Goal: Transaction & Acquisition: Book appointment/travel/reservation

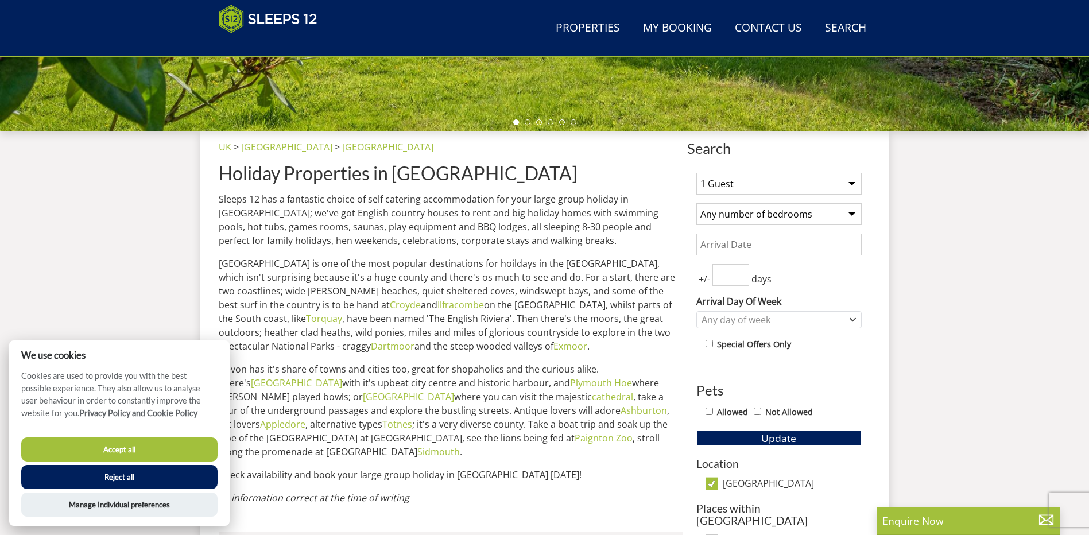
scroll to position [372, 0]
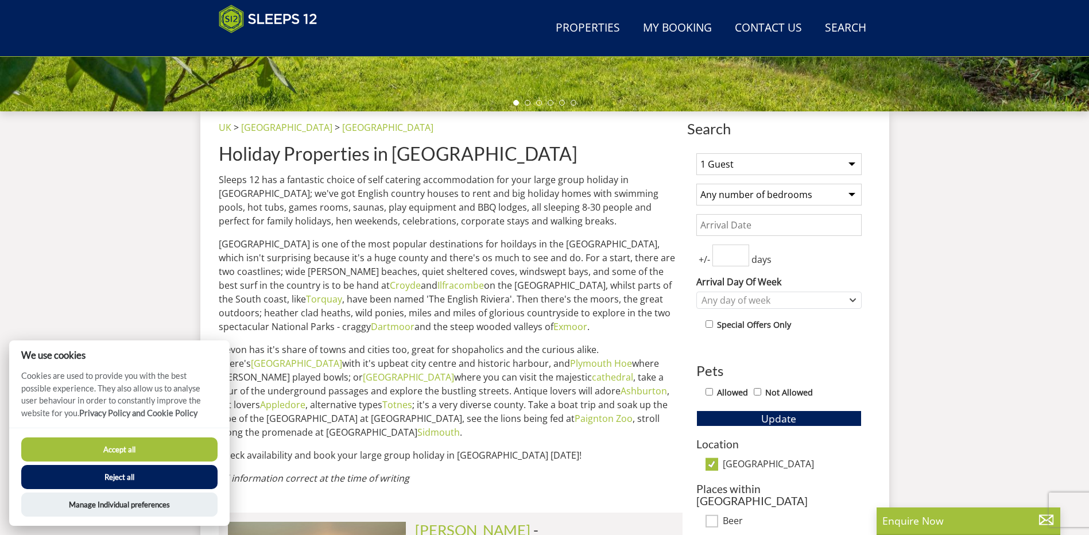
click at [852, 163] on select "1 Guest 2 Guests 3 Guests 4 Guests 5 Guests 6 Guests 7 Guests 8 Guests 9 Guests…" at bounding box center [778, 164] width 165 height 22
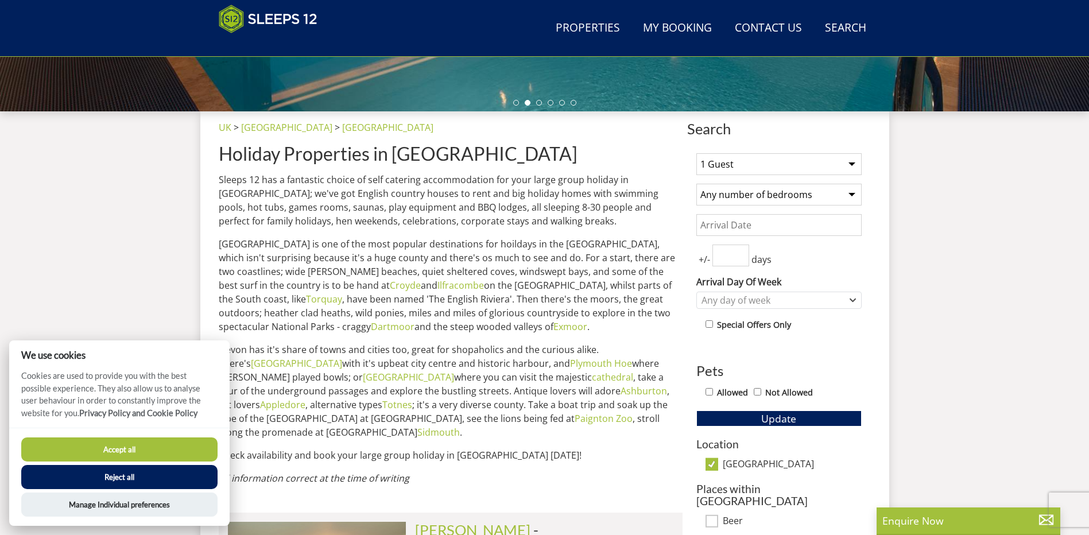
select select "12"
click at [696, 153] on select "1 Guest 2 Guests 3 Guests 4 Guests 5 Guests 6 Guests 7 Guests 8 Guests 9 Guests…" at bounding box center [778, 164] width 165 height 22
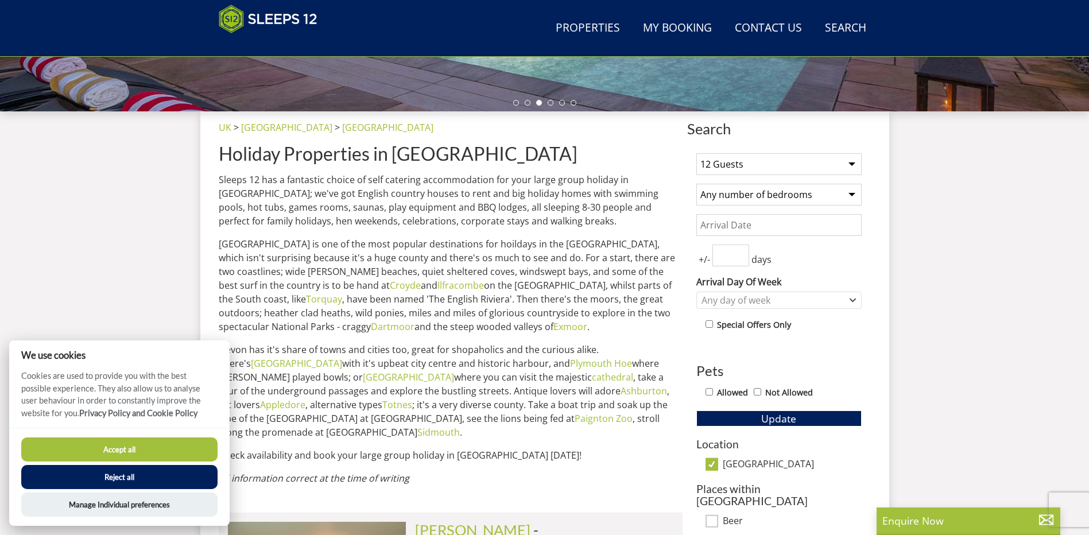
click at [709, 393] on input "Allowed" at bounding box center [708, 391] width 7 height 7
checkbox input "true"
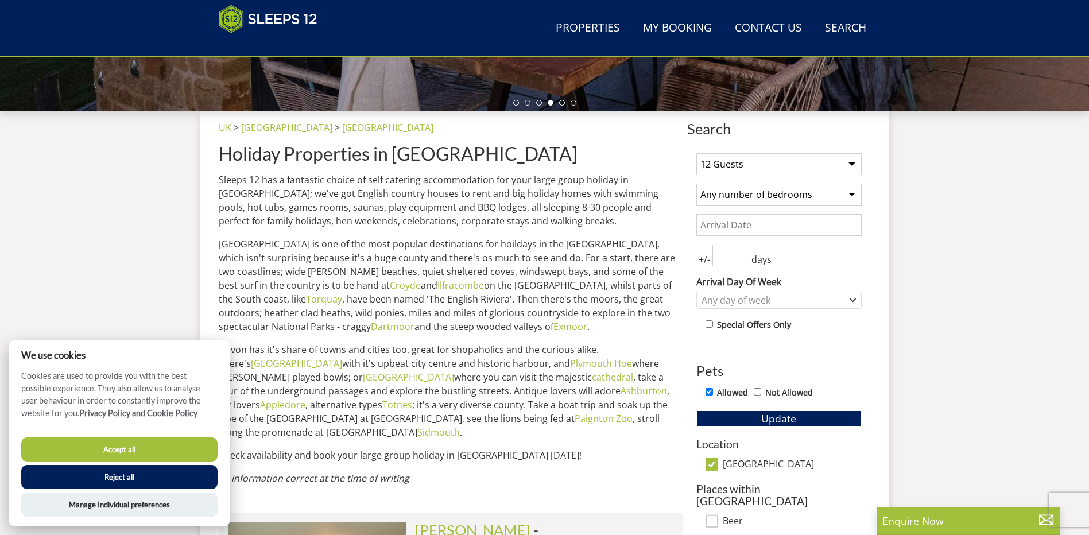
click at [122, 477] on button "Reject all" at bounding box center [119, 477] width 196 height 24
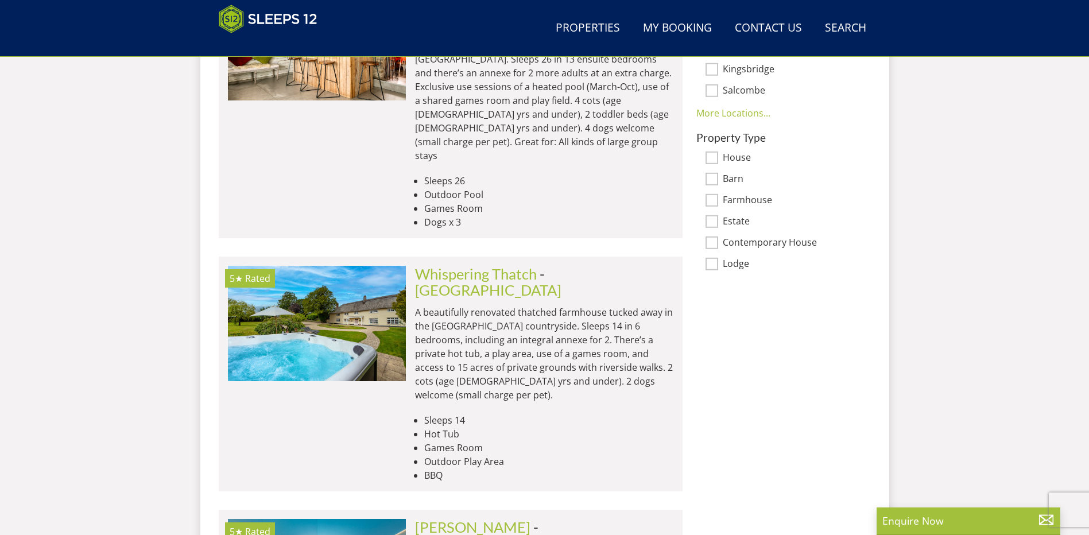
scroll to position [936, 0]
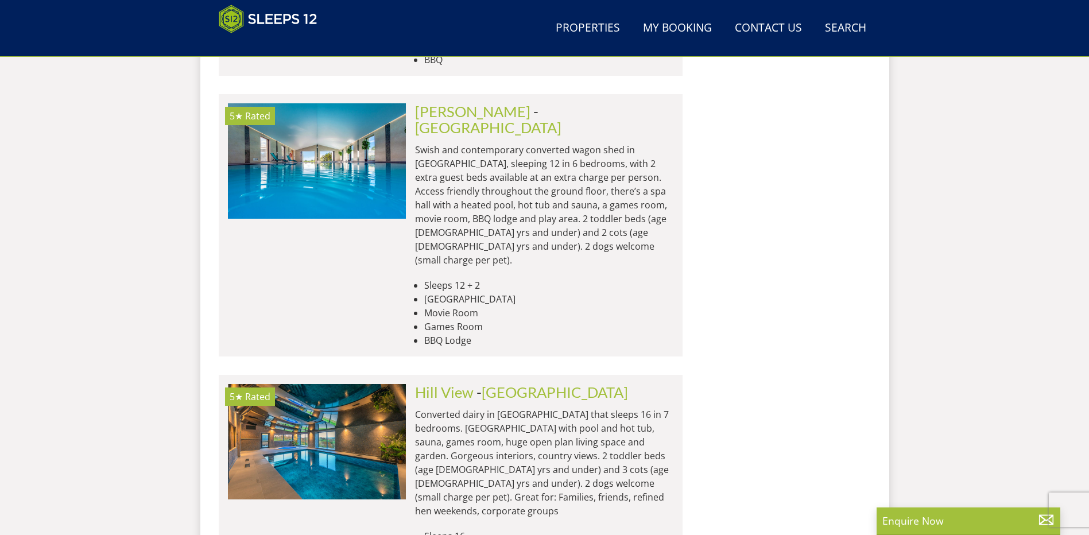
scroll to position [1338, 0]
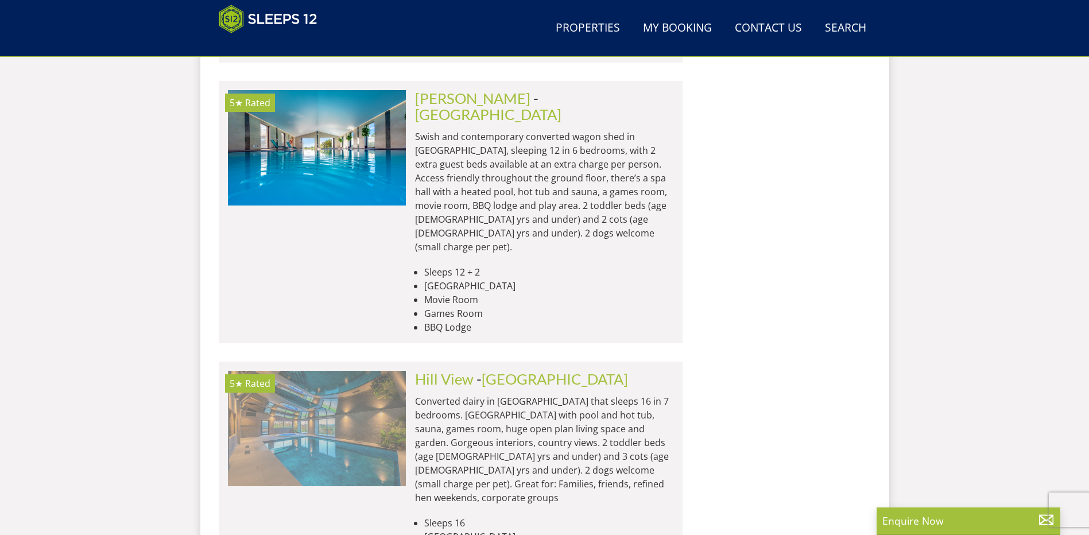
click at [346, 371] on img at bounding box center [317, 428] width 178 height 115
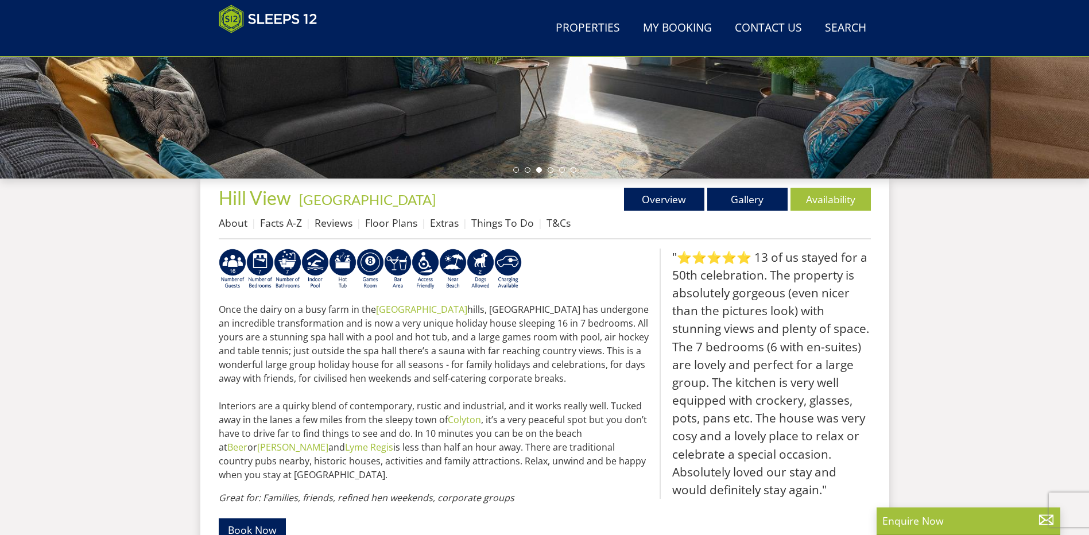
scroll to position [305, 0]
click at [742, 198] on link "Gallery" at bounding box center [747, 199] width 80 height 23
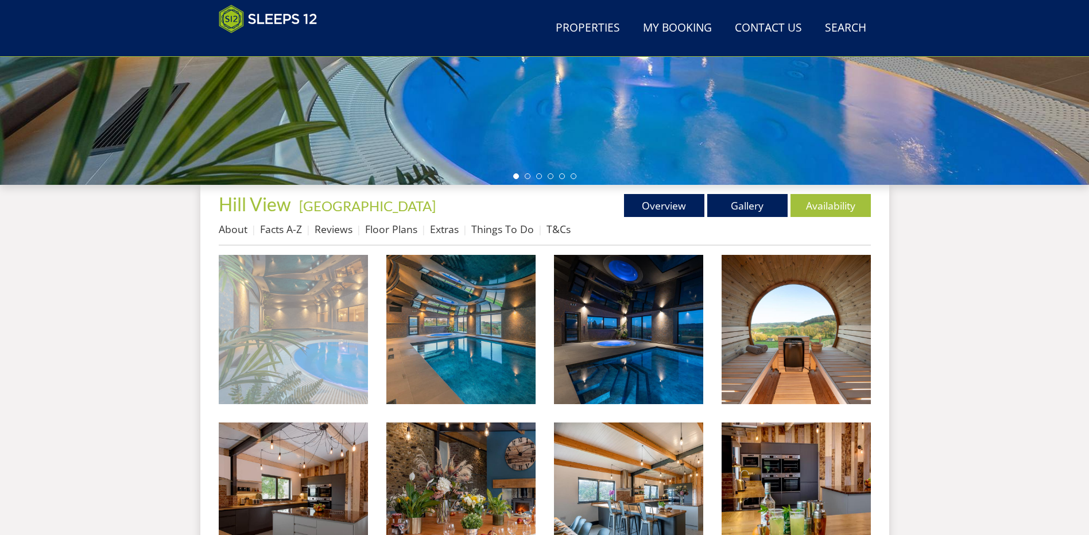
scroll to position [310, 0]
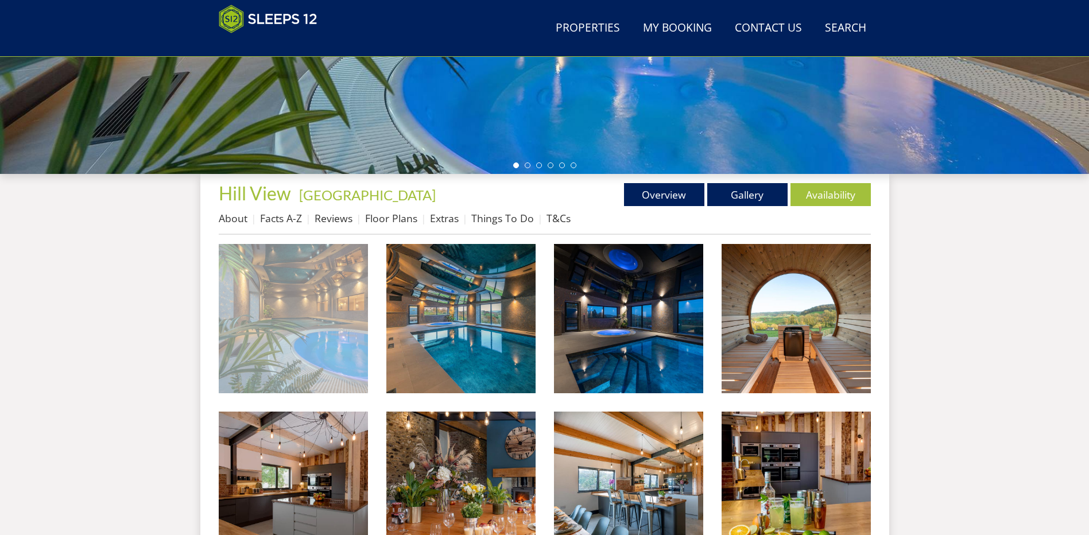
click at [300, 308] on img at bounding box center [293, 318] width 149 height 149
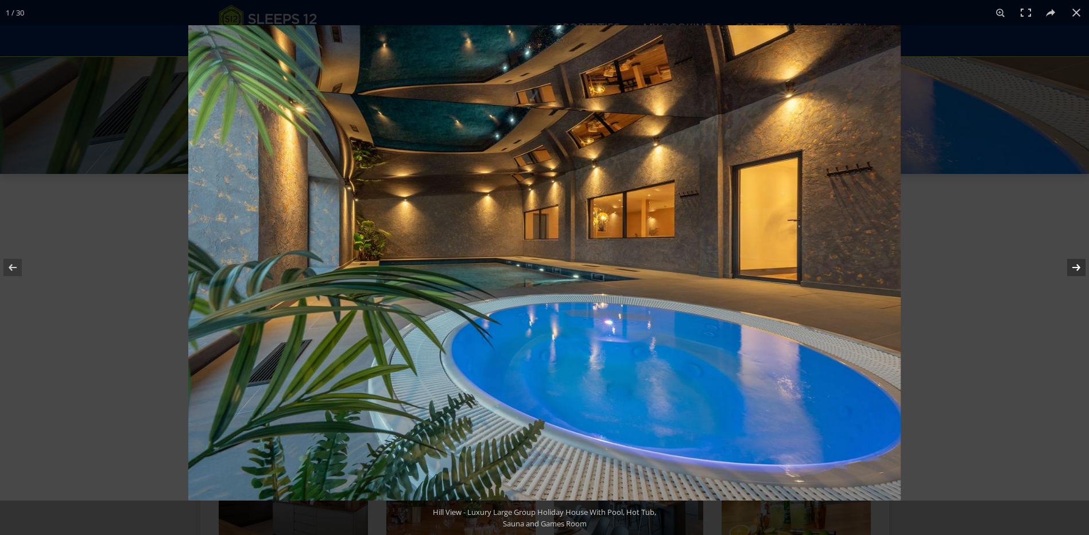
click at [1075, 267] on button at bounding box center [1068, 267] width 40 height 57
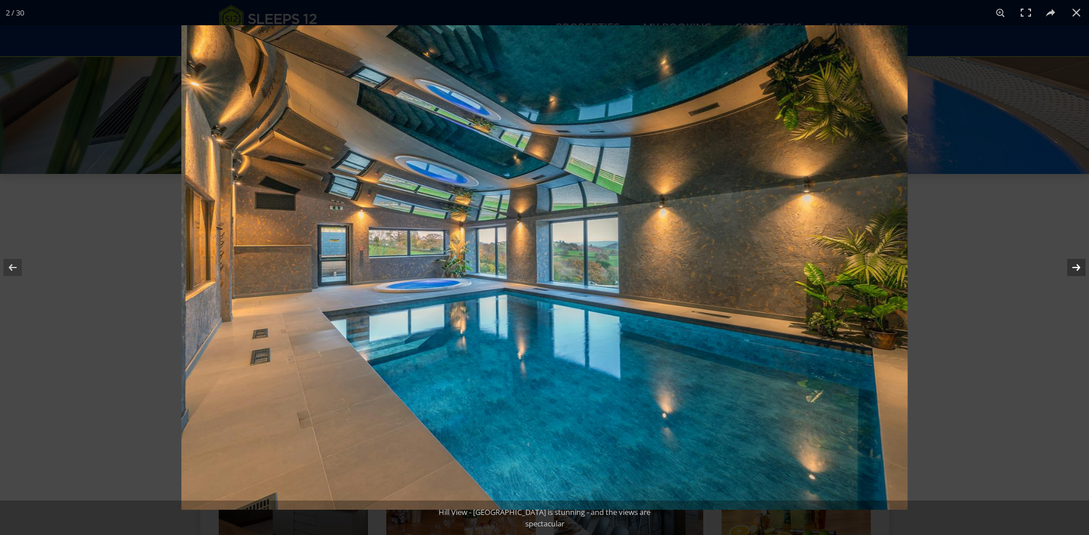
click at [1075, 267] on button at bounding box center [1068, 267] width 40 height 57
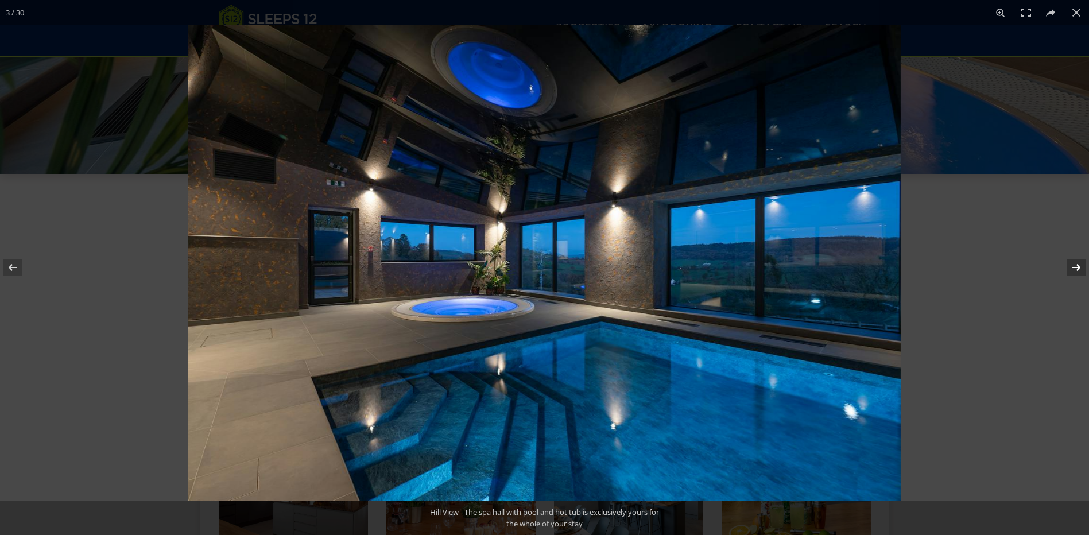
click at [1075, 267] on button at bounding box center [1068, 267] width 40 height 57
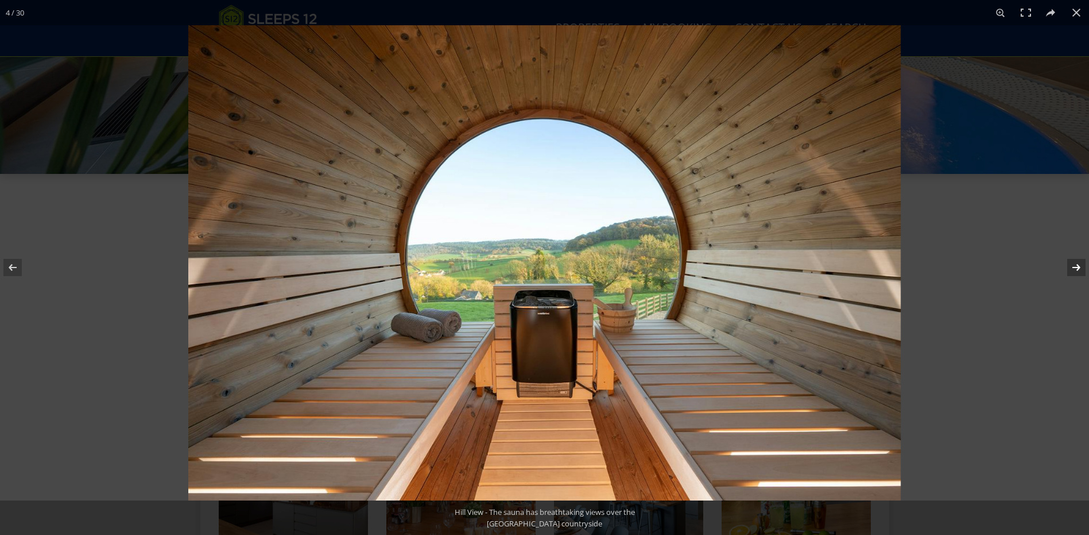
click at [1075, 267] on button at bounding box center [1068, 267] width 40 height 57
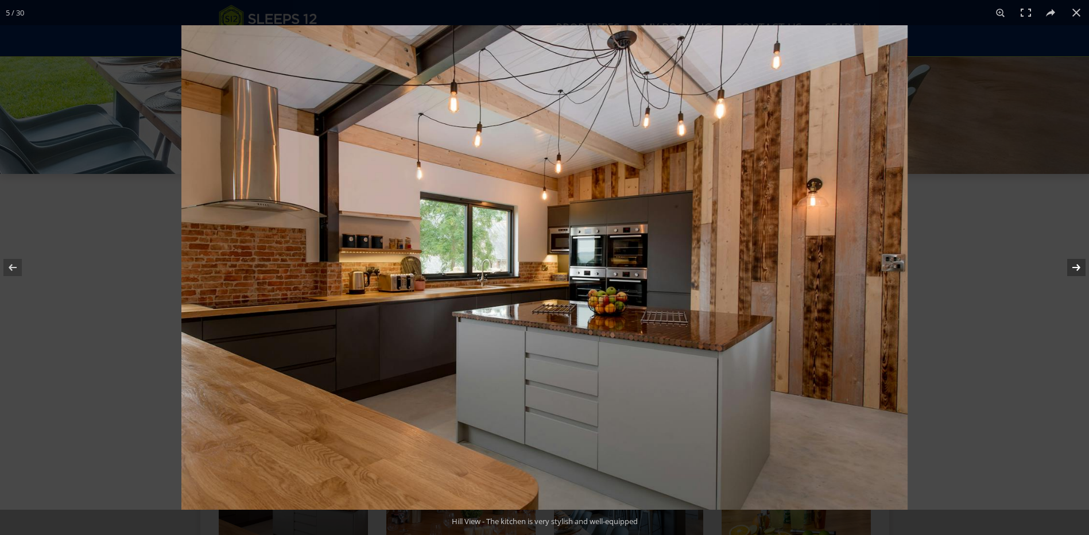
click at [1076, 267] on button at bounding box center [1068, 267] width 40 height 57
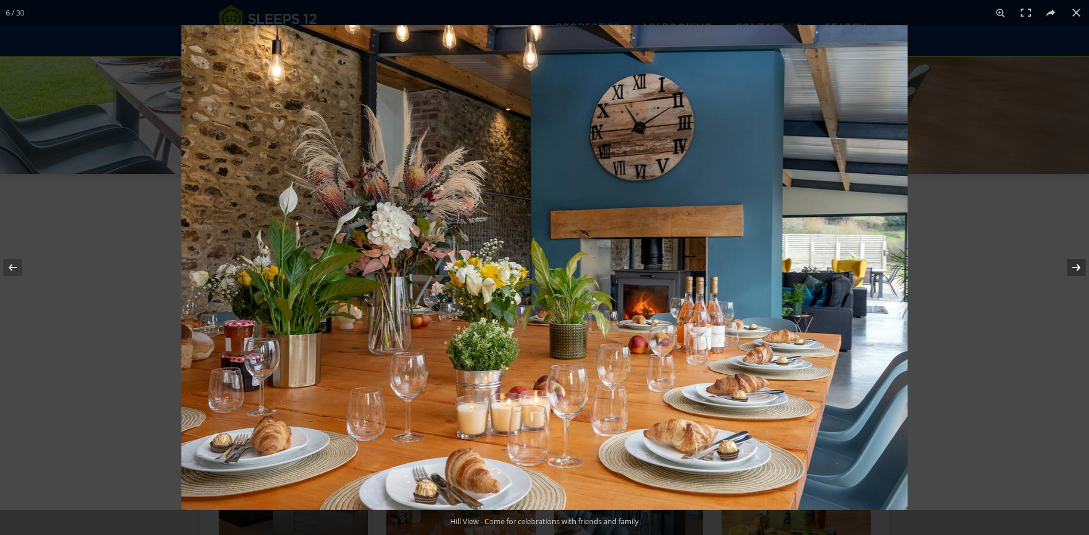
click at [1076, 267] on button at bounding box center [1068, 267] width 40 height 57
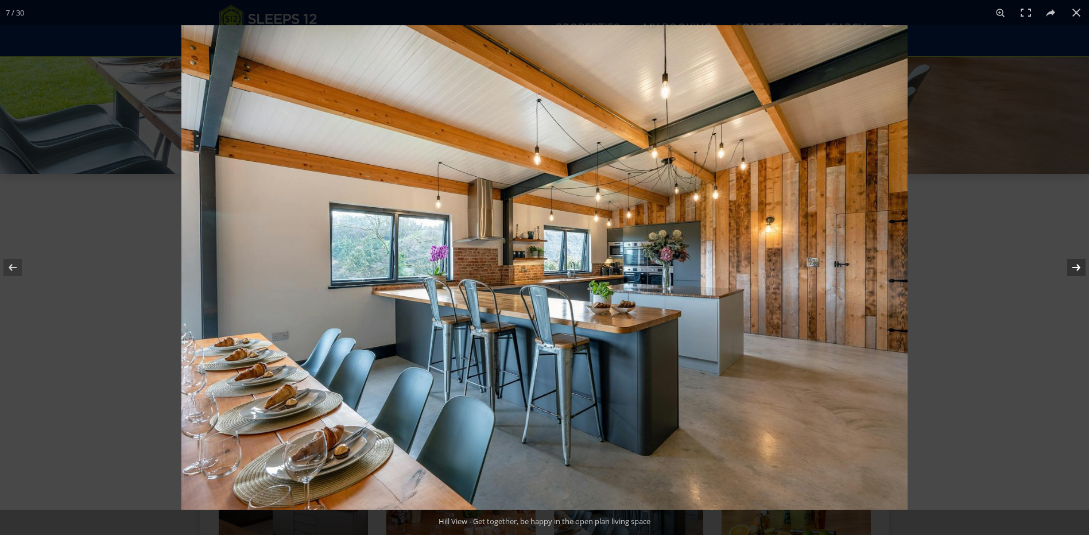
click at [1076, 267] on button at bounding box center [1068, 267] width 40 height 57
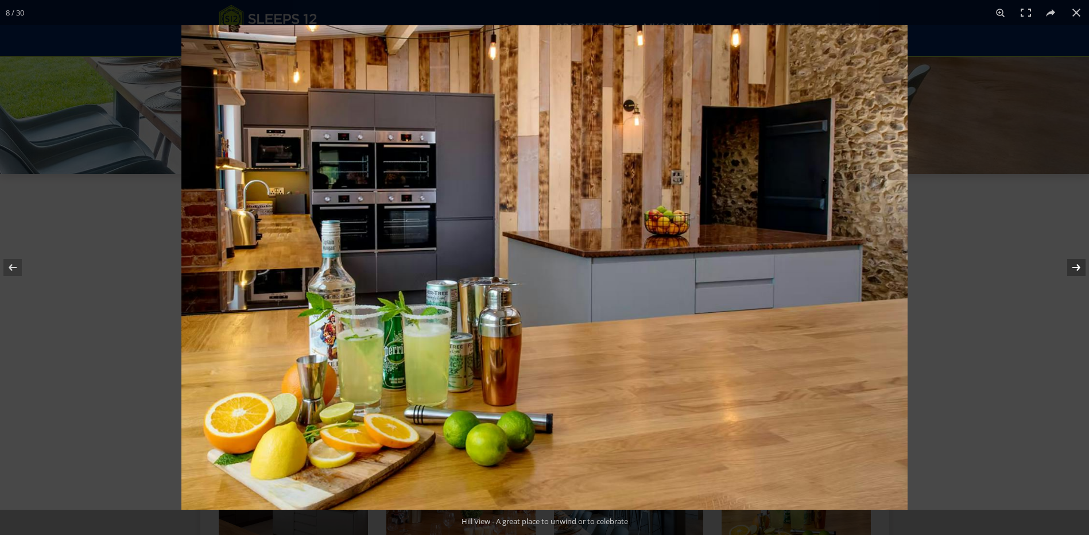
click at [1076, 267] on button at bounding box center [1068, 267] width 40 height 57
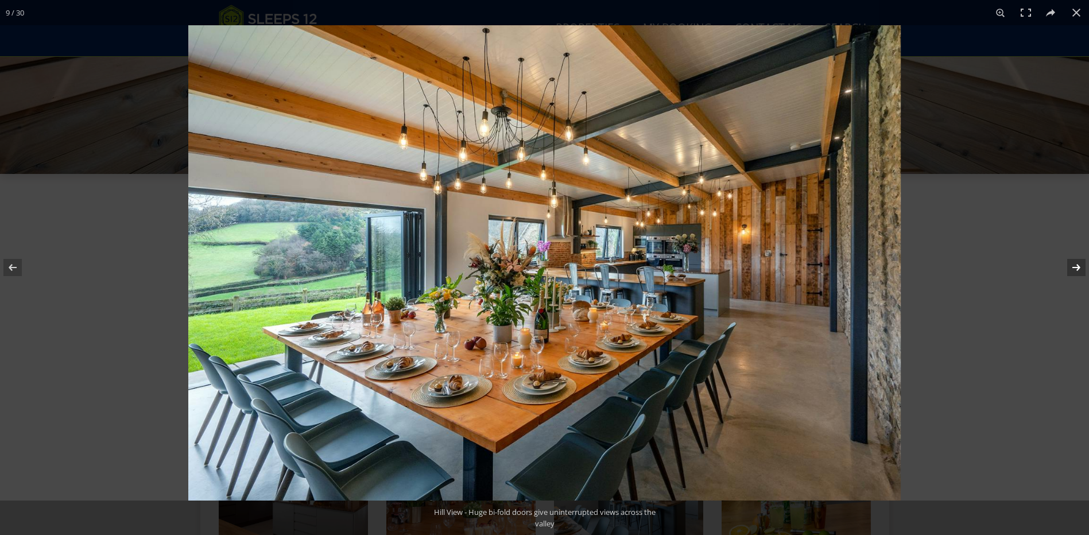
click at [1076, 267] on button at bounding box center [1068, 267] width 40 height 57
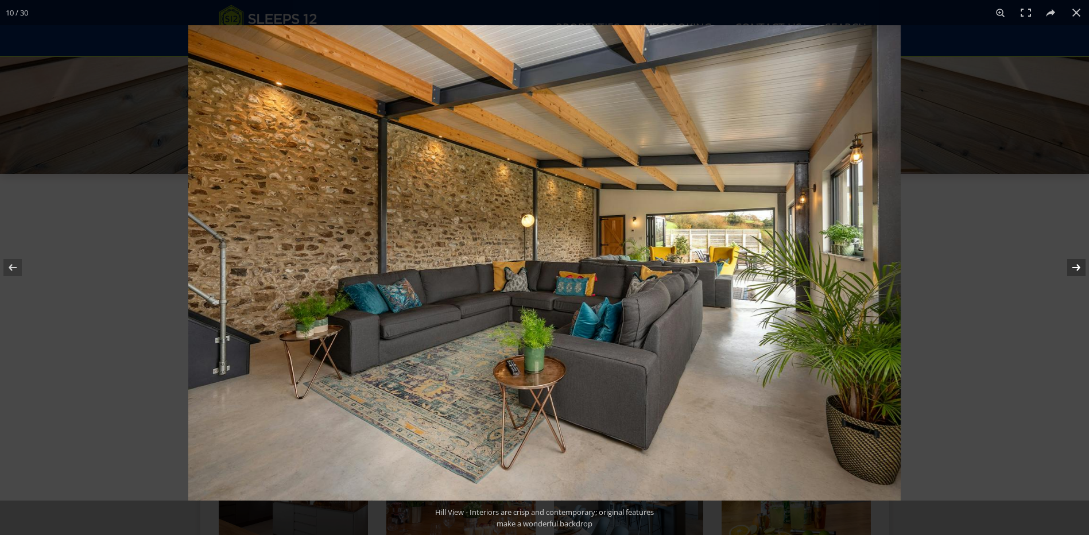
click at [1076, 267] on button at bounding box center [1068, 267] width 40 height 57
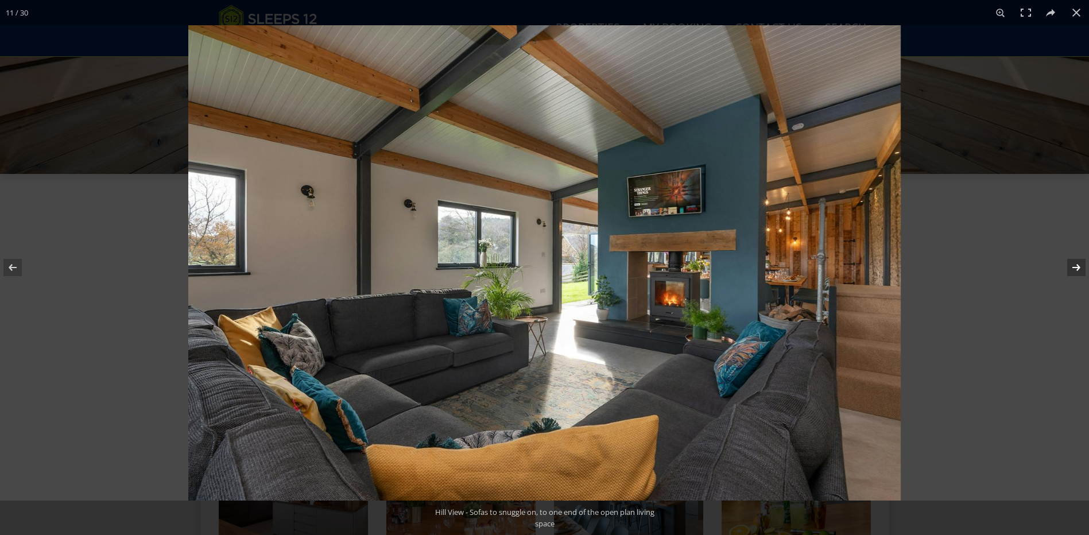
click at [1076, 267] on button at bounding box center [1068, 267] width 40 height 57
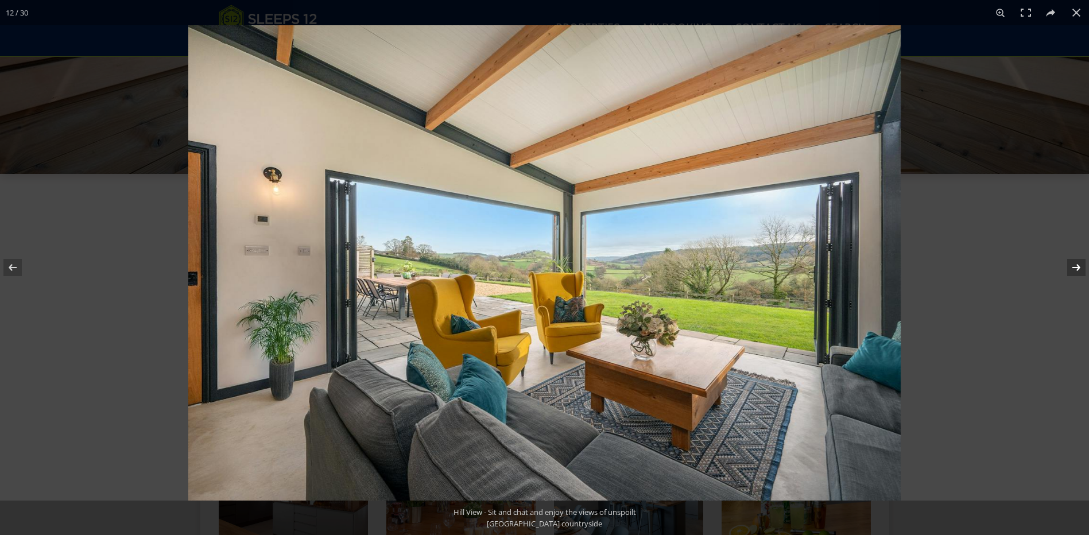
click at [1076, 267] on button at bounding box center [1068, 267] width 40 height 57
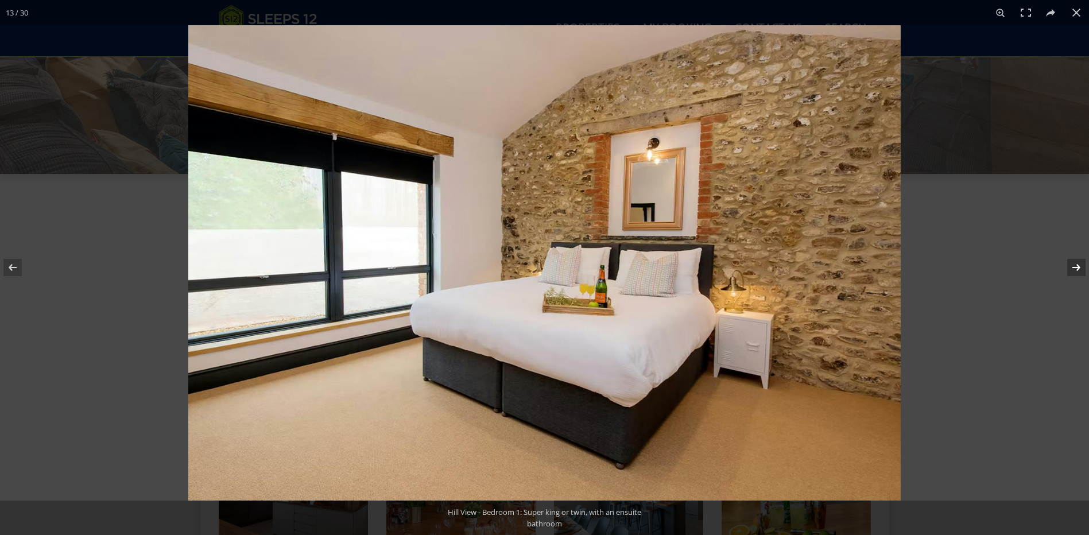
click at [1076, 267] on button at bounding box center [1068, 267] width 40 height 57
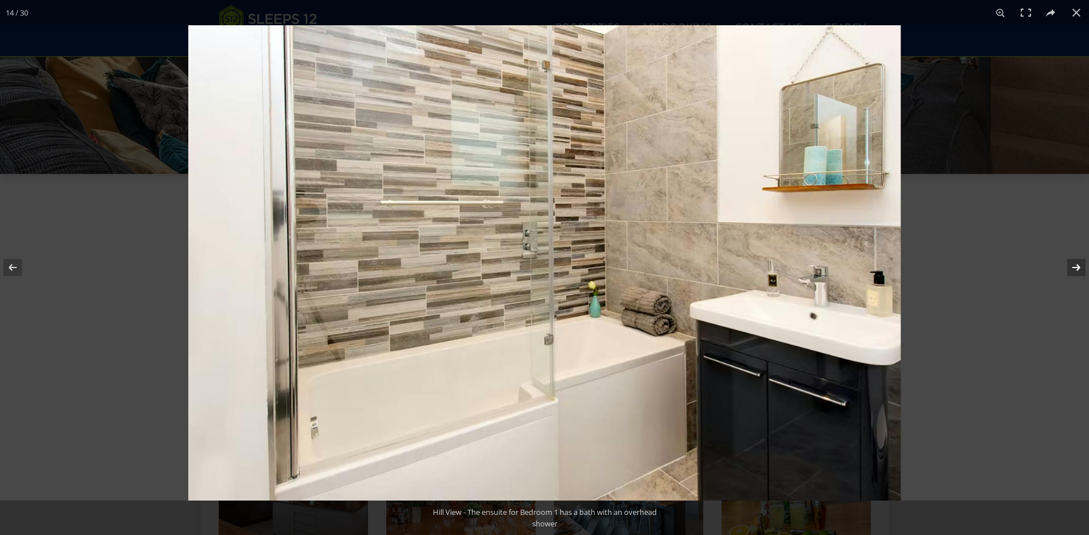
click at [1076, 267] on button at bounding box center [1068, 267] width 40 height 57
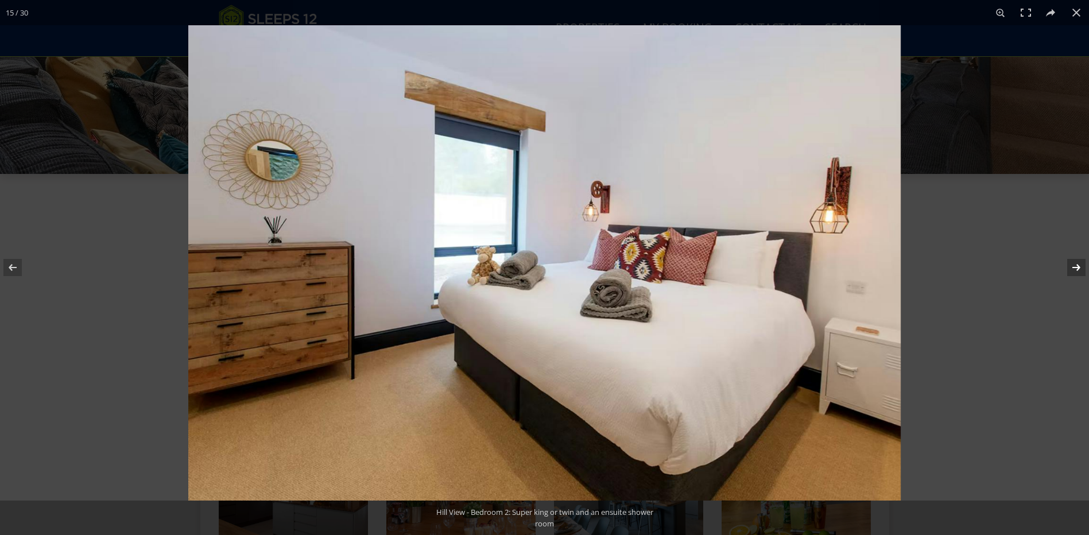
click at [1076, 267] on button at bounding box center [1068, 267] width 40 height 57
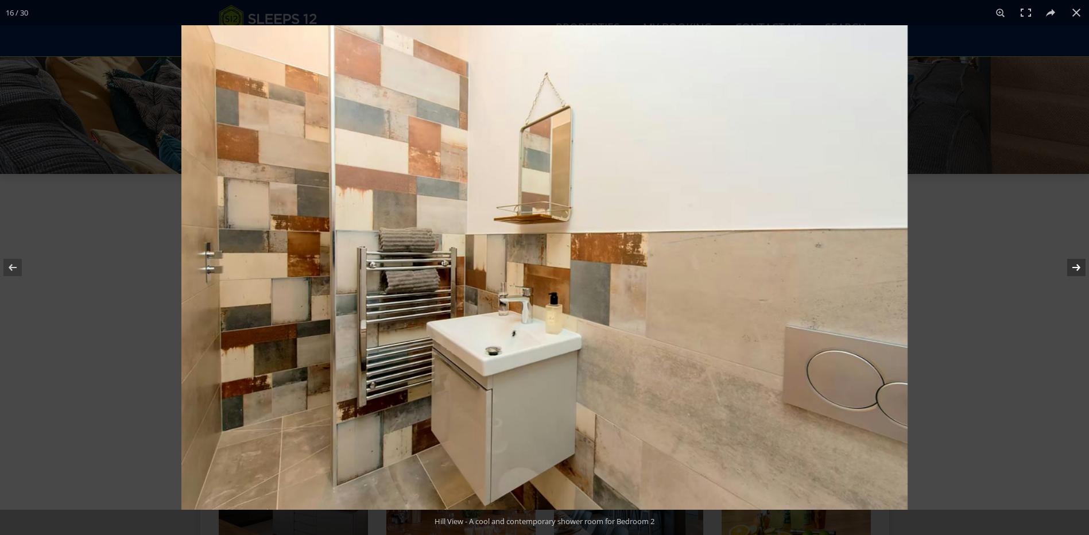
click at [1076, 267] on button at bounding box center [1068, 267] width 40 height 57
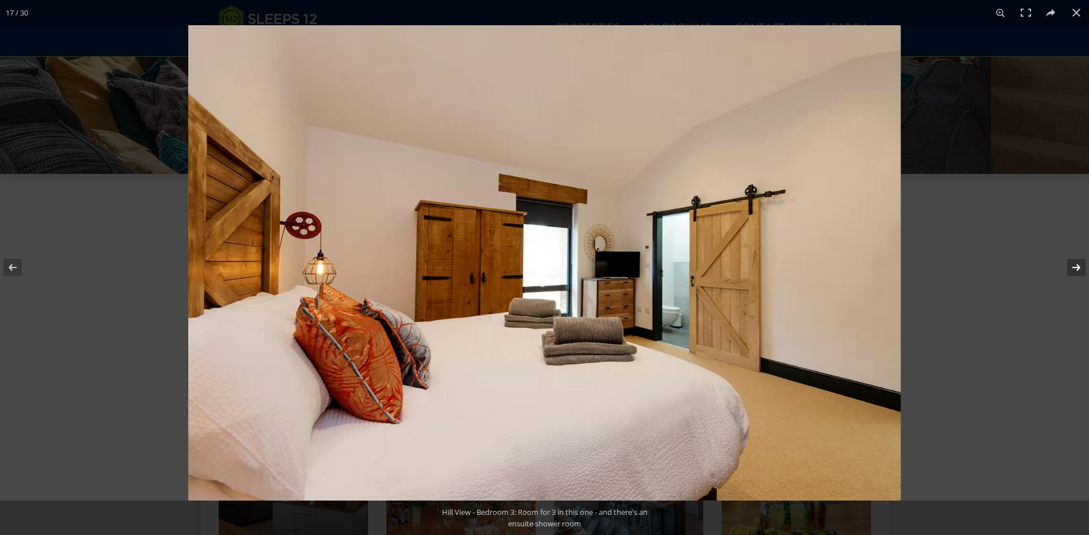
click at [1076, 267] on button at bounding box center [1068, 267] width 40 height 57
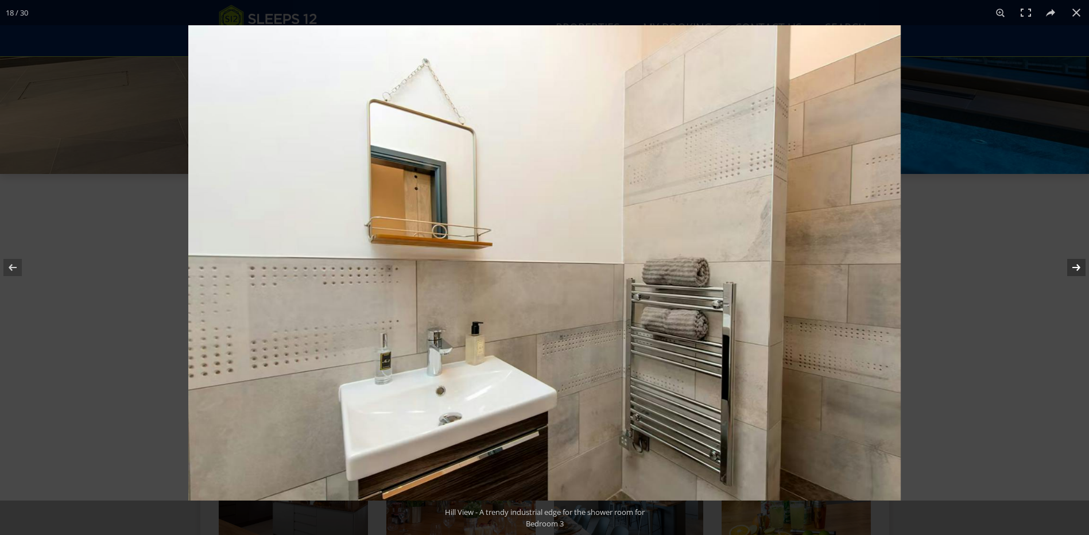
click at [1076, 267] on button at bounding box center [1068, 267] width 40 height 57
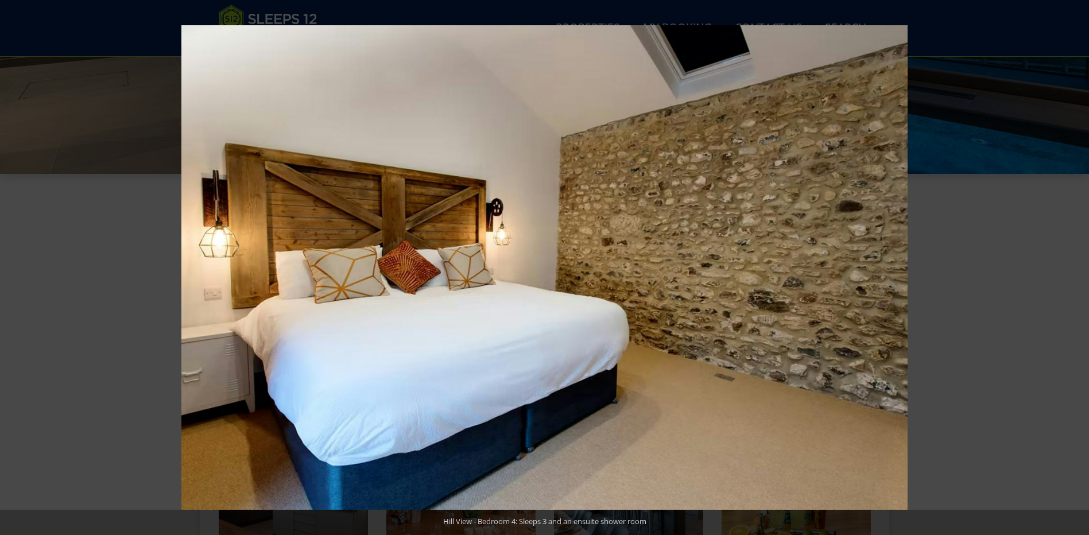
click at [1076, 267] on button at bounding box center [1068, 267] width 40 height 57
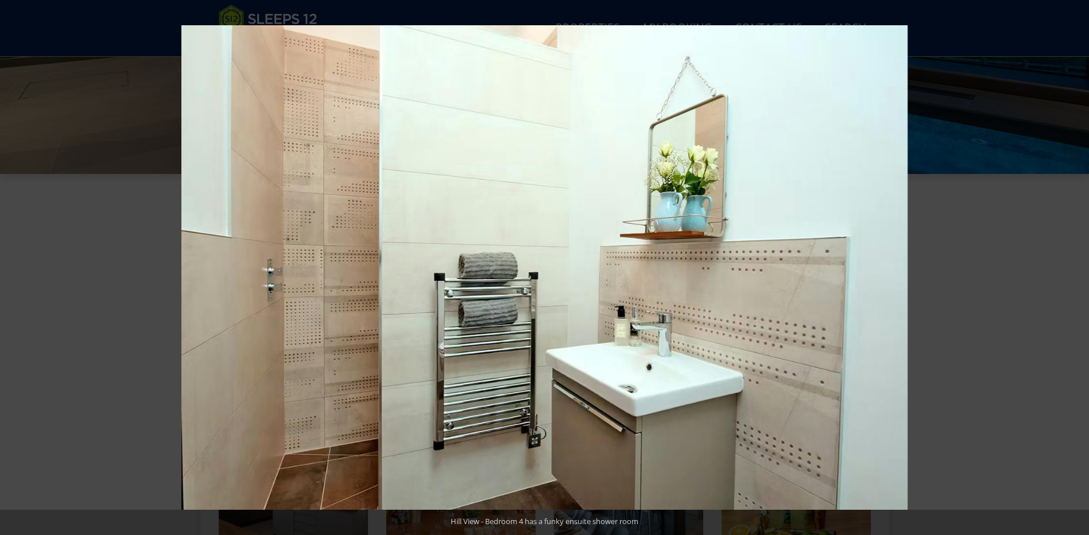
click at [1076, 267] on button at bounding box center [1068, 267] width 40 height 57
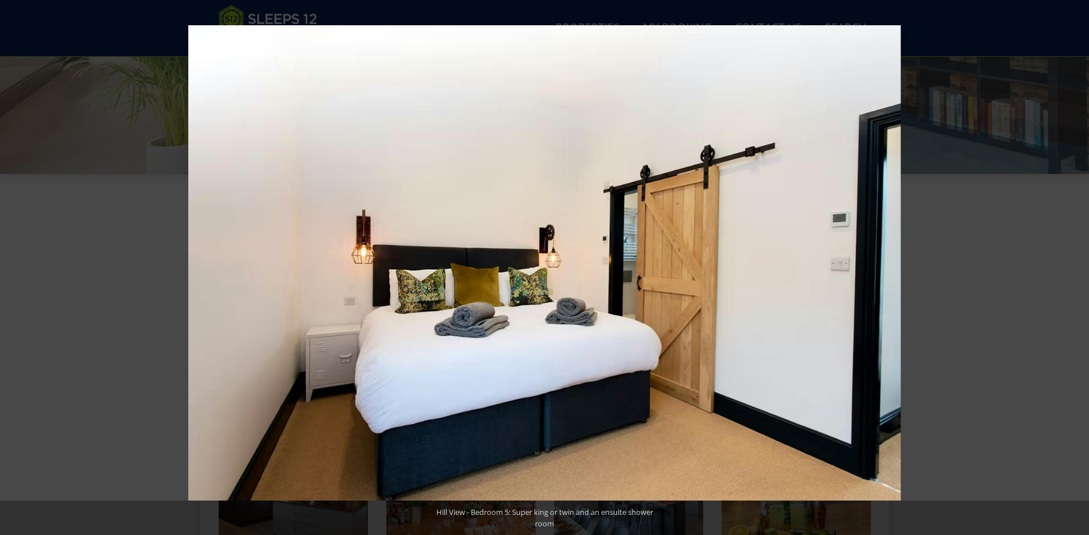
click at [1076, 267] on button at bounding box center [1068, 267] width 40 height 57
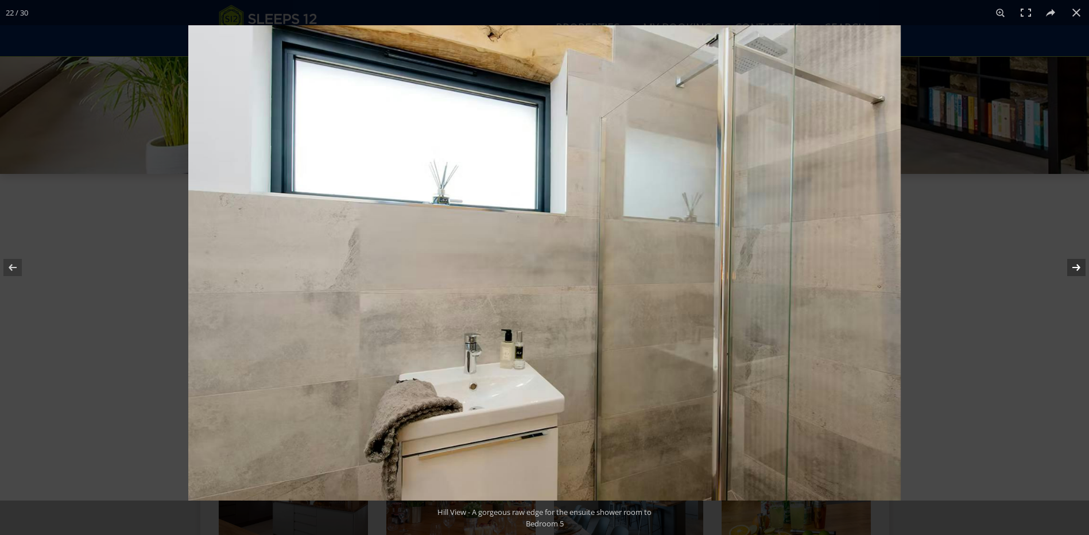
click at [1077, 270] on button at bounding box center [1068, 267] width 40 height 57
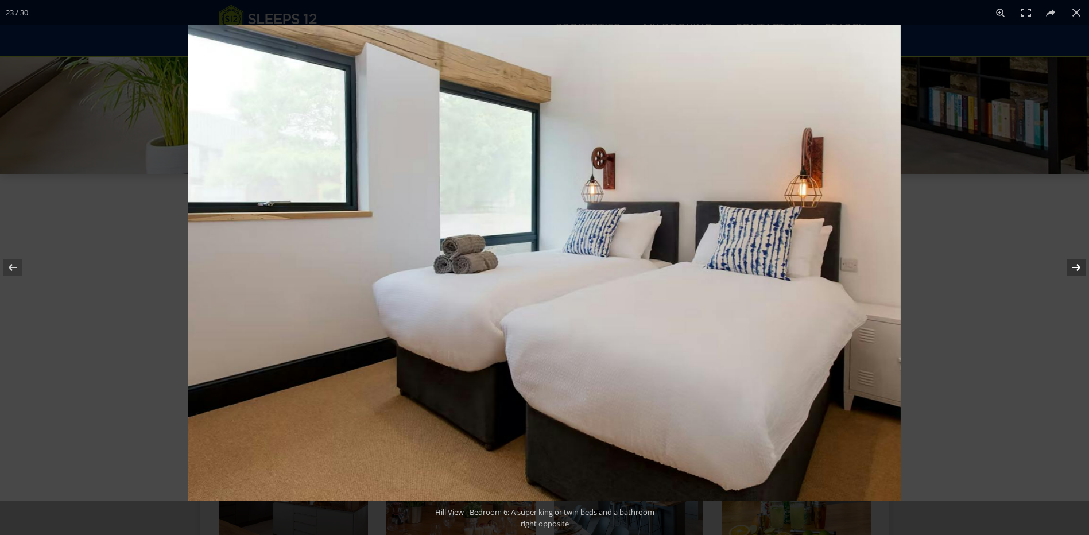
click at [1077, 270] on button at bounding box center [1068, 267] width 40 height 57
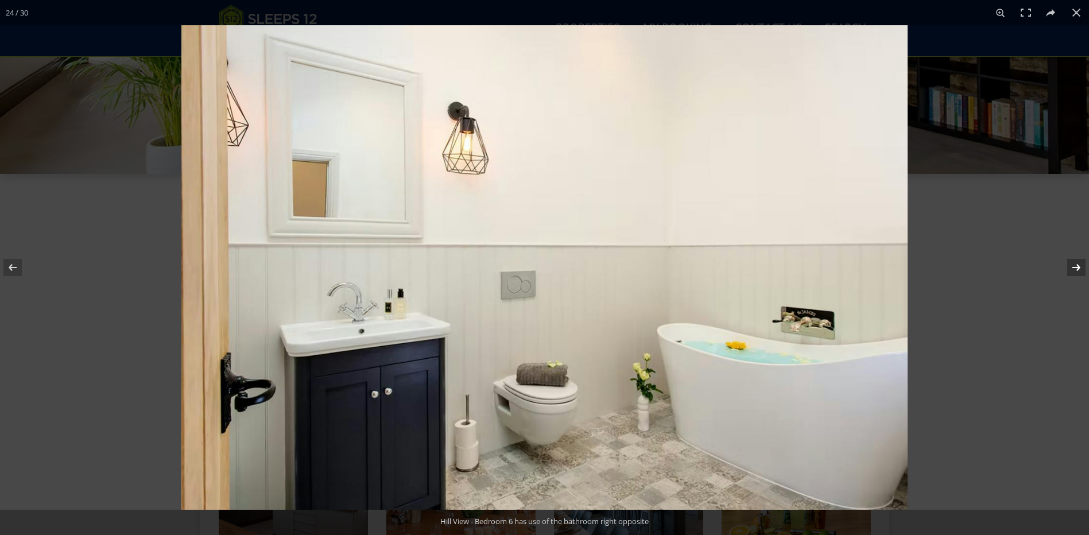
click at [1077, 270] on button at bounding box center [1068, 267] width 40 height 57
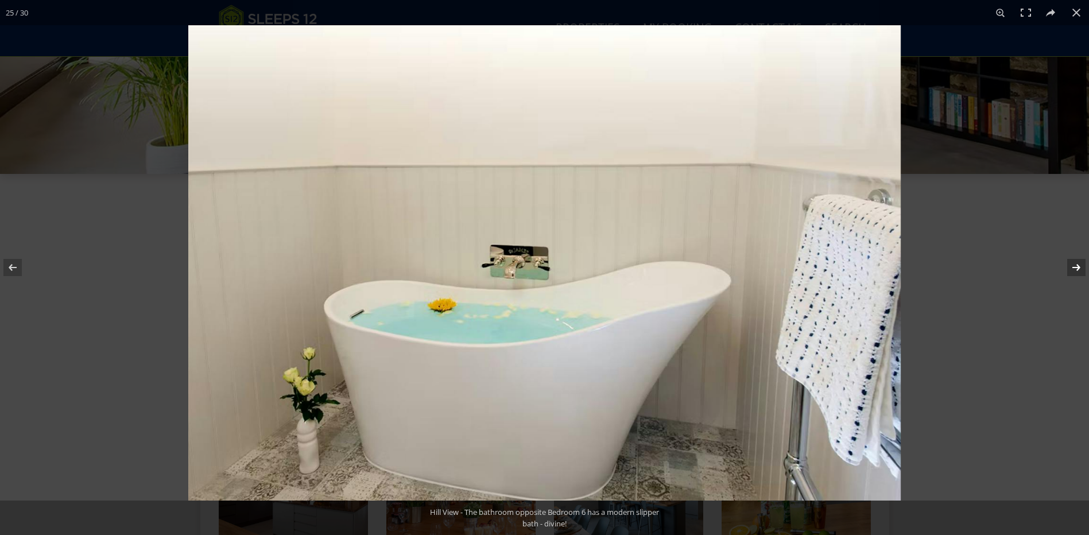
click at [1077, 270] on button at bounding box center [1068, 267] width 40 height 57
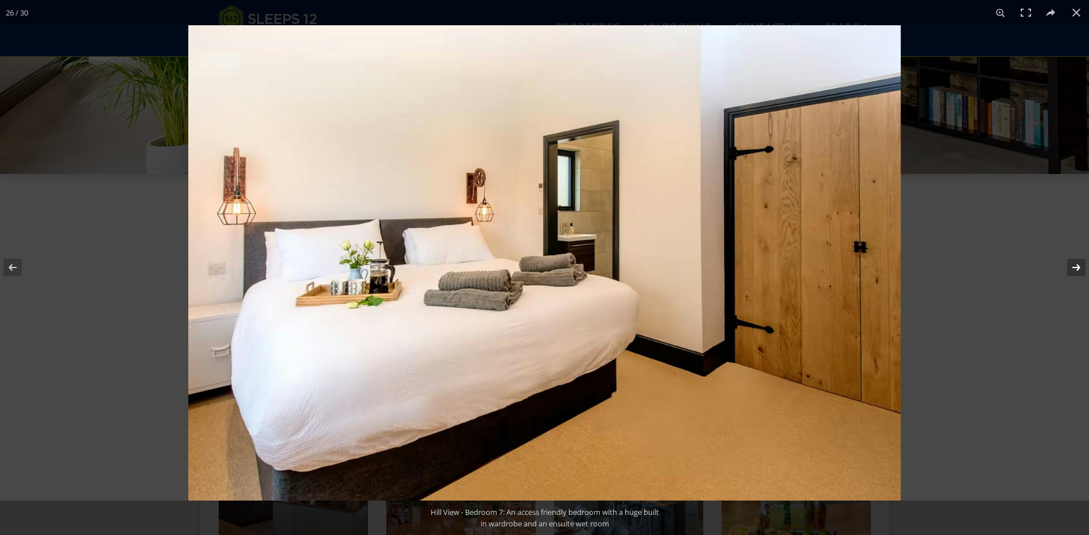
click at [1077, 270] on button at bounding box center [1068, 267] width 40 height 57
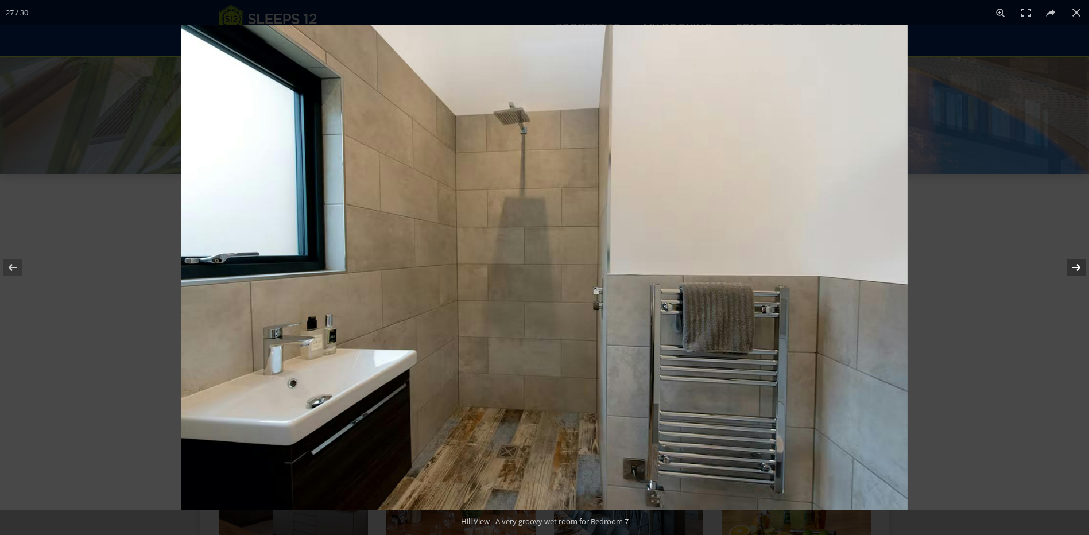
click at [1077, 270] on button at bounding box center [1068, 267] width 40 height 57
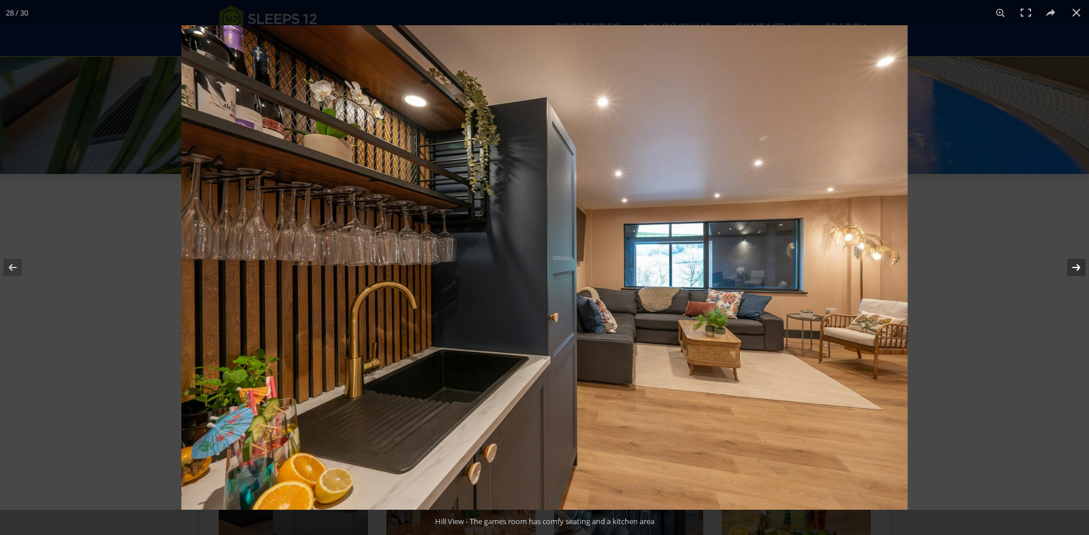
click at [1074, 269] on button at bounding box center [1068, 267] width 40 height 57
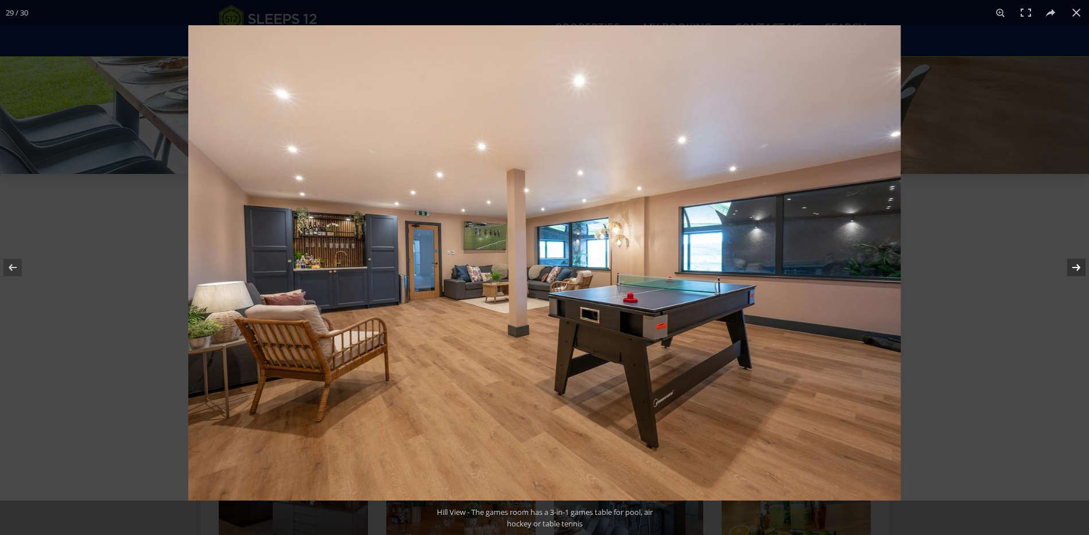
click at [1075, 267] on button at bounding box center [1068, 267] width 40 height 57
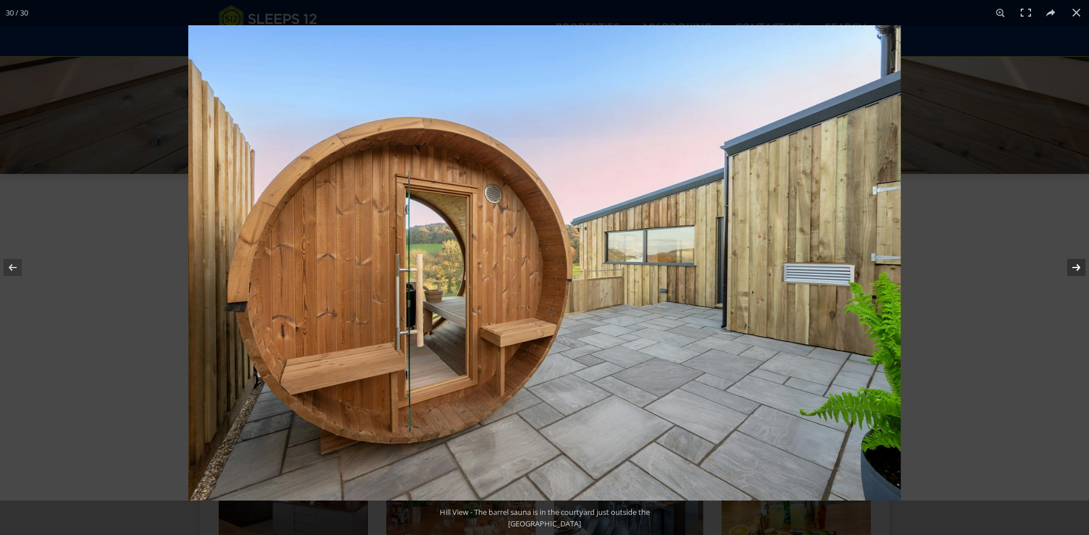
click at [1075, 267] on button at bounding box center [1068, 267] width 40 height 57
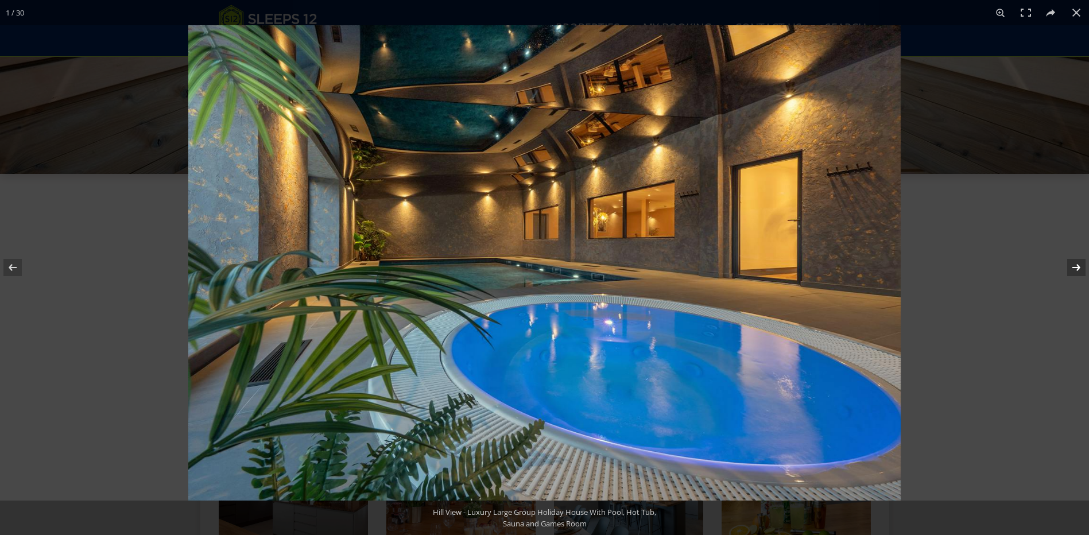
click at [1075, 267] on button at bounding box center [1068, 267] width 40 height 57
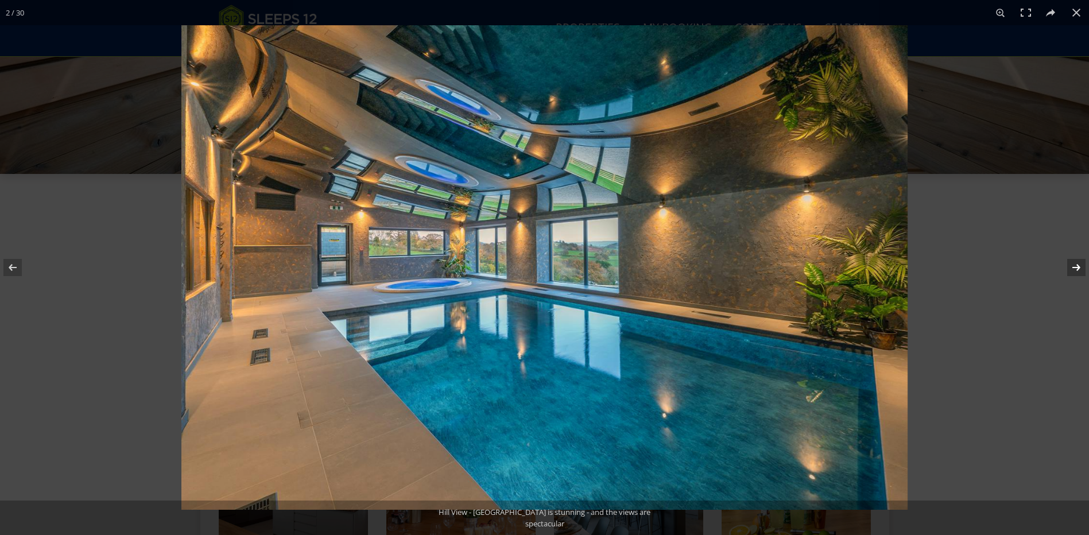
click at [1075, 267] on button at bounding box center [1068, 267] width 40 height 57
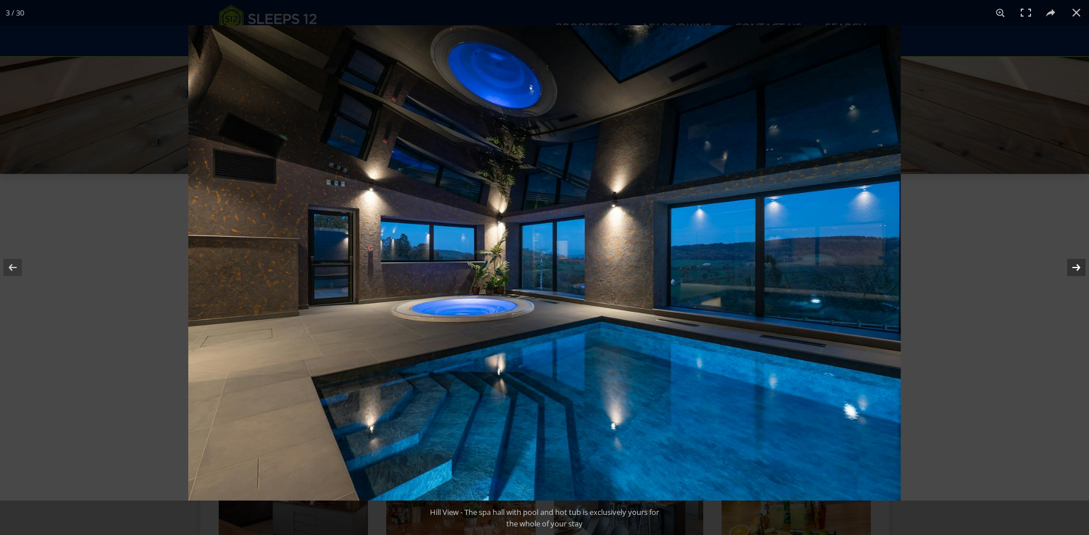
click at [1075, 267] on button at bounding box center [1068, 267] width 40 height 57
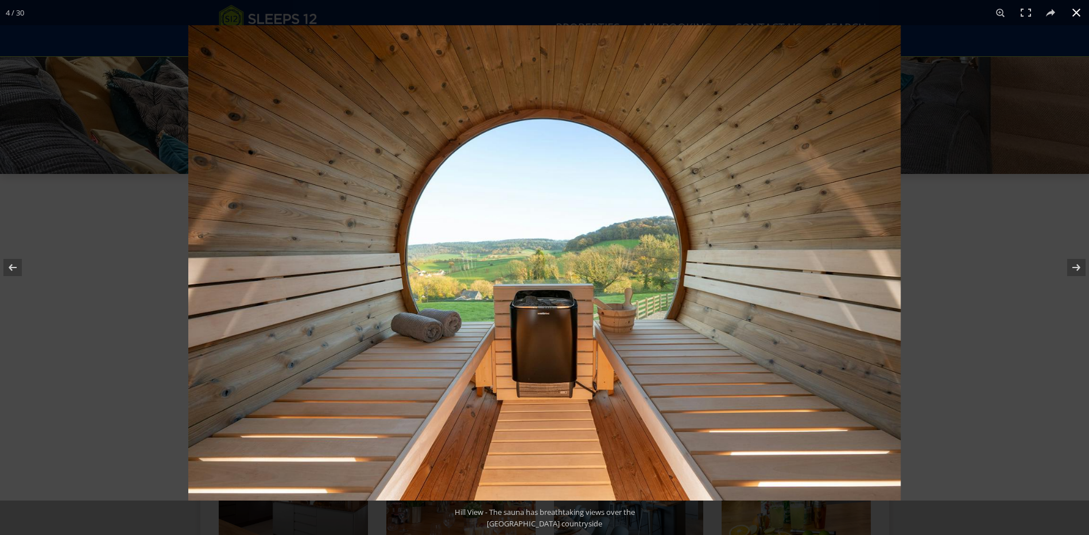
click at [1075, 14] on button at bounding box center [1075, 12] width 25 height 25
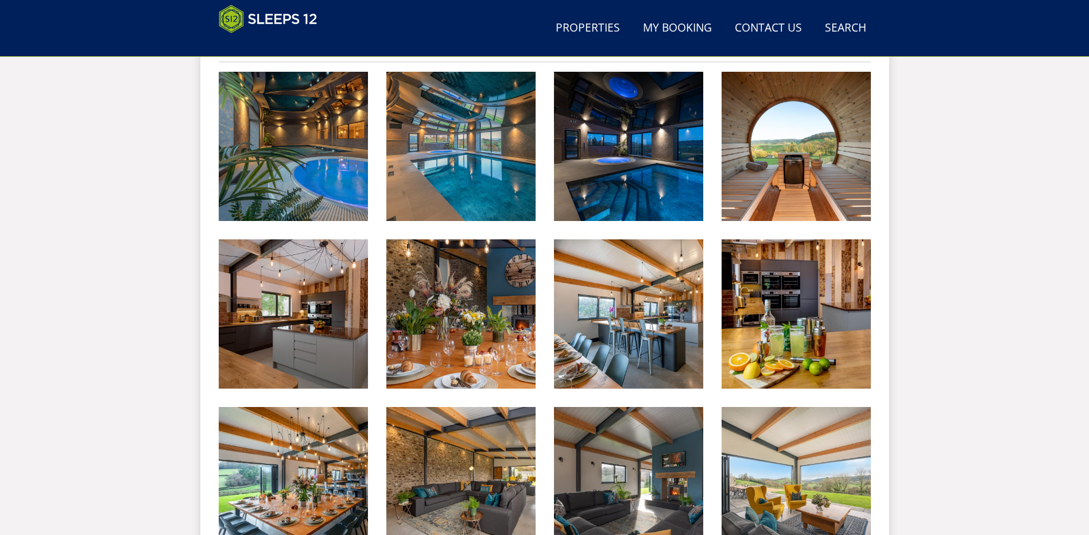
scroll to position [138, 0]
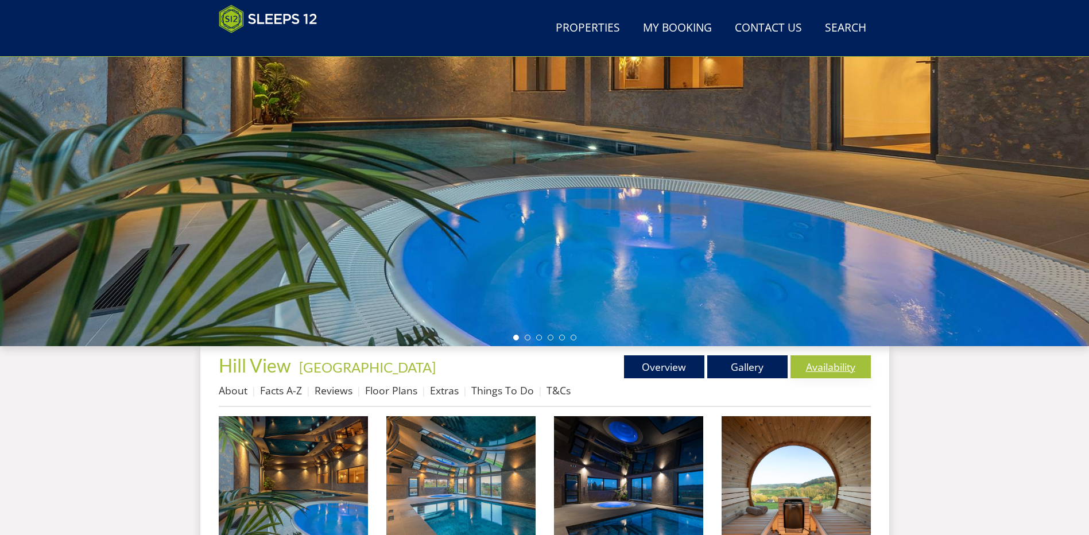
click at [823, 367] on link "Availability" at bounding box center [830, 366] width 80 height 23
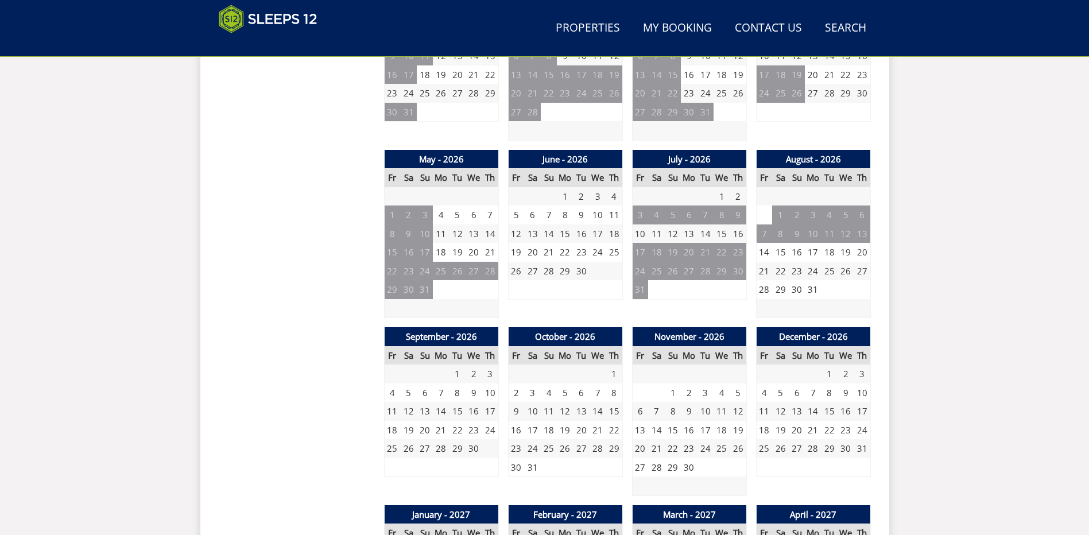
scroll to position [760, 0]
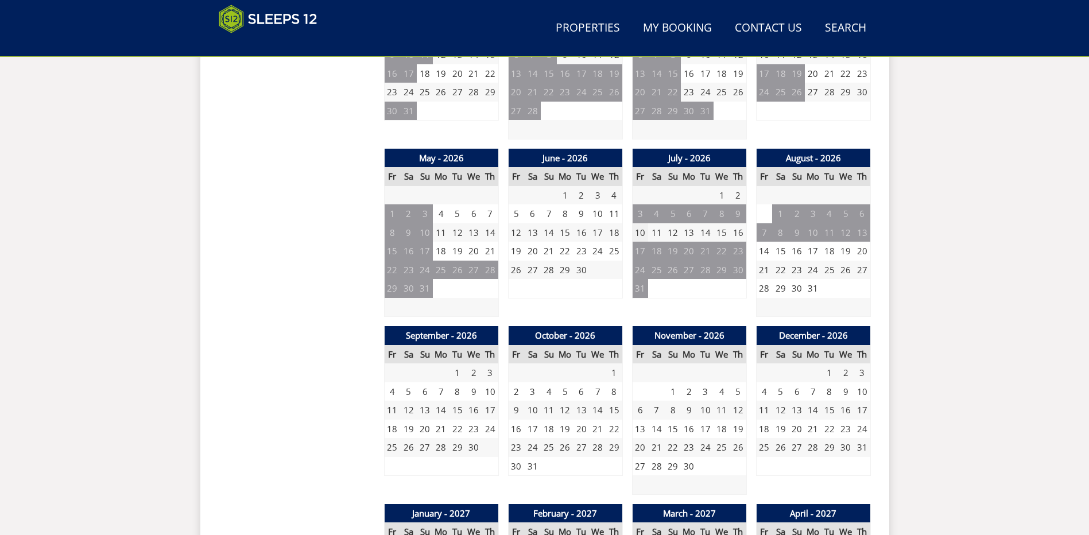
click at [639, 235] on td "10" at bounding box center [640, 232] width 16 height 19
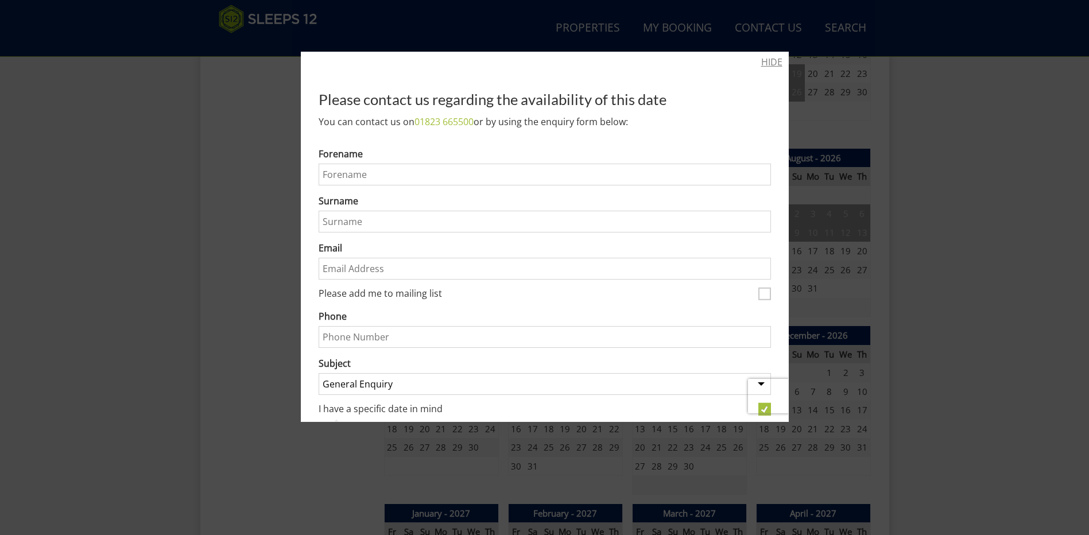
click at [761, 60] on link "HIDE" at bounding box center [771, 62] width 21 height 14
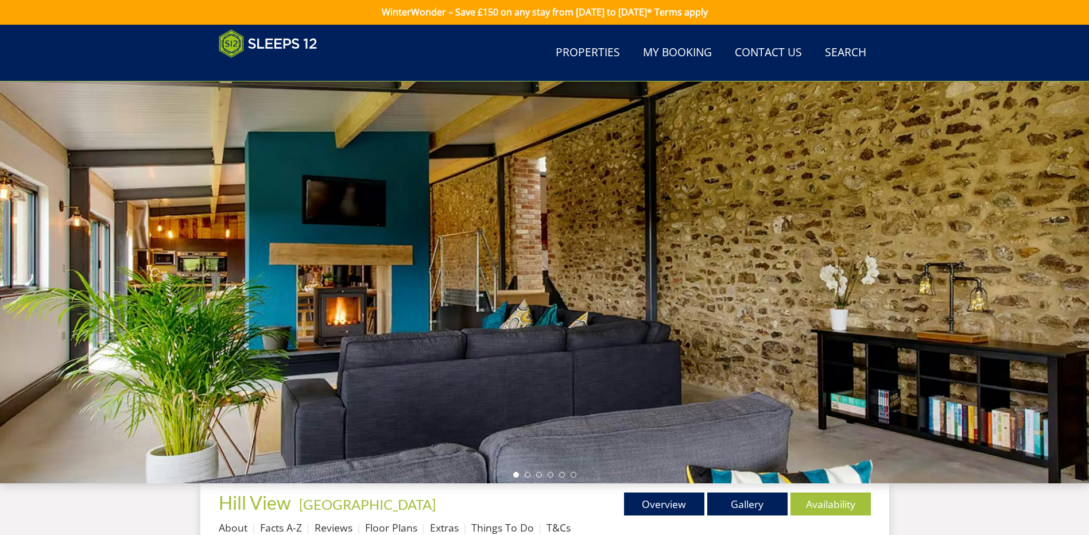
scroll to position [0, 0]
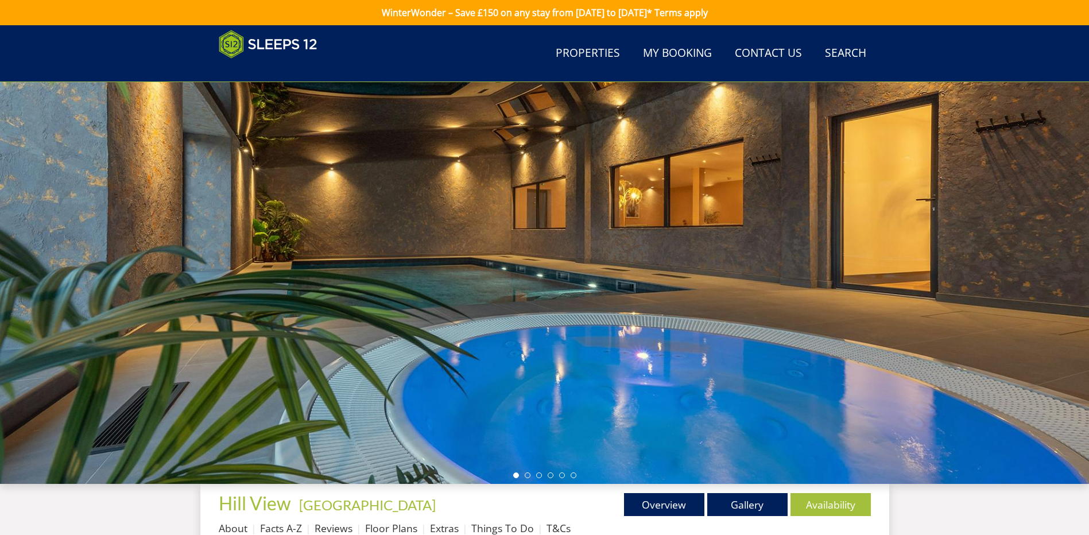
scroll to position [138, 0]
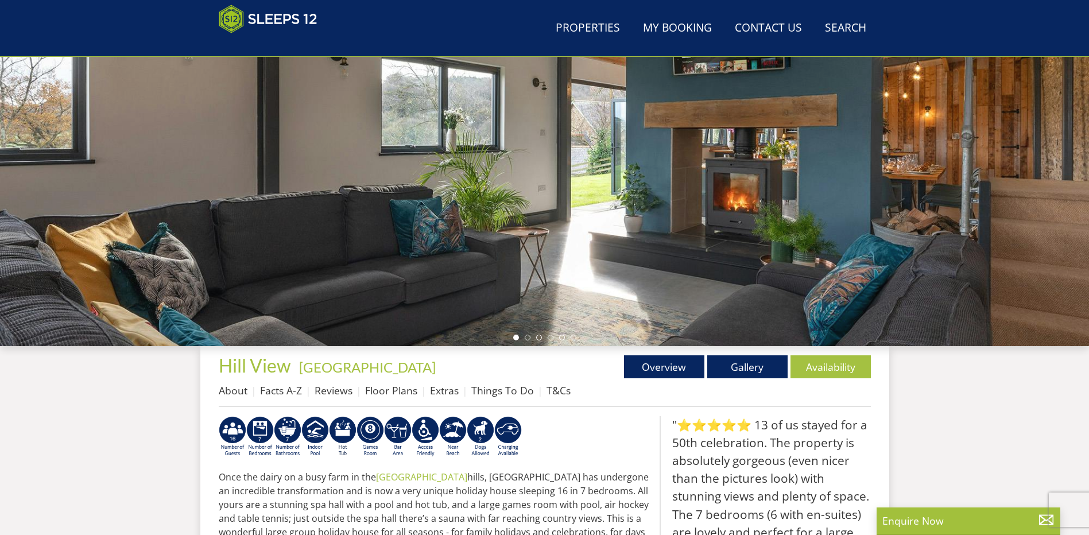
scroll to position [305, 0]
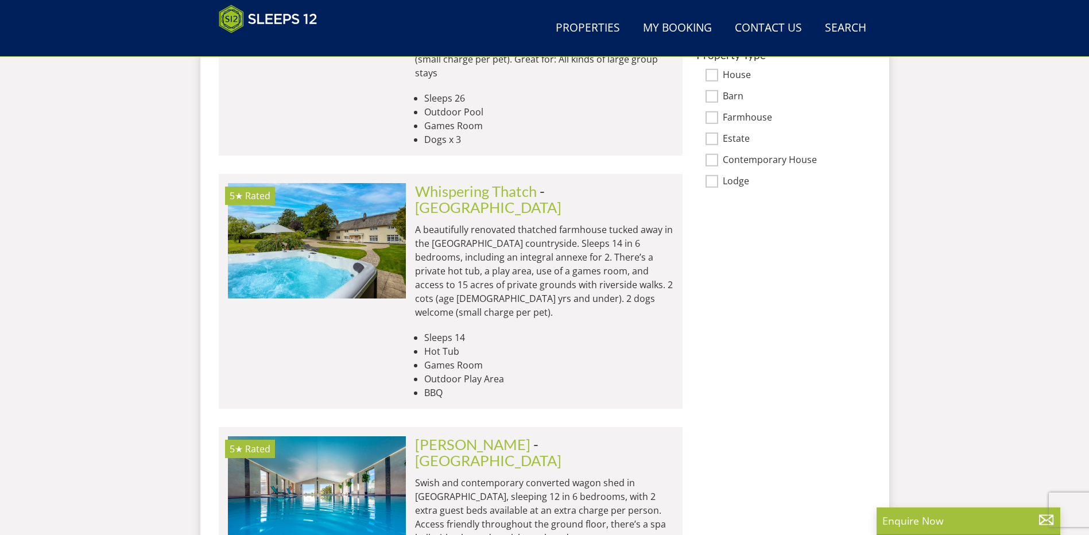
scroll to position [936, 0]
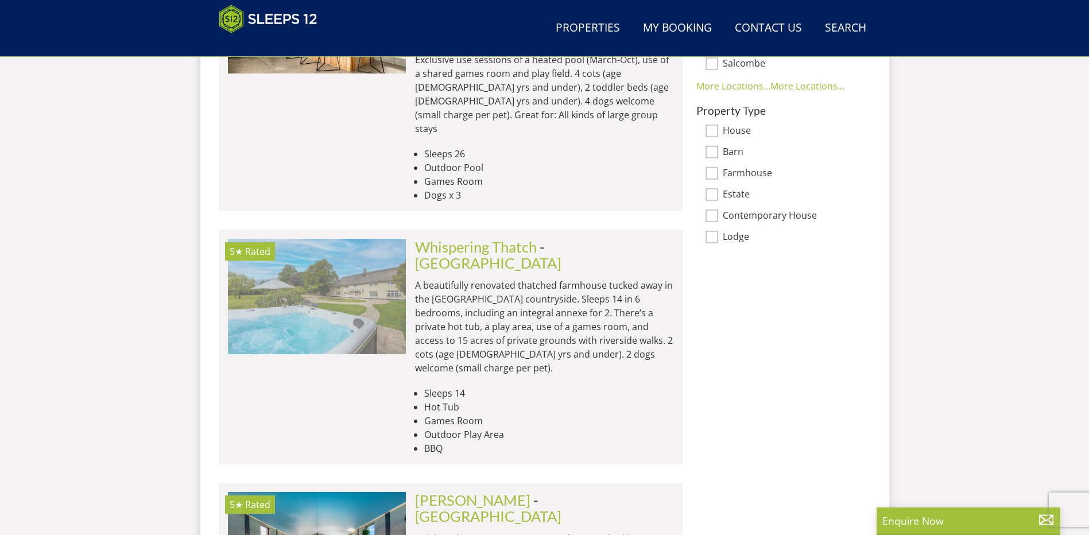
click at [322, 257] on img at bounding box center [317, 296] width 178 height 115
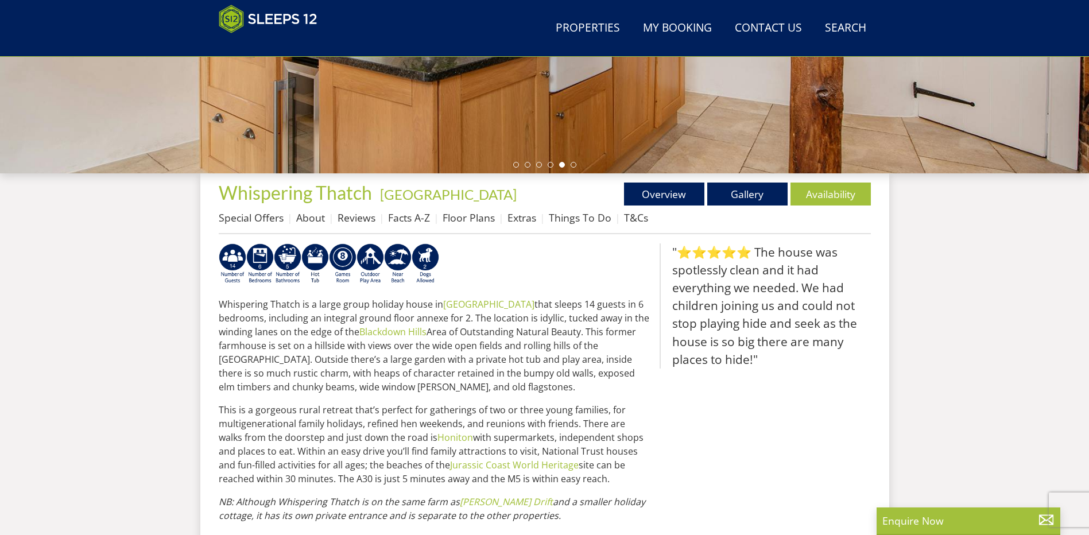
scroll to position [298, 0]
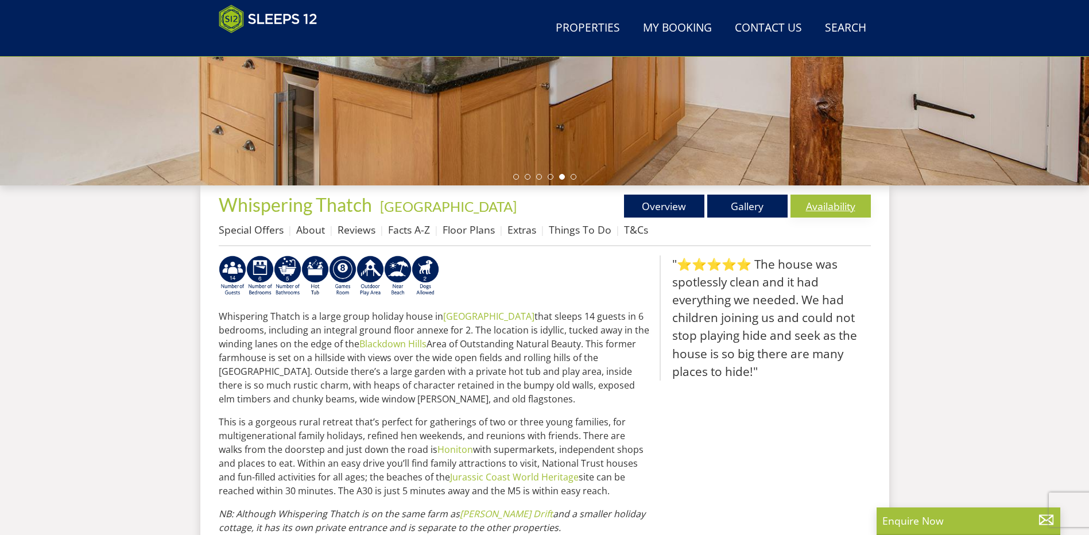
click at [826, 205] on link "Availability" at bounding box center [830, 206] width 80 height 23
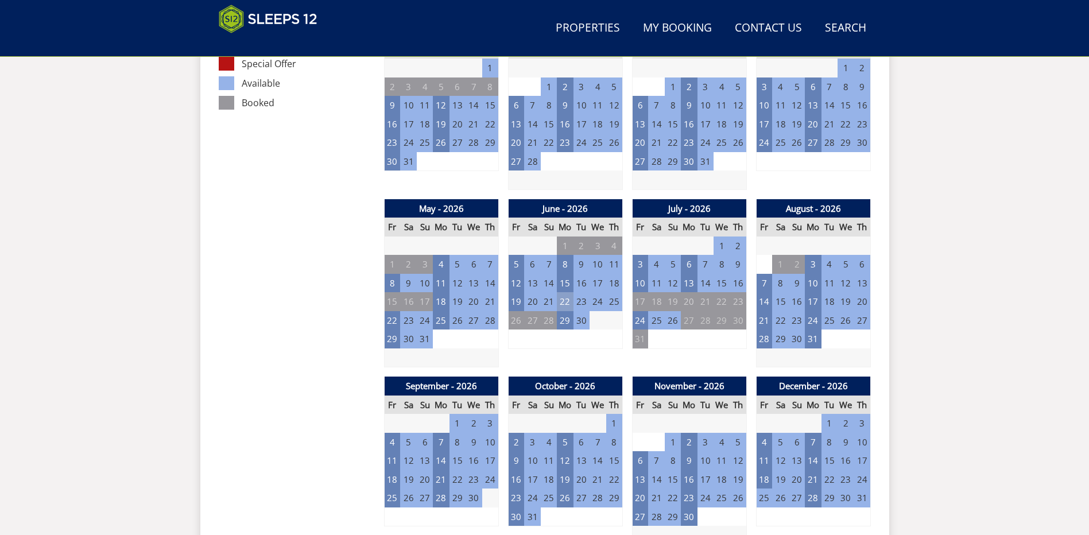
scroll to position [652, 0]
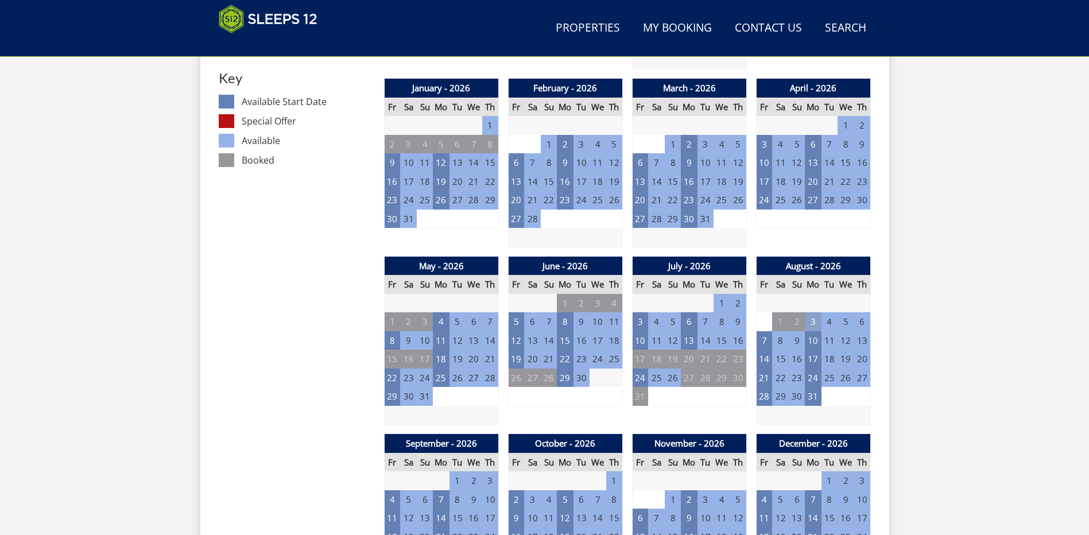
click at [812, 320] on td "3" at bounding box center [813, 321] width 16 height 19
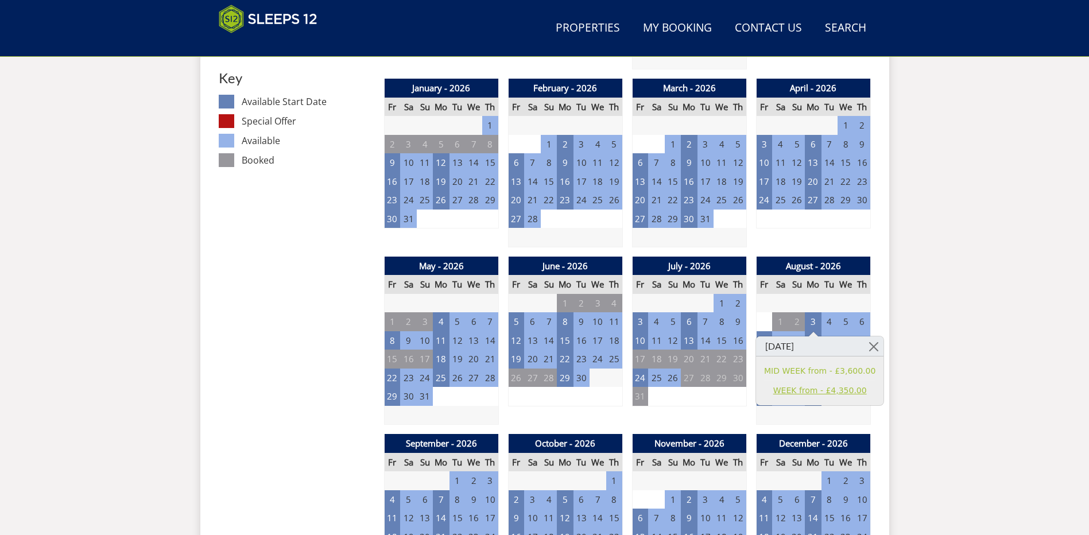
click at [784, 393] on link "WEEK from - £4,350.00" at bounding box center [819, 390] width 111 height 12
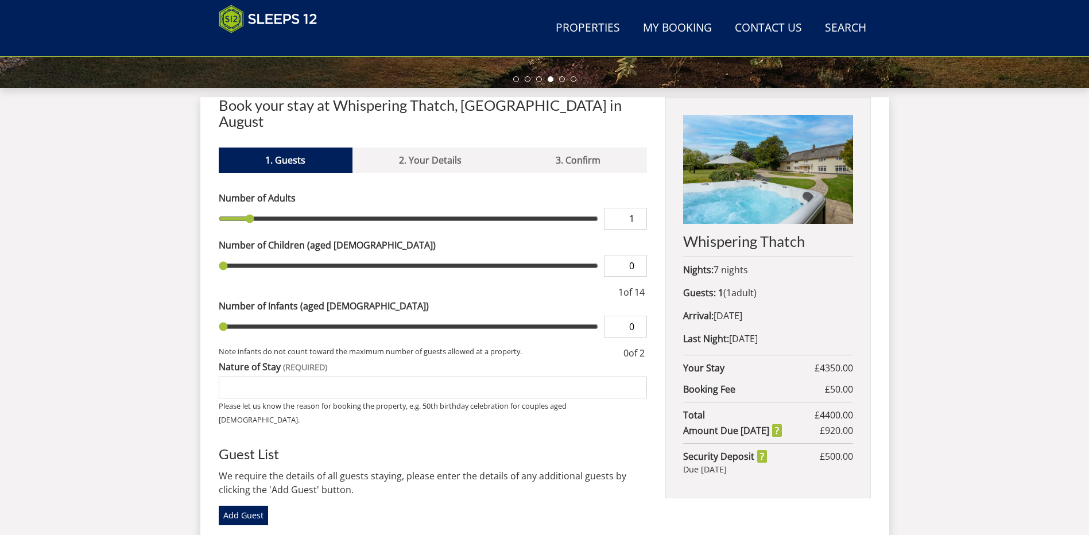
scroll to position [423, 0]
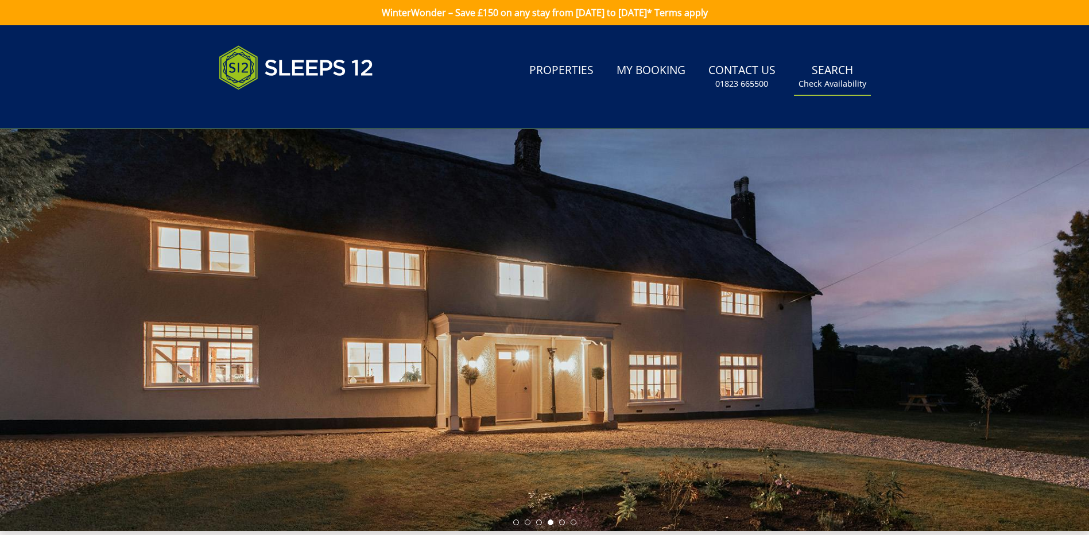
click at [829, 83] on small "Check Availability" at bounding box center [832, 83] width 68 height 11
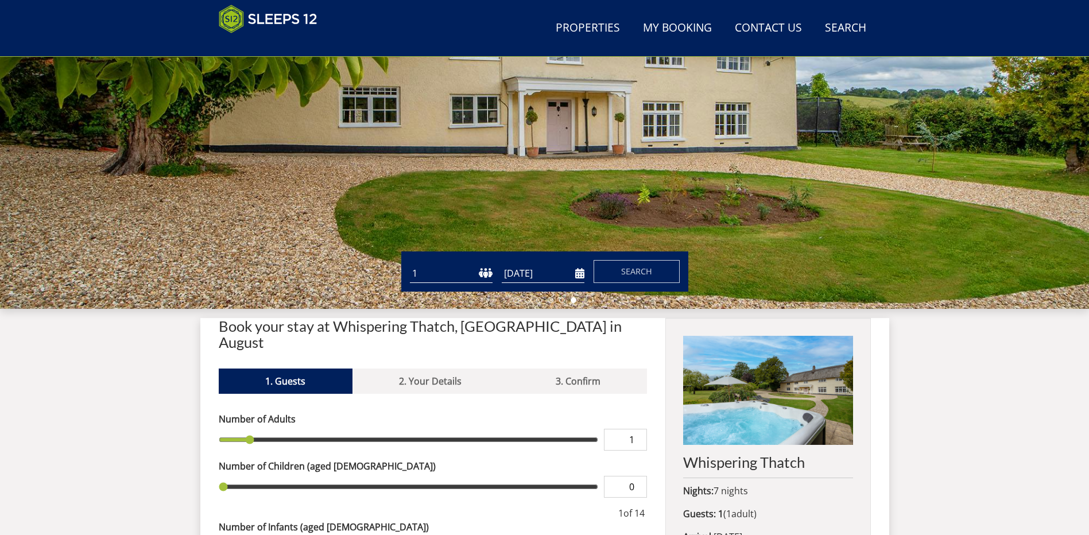
scroll to position [182, 0]
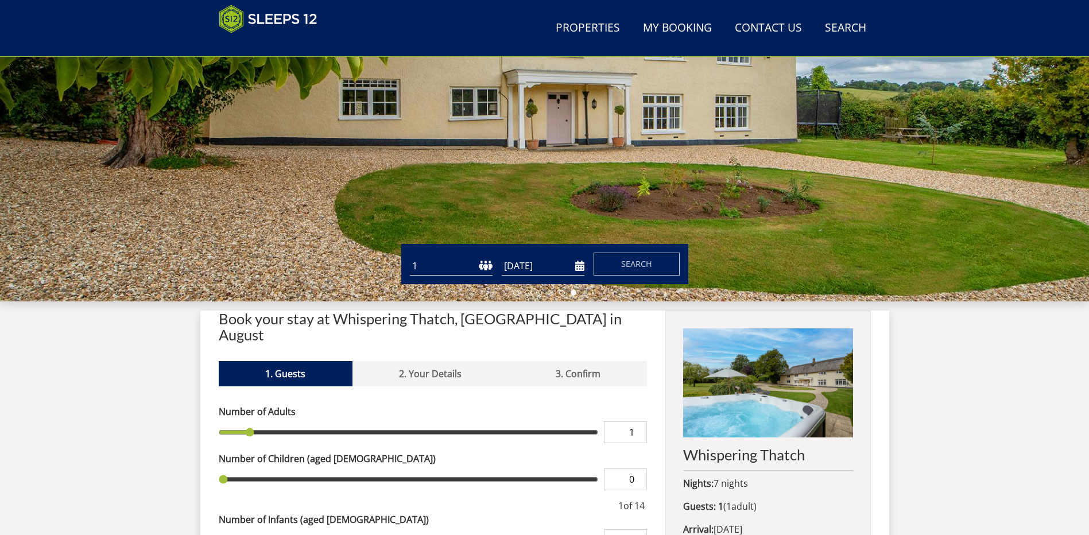
click at [483, 267] on select "1 2 3 4 5 6 7 8 9 10 11 12 13 14 15 16 17 18 19 20 21 22 23 24 25 26 27 28 29 3…" at bounding box center [451, 266] width 83 height 19
select select "12"
click at [410, 257] on select "1 2 3 4 5 6 7 8 9 10 11 12 13 14 15 16 17 18 19 20 21 22 23 24 25 26 27 28 29 3…" at bounding box center [451, 266] width 83 height 19
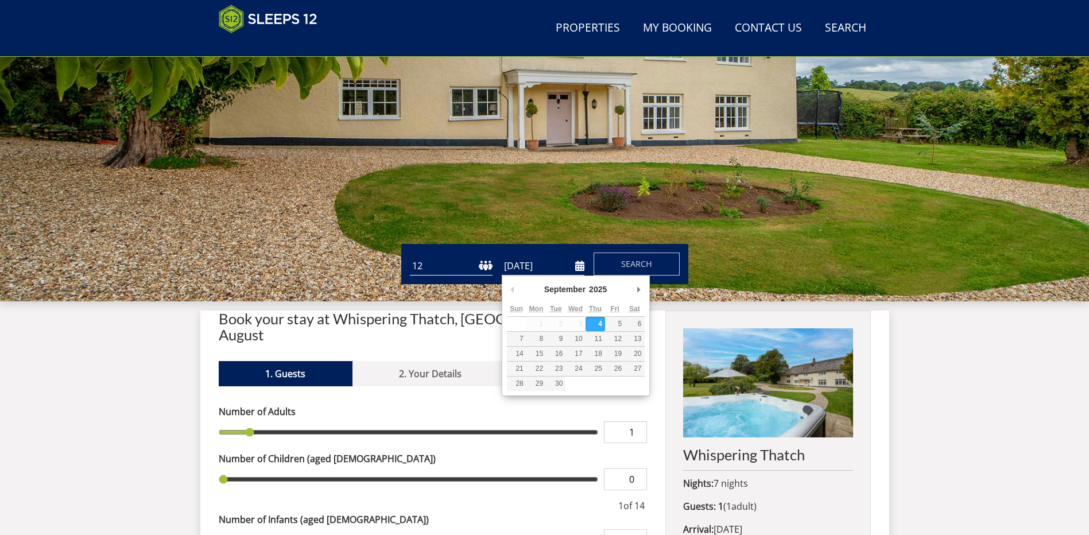
click at [578, 267] on input "[DATE]" at bounding box center [543, 266] width 83 height 19
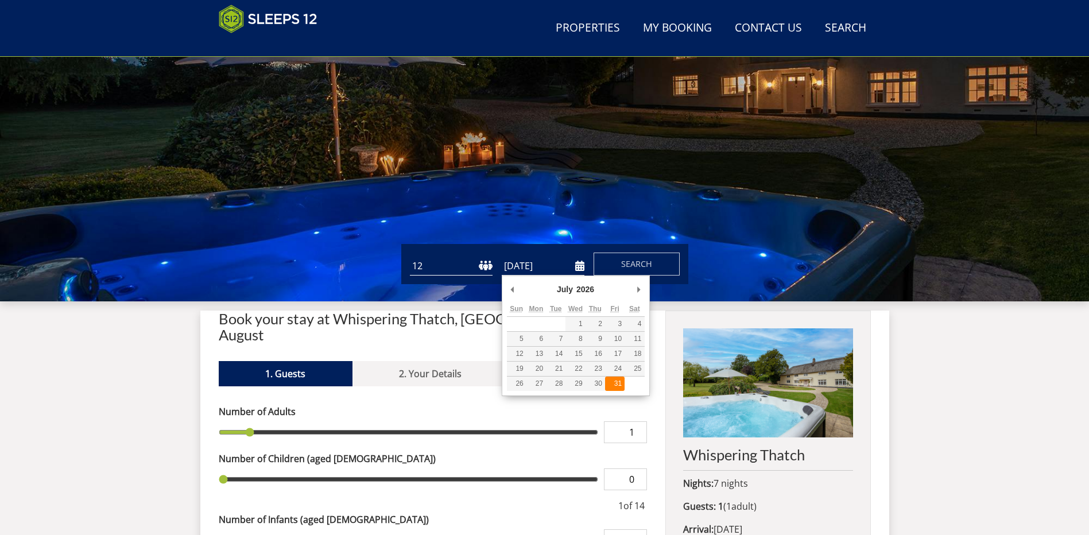
type input "31/07/2026"
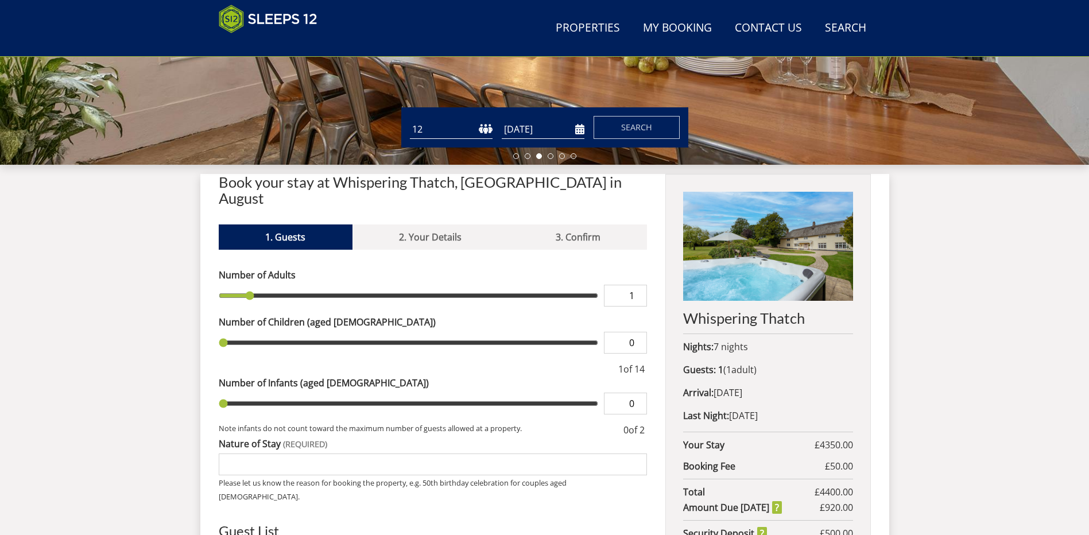
scroll to position [355, 0]
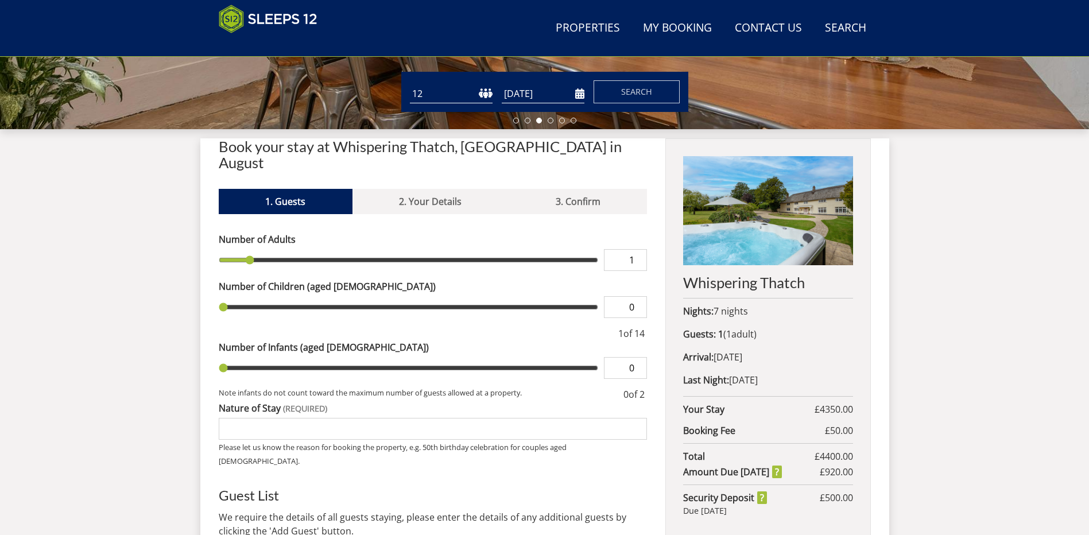
click at [624, 249] on input "1" at bounding box center [625, 260] width 43 height 22
type input "2"
click at [638, 249] on input "2" at bounding box center [625, 260] width 43 height 22
type input "2"
type input "3"
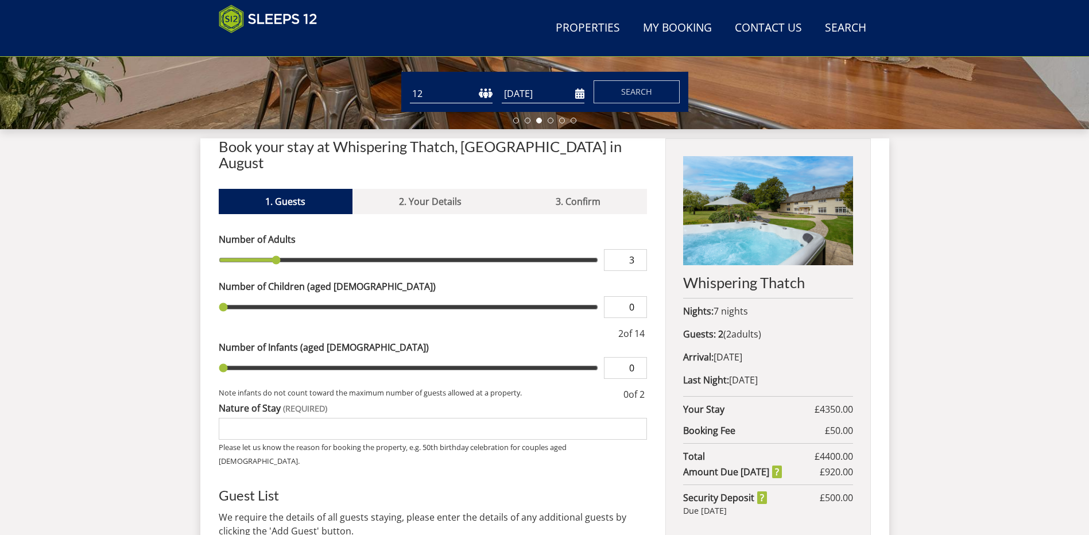
click at [638, 249] on input "3" at bounding box center [625, 260] width 43 height 22
type input "3"
type input "4"
click at [638, 249] on input "4" at bounding box center [625, 260] width 43 height 22
type input "4"
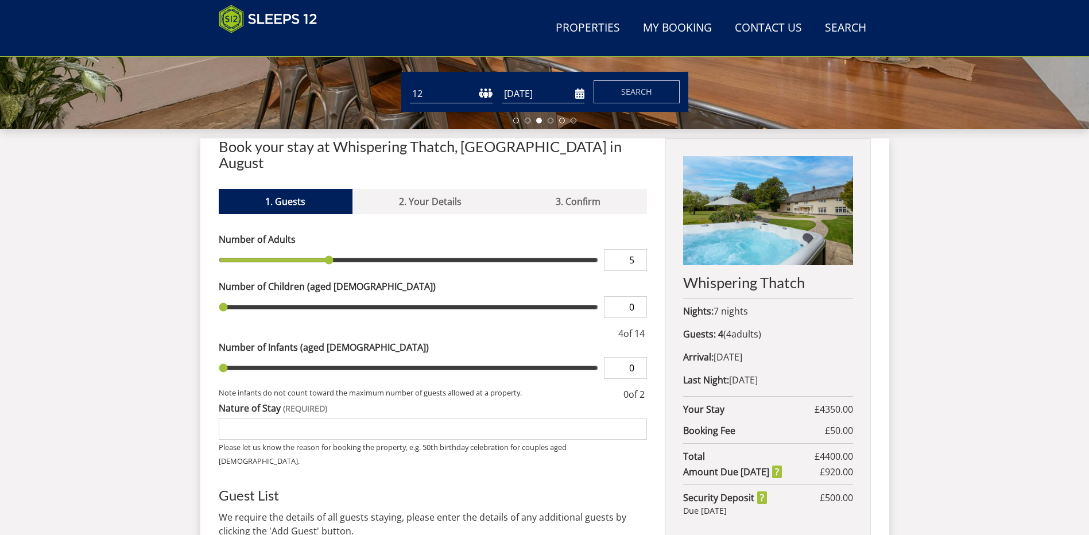
type input "5"
click at [638, 249] on input "5" at bounding box center [625, 260] width 43 height 22
type input "5"
type input "6"
click at [638, 249] on input "6" at bounding box center [625, 260] width 43 height 22
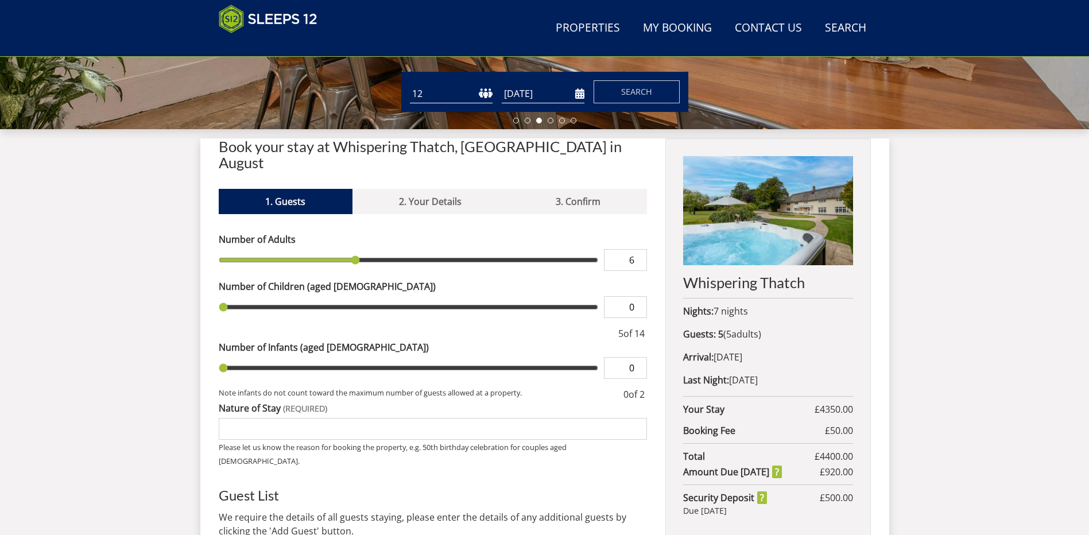
type input "6"
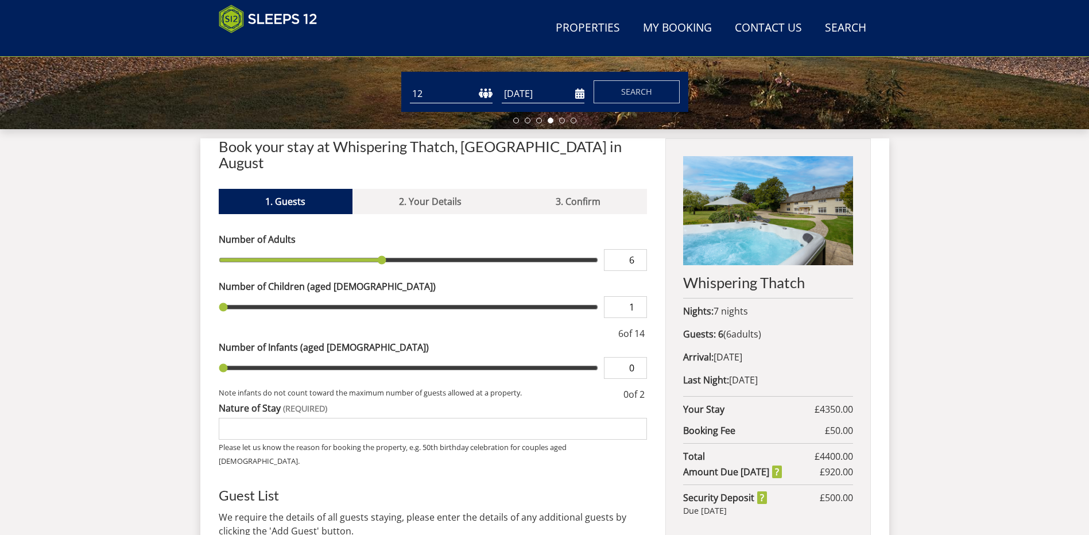
type input "1"
click at [638, 296] on input "1" at bounding box center [625, 307] width 43 height 22
type input "1"
type input "2"
click at [638, 296] on input "2" at bounding box center [625, 307] width 43 height 22
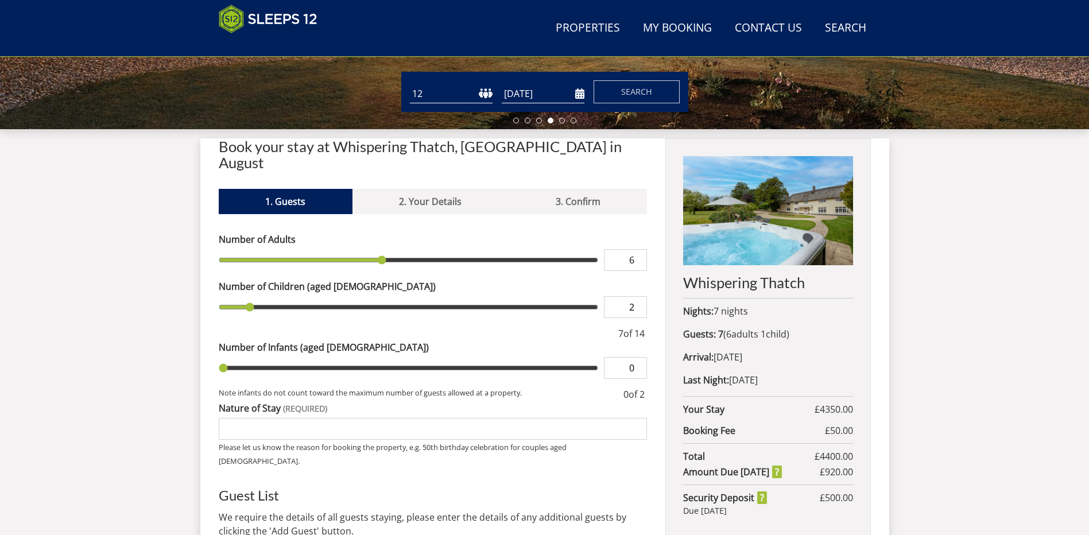
type input "2"
type input "3"
click at [638, 296] on input "3" at bounding box center [625, 307] width 43 height 22
type input "3"
type input "4"
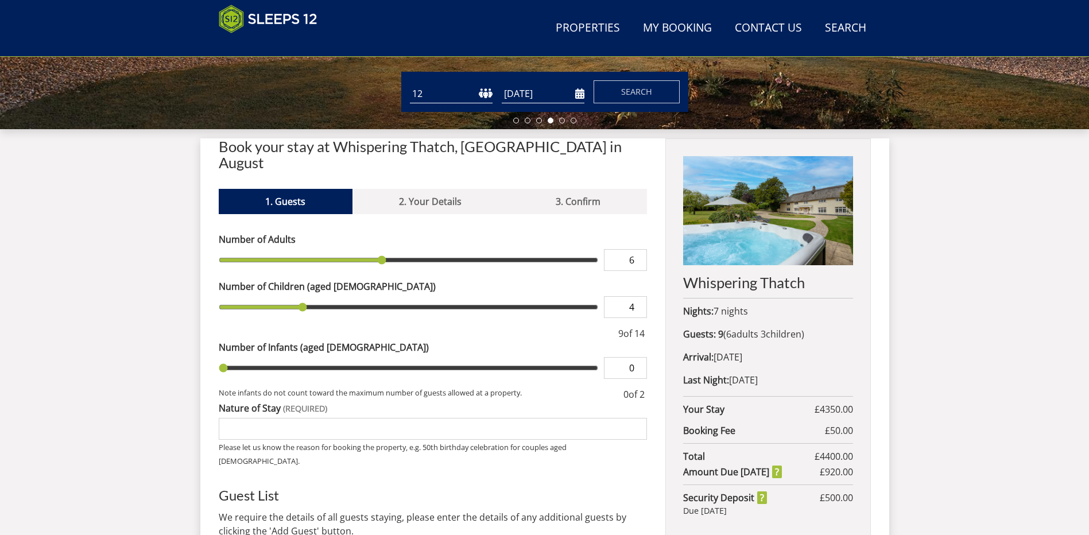
click at [638, 296] on input "4" at bounding box center [625, 307] width 43 height 22
type input "4"
type input "5"
click at [638, 296] on input "5" at bounding box center [625, 307] width 43 height 22
type input "5"
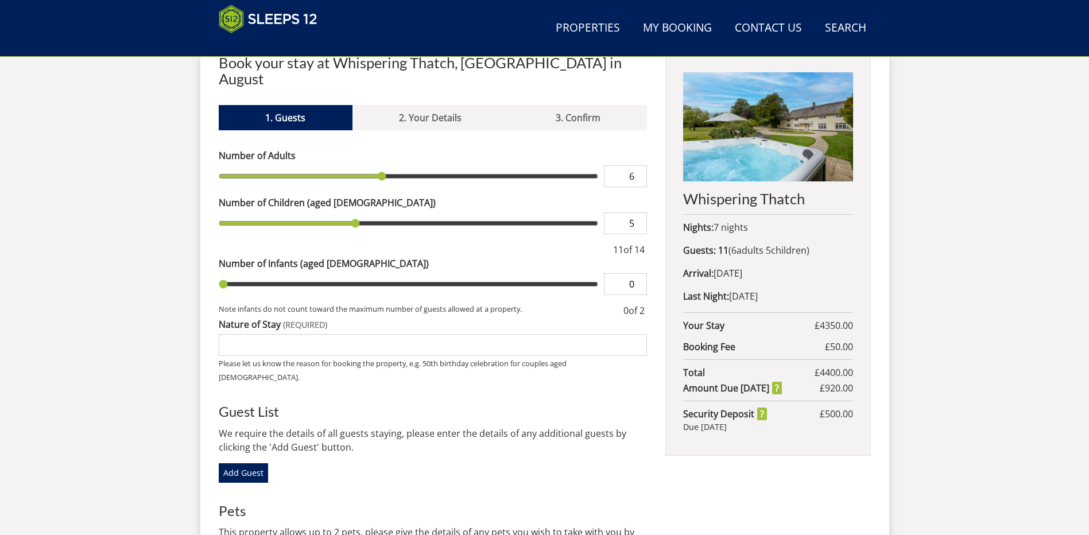
scroll to position [469, 0]
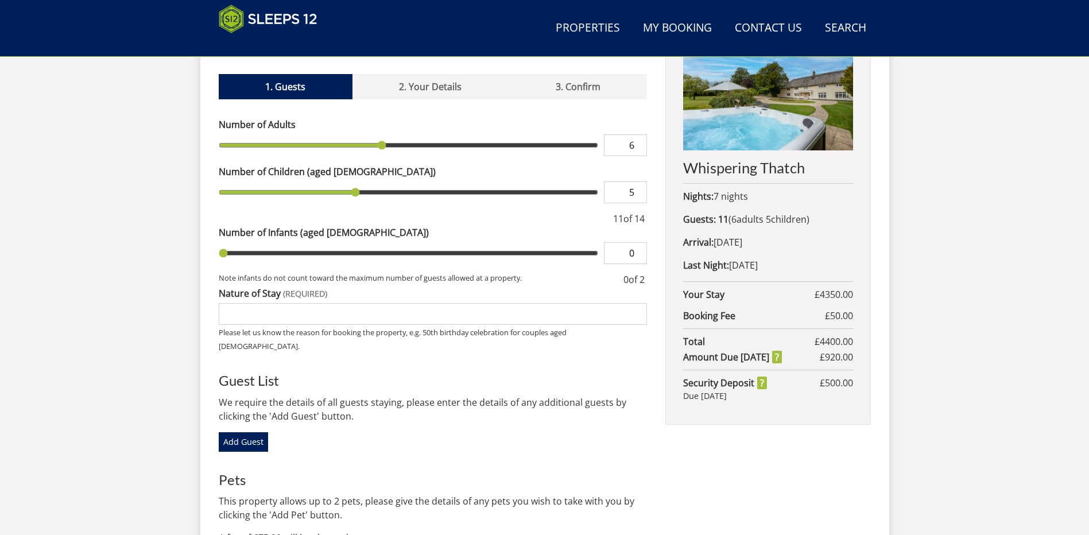
click at [334, 303] on input "Nature of Stay" at bounding box center [433, 314] width 429 height 22
type input "Family holiday, Grand parents and two young families"
click at [402, 328] on div "Please Note: You have added 0 guest s above the base occupancy which incurs a f…" at bounding box center [433, 361] width 429 height 487
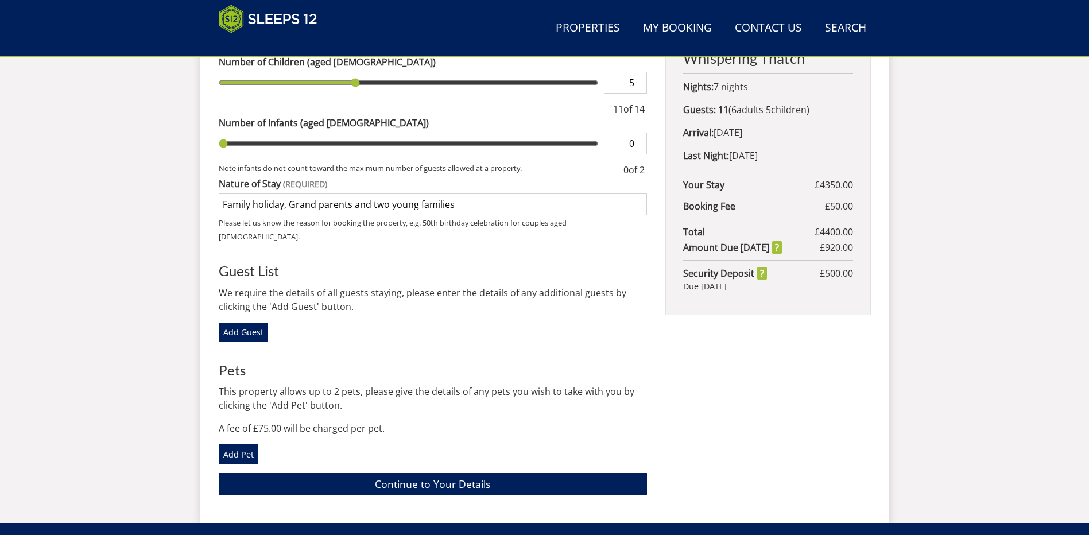
scroll to position [584, 0]
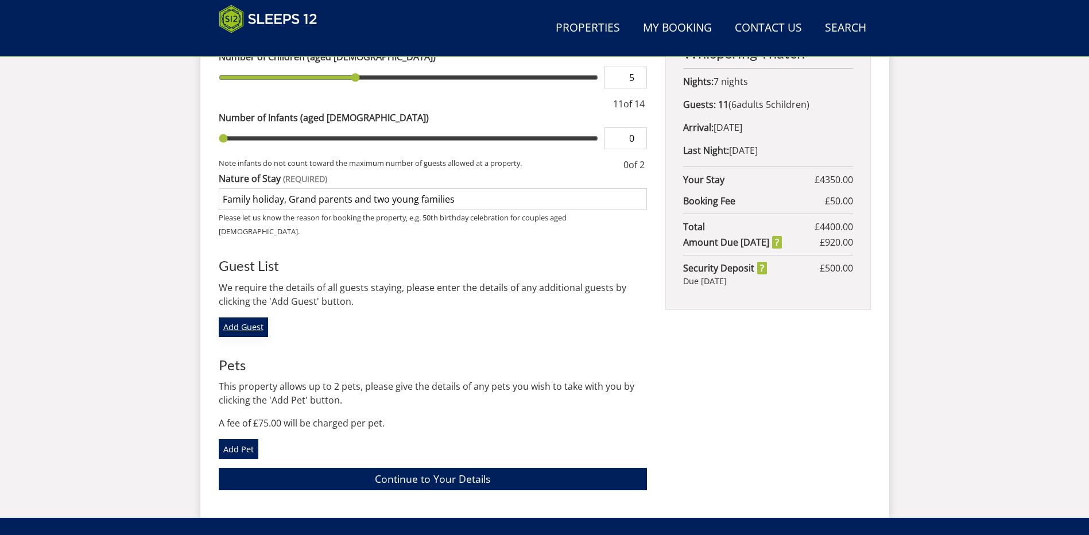
click at [244, 317] on link "Add Guest" at bounding box center [243, 327] width 49 height 20
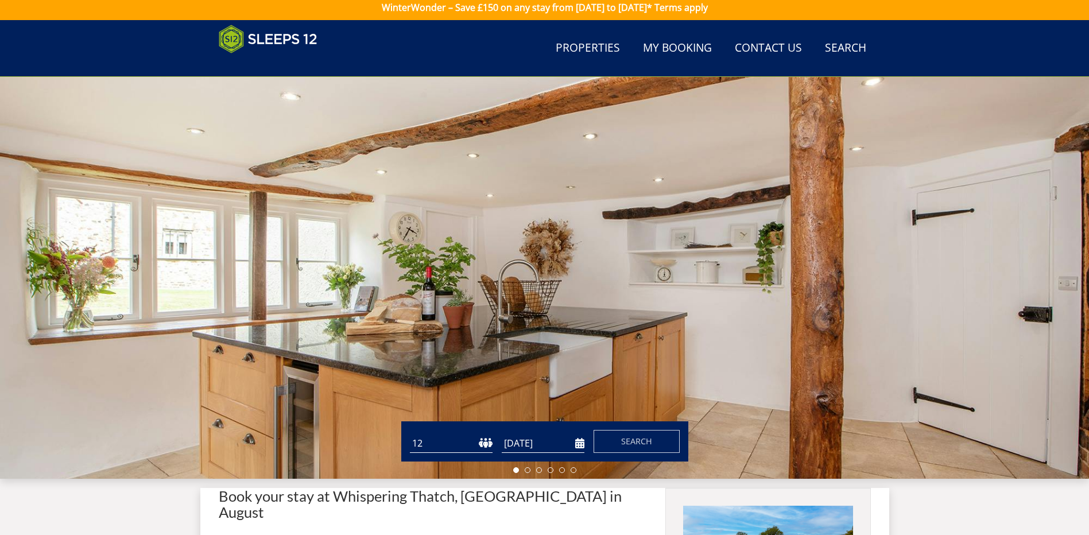
scroll to position [0, 0]
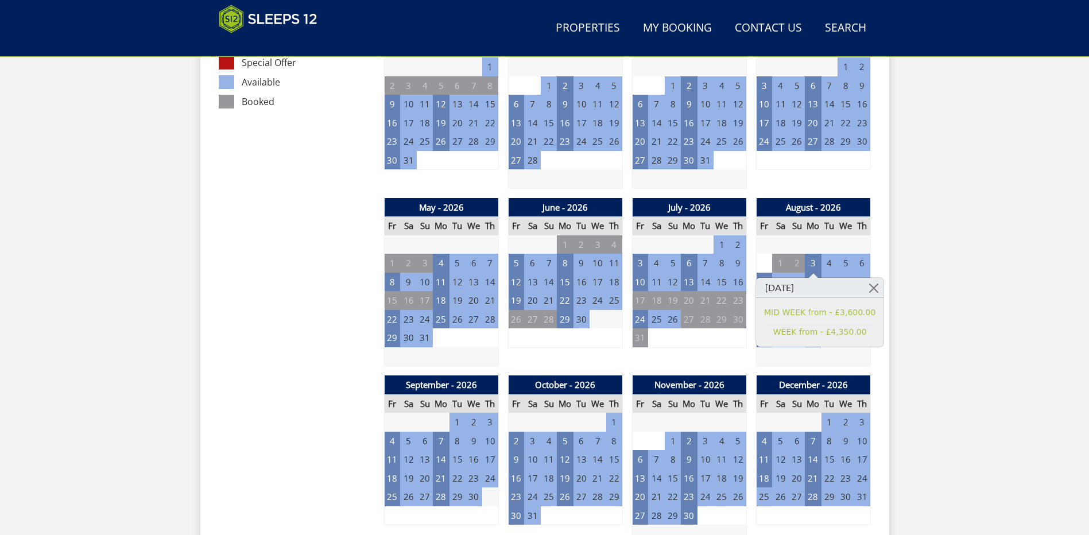
scroll to position [767, 0]
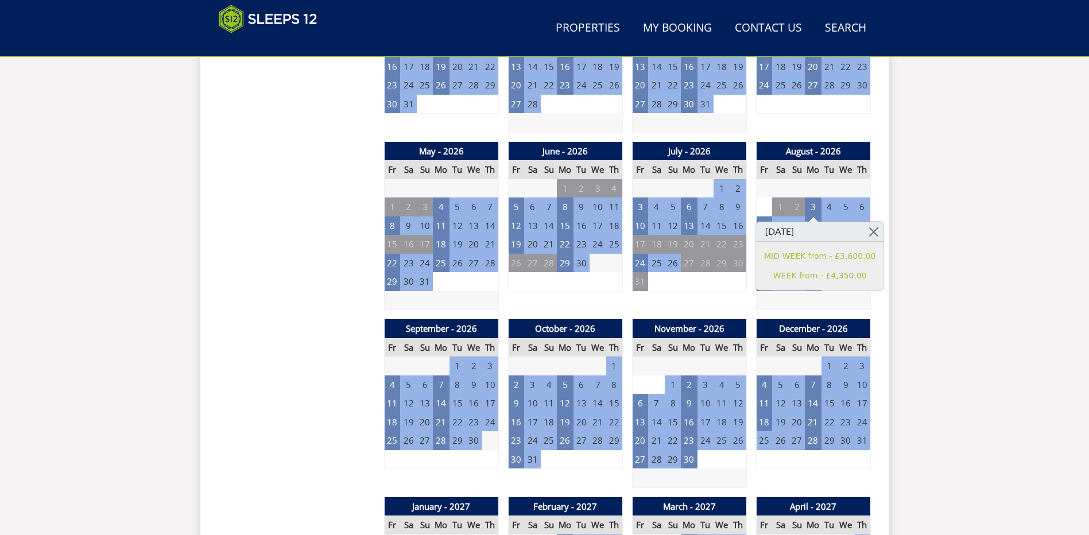
click at [961, 265] on div "Search Menu Properties My Booking Contact Us 01823 665500 Search Check Availabi…" at bounding box center [544, 415] width 1089 height 2314
click at [863, 230] on link at bounding box center [873, 232] width 20 height 20
click at [863, 232] on link at bounding box center [873, 232] width 20 height 20
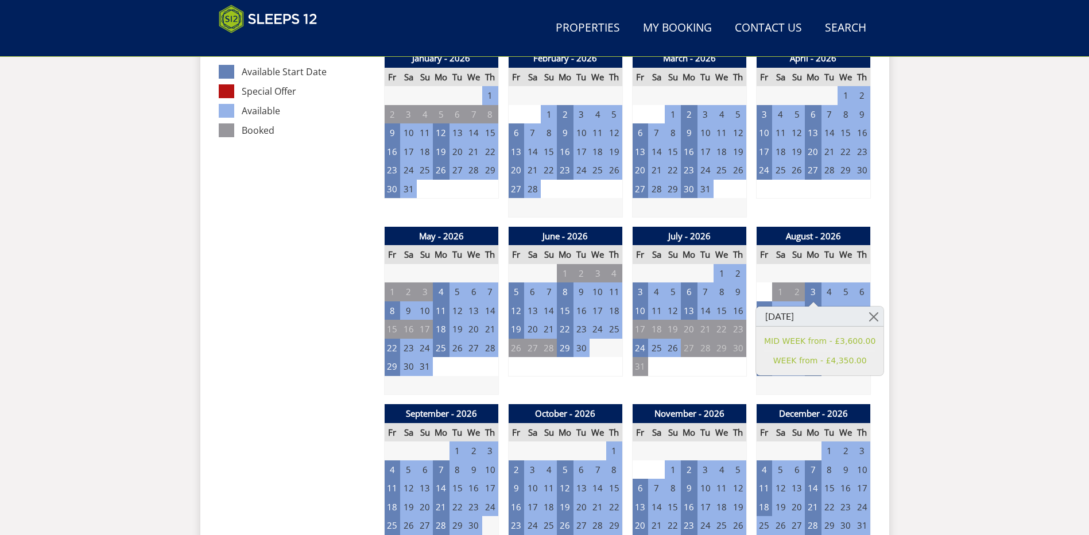
scroll to position [538, 0]
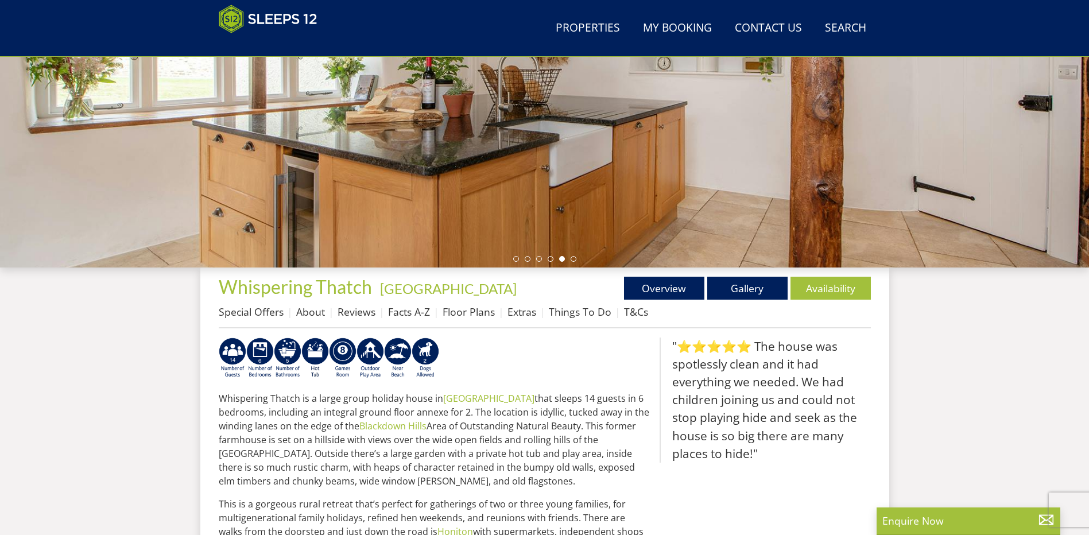
scroll to position [240, 0]
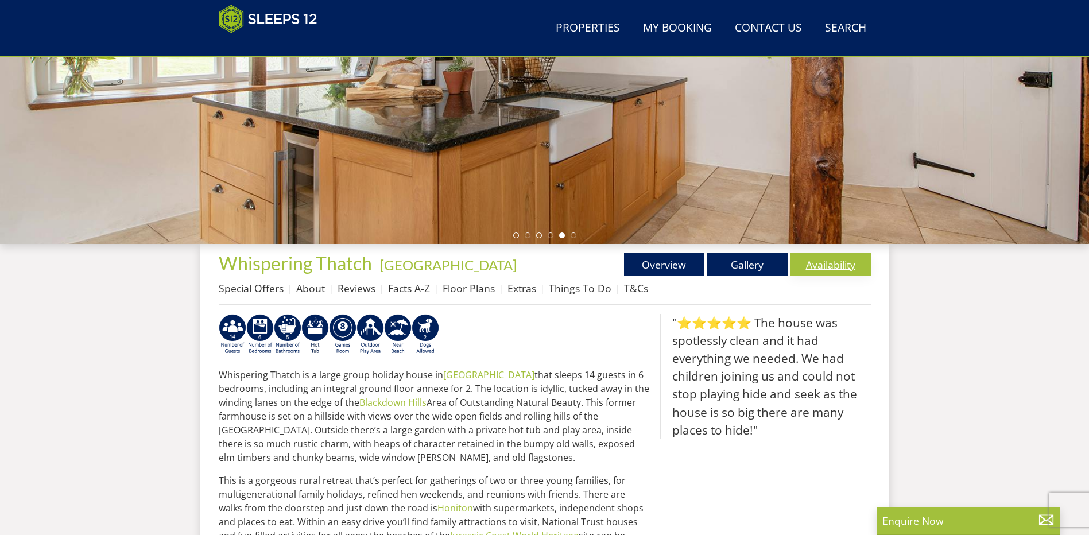
click at [829, 262] on link "Availability" at bounding box center [830, 264] width 80 height 23
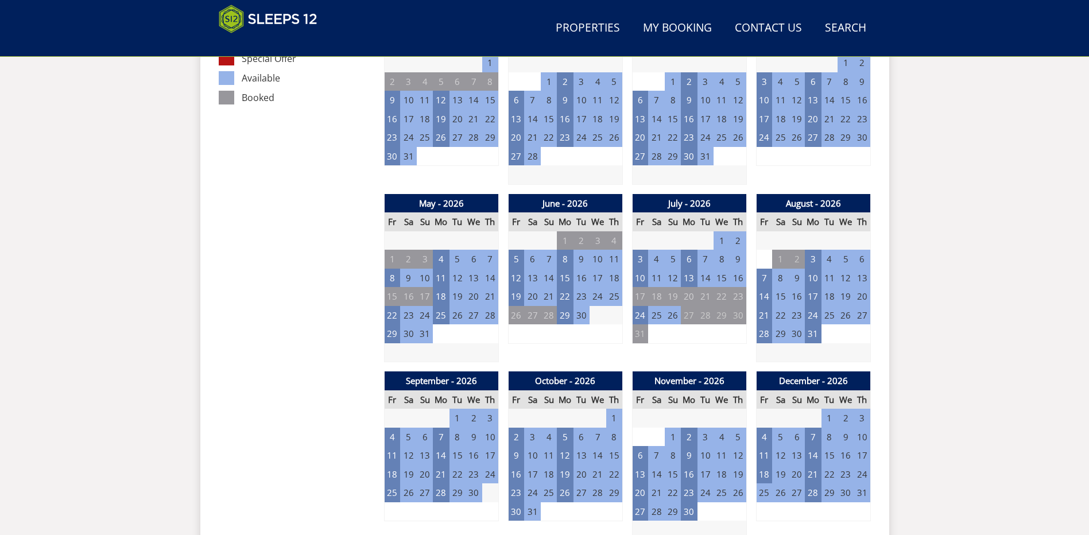
scroll to position [756, 0]
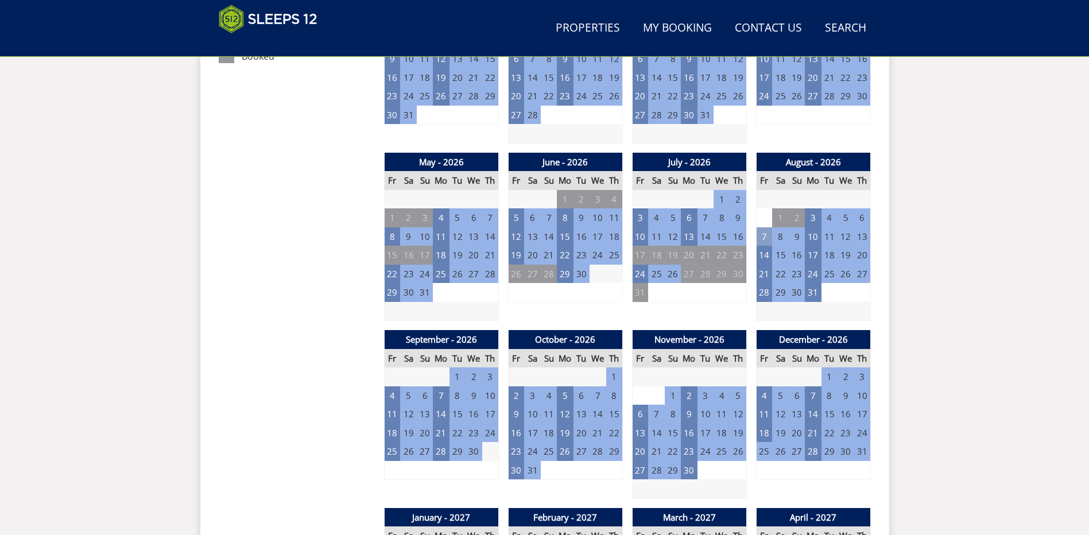
click at [764, 233] on td "7" at bounding box center [764, 236] width 16 height 19
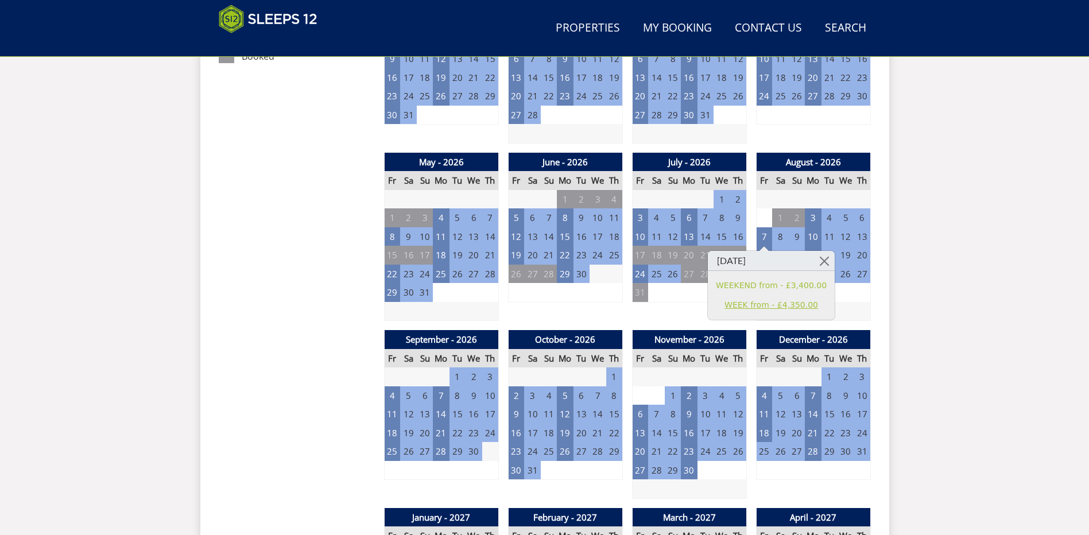
click at [735, 306] on link "WEEK from - £4,350.00" at bounding box center [771, 305] width 111 height 12
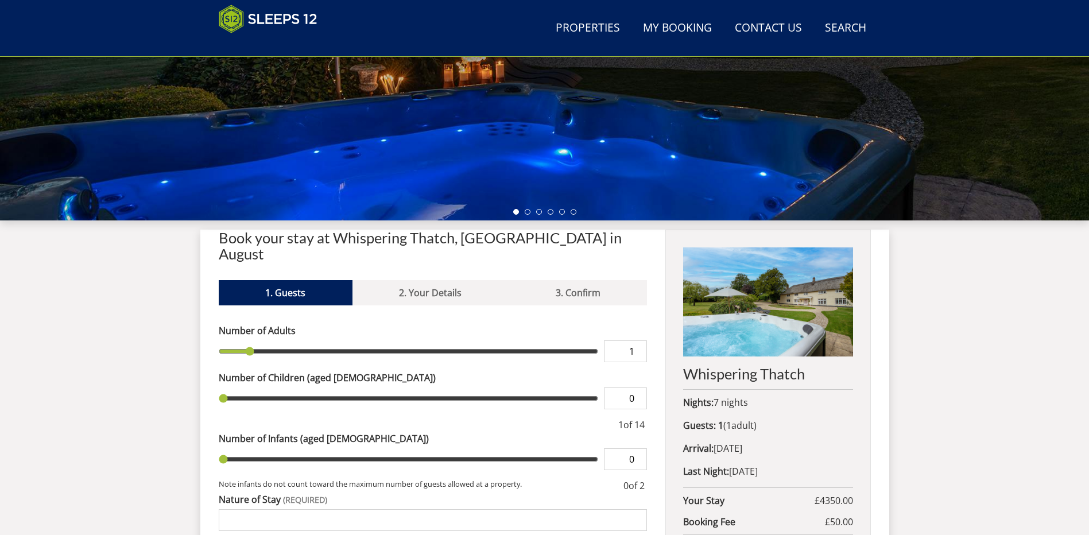
scroll to position [423, 0]
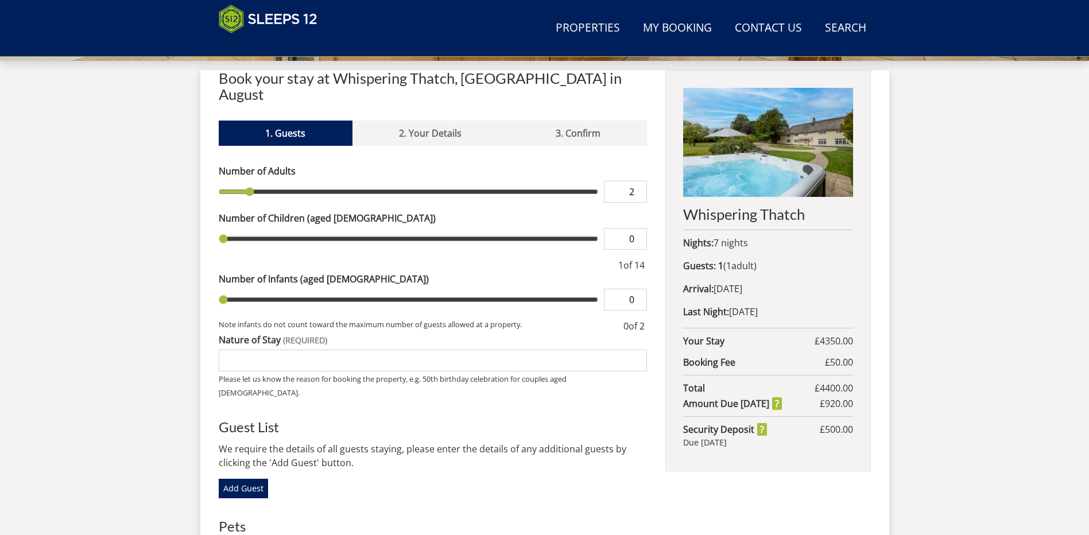
type input "2"
click at [639, 181] on input "2" at bounding box center [625, 192] width 43 height 22
type input "2"
type input "3"
click at [638, 181] on input "3" at bounding box center [625, 192] width 43 height 22
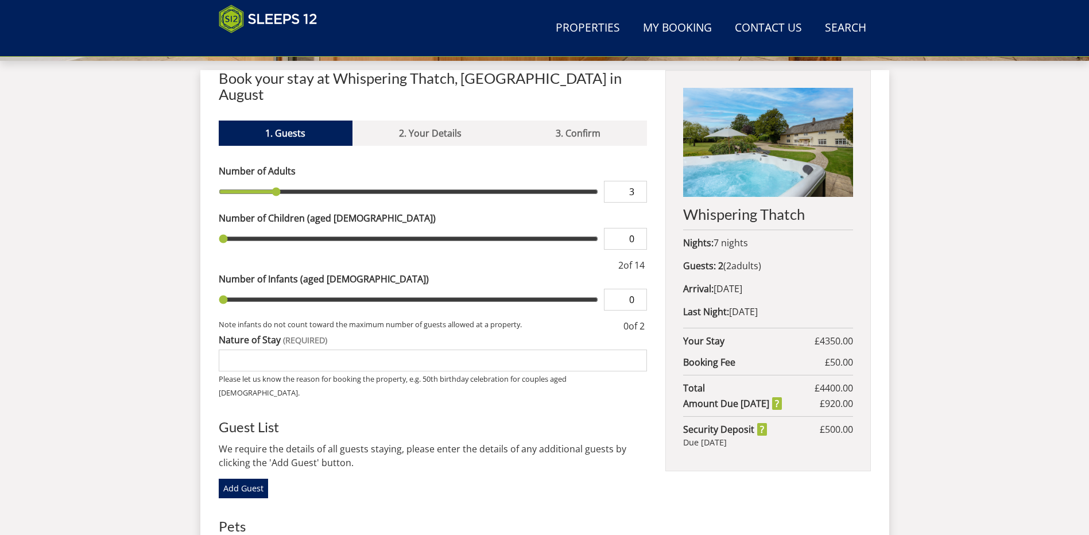
type input "3"
type input "4"
click at [638, 181] on input "4" at bounding box center [625, 192] width 43 height 22
type input "4"
type input "5"
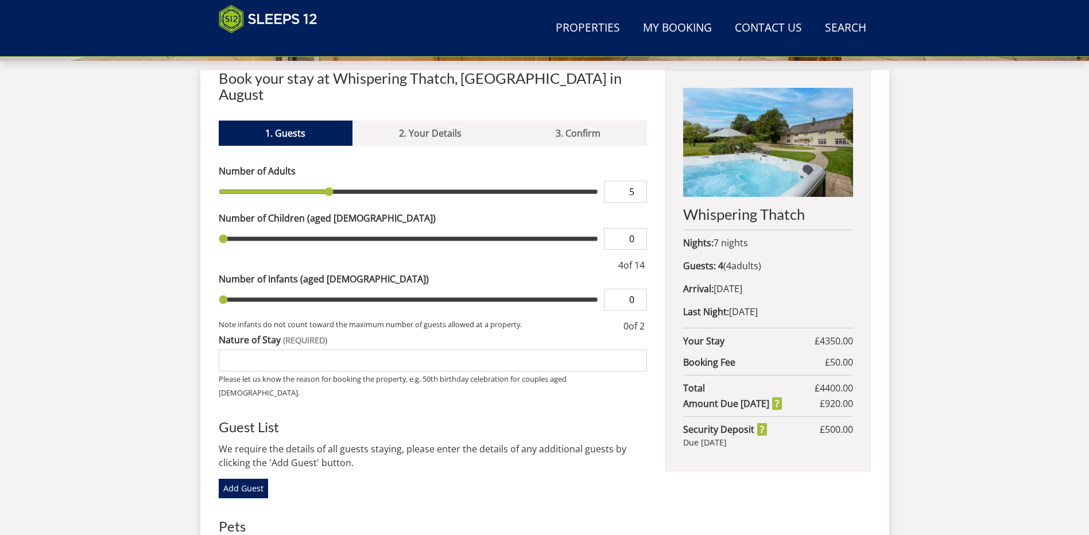
click at [638, 181] on input "5" at bounding box center [625, 192] width 43 height 22
type input "5"
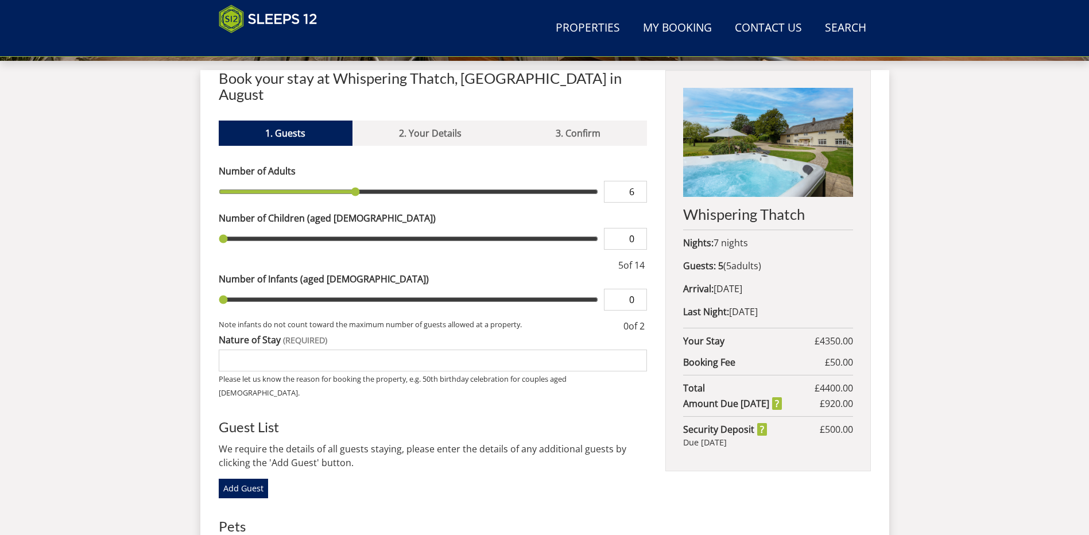
type input "6"
click at [638, 181] on input "6" at bounding box center [625, 192] width 43 height 22
type input "6"
type input "1"
click at [638, 228] on input "1" at bounding box center [625, 239] width 43 height 22
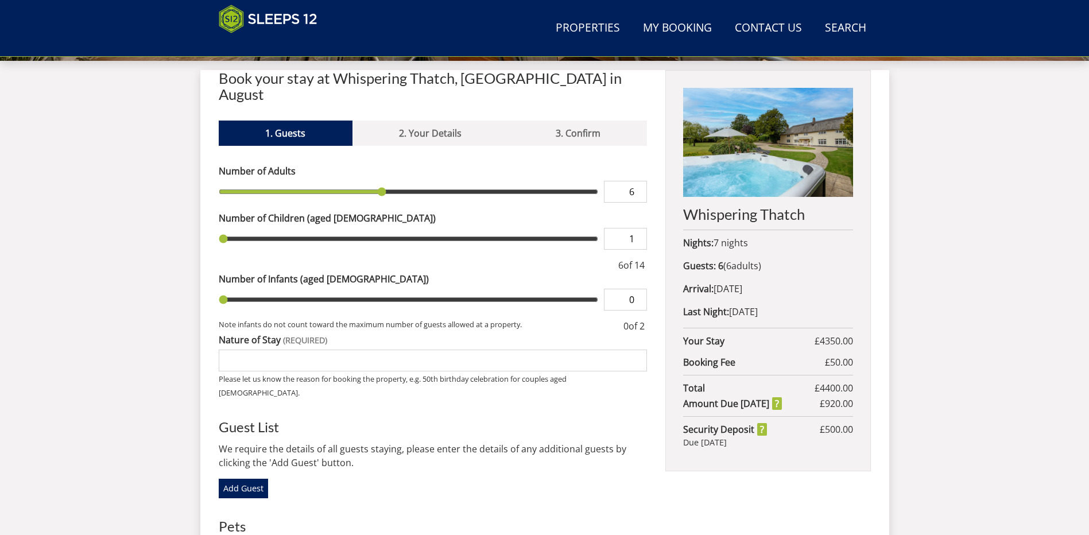
type input "1"
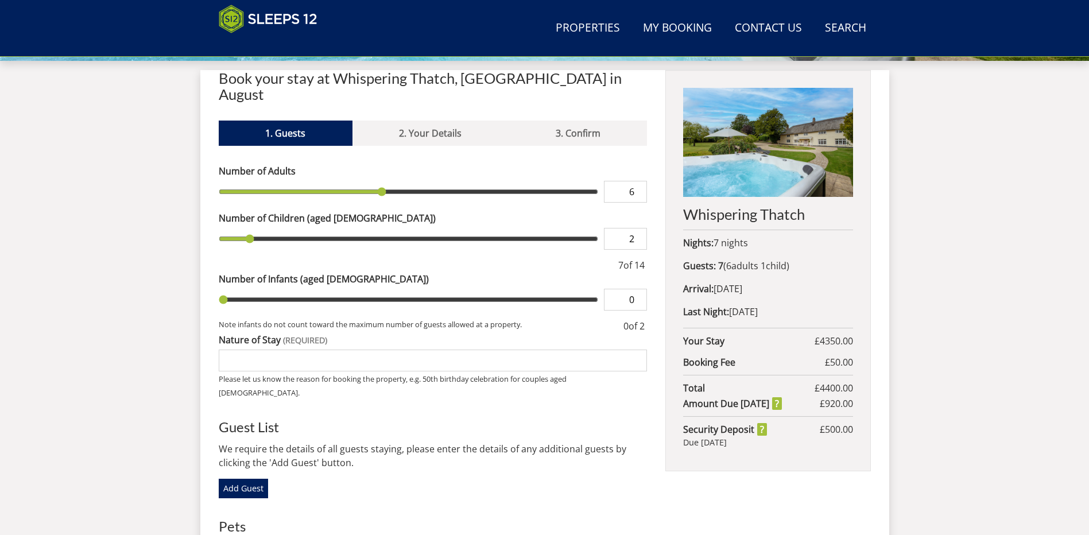
type input "2"
click at [638, 228] on input "2" at bounding box center [625, 239] width 43 height 22
type input "2"
type input "3"
click at [638, 228] on input "3" at bounding box center [625, 239] width 43 height 22
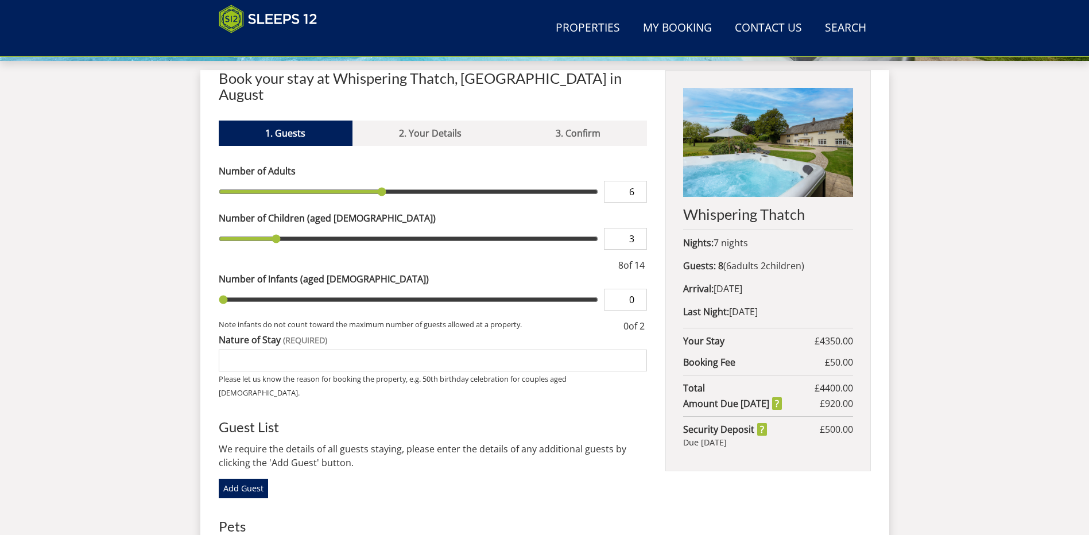
type input "3"
type input "4"
click at [638, 228] on input "4" at bounding box center [625, 239] width 43 height 22
type input "4"
type input "5"
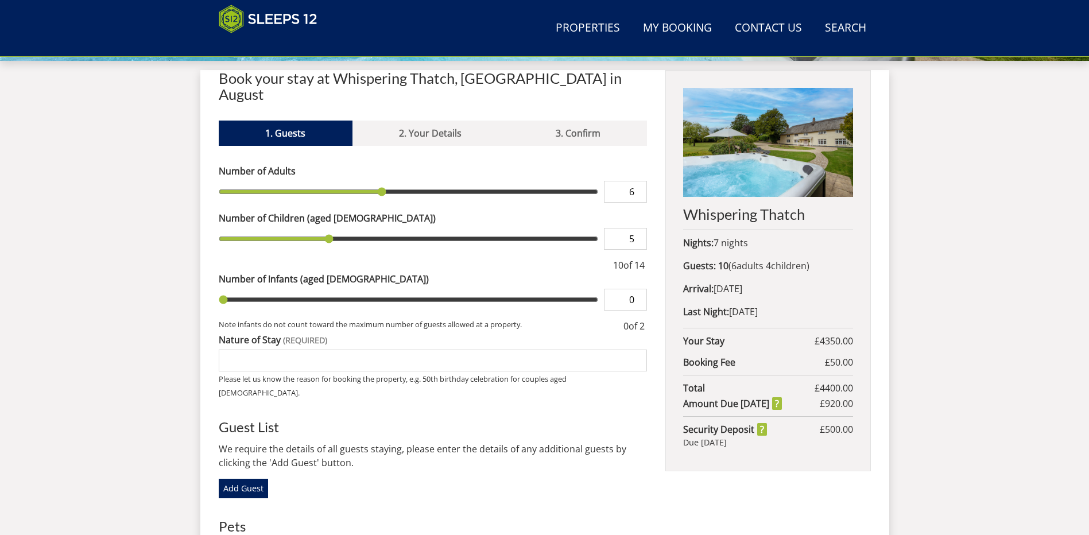
click at [638, 228] on input "5" at bounding box center [625, 239] width 43 height 22
type input "5"
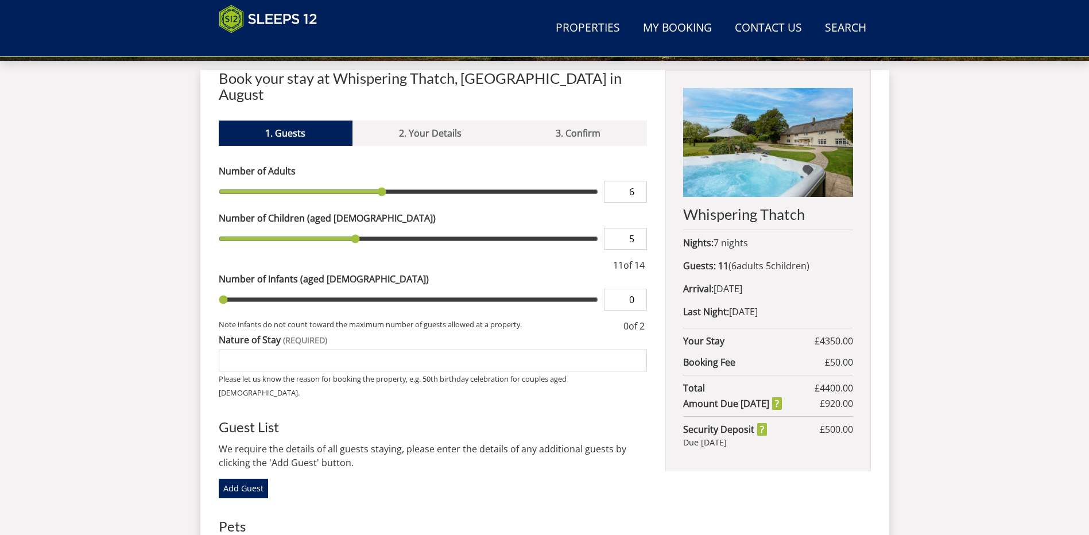
click at [247, 349] on input "Nature of Stay" at bounding box center [433, 360] width 429 height 22
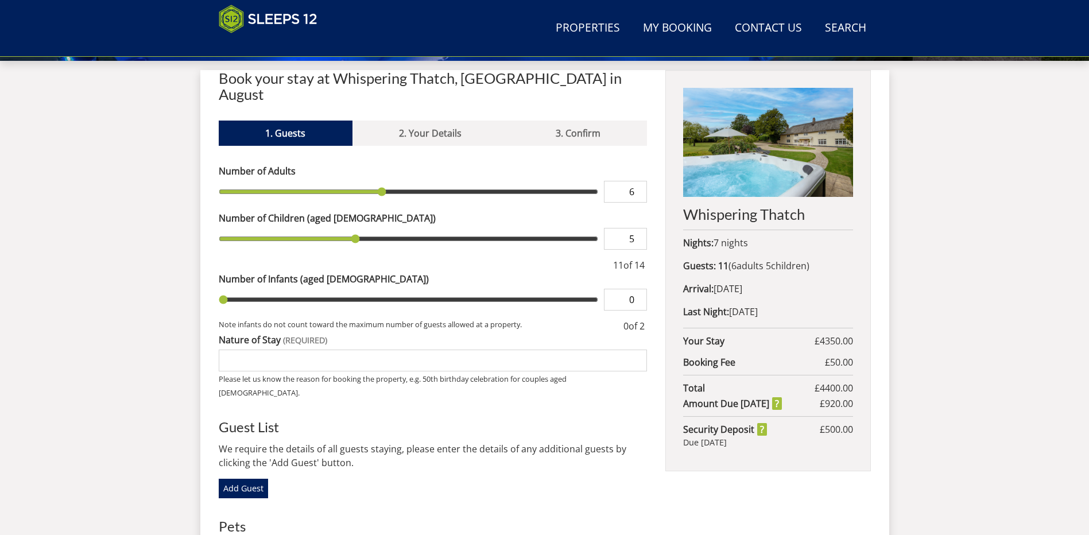
type input "Family holiday, Grand parents and two young families"
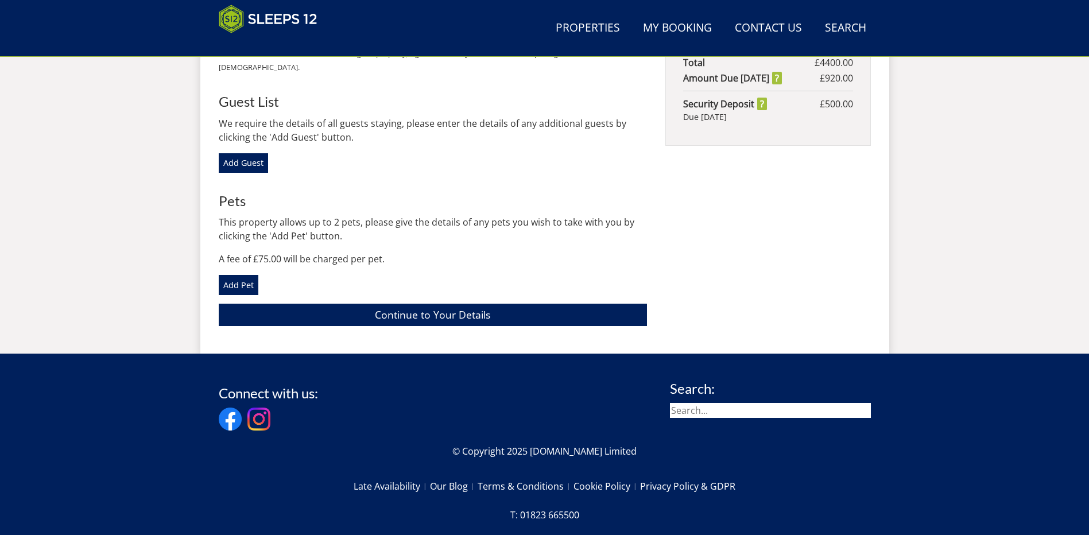
scroll to position [767, 0]
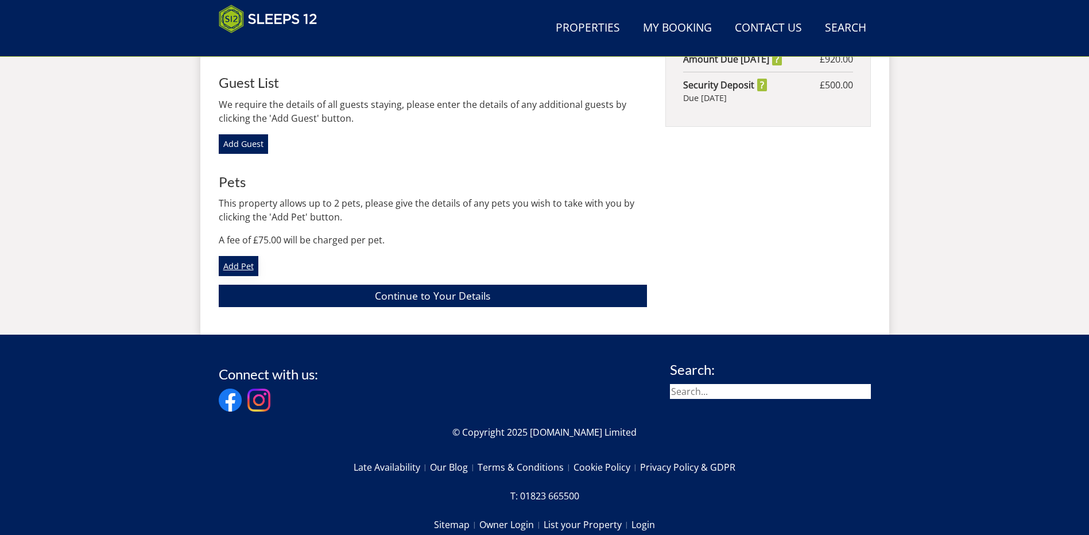
click at [236, 256] on link "Add Pet" at bounding box center [239, 266] width 40 height 20
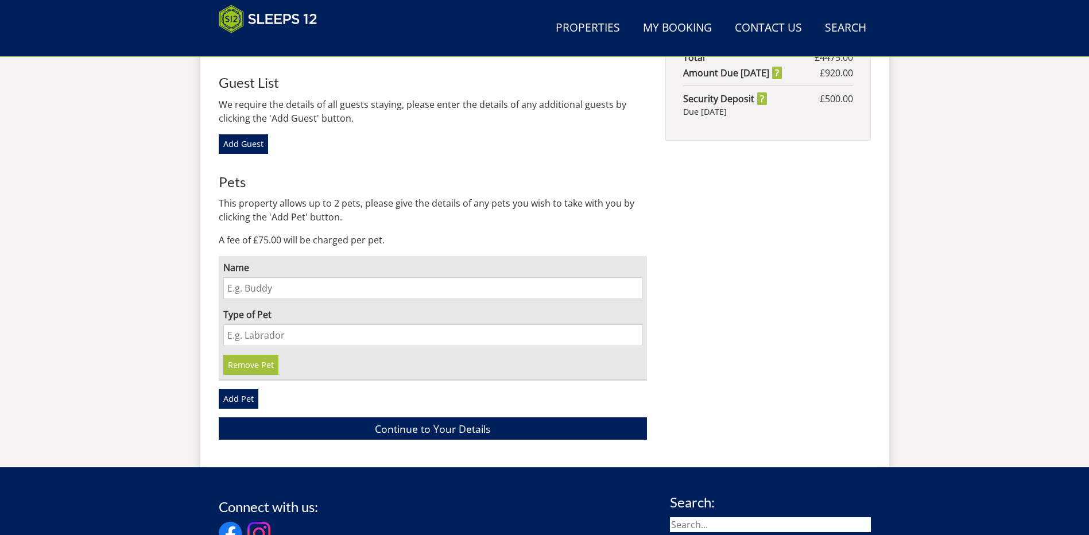
click at [287, 277] on input "Name" at bounding box center [432, 288] width 419 height 22
click at [300, 277] on input "Name" at bounding box center [432, 288] width 419 height 22
type input "Beau"
click at [290, 324] on input "Type of Pet" at bounding box center [432, 335] width 419 height 22
type input "Chihuahua"
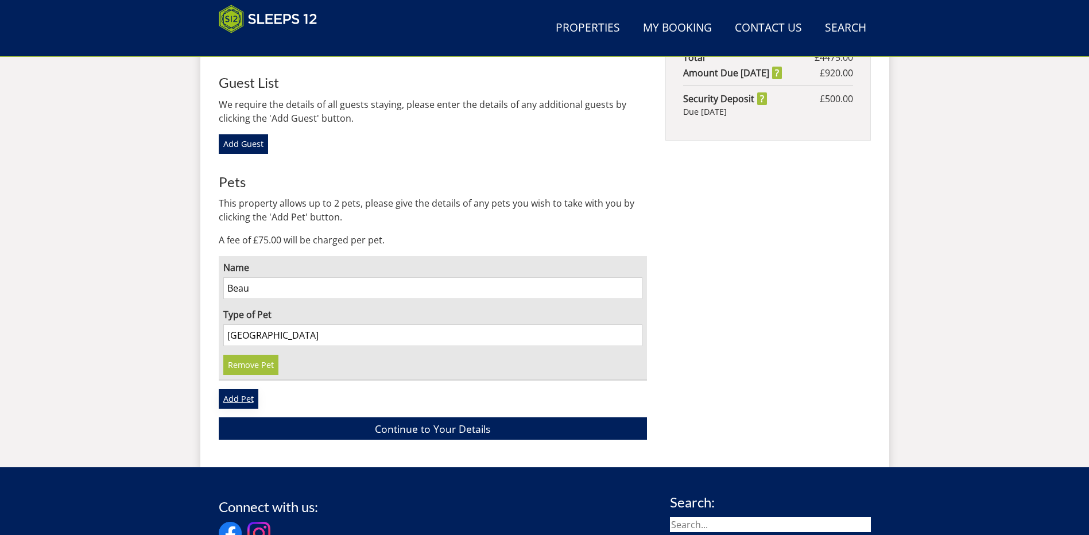
click at [240, 389] on link "Add Pet" at bounding box center [239, 399] width 40 height 20
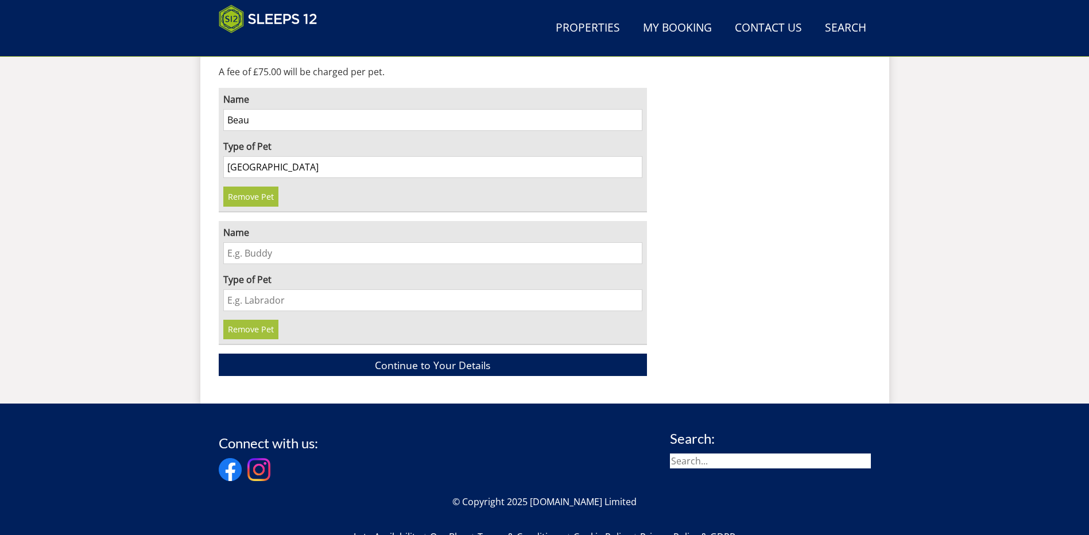
scroll to position [939, 0]
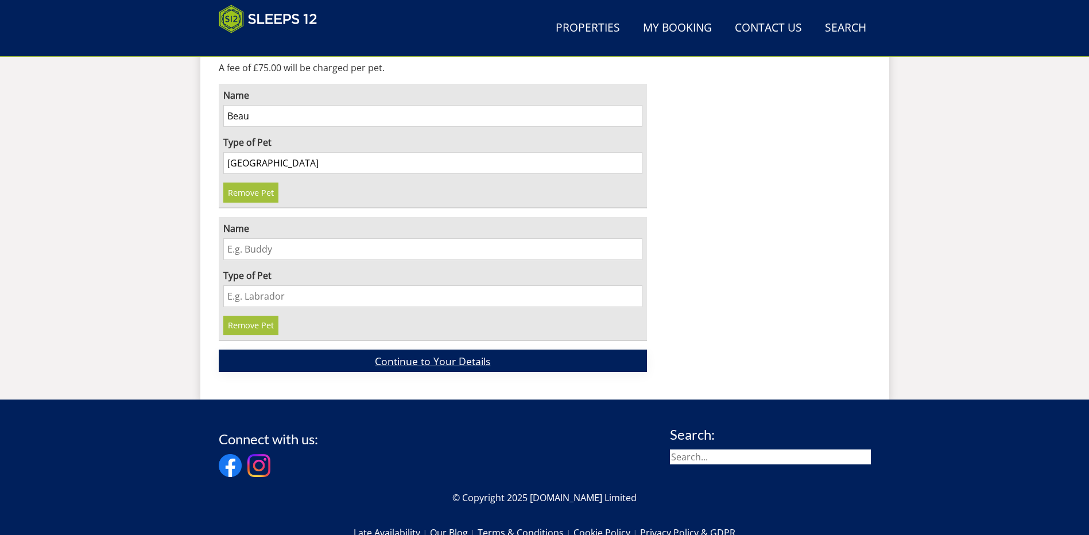
click at [423, 349] on link "Continue to Your Details" at bounding box center [433, 360] width 429 height 22
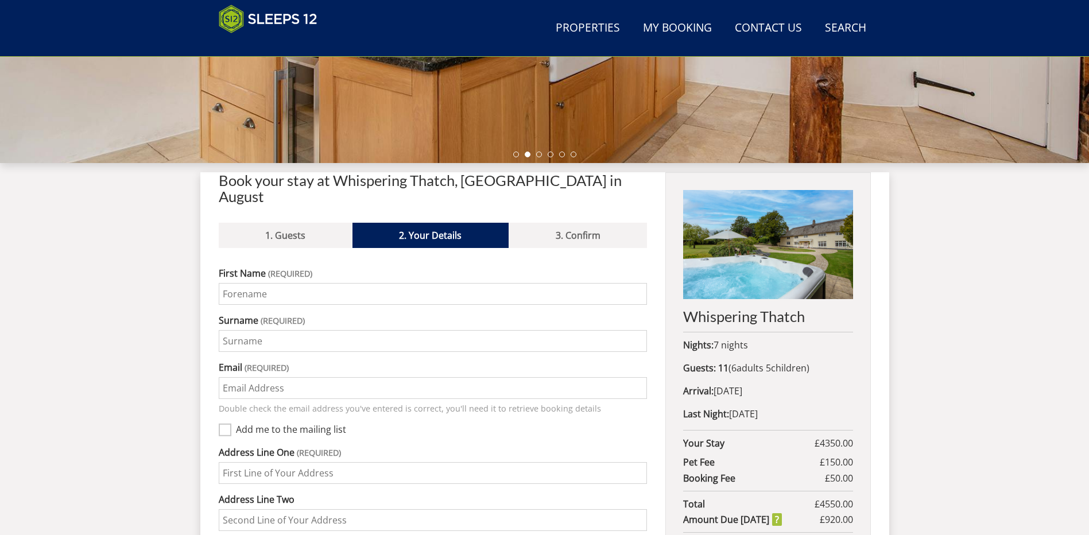
scroll to position [378, 0]
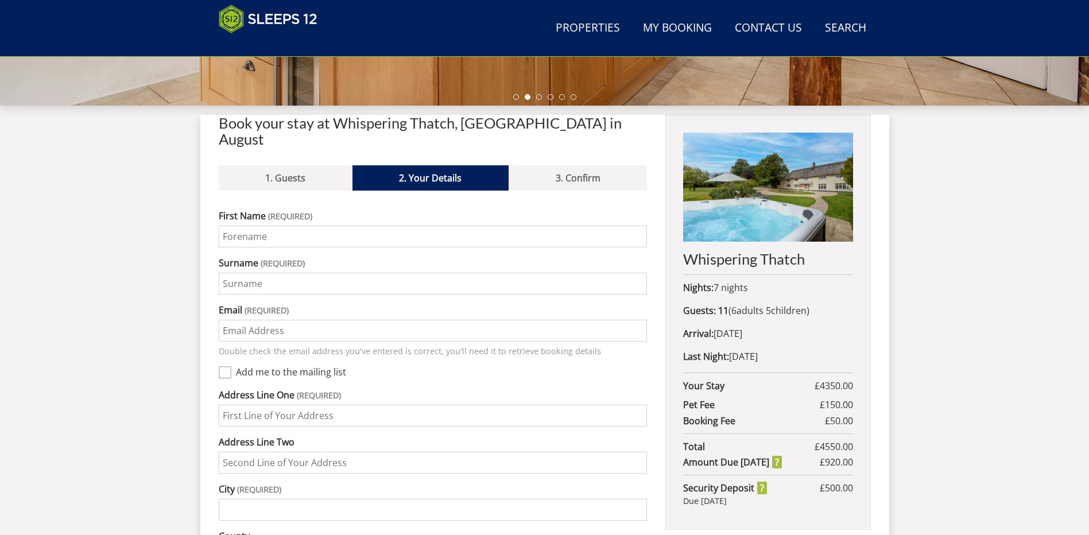
click at [223, 226] on input "First Name" at bounding box center [433, 237] width 429 height 22
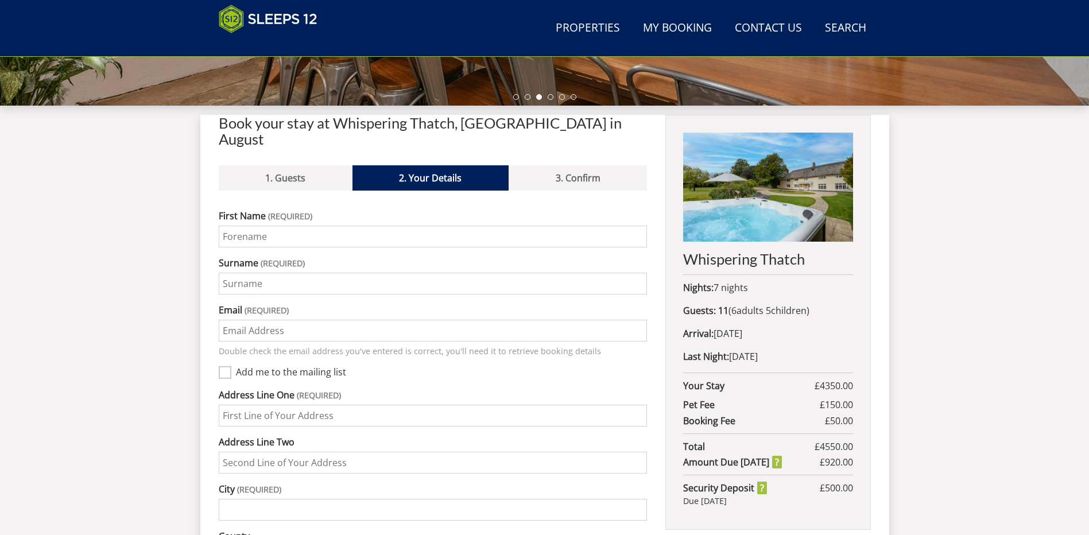
type input "David"
type input "Ardley"
type input "david.ardley@ntlworld.com"
type input "72 Meadvale Road Leicester Leiceste"
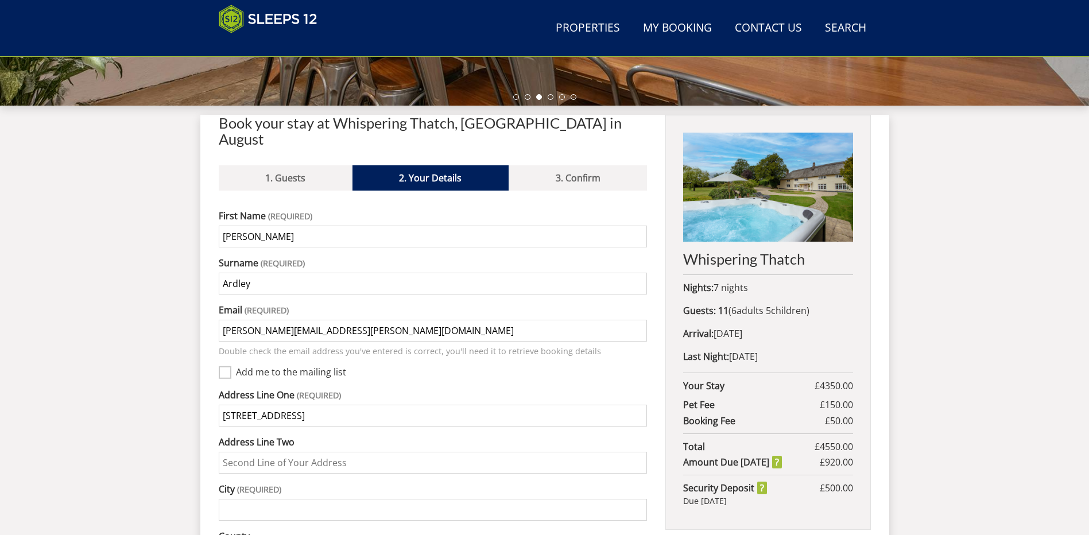
type input "Leicester"
type input "LE2 3WL"
type input "07954148632"
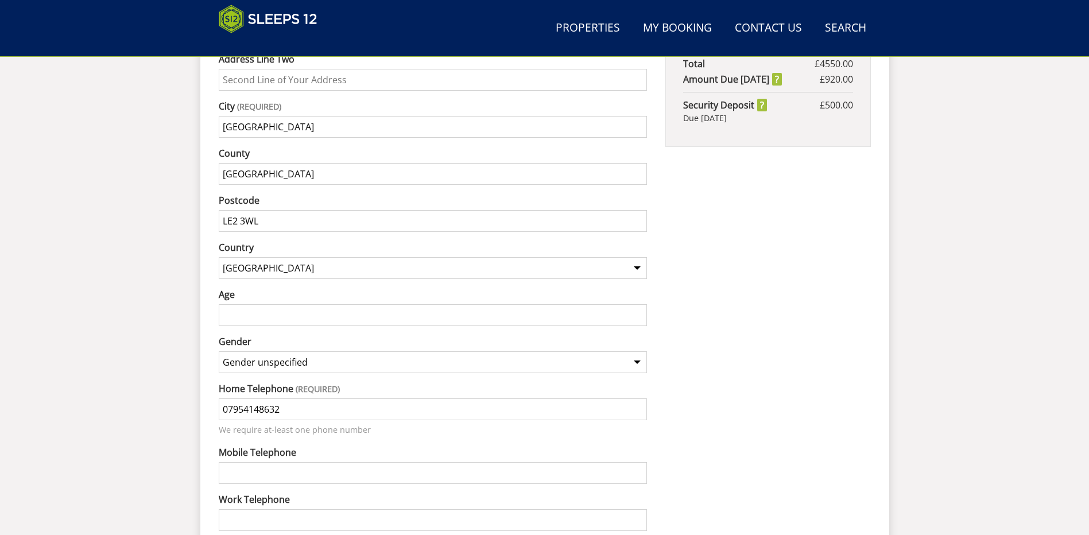
scroll to position [895, 0]
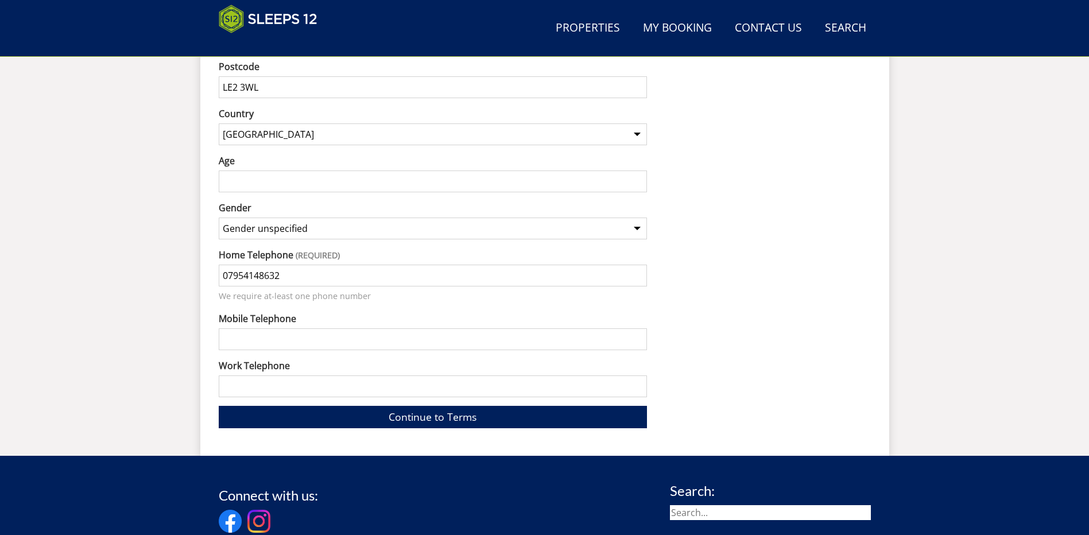
click at [637, 217] on select "Gender unspecified Gender male Gender female" at bounding box center [433, 228] width 429 height 22
select select "gender_male"
click at [219, 217] on select "Gender unspecified Gender male Gender female" at bounding box center [433, 228] width 429 height 22
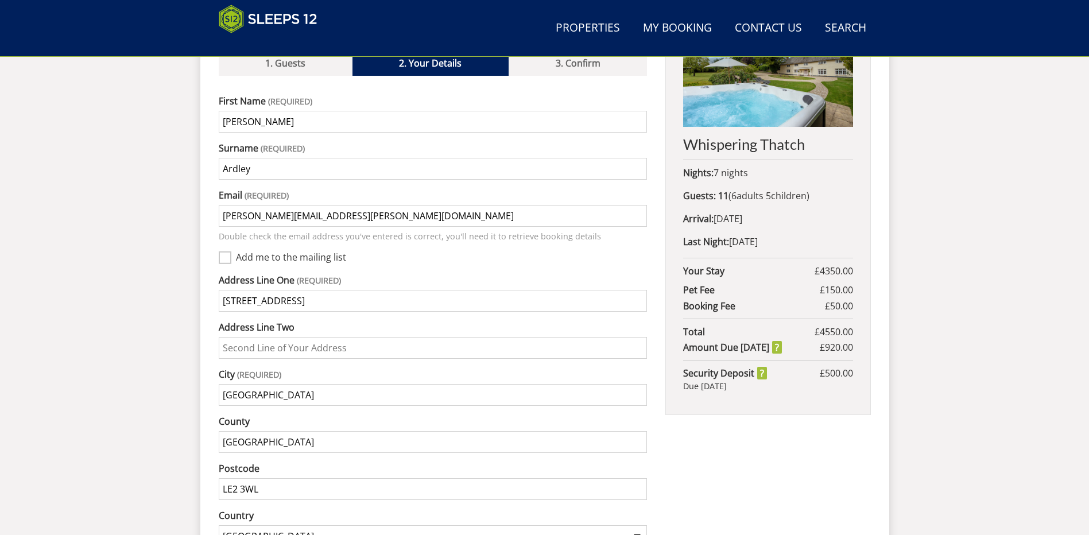
scroll to position [378, 0]
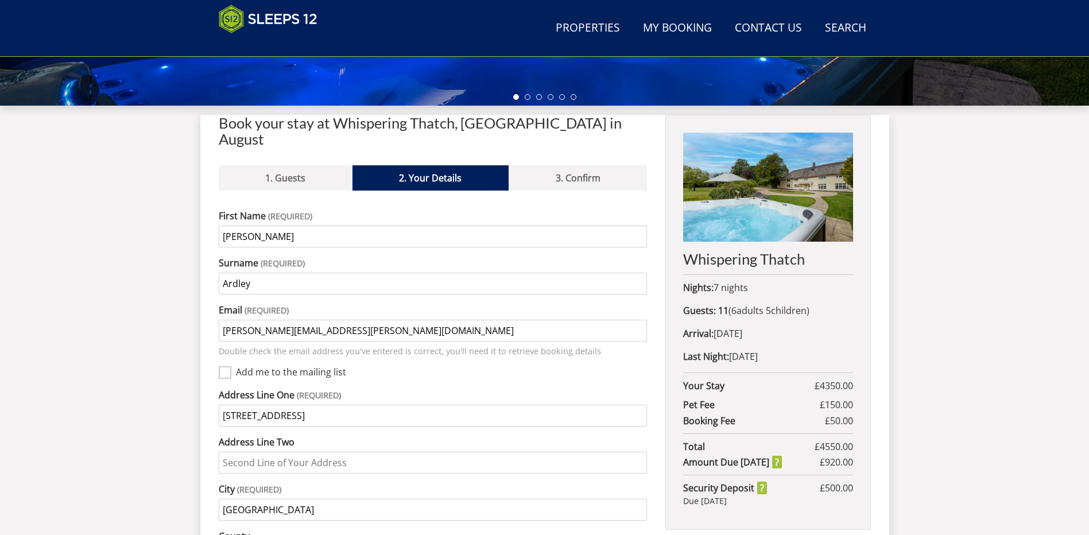
drag, startPoint x: 343, startPoint y: 399, endPoint x: 382, endPoint y: 401, distance: 39.0
click at [382, 405] on input "72 Meadvale Road Leicester Leiceste" at bounding box center [433, 416] width 429 height 22
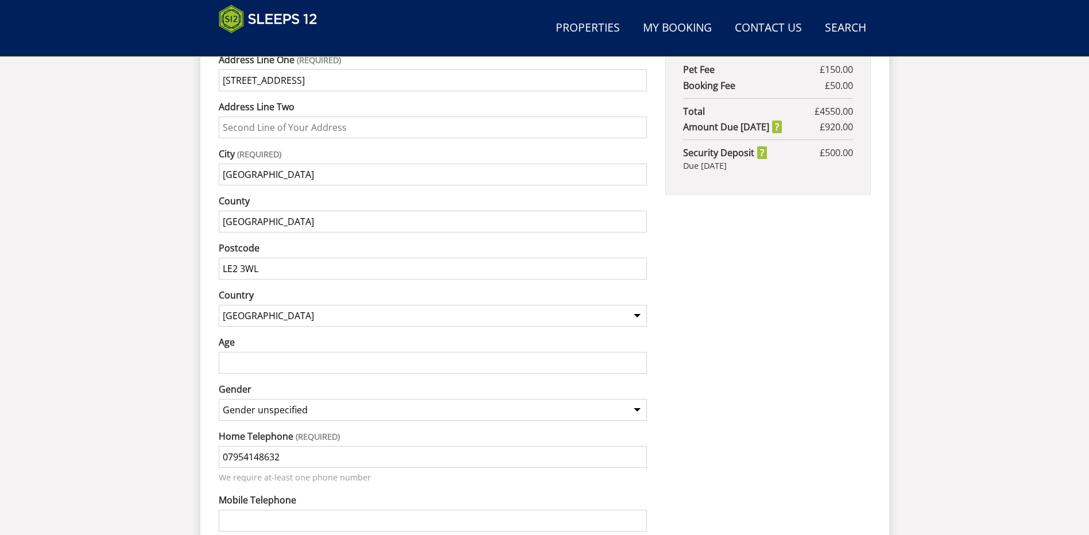
scroll to position [722, 0]
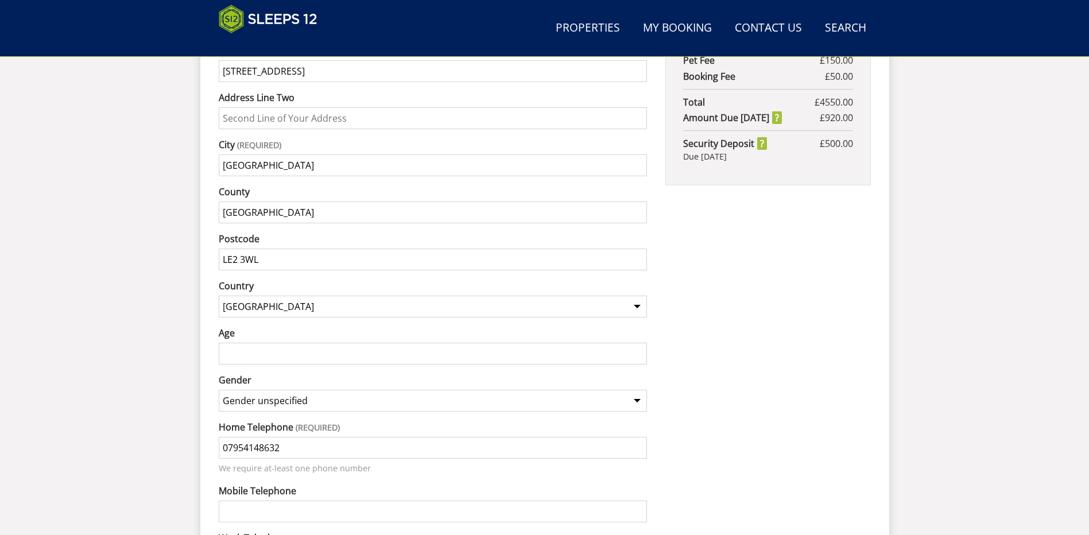
type input "72 Meadvale Road Leicester"
click at [228, 343] on input "Age" at bounding box center [433, 354] width 429 height 22
click at [639, 343] on input "1" at bounding box center [433, 354] width 429 height 22
click at [638, 343] on input "2" at bounding box center [433, 354] width 429 height 22
click at [638, 343] on input "52" at bounding box center [433, 354] width 429 height 22
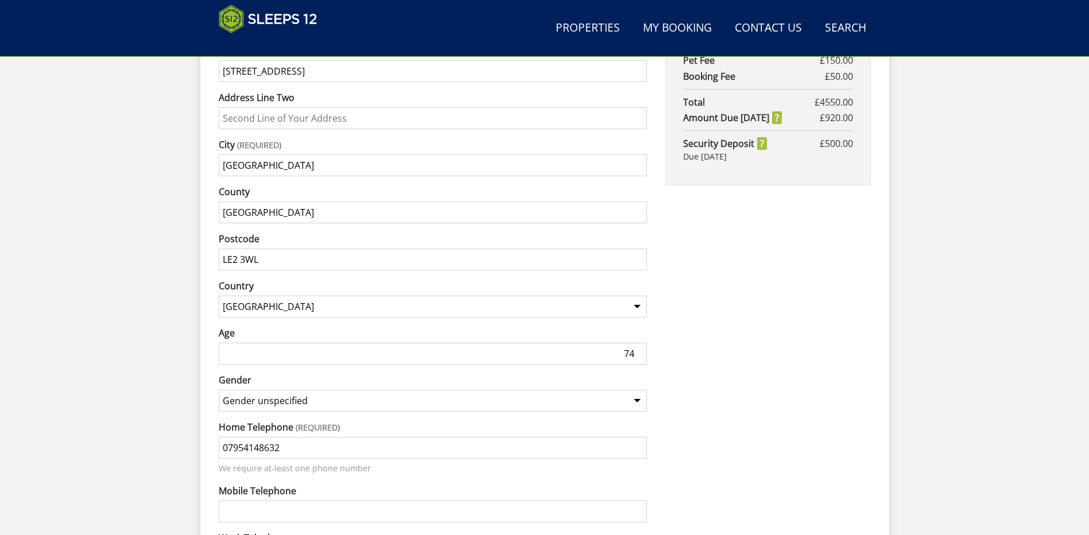
click at [639, 343] on input "74" at bounding box center [433, 354] width 429 height 22
click at [640, 343] on input "73" at bounding box center [433, 354] width 429 height 22
click at [638, 343] on input "69" at bounding box center [433, 354] width 429 height 22
click at [638, 343] on input "68" at bounding box center [433, 354] width 429 height 22
type input "67"
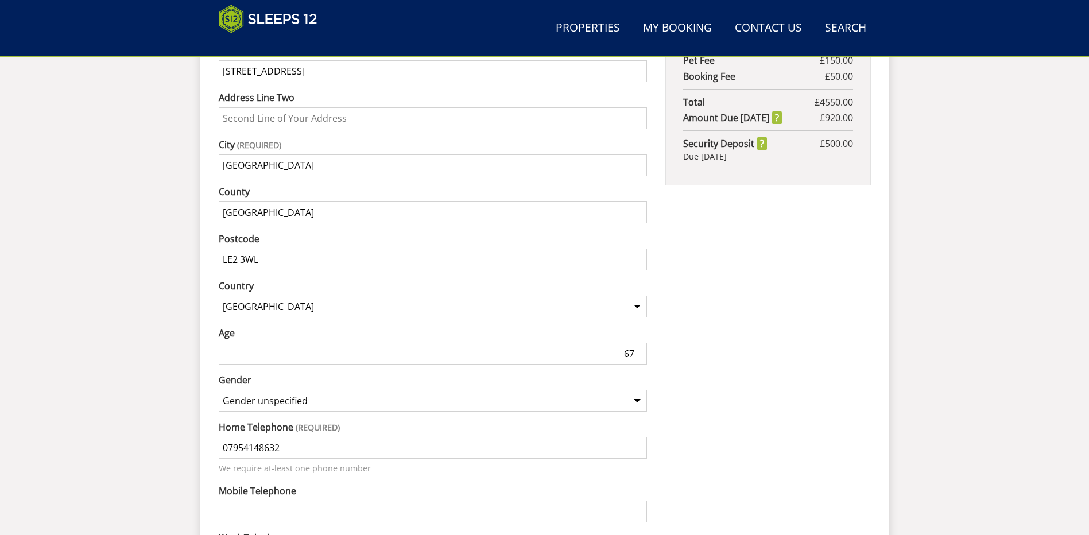
click at [638, 343] on input "67" at bounding box center [433, 354] width 429 height 22
click at [706, 327] on div "Whispering Thatch Nights: 7 nights Guests: 11 ( 6 adult s 5 child ren 0 infant …" at bounding box center [767, 189] width 205 height 839
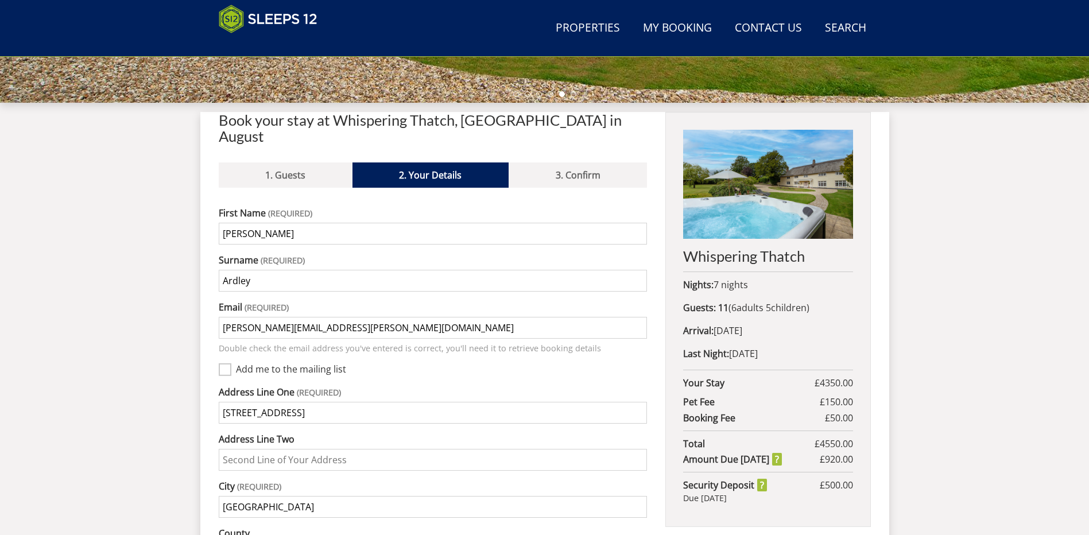
scroll to position [344, 0]
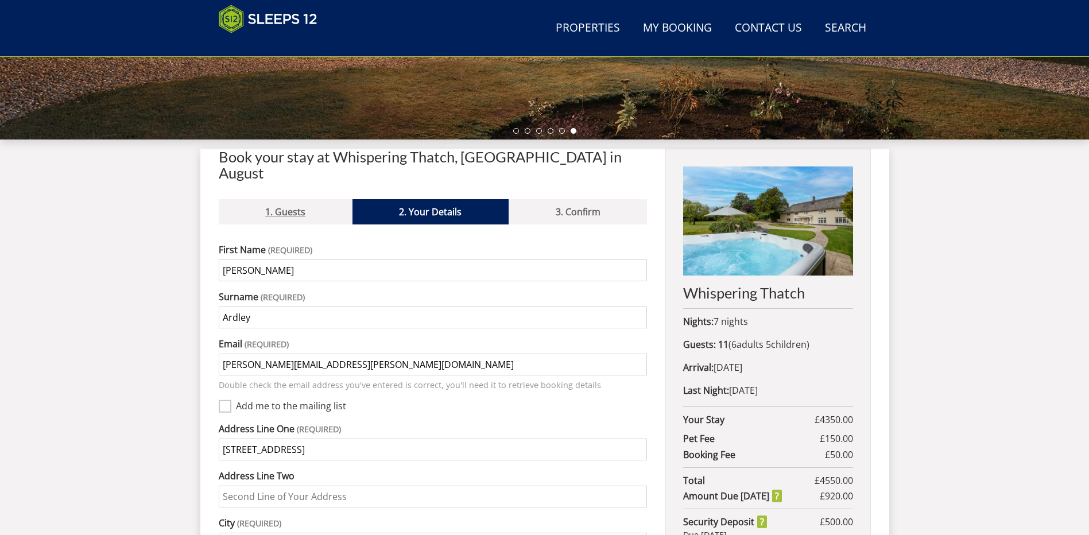
click at [289, 199] on link "1. Guests" at bounding box center [286, 211] width 134 height 25
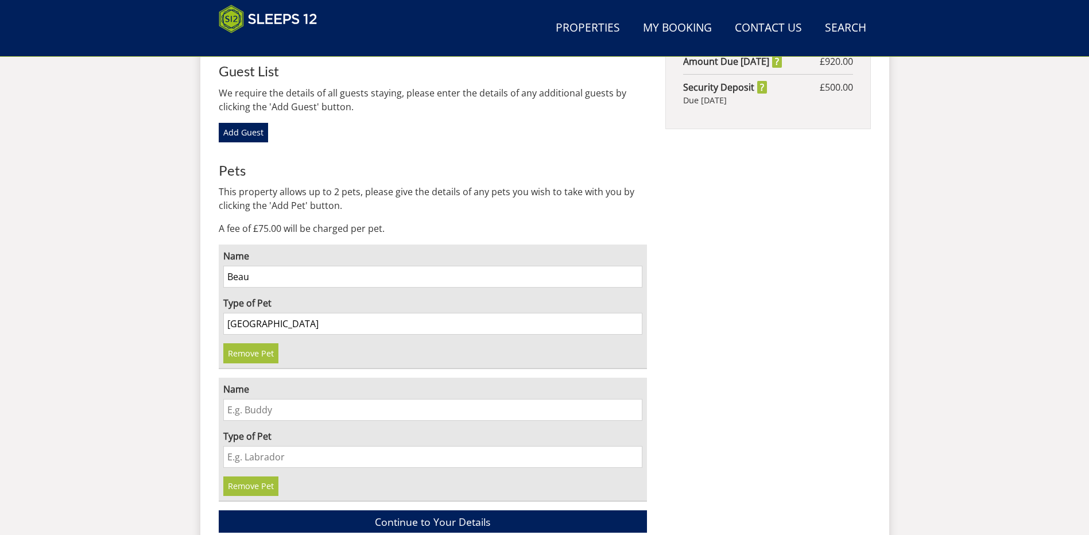
scroll to position [780, 0]
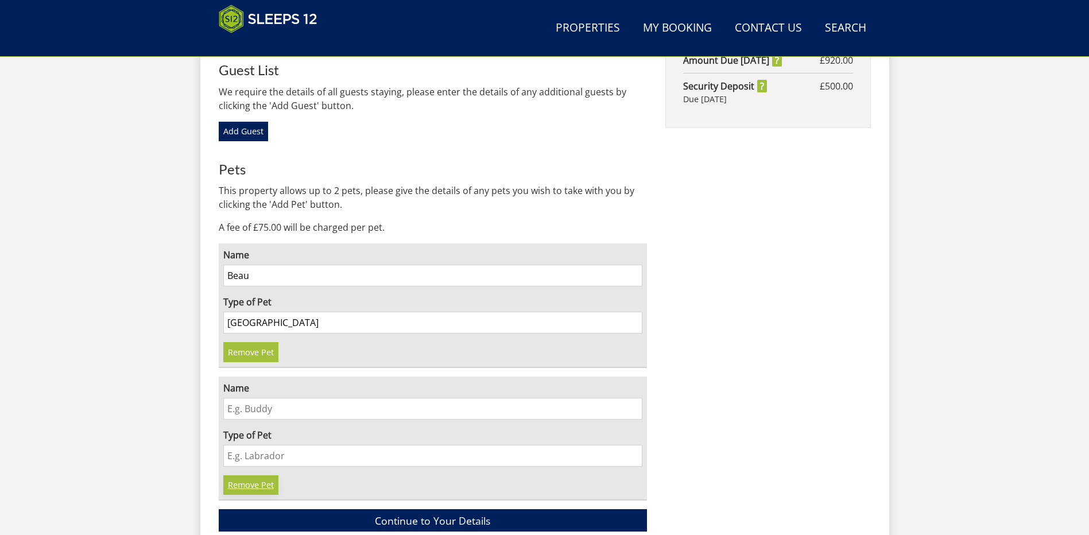
click at [254, 475] on link "Remove Pet" at bounding box center [250, 485] width 55 height 20
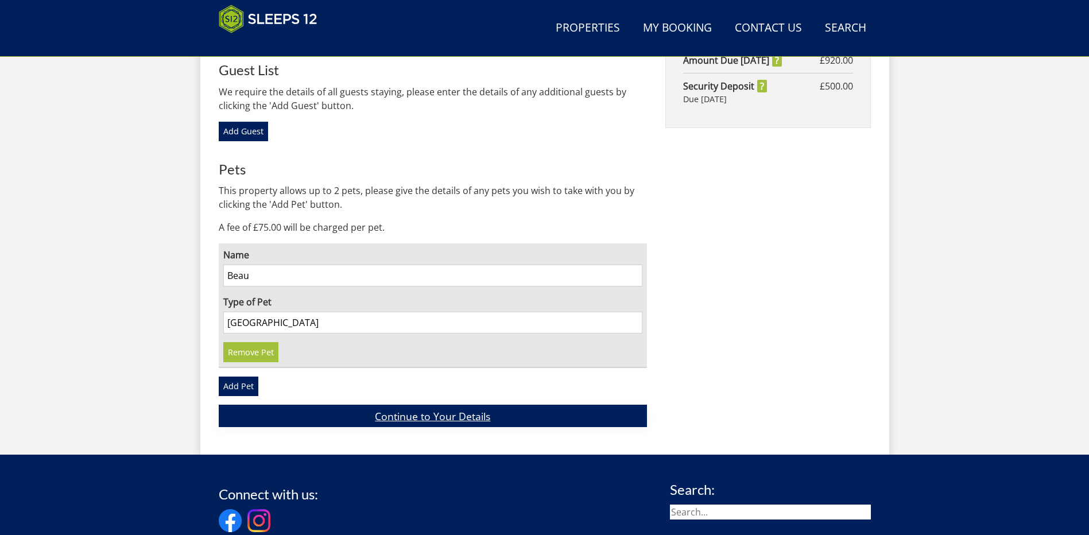
click at [423, 405] on link "Continue to Your Details" at bounding box center [433, 416] width 429 height 22
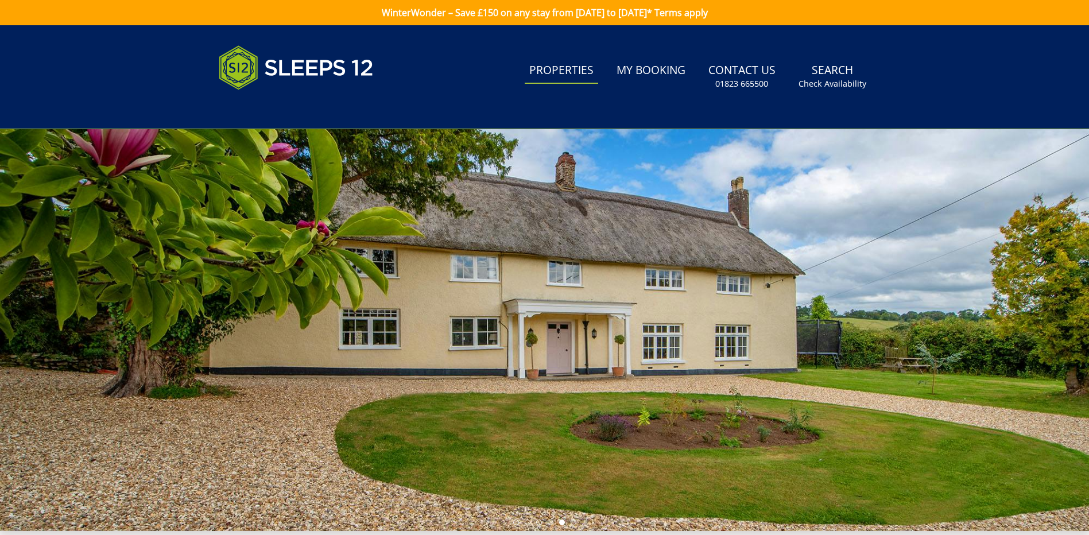
drag, startPoint x: 566, startPoint y: 71, endPoint x: 547, endPoint y: 76, distance: 19.6
click at [565, 71] on link "Properties" at bounding box center [560, 71] width 73 height 26
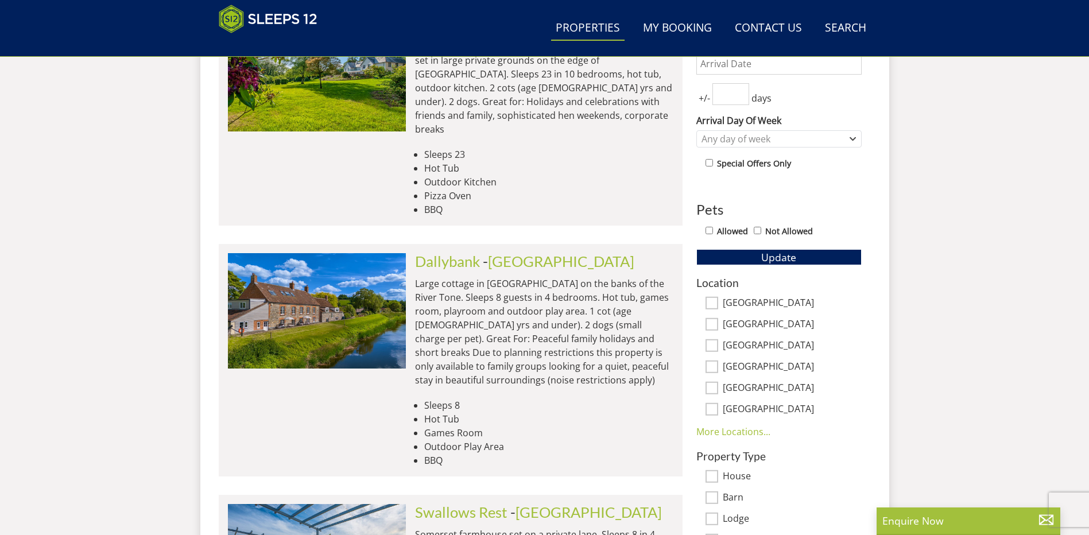
scroll to position [534, 0]
click at [711, 325] on input "[GEOGRAPHIC_DATA]" at bounding box center [711, 323] width 13 height 13
checkbox input "true"
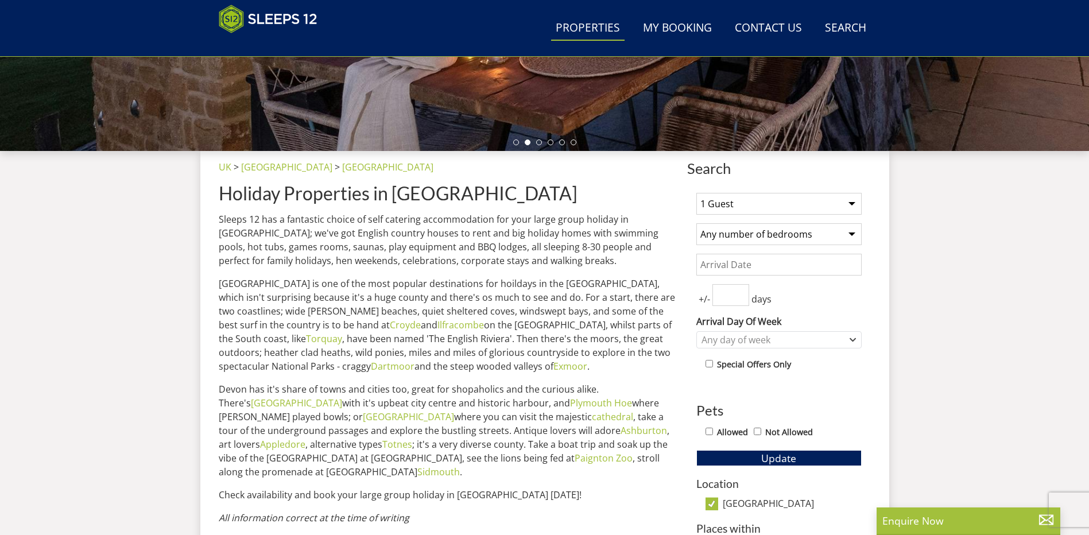
scroll to position [305, 0]
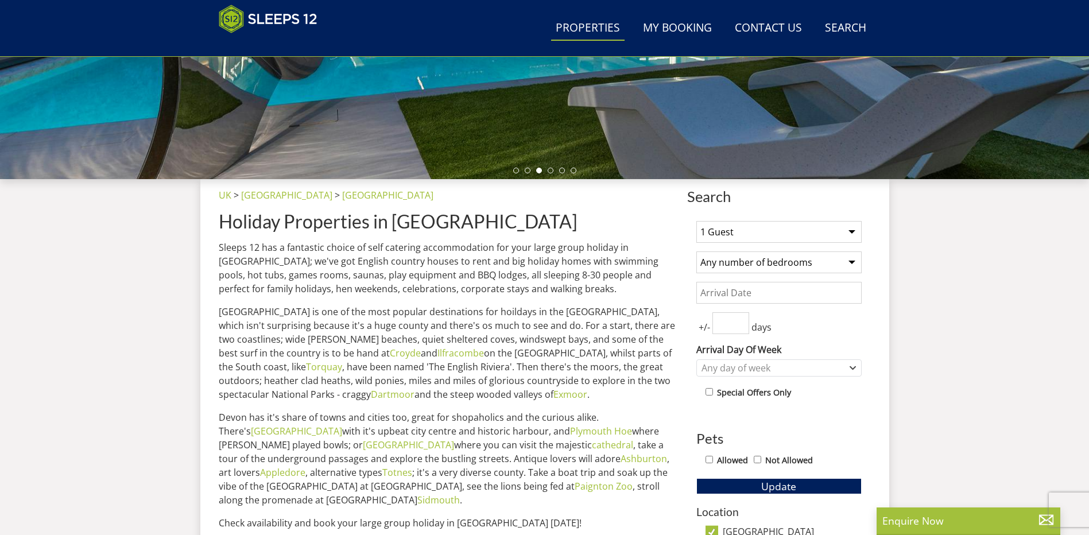
click at [851, 231] on select "1 Guest 2 Guests 3 Guests 4 Guests 5 Guests 6 Guests 7 Guests 8 Guests 9 Guests…" at bounding box center [778, 232] width 165 height 22
click at [696, 221] on select "1 Guest 2 Guests 3 Guests 4 Guests 5 Guests 6 Guests 7 Guests 8 Guests 9 Guests…" at bounding box center [778, 232] width 165 height 22
click at [852, 230] on select "1 Guest 2 Guests 3 Guests 4 Guests 5 Guests 6 Guests 7 Guests 8 Guests 9 Guests…" at bounding box center [778, 232] width 165 height 22
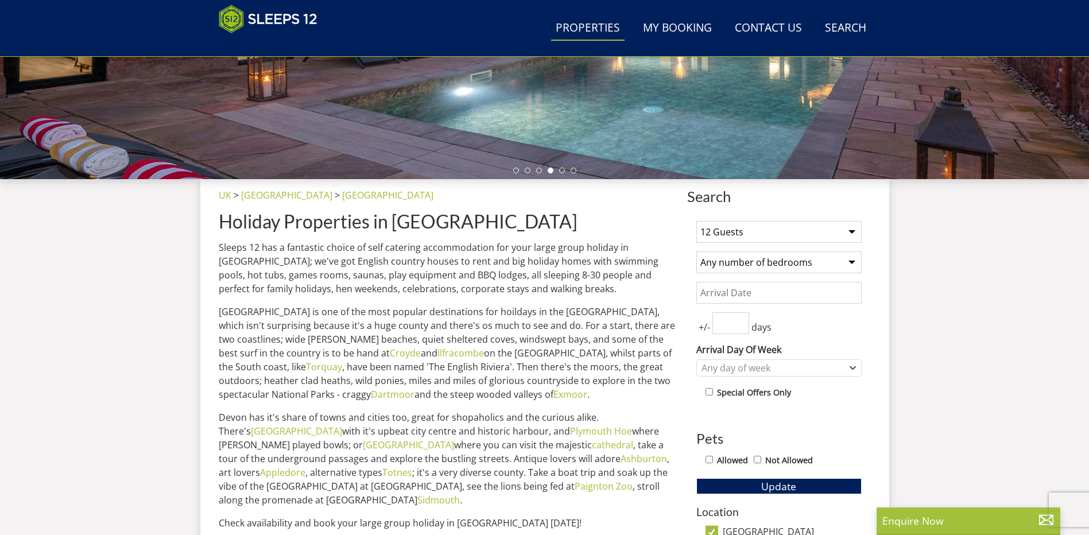
select select "11"
click at [696, 221] on select "1 Guest 2 Guests 3 Guests 4 Guests 5 Guests 6 Guests 7 Guests 8 Guests 9 Guests…" at bounding box center [778, 232] width 165 height 22
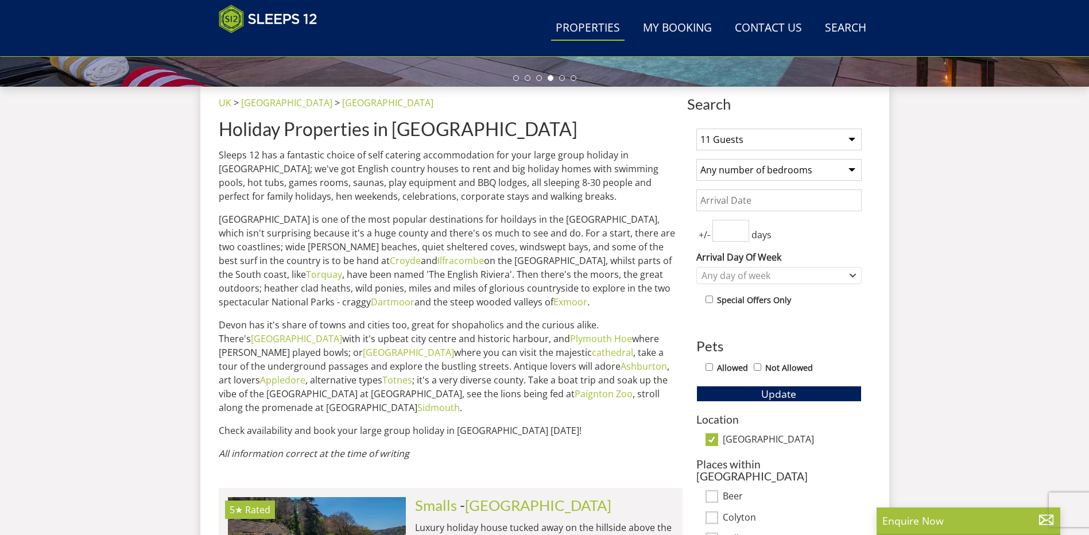
scroll to position [419, 0]
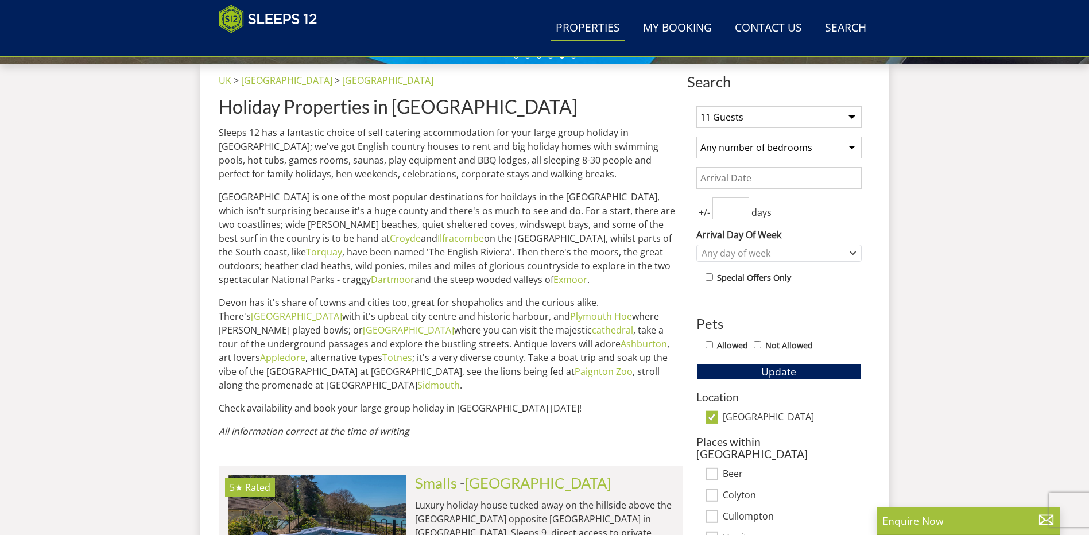
click at [708, 344] on input "Allowed" at bounding box center [708, 344] width 7 height 7
checkbox input "true"
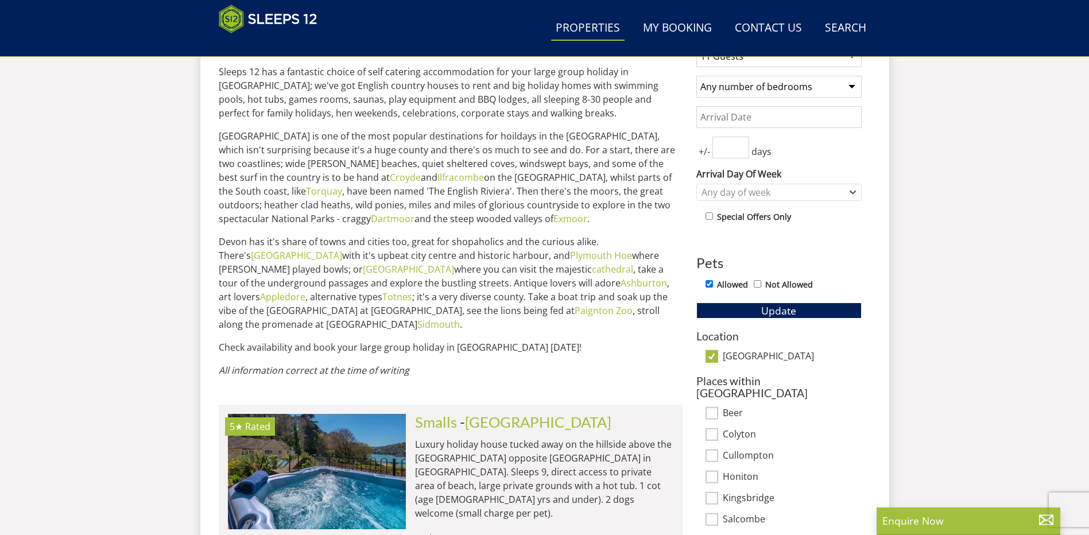
scroll to position [477, 0]
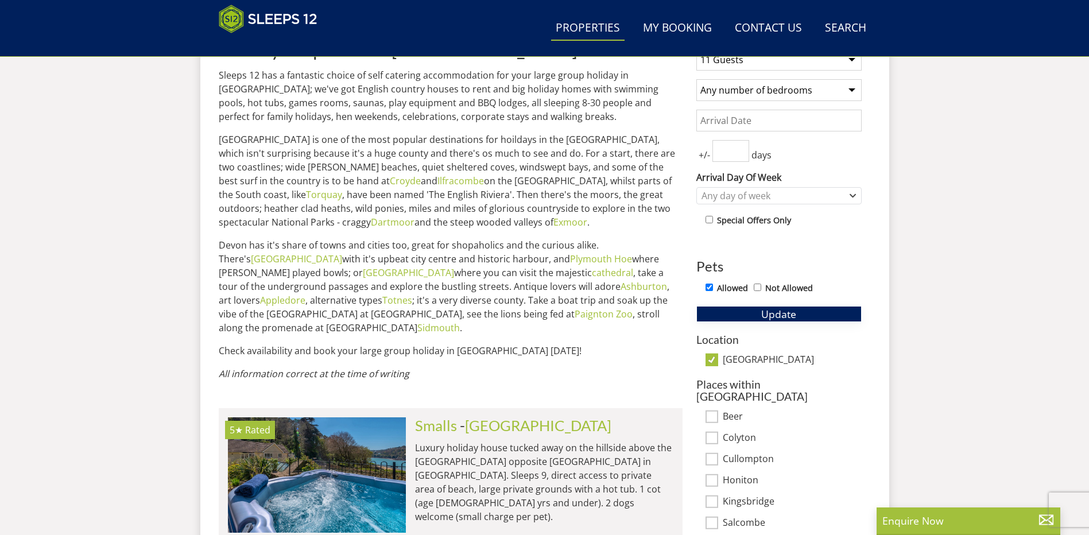
click at [783, 319] on span "Update" at bounding box center [778, 314] width 35 height 14
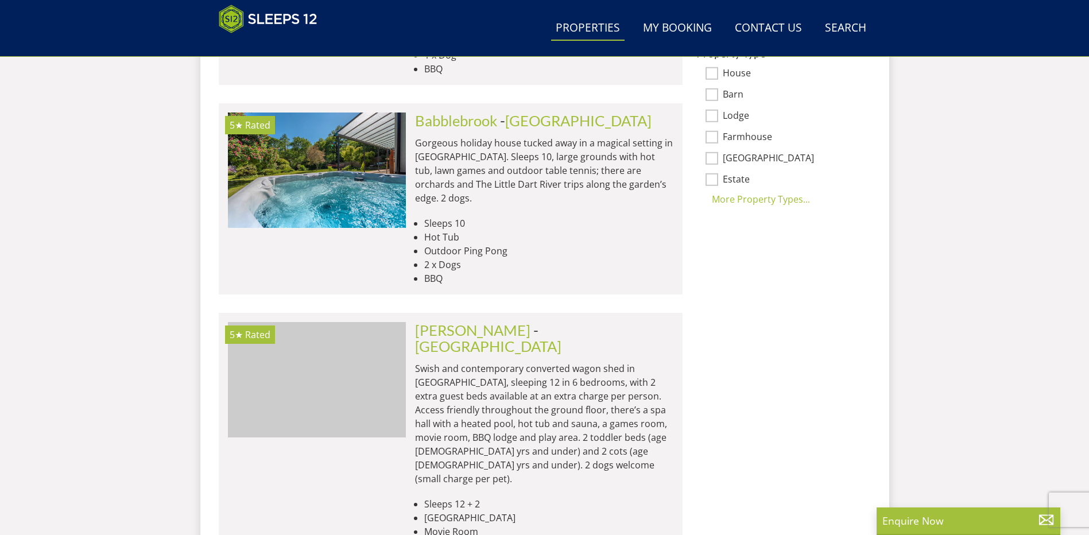
scroll to position [0, 5521]
click at [320, 322] on img at bounding box center [317, 379] width 178 height 115
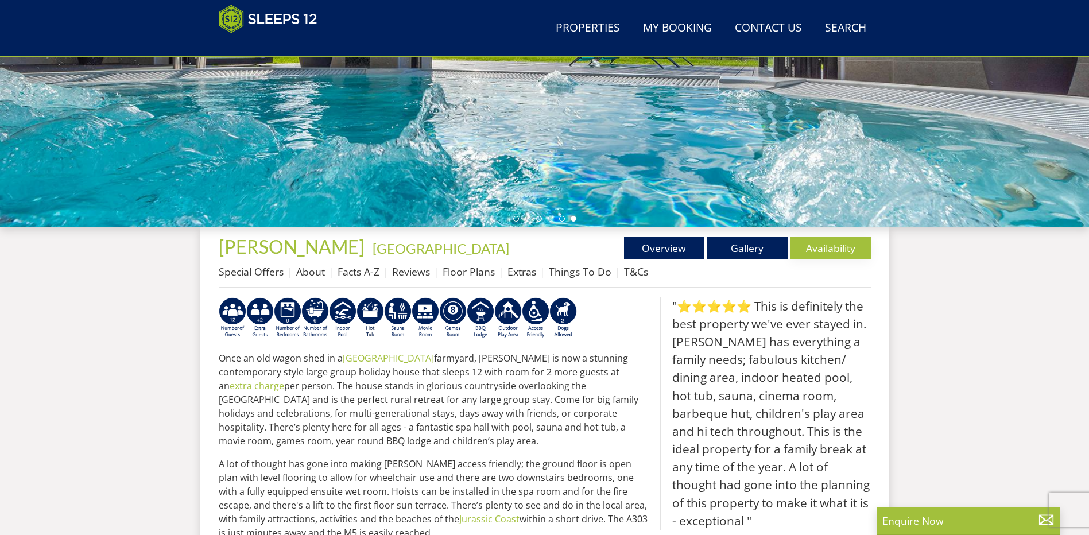
scroll to position [248, 0]
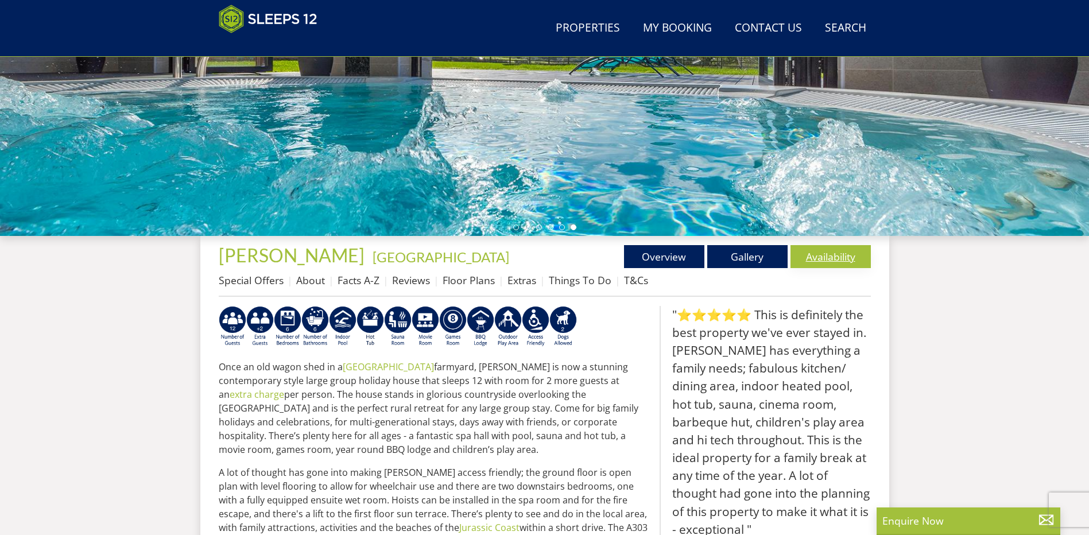
click at [823, 255] on link "Availability" at bounding box center [830, 256] width 80 height 23
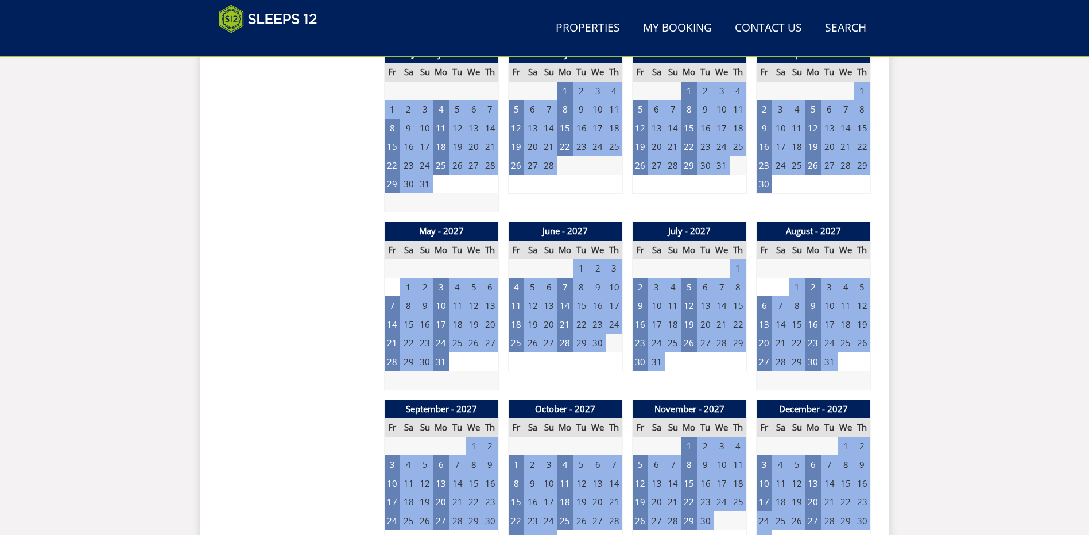
scroll to position [1223, 0]
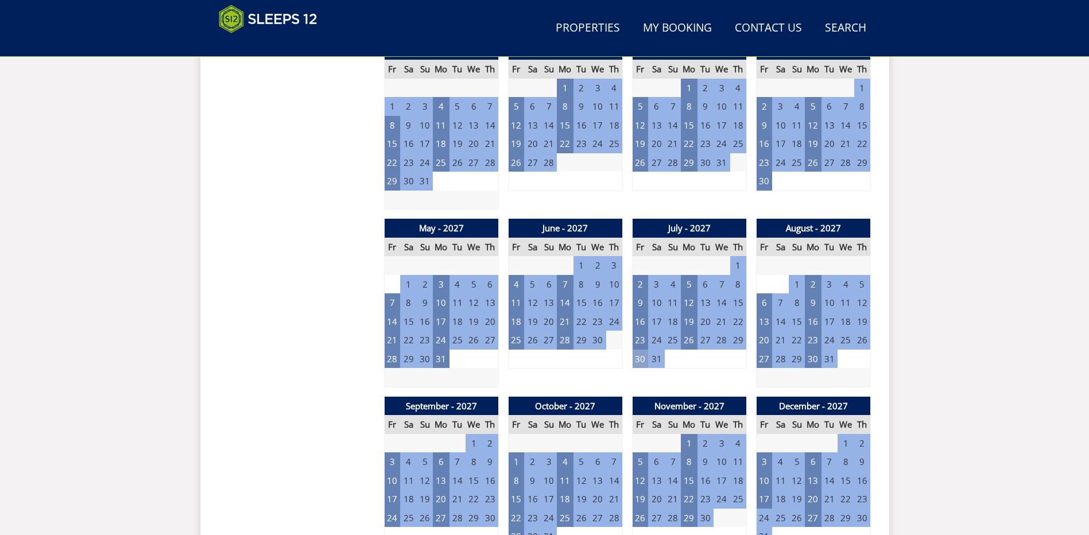
click at [639, 358] on td "30" at bounding box center [640, 358] width 16 height 19
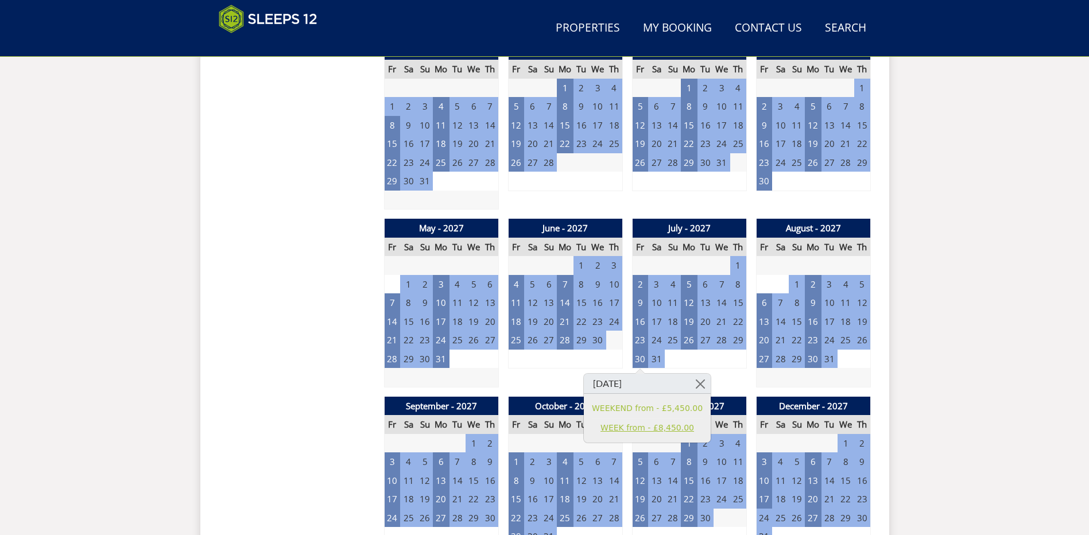
click at [612, 427] on link "WEEK from - £8,450.00" at bounding box center [647, 428] width 111 height 12
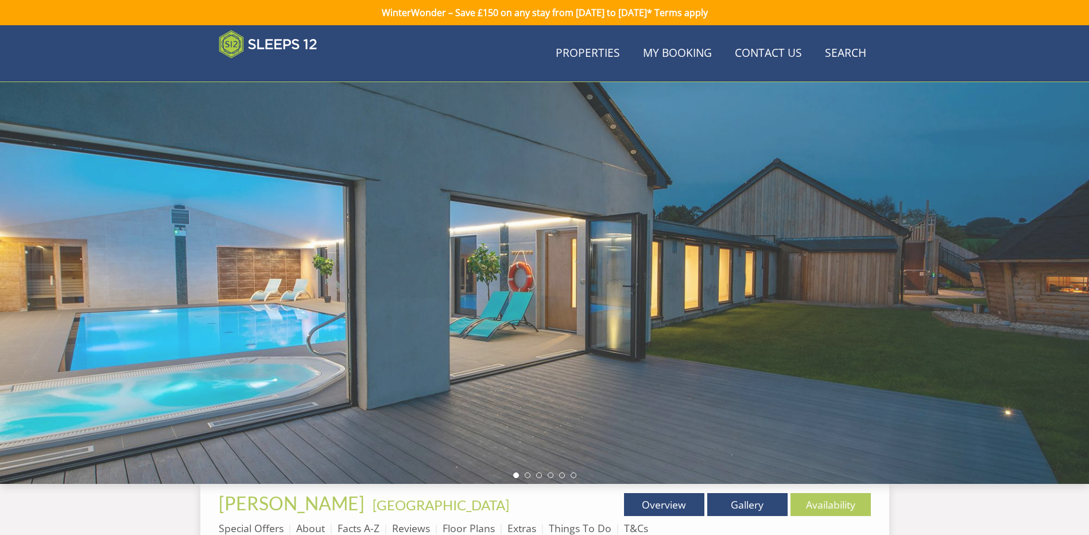
scroll to position [1223, 0]
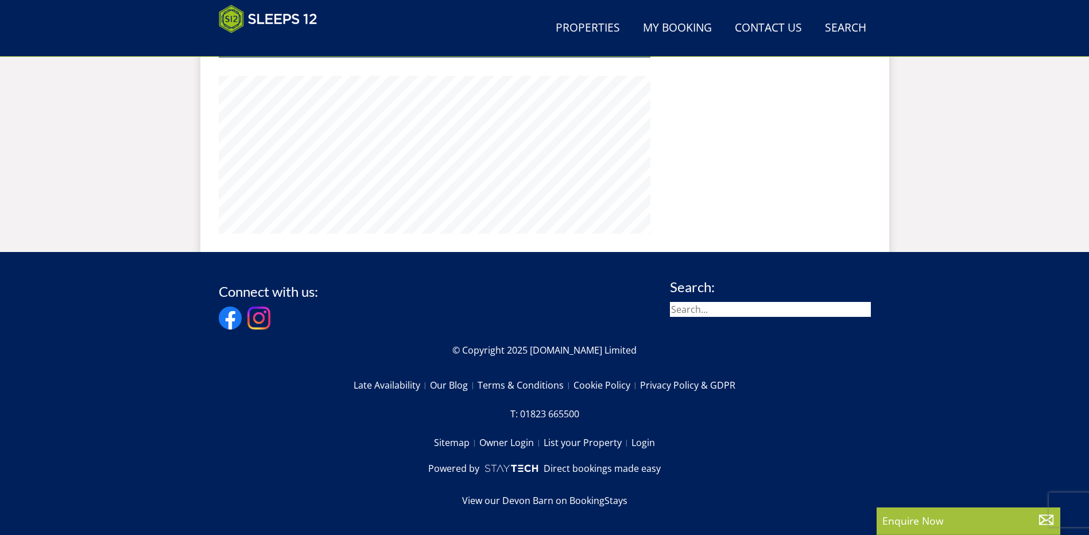
scroll to position [248, 0]
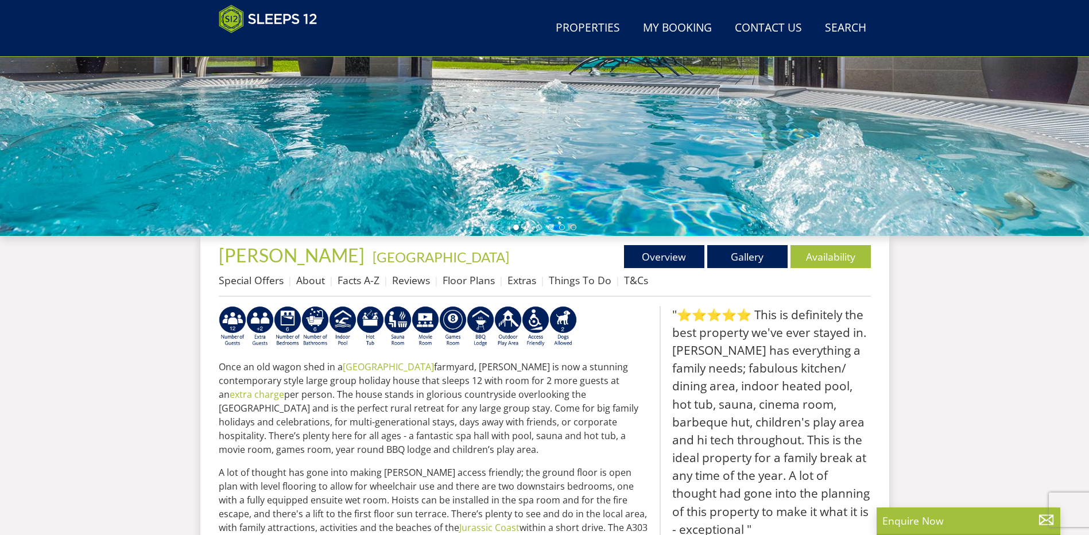
select select "11"
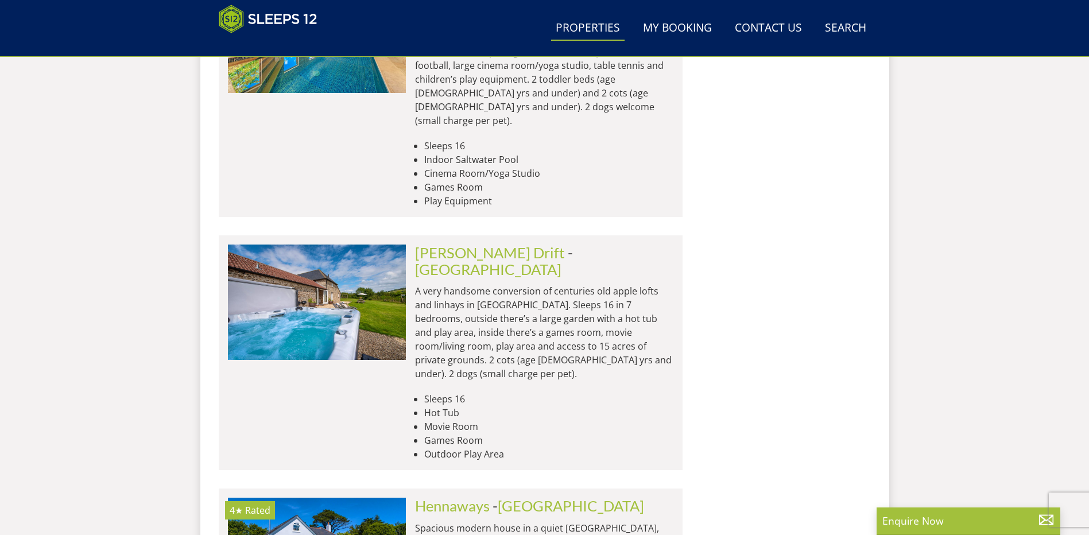
scroll to position [2141, 0]
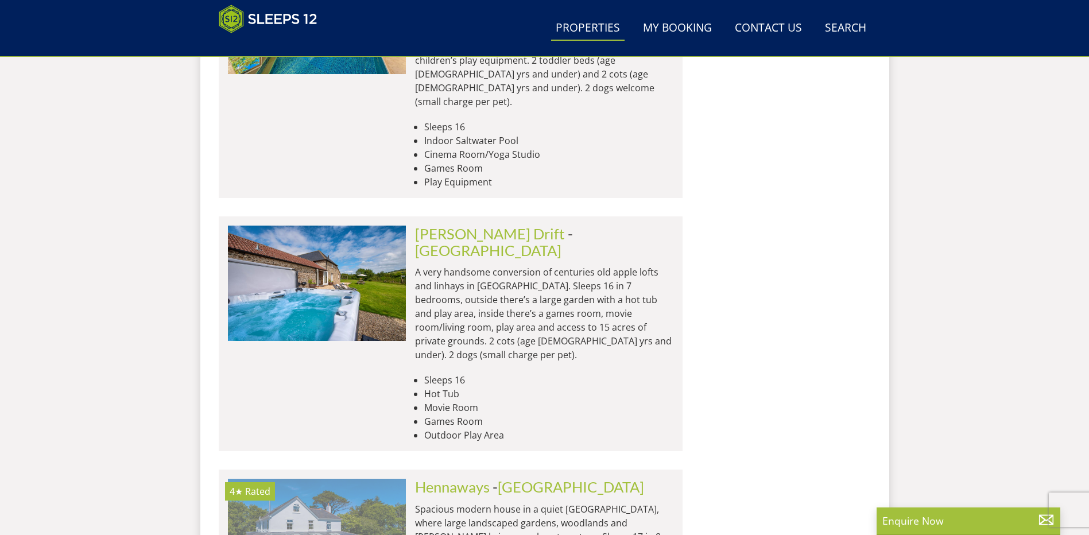
click at [325, 479] on img at bounding box center [317, 536] width 178 height 115
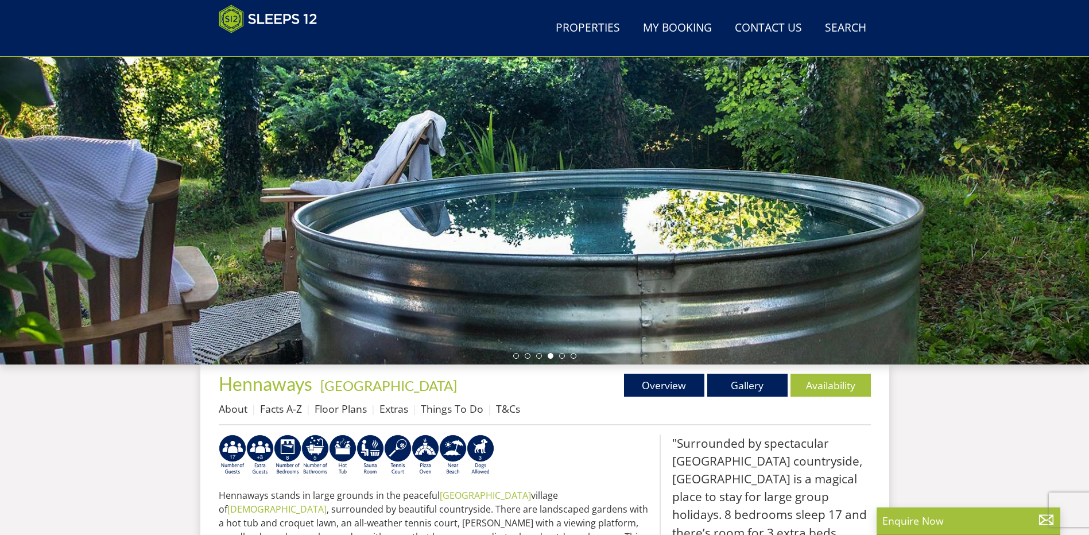
scroll to position [193, 0]
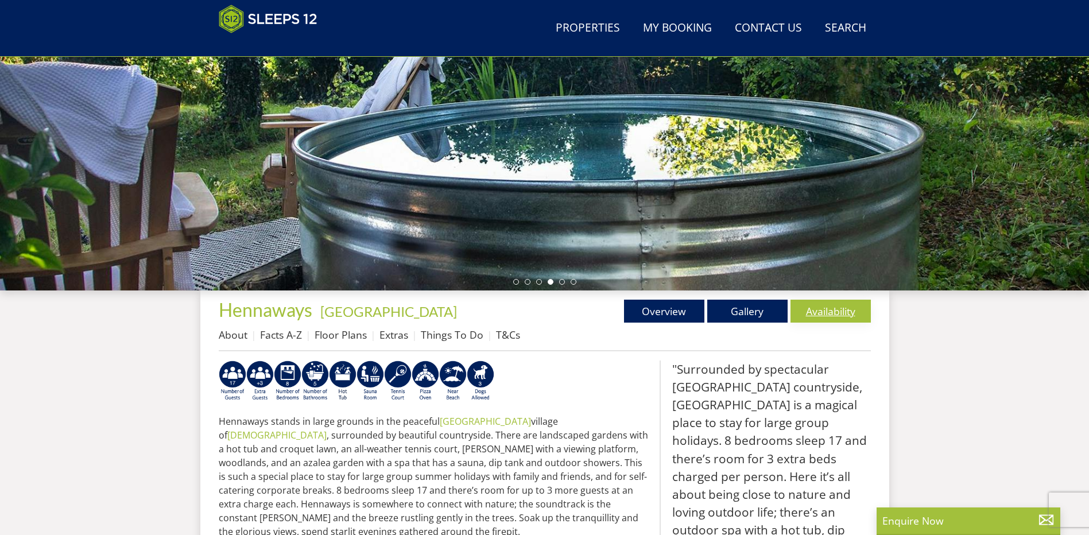
click at [825, 312] on link "Availability" at bounding box center [830, 311] width 80 height 23
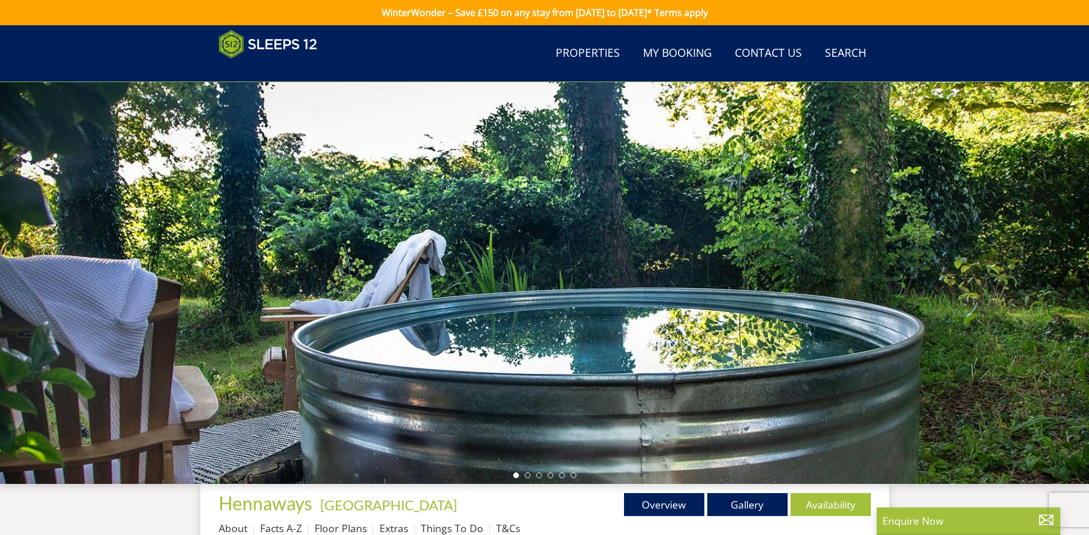
scroll to position [193, 0]
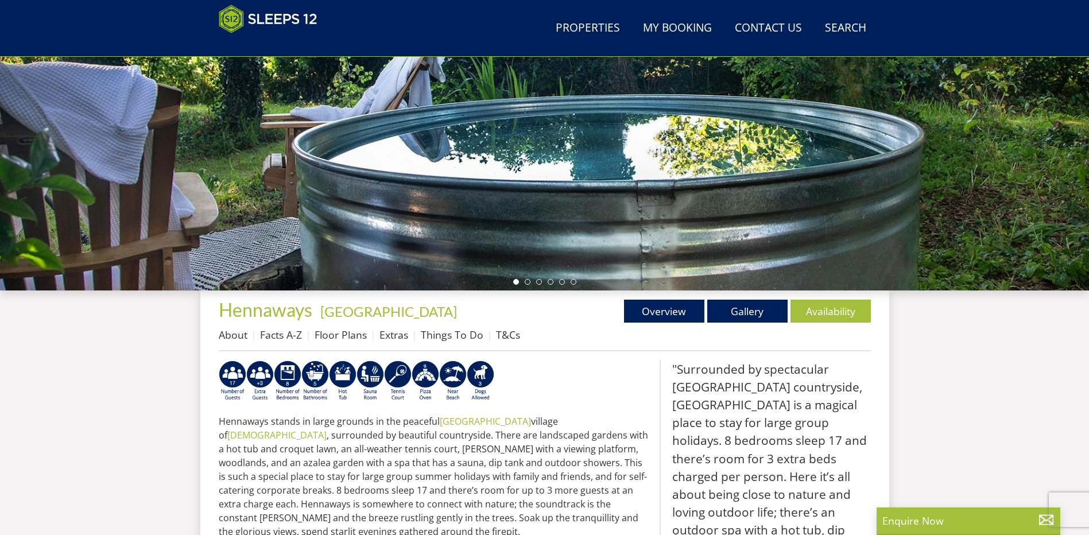
select select "11"
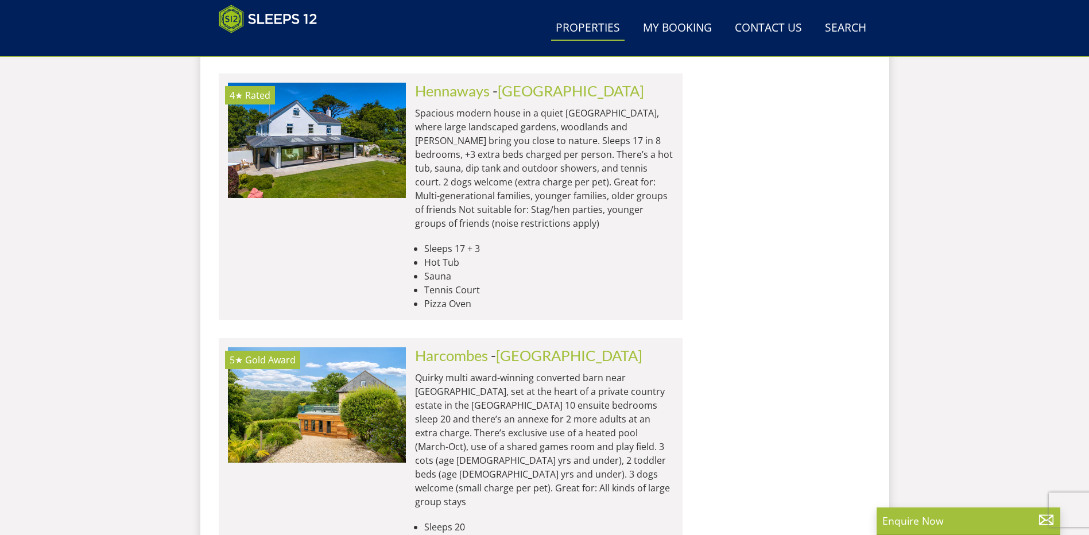
scroll to position [2485, 0]
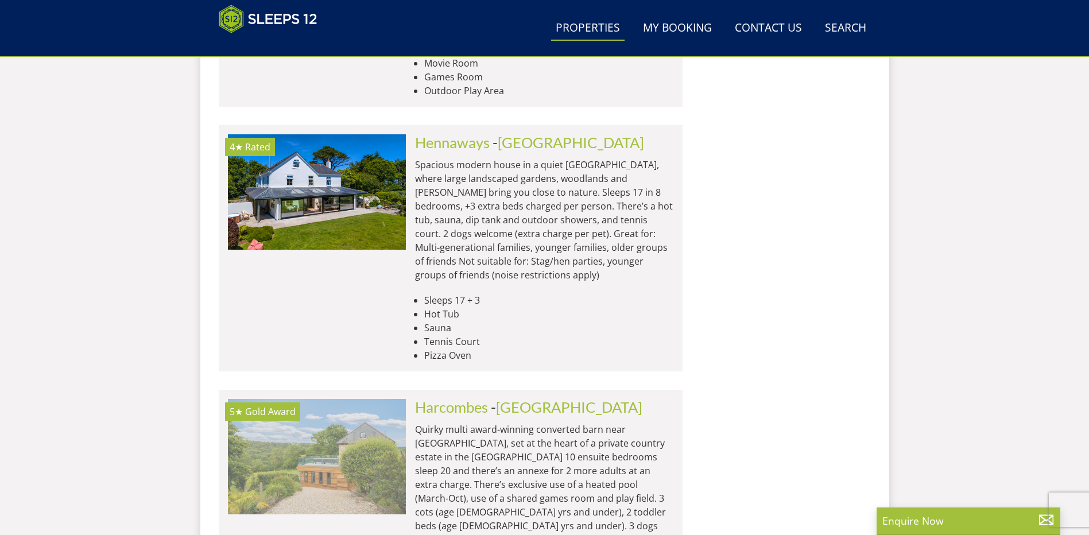
click at [322, 399] on img at bounding box center [317, 456] width 178 height 115
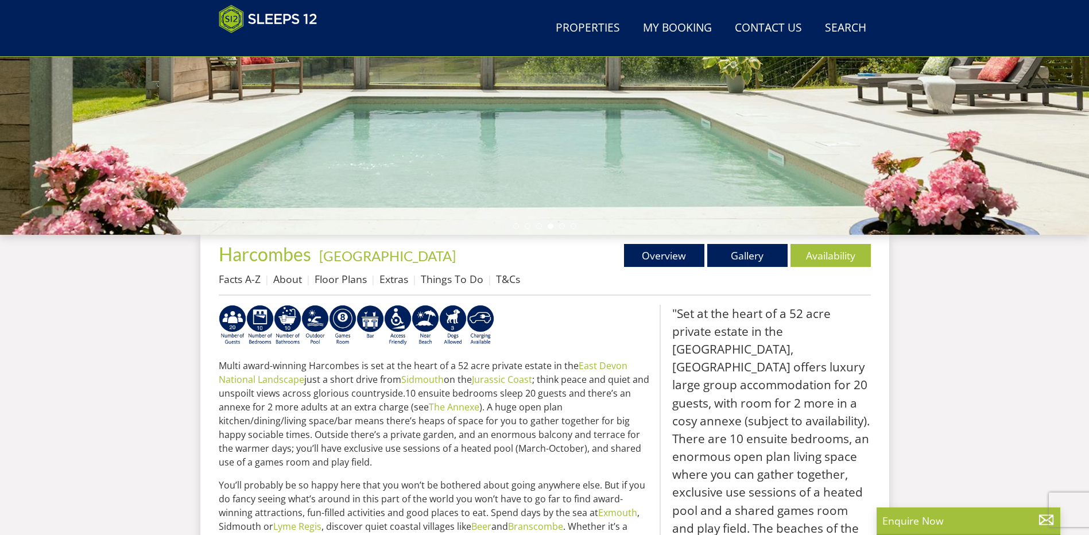
scroll to position [254, 0]
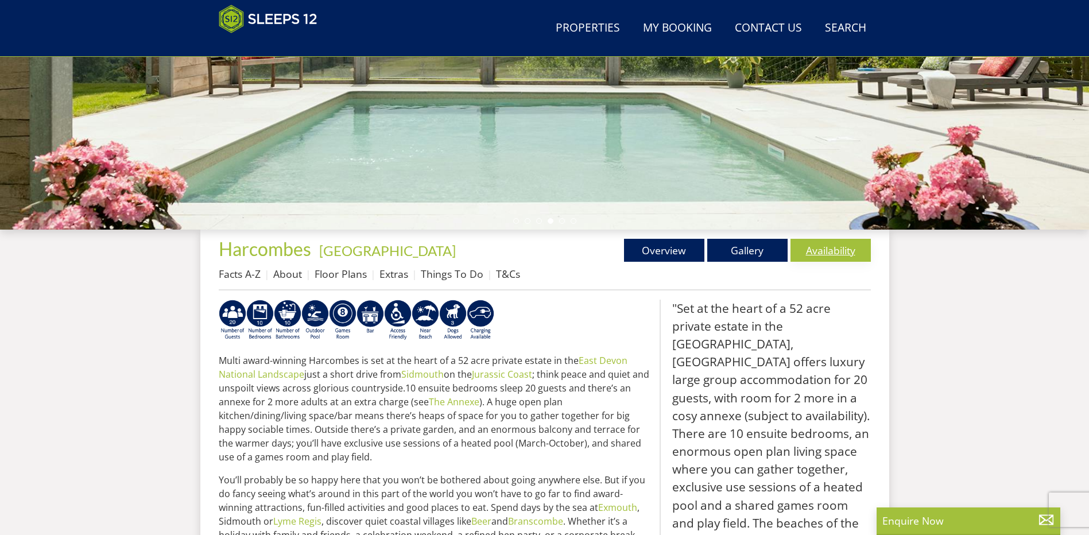
click at [823, 250] on link "Availability" at bounding box center [830, 250] width 80 height 23
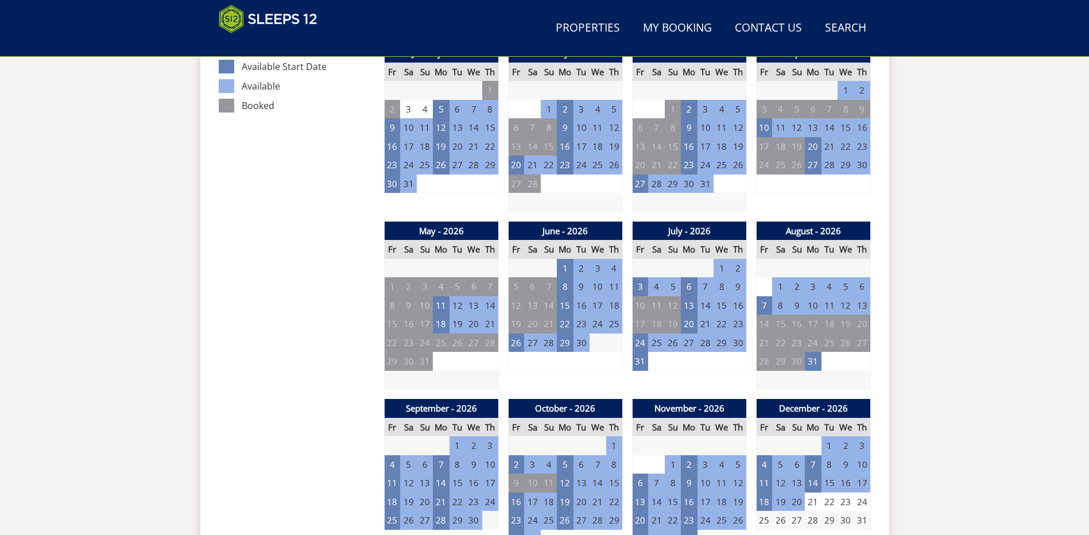
scroll to position [706, 0]
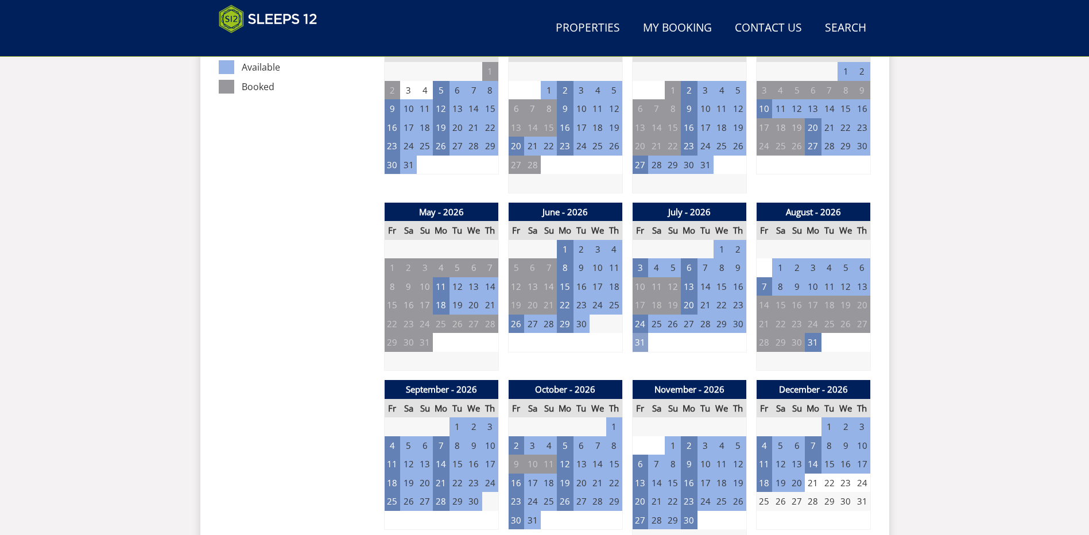
click at [639, 340] on td "31" at bounding box center [640, 342] width 16 height 19
click at [631, 391] on link "WEEKS from - £10,250.00" at bounding box center [647, 392] width 104 height 12
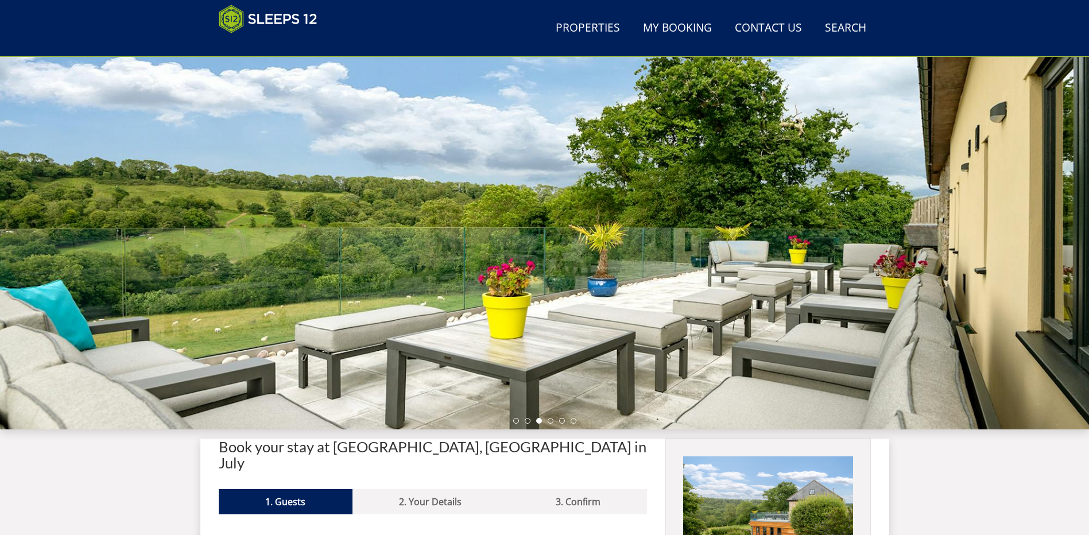
scroll to position [57, 0]
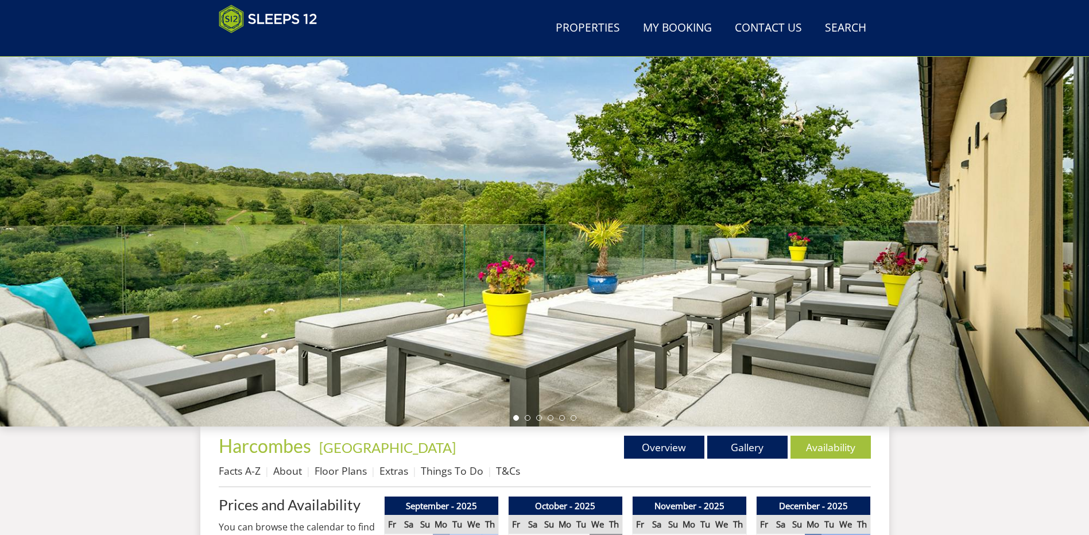
scroll to position [706, 0]
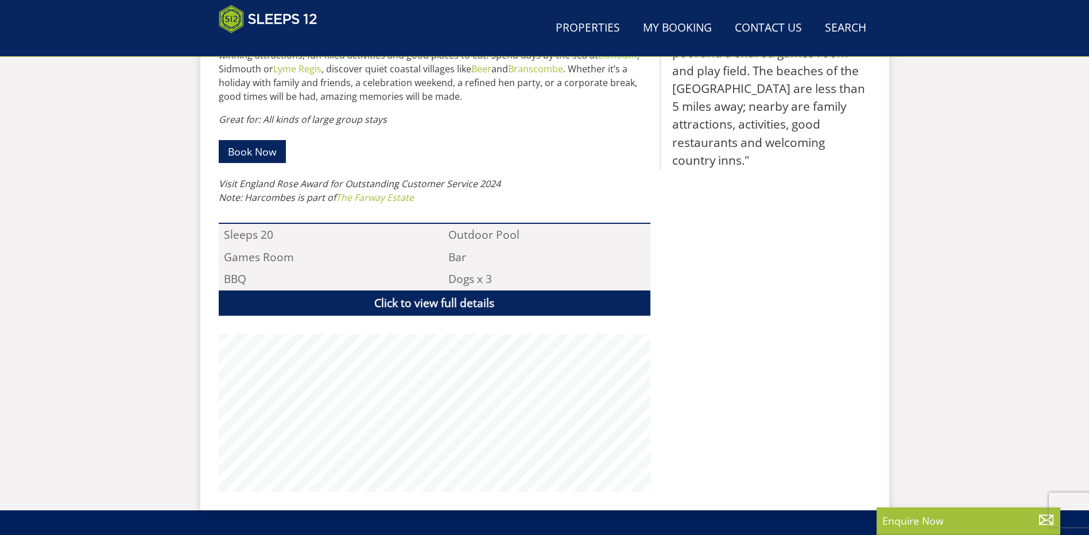
scroll to position [254, 0]
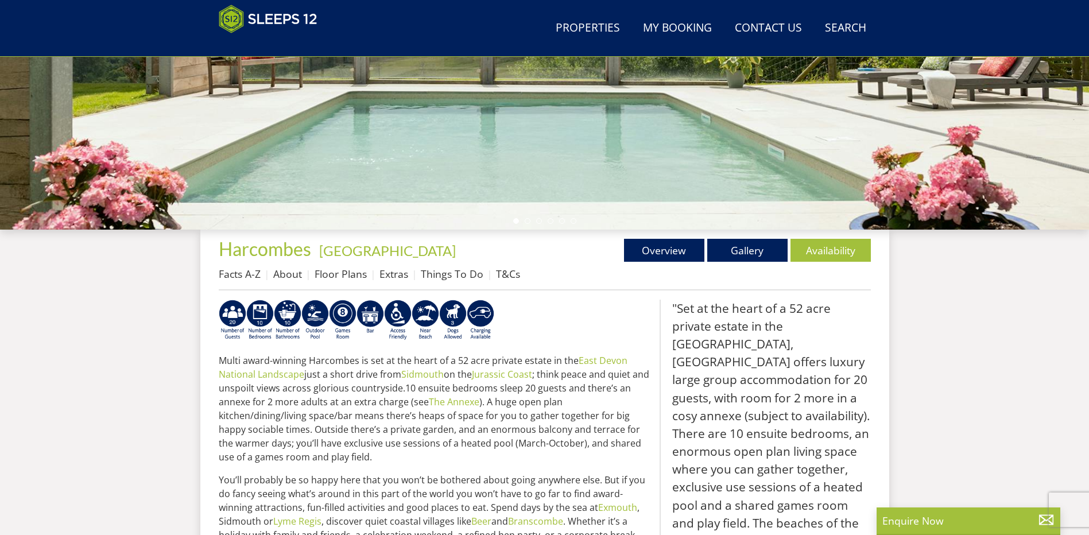
select select "11"
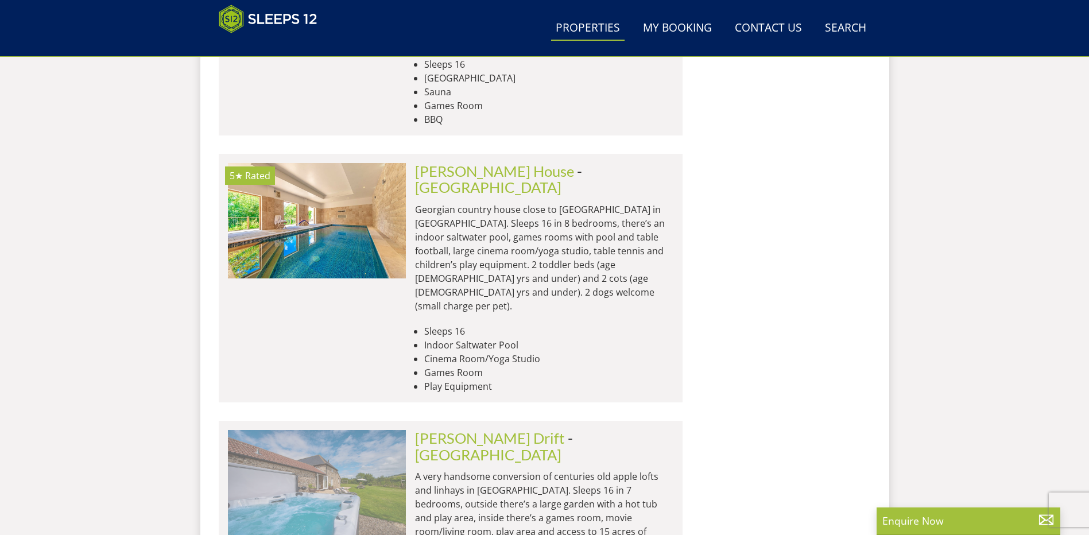
scroll to position [1911, 0]
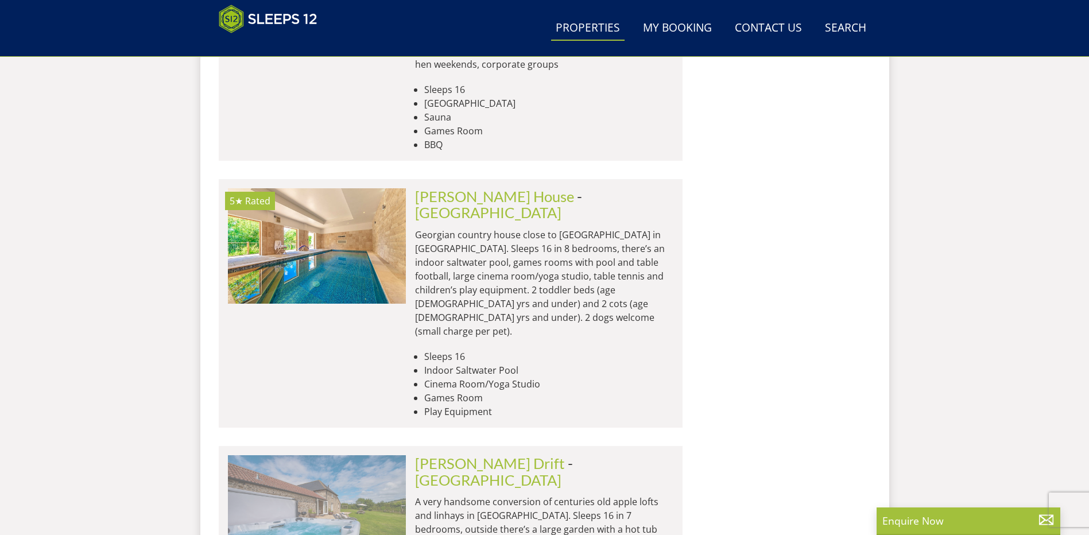
click at [314, 455] on img at bounding box center [317, 512] width 178 height 115
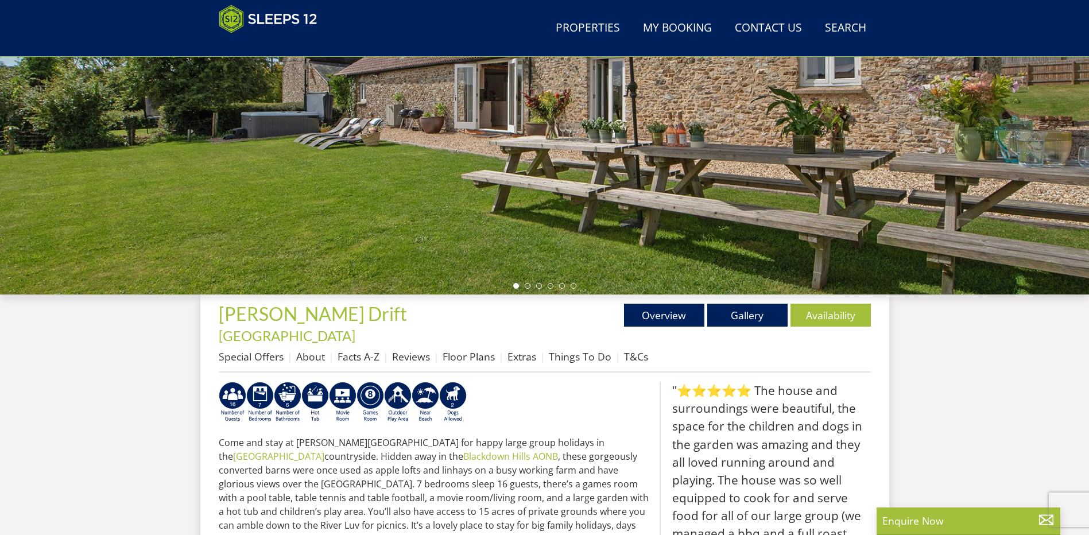
scroll to position [190, 0]
click at [827, 313] on link "Availability" at bounding box center [830, 314] width 80 height 23
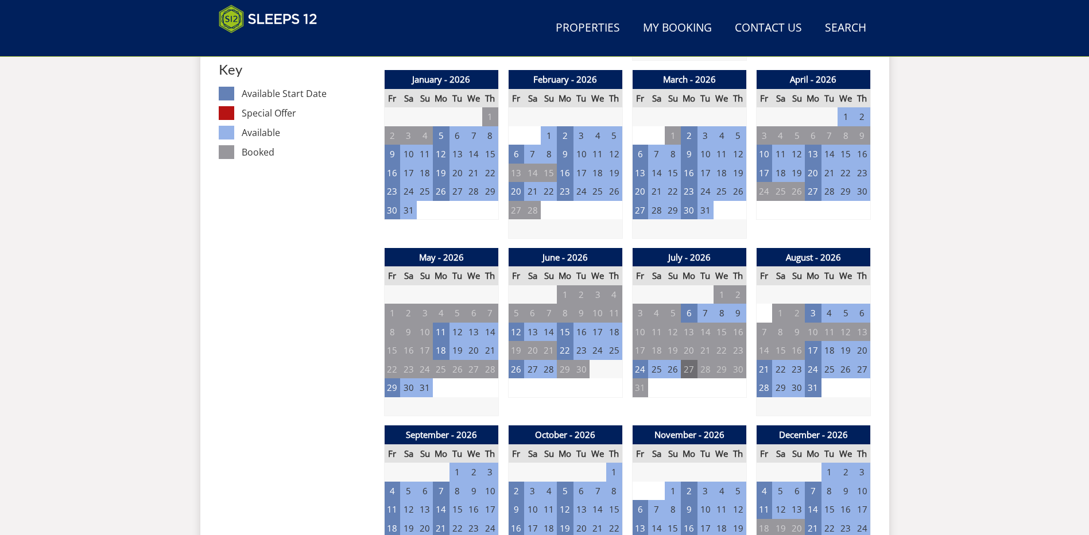
scroll to position [716, 0]
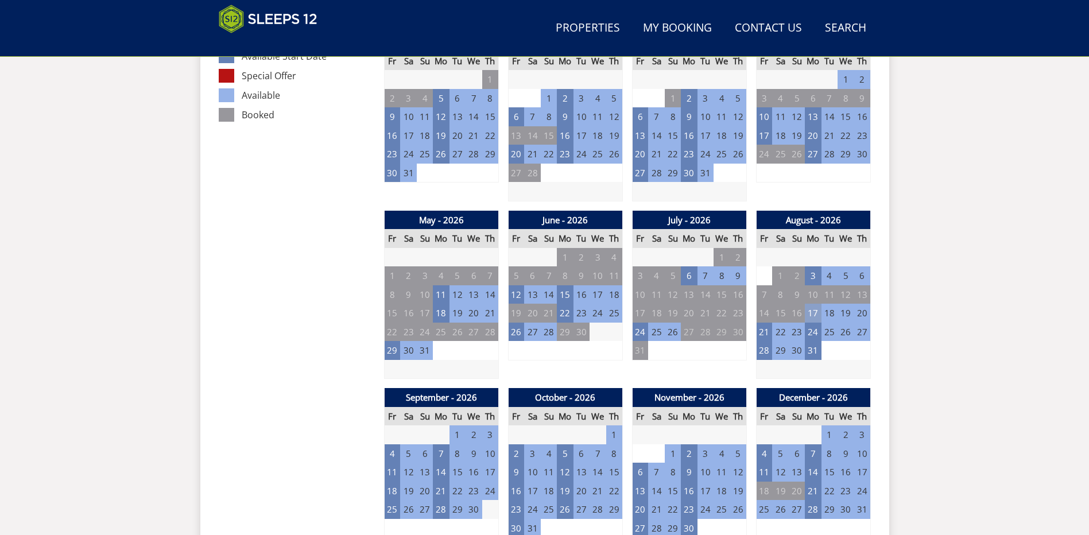
click at [812, 304] on td "17" at bounding box center [813, 313] width 16 height 19
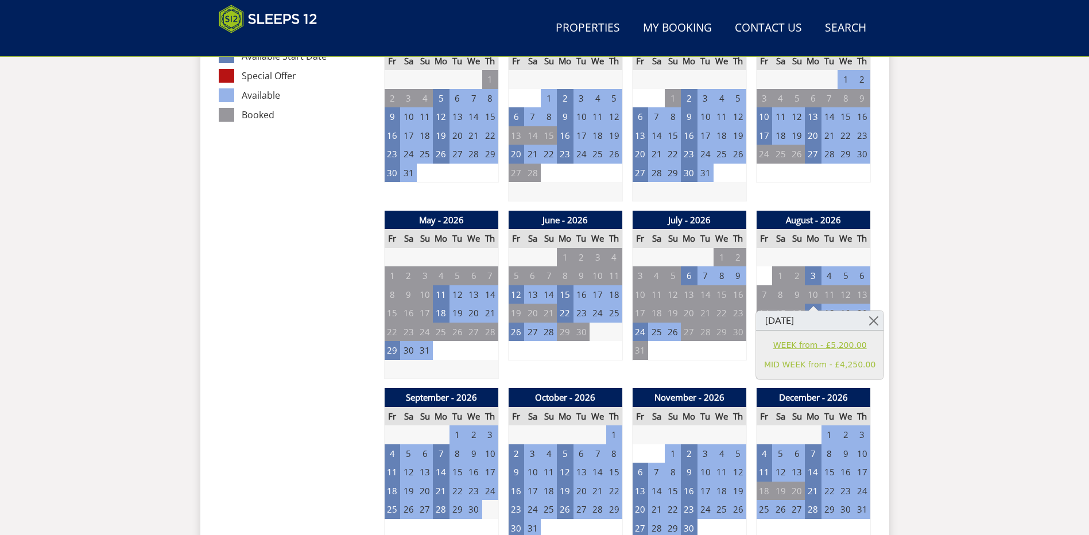
click at [783, 345] on link "WEEK from - £5,200.00" at bounding box center [819, 345] width 111 height 12
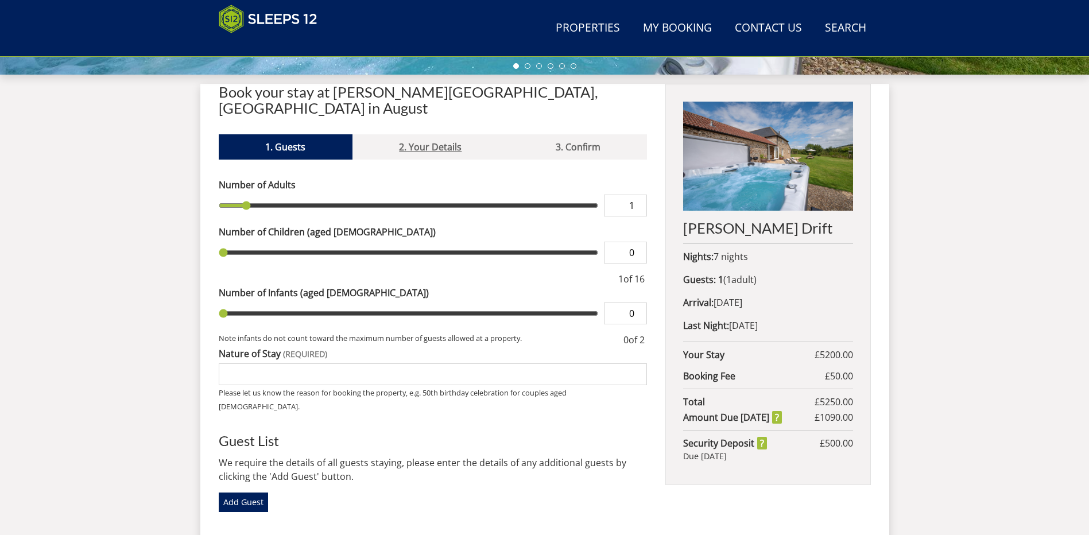
scroll to position [423, 0]
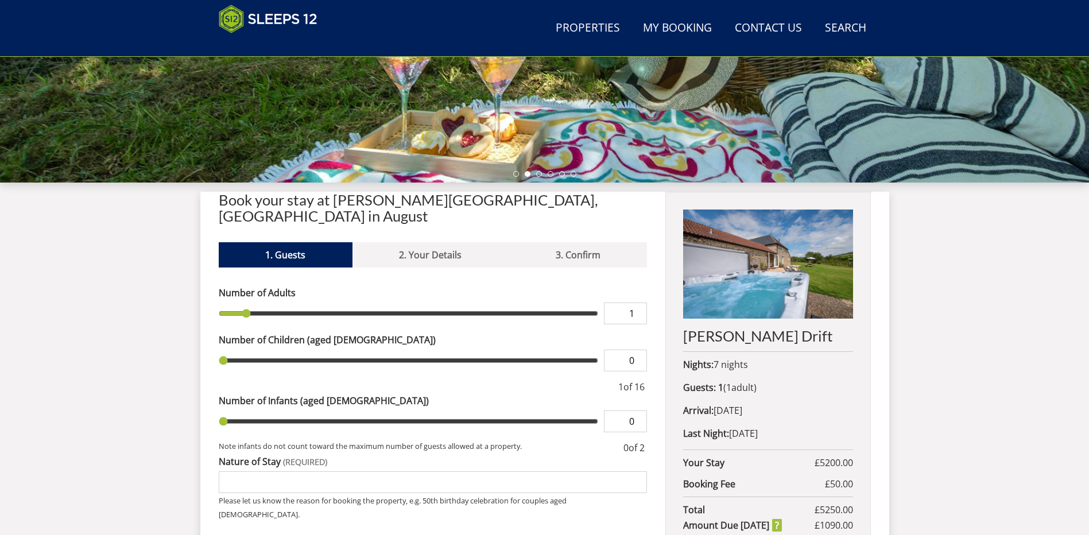
scroll to position [247, 0]
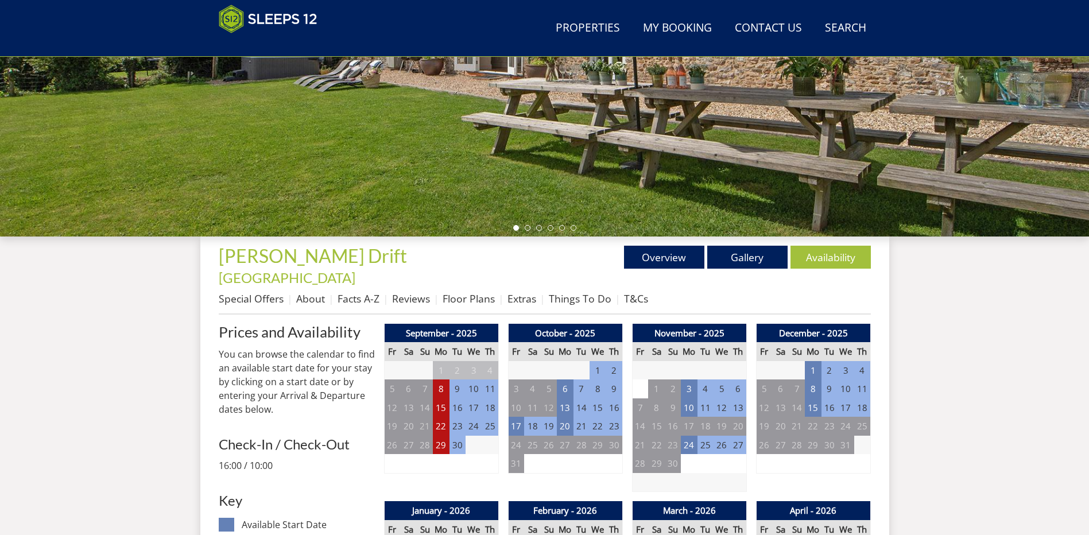
scroll to position [716, 0]
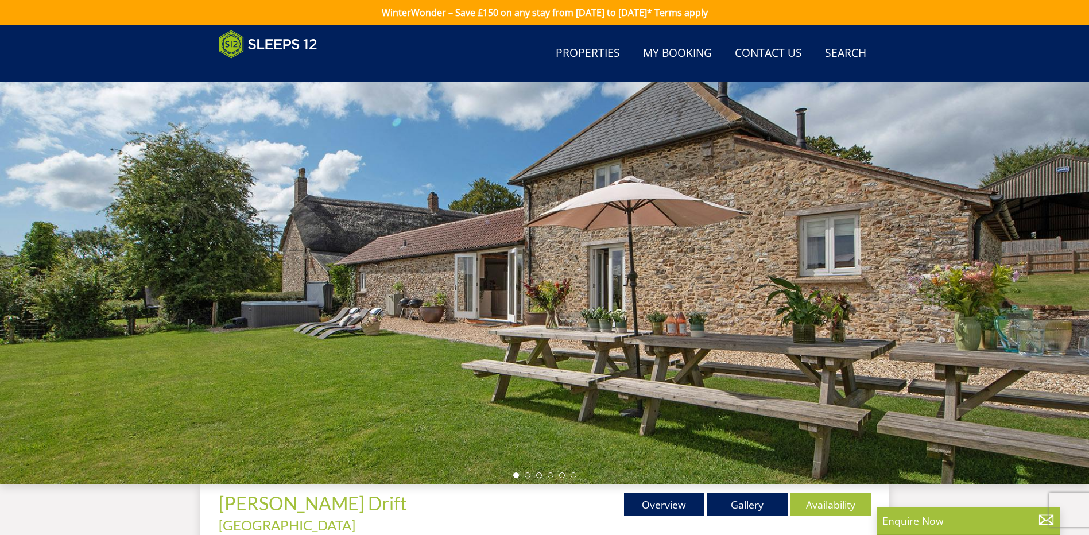
scroll to position [178, 0]
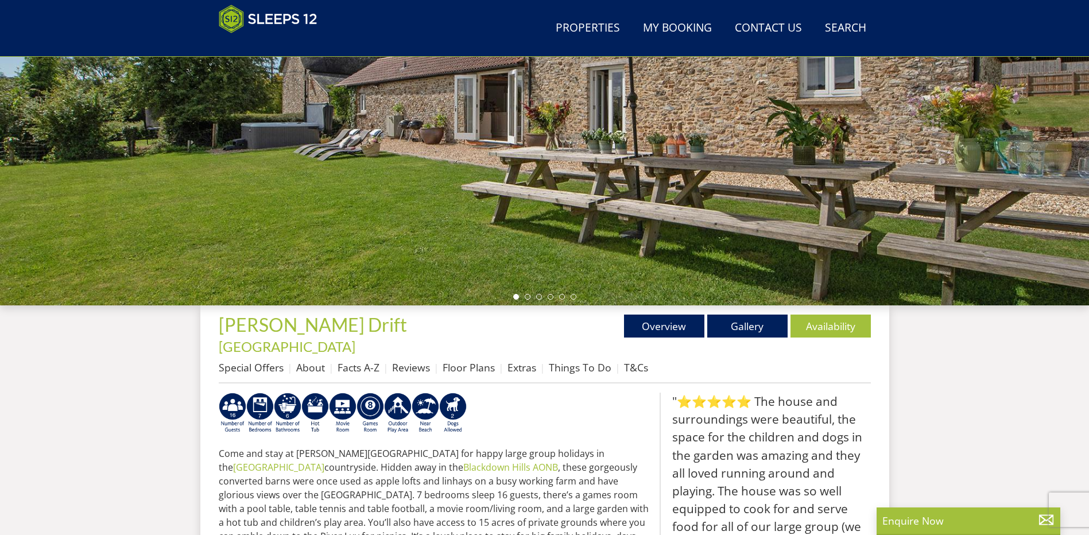
select select "11"
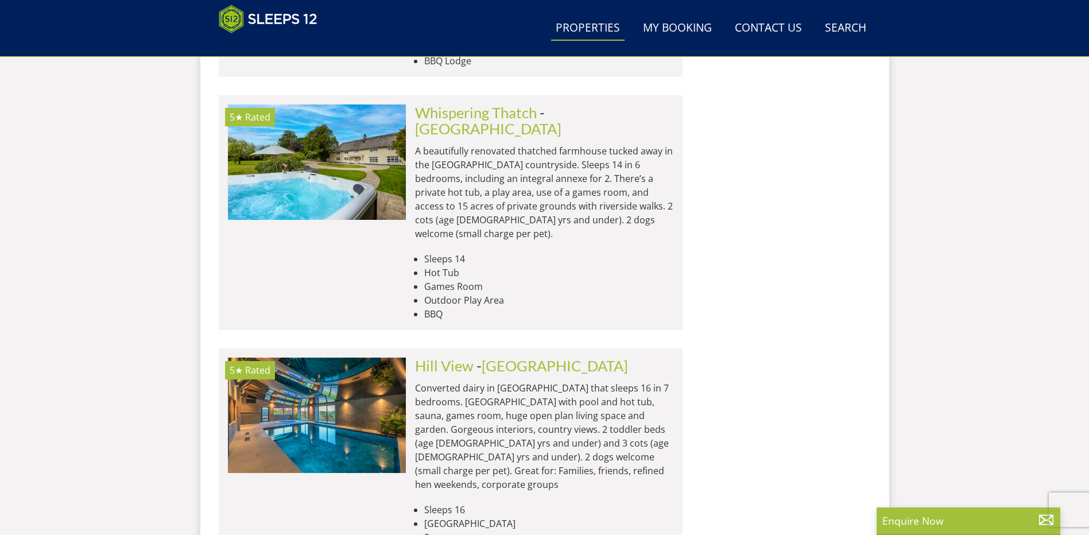
scroll to position [1510, 0]
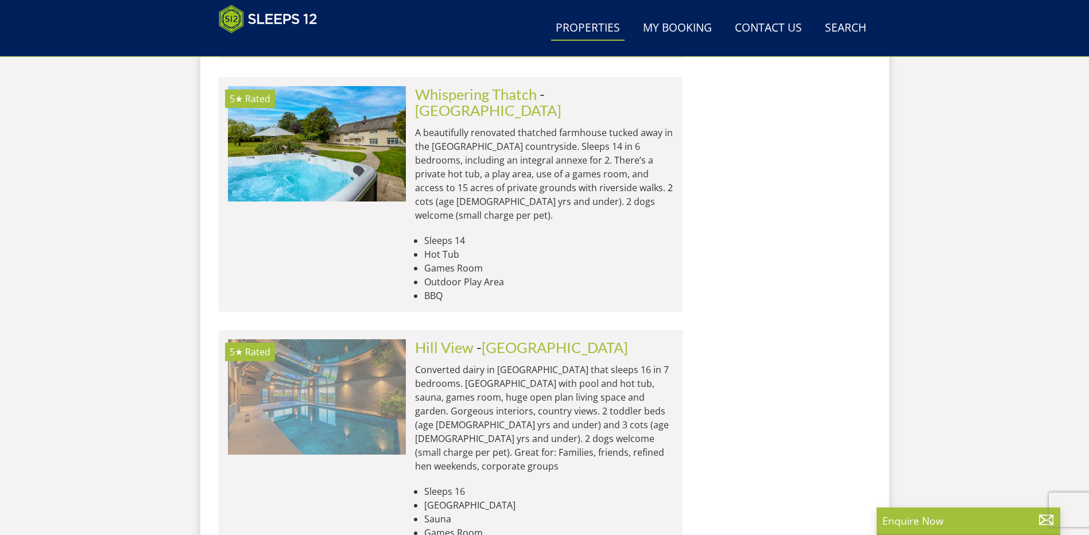
click at [324, 339] on img at bounding box center [317, 396] width 178 height 115
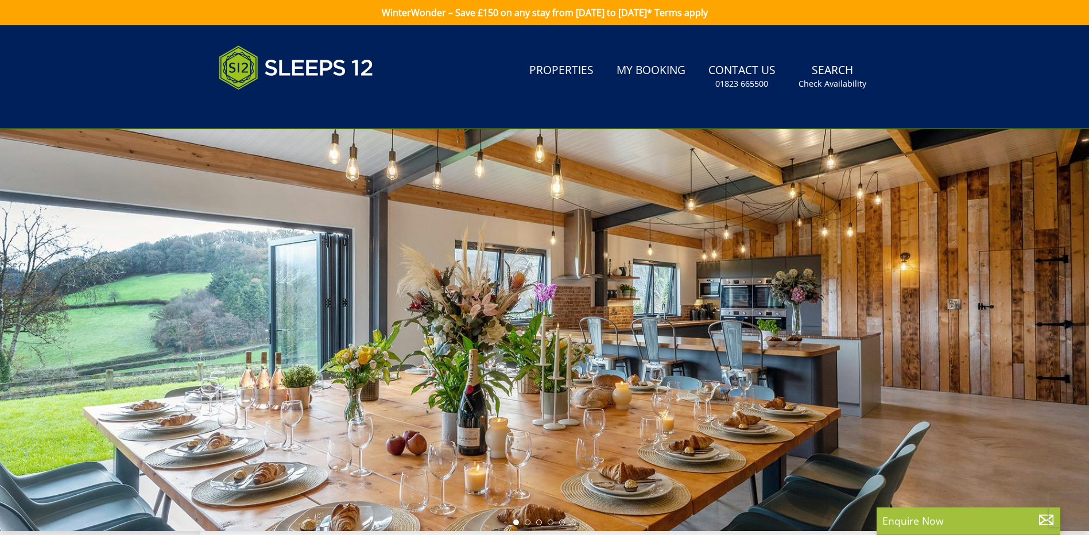
select select "11"
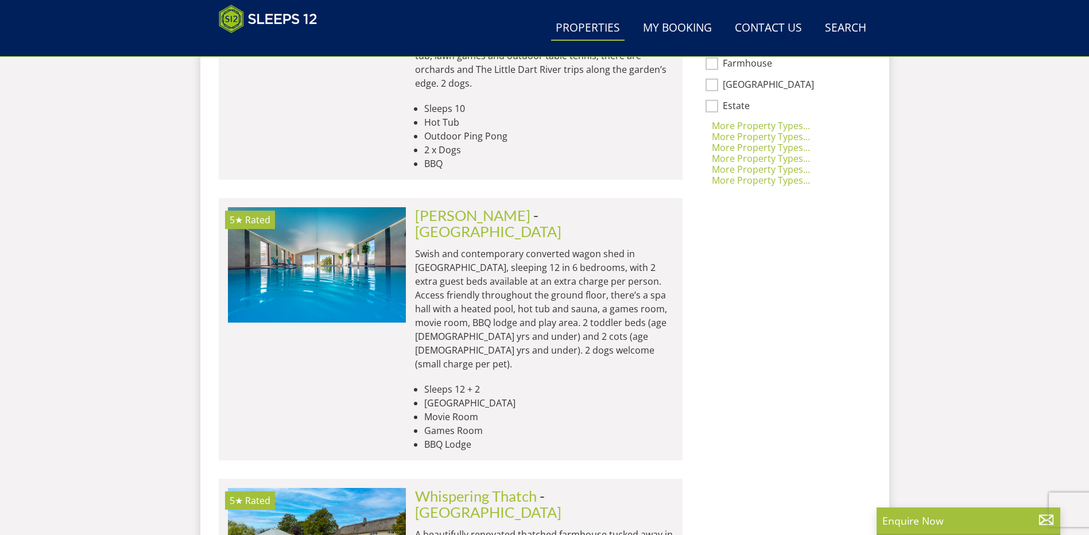
scroll to position [1051, 0]
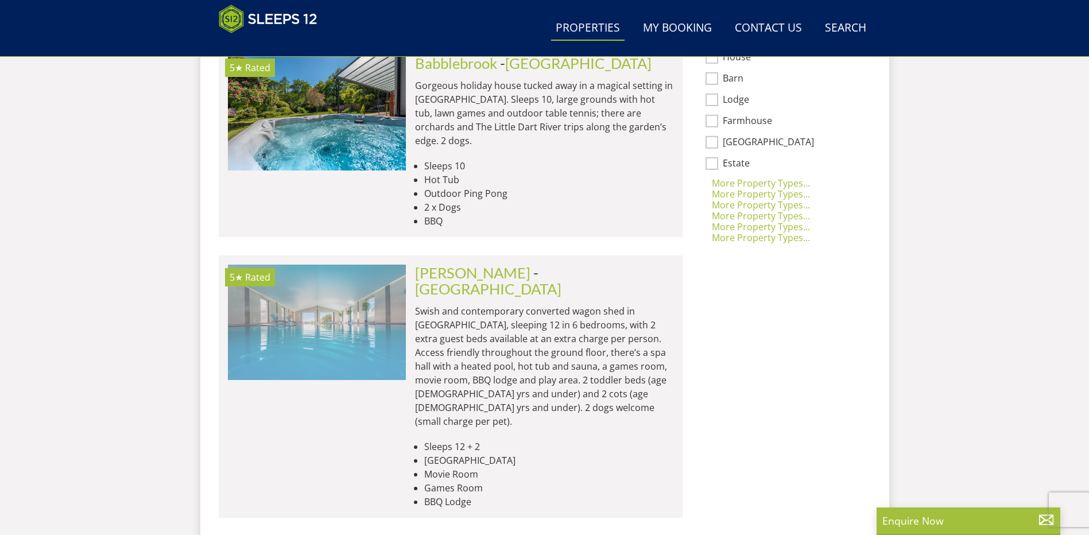
click at [312, 265] on img at bounding box center [317, 322] width 178 height 115
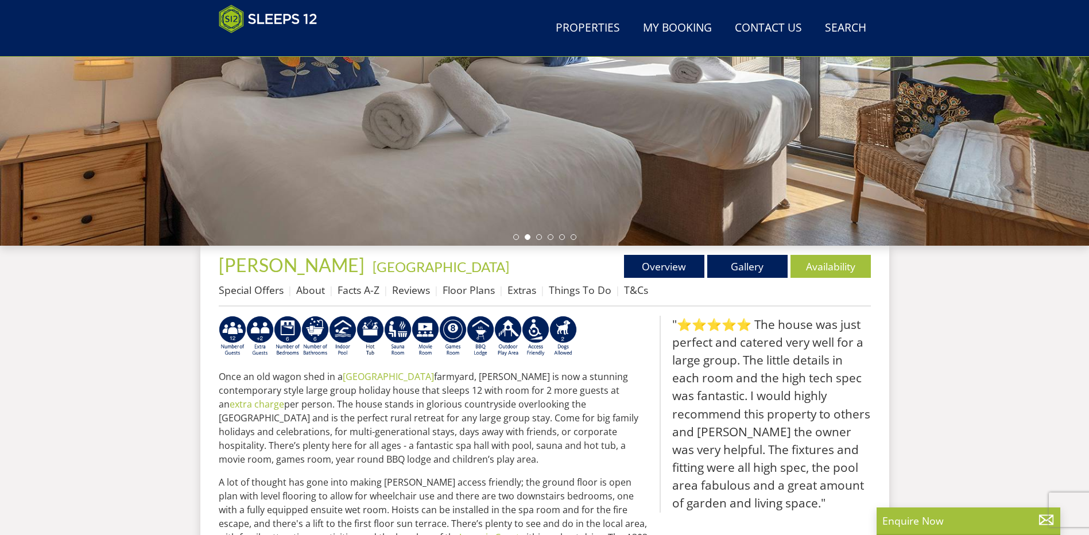
scroll to position [244, 0]
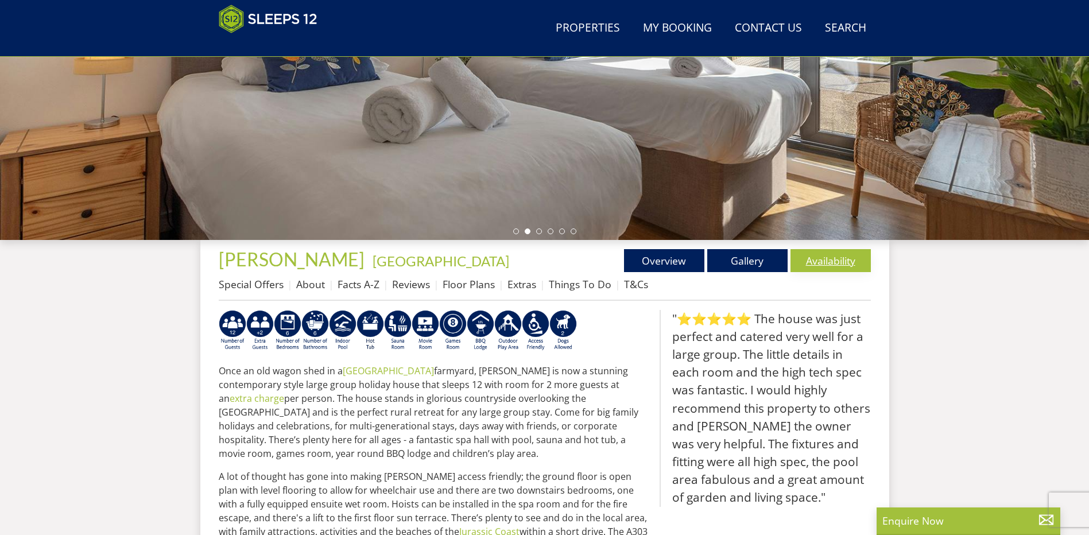
click at [821, 263] on link "Availability" at bounding box center [830, 260] width 80 height 23
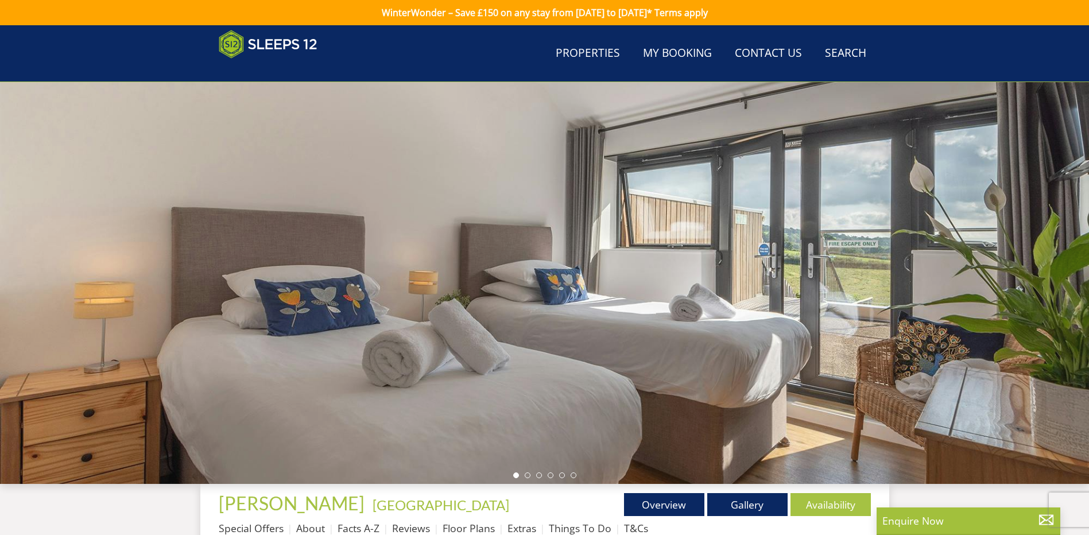
scroll to position [452, 0]
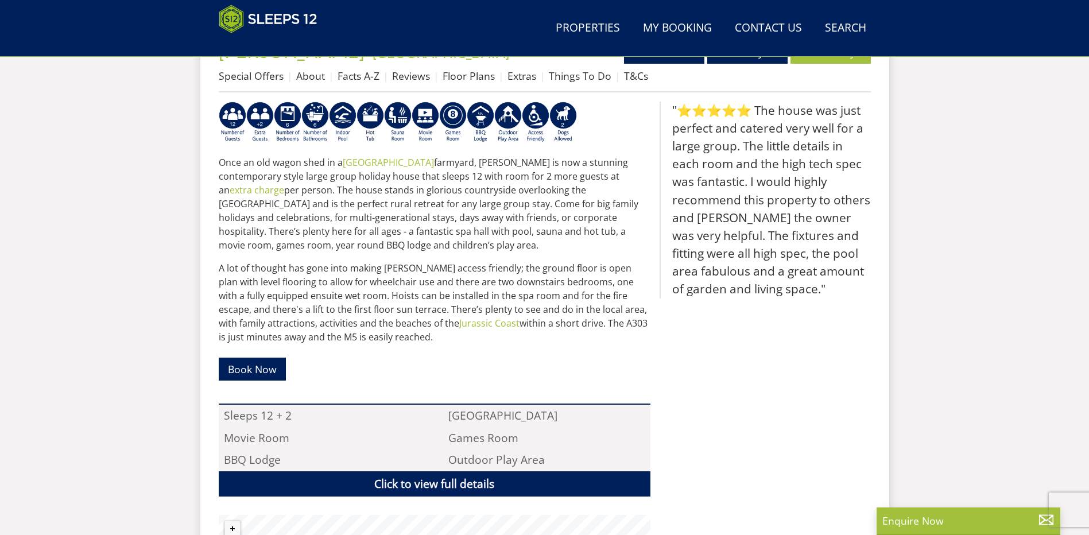
select select "11"
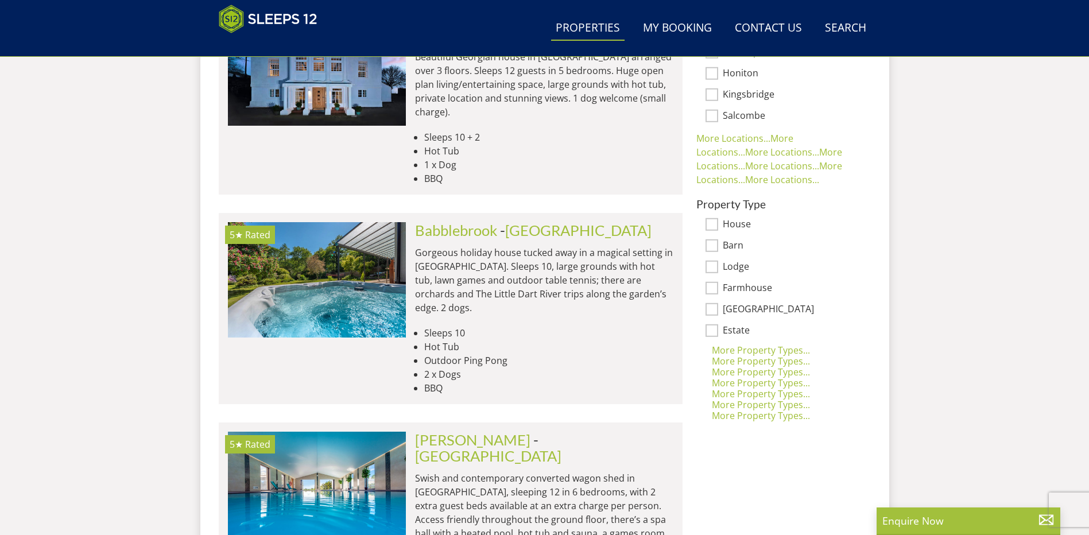
scroll to position [879, 0]
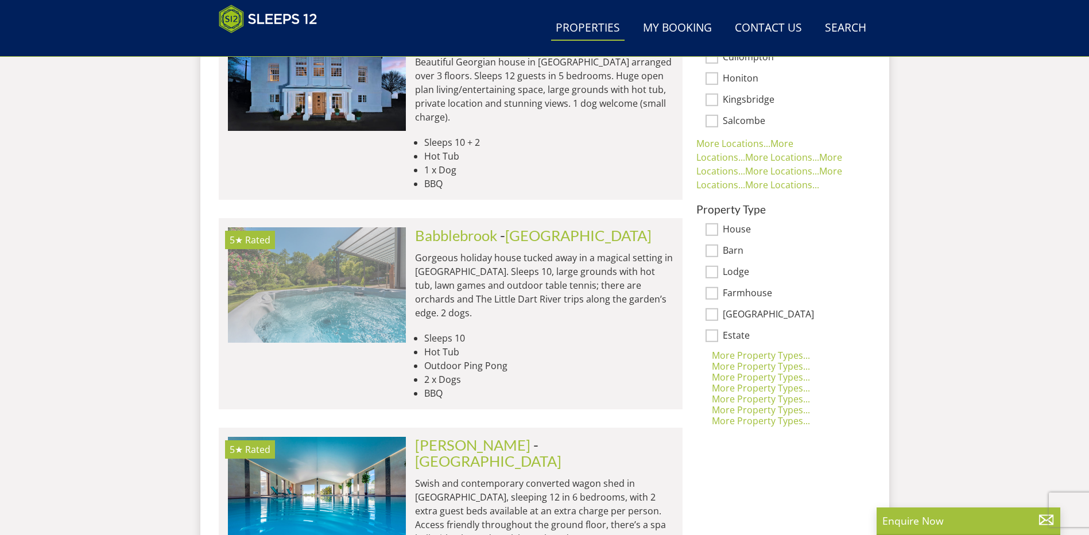
click at [314, 235] on img at bounding box center [317, 284] width 178 height 115
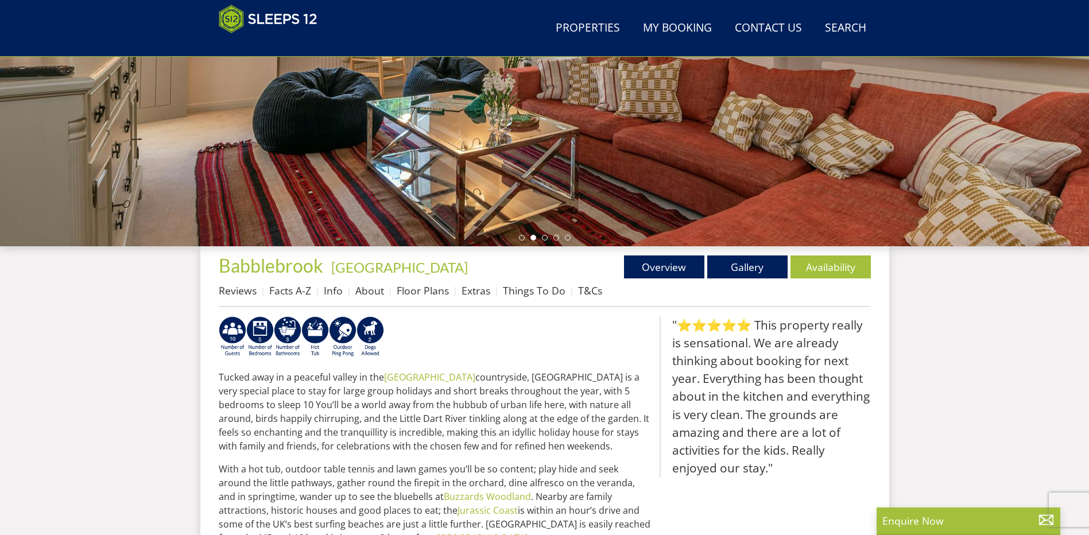
scroll to position [247, 0]
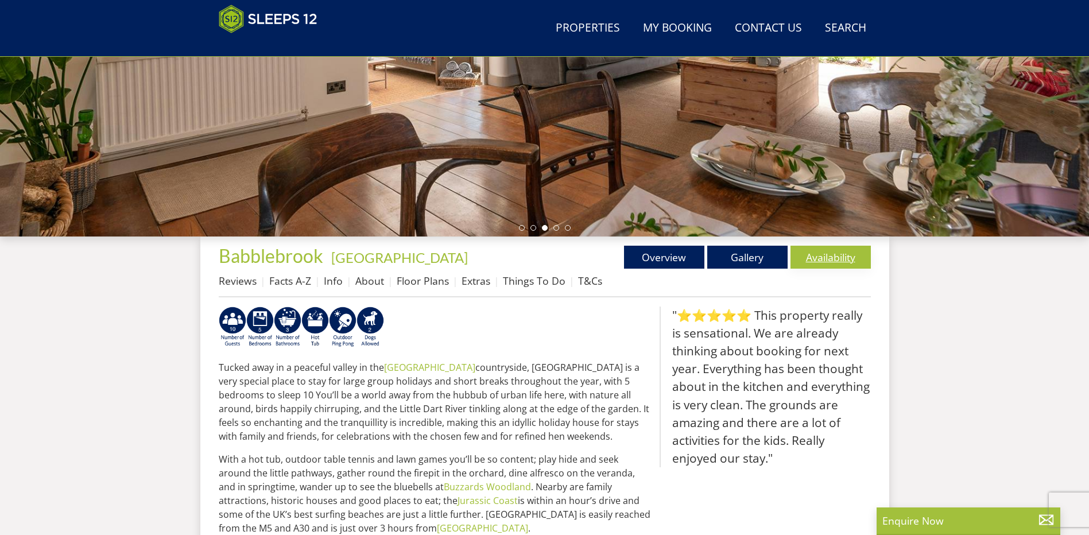
click at [829, 256] on link "Availability" at bounding box center [830, 257] width 80 height 23
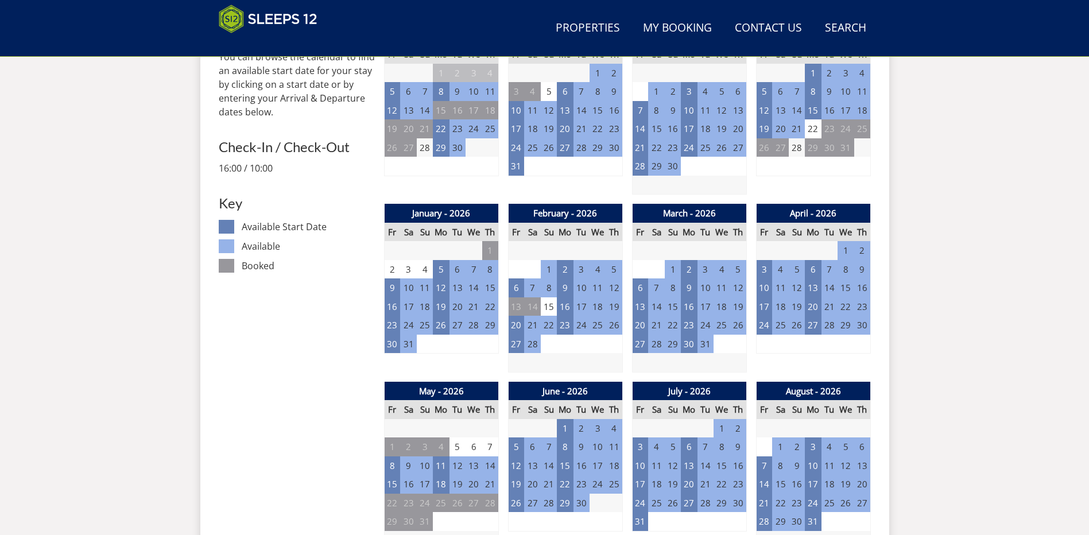
scroll to position [706, 0]
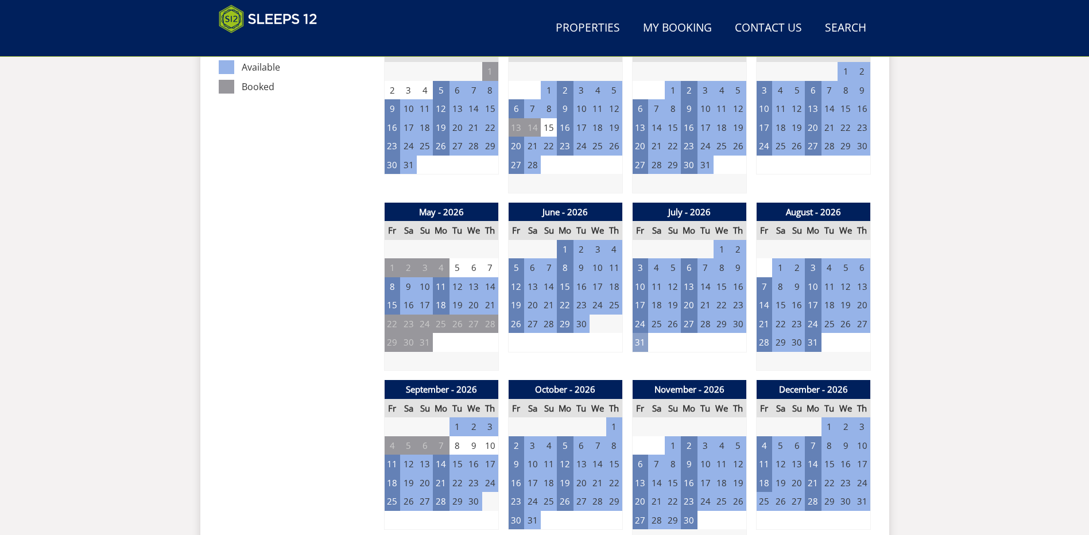
click at [639, 340] on td "31" at bounding box center [640, 342] width 16 height 19
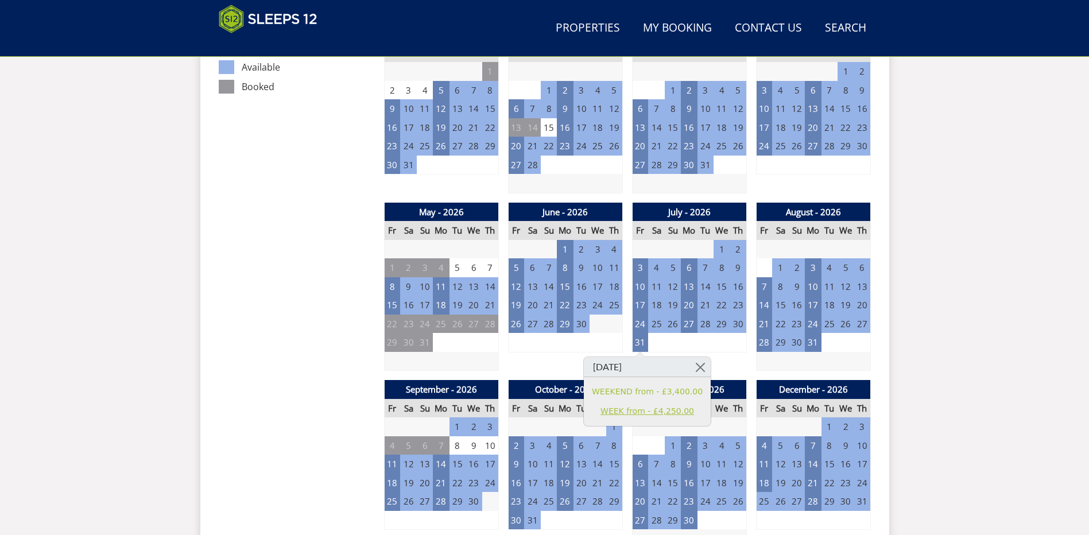
click at [625, 413] on link "WEEK from - £4,250.00" at bounding box center [647, 411] width 111 height 12
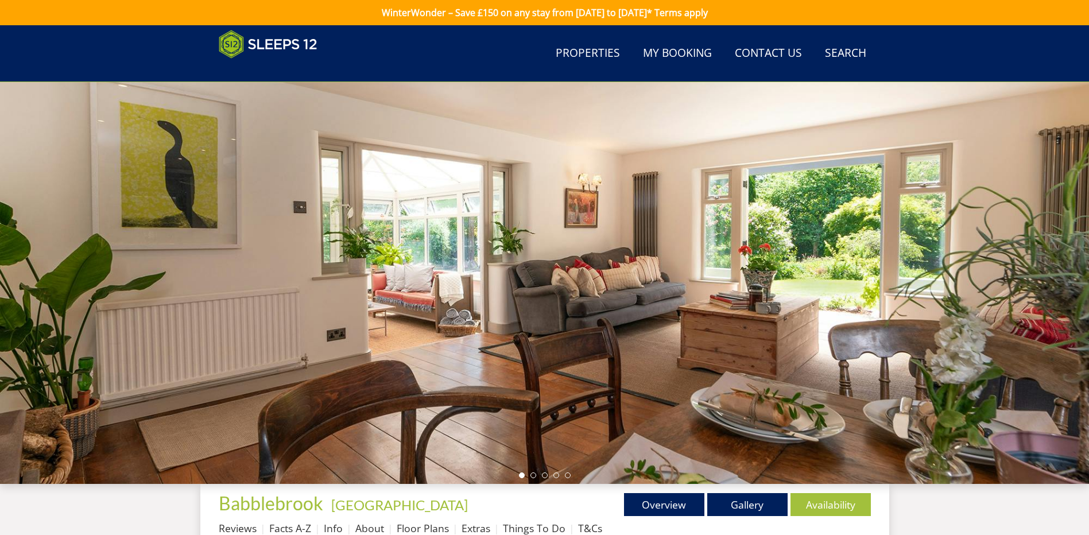
scroll to position [706, 0]
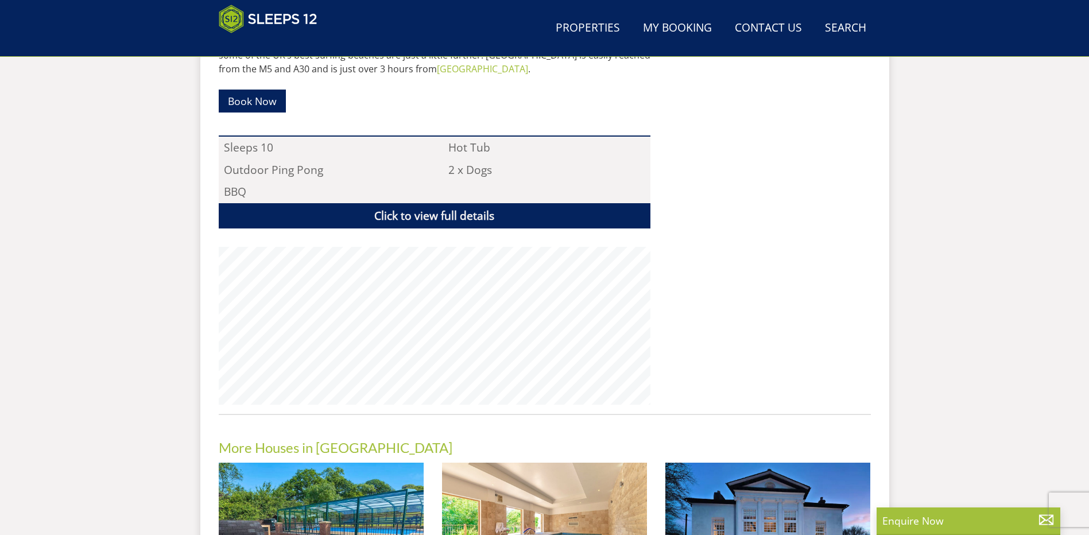
scroll to position [247, 0]
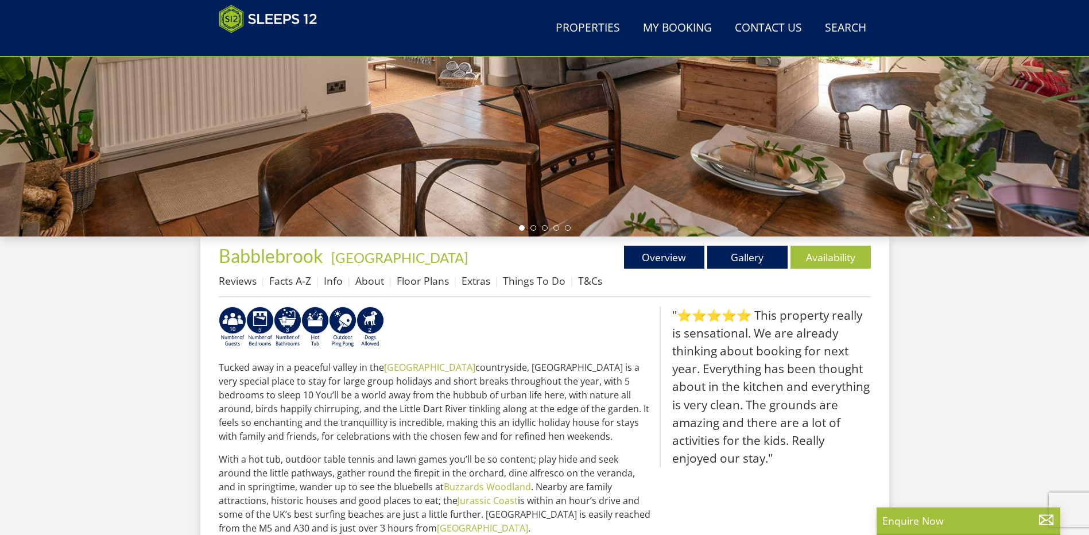
select select "11"
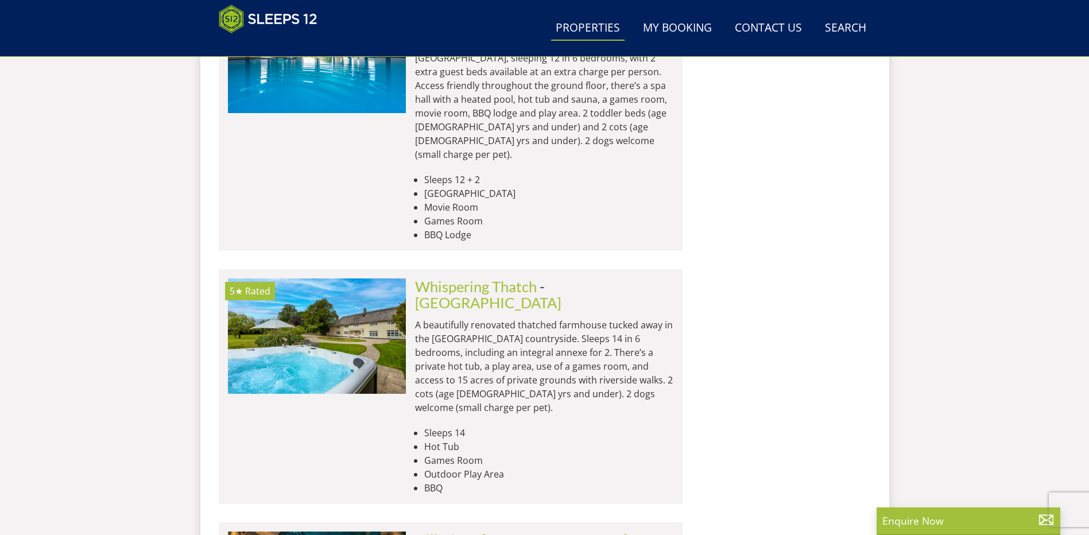
scroll to position [1338, 0]
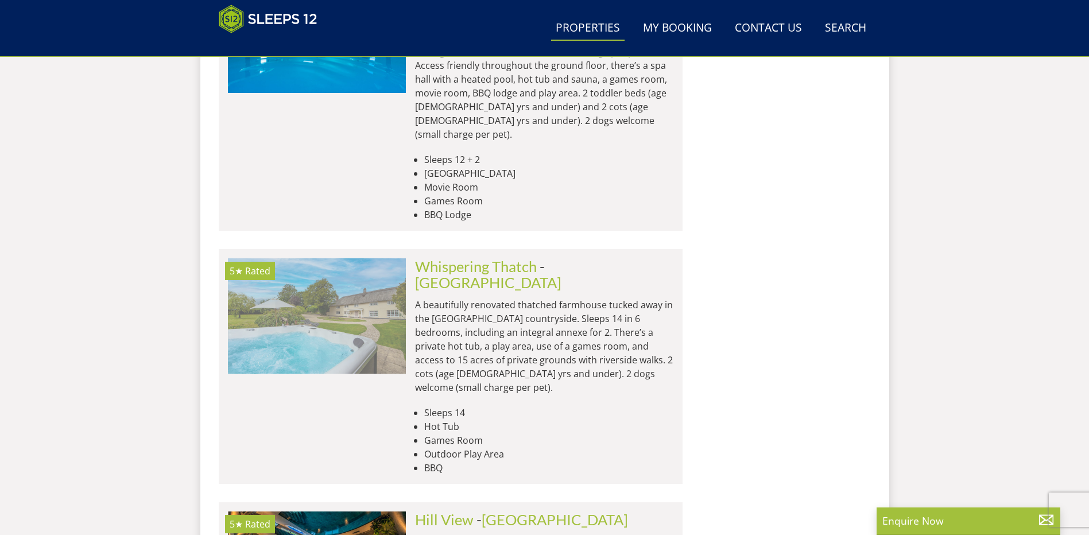
click at [299, 258] on img at bounding box center [317, 315] width 178 height 115
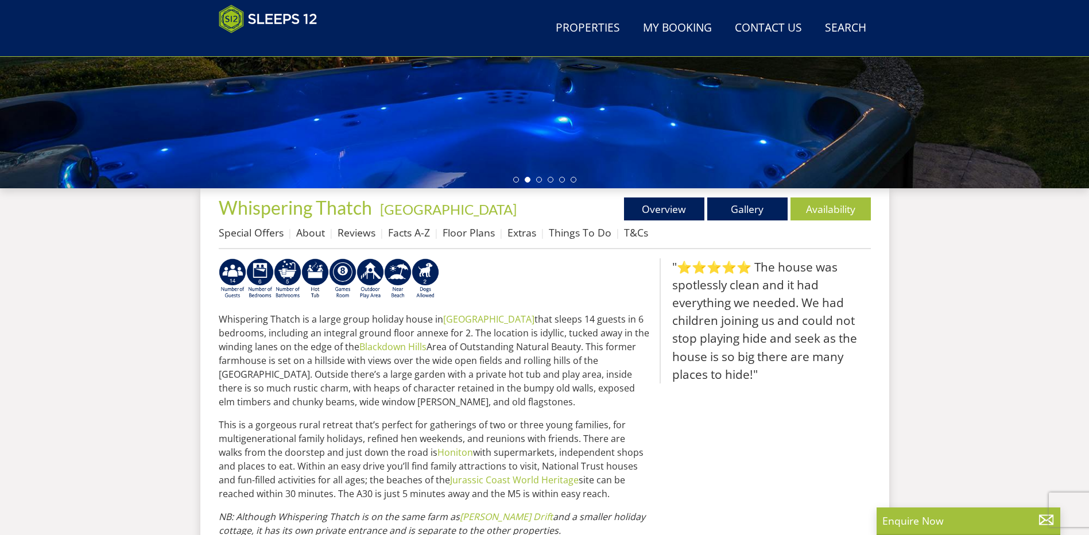
scroll to position [355, 0]
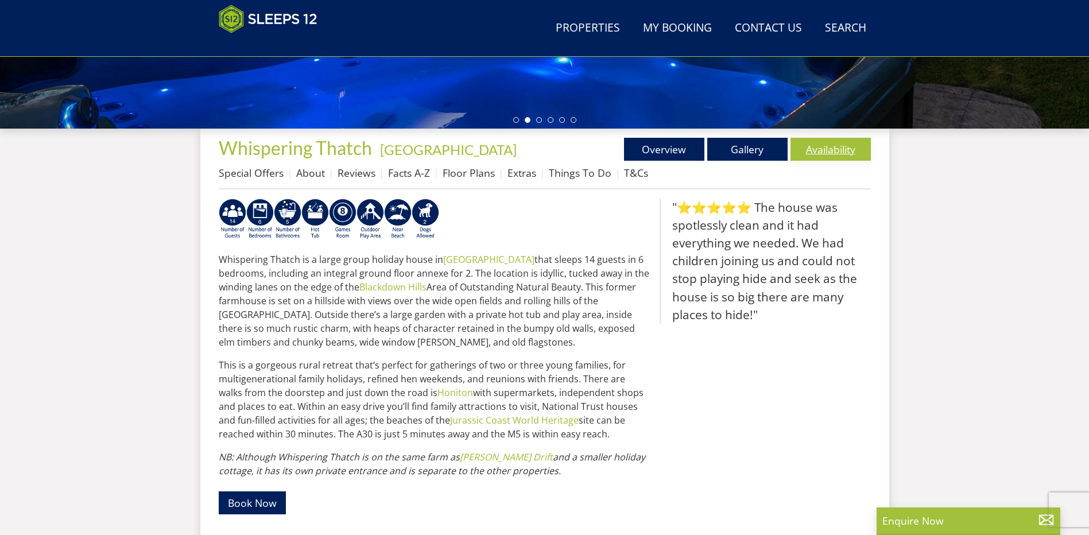
click at [826, 149] on link "Availability" at bounding box center [830, 149] width 80 height 23
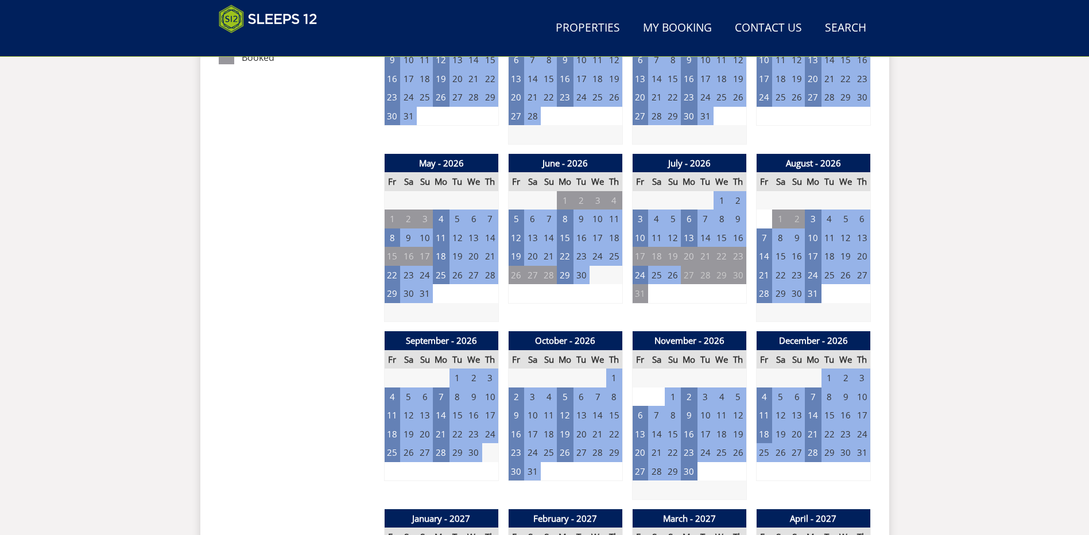
scroll to position [756, 0]
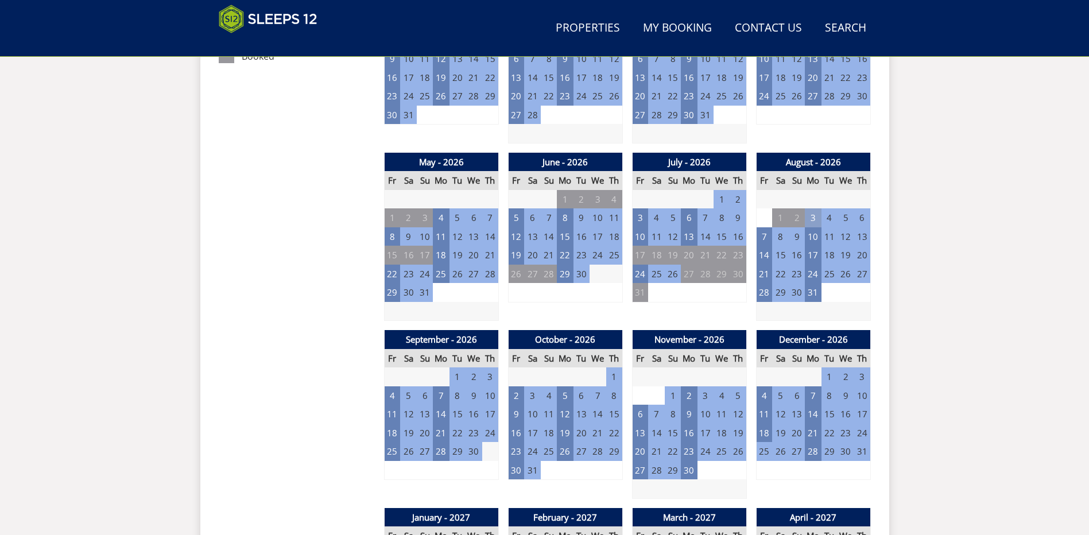
click at [811, 215] on td "3" at bounding box center [813, 217] width 16 height 19
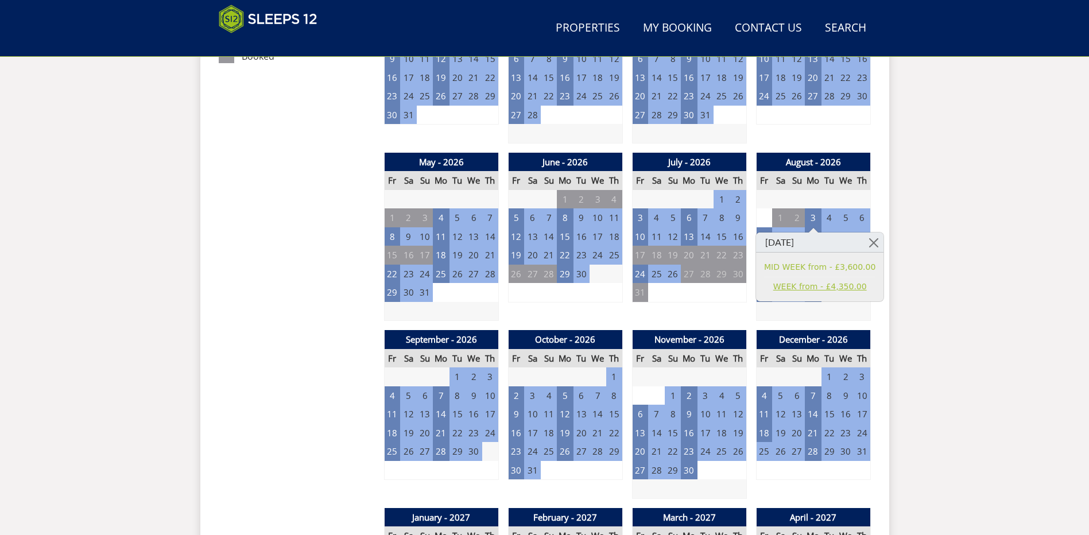
click at [798, 287] on link "WEEK from - £4,350.00" at bounding box center [819, 287] width 111 height 12
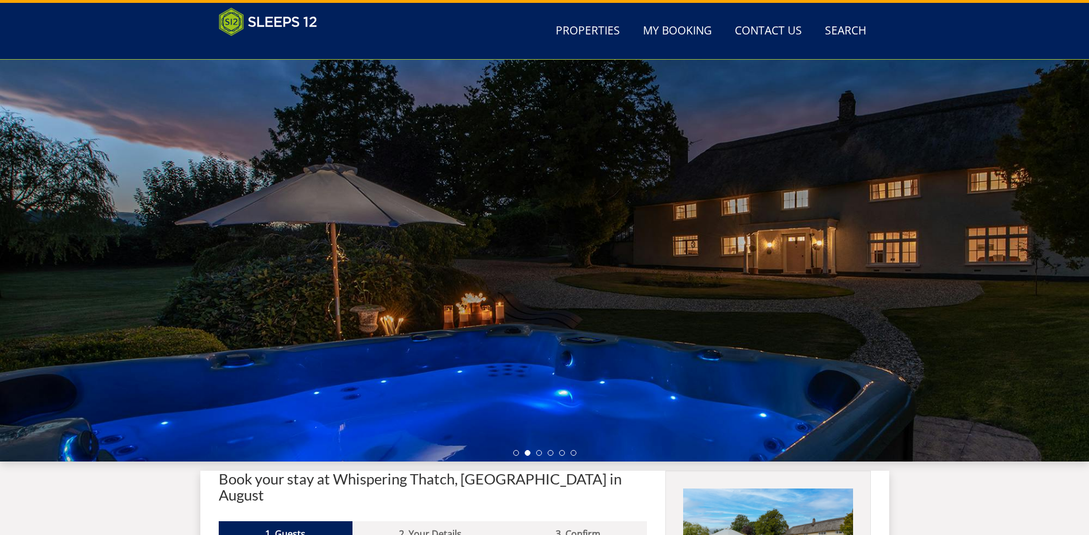
scroll to position [133, 0]
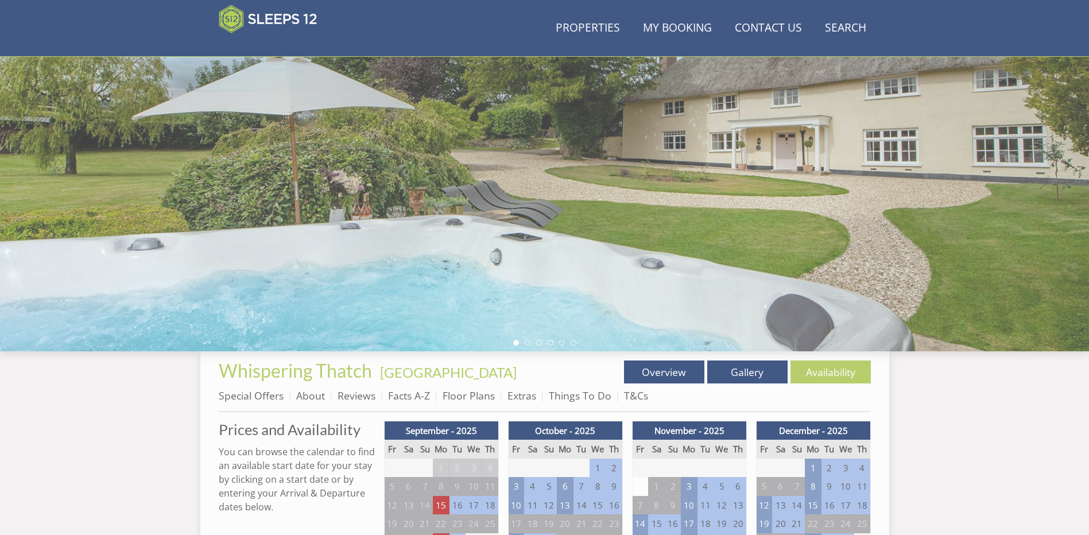
scroll to position [756, 0]
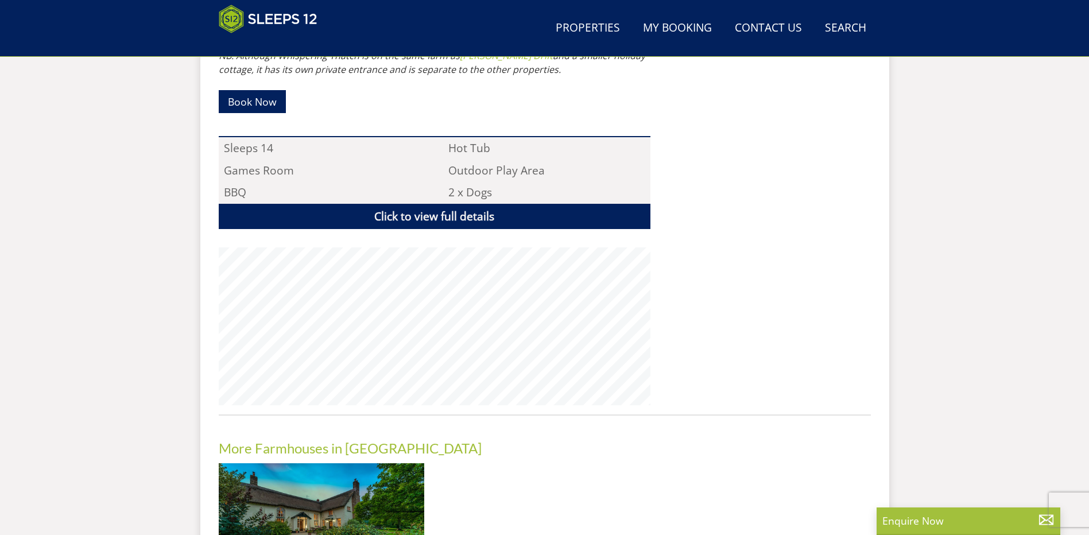
scroll to position [355, 0]
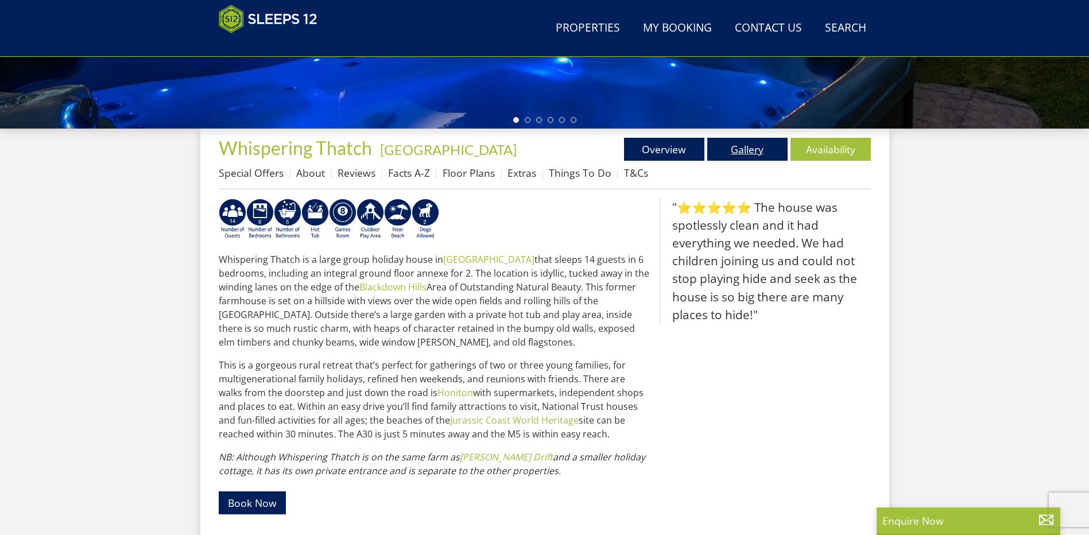
click at [743, 149] on link "Gallery" at bounding box center [747, 149] width 80 height 23
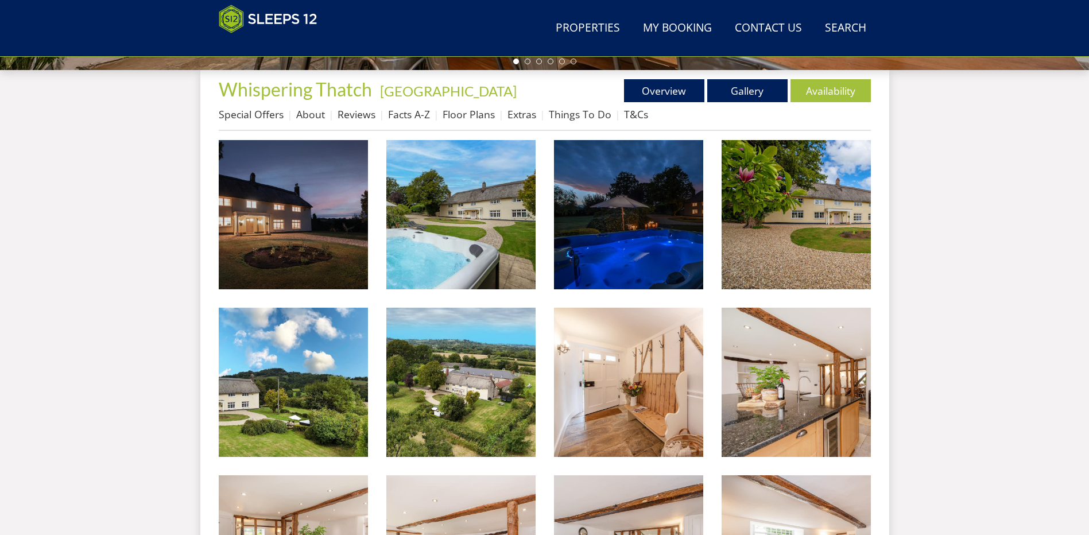
scroll to position [416, 0]
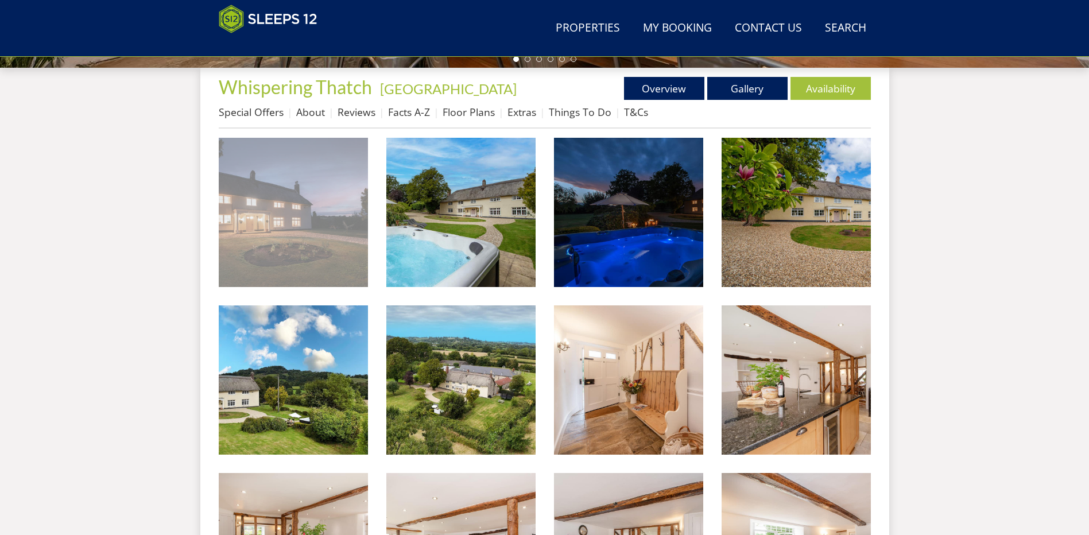
click at [283, 217] on img at bounding box center [293, 212] width 149 height 149
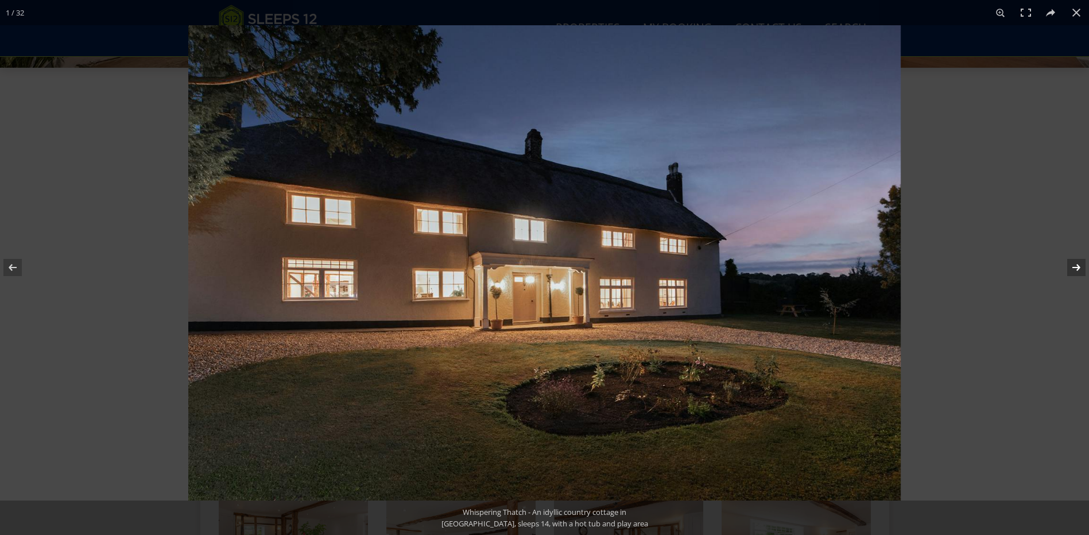
click at [1078, 267] on button at bounding box center [1068, 267] width 40 height 57
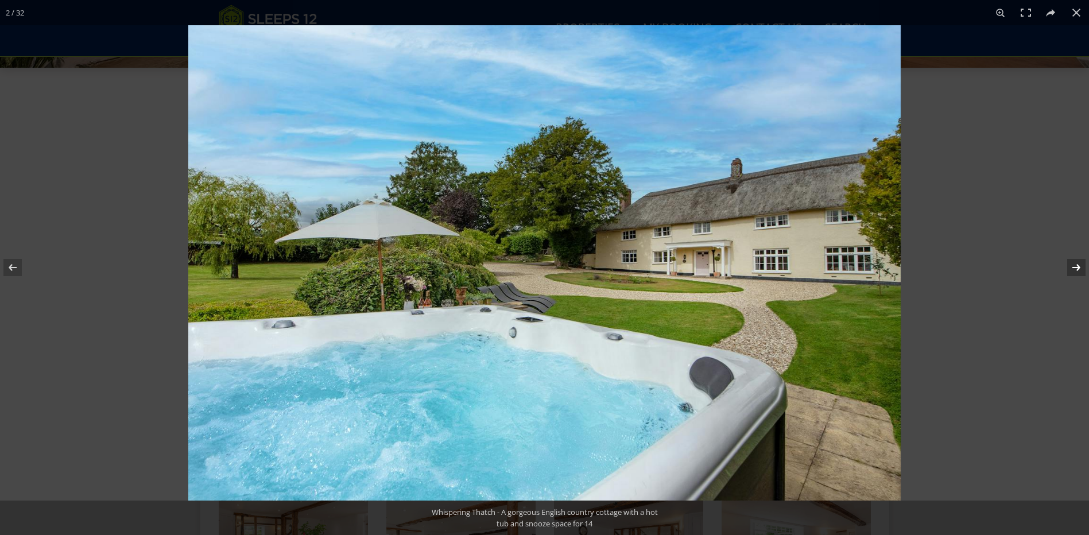
click at [1074, 267] on button at bounding box center [1068, 267] width 40 height 57
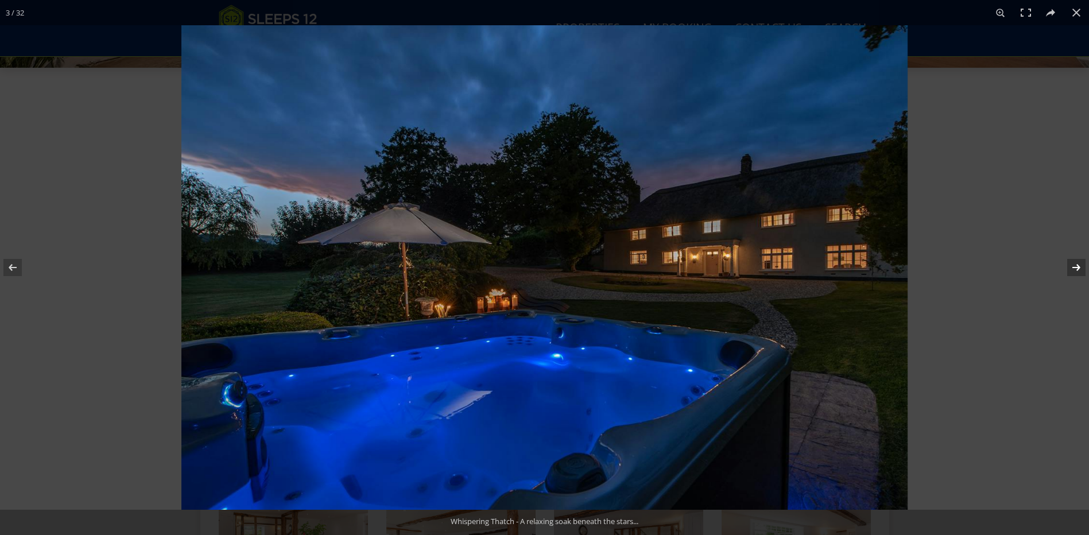
click at [1074, 267] on button at bounding box center [1068, 267] width 40 height 57
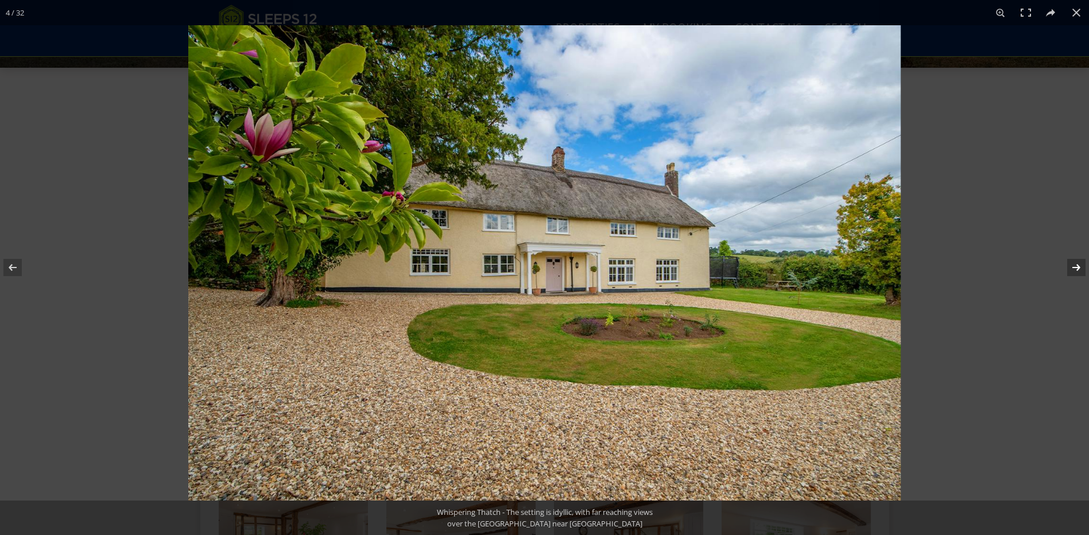
click at [1074, 267] on button at bounding box center [1068, 267] width 40 height 57
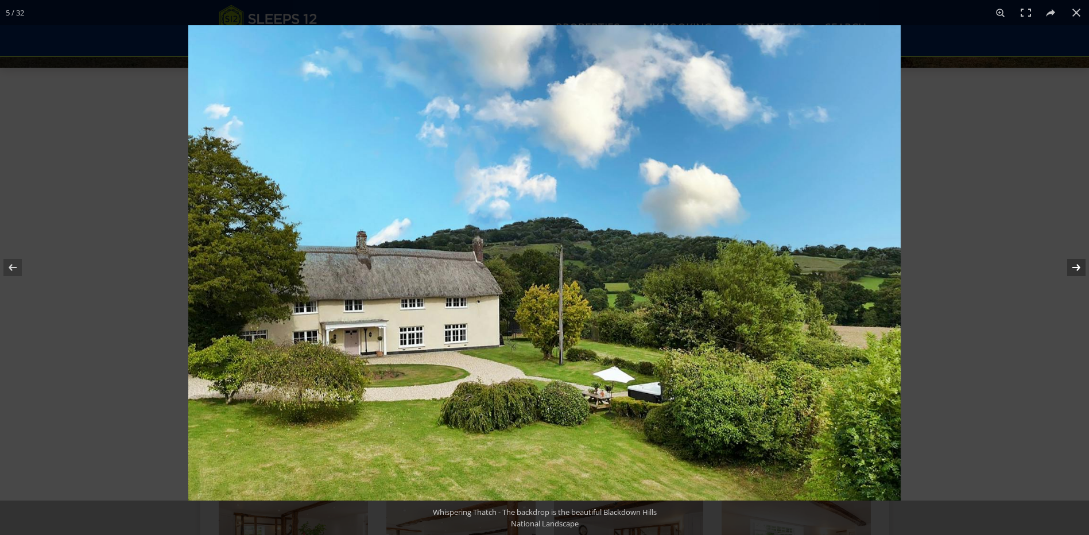
click at [1075, 268] on button at bounding box center [1068, 267] width 40 height 57
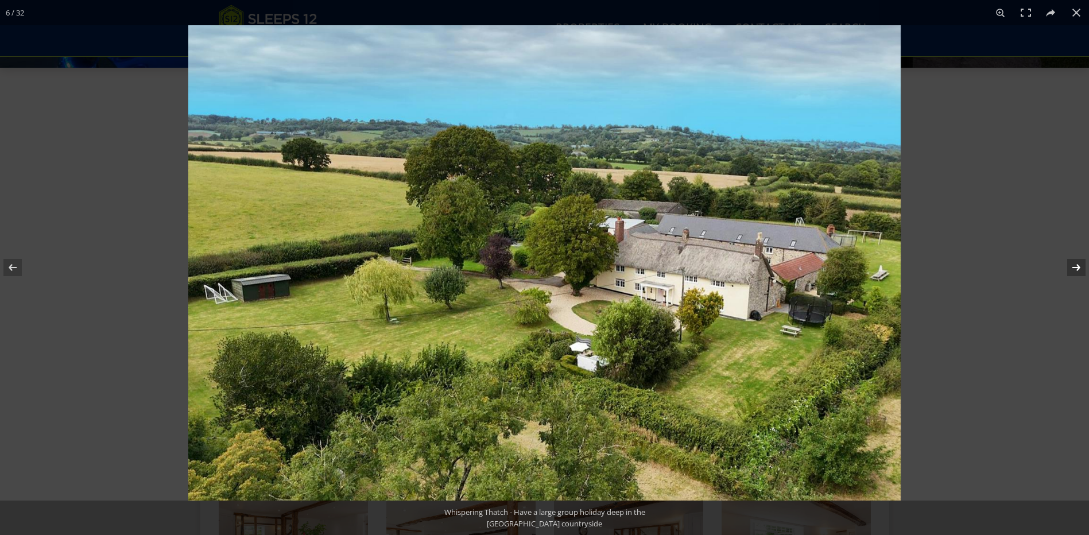
click at [1076, 267] on button at bounding box center [1068, 267] width 40 height 57
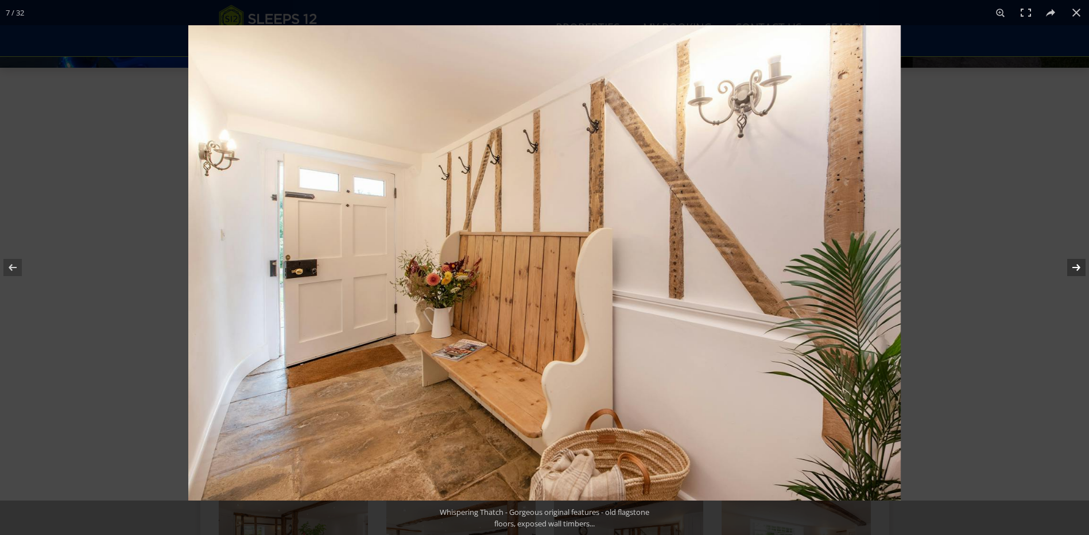
click at [1076, 267] on button at bounding box center [1068, 267] width 40 height 57
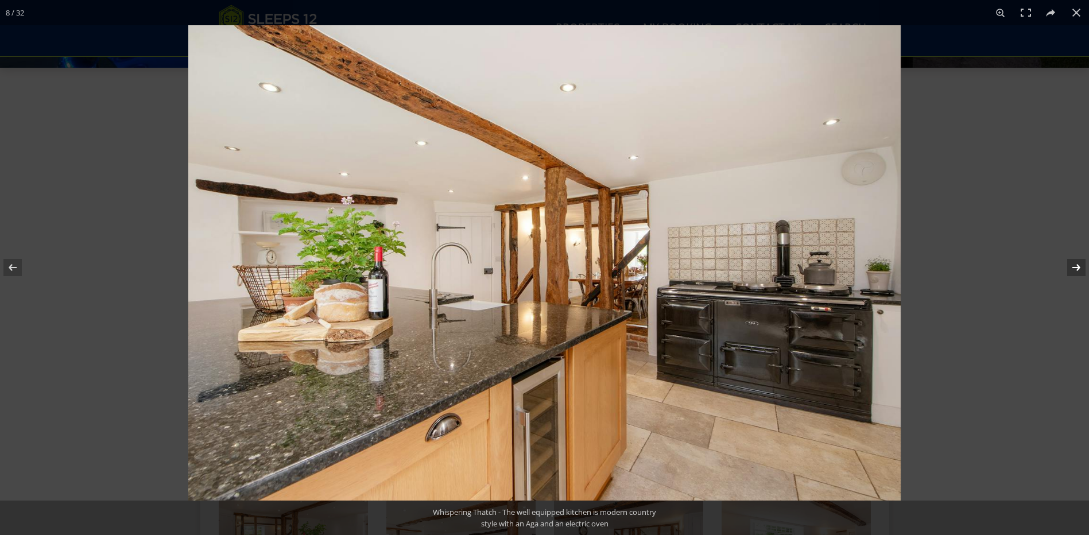
click at [1076, 267] on button at bounding box center [1068, 267] width 40 height 57
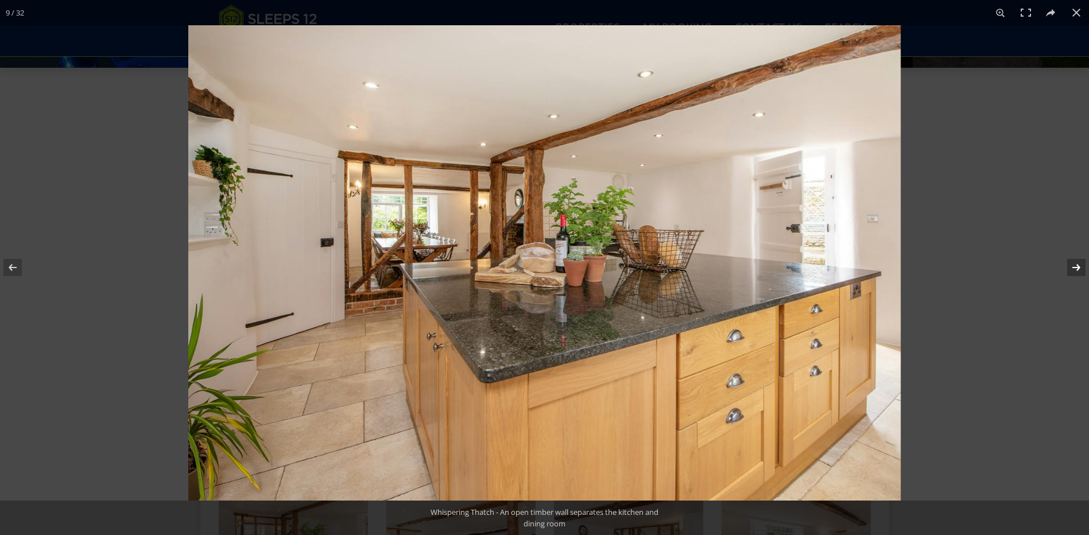
click at [1076, 267] on button at bounding box center [1068, 267] width 40 height 57
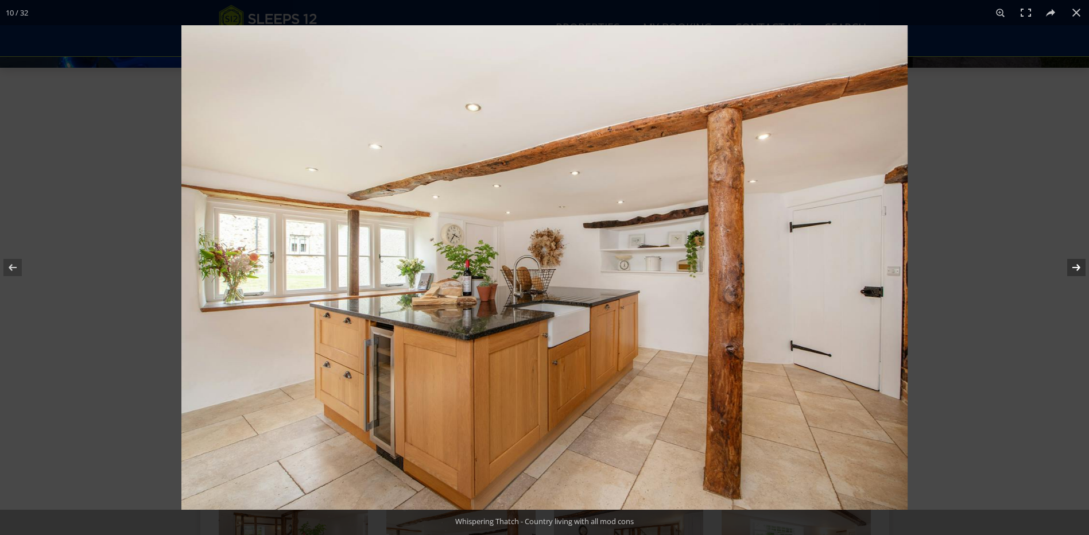
click at [1076, 267] on button at bounding box center [1068, 267] width 40 height 57
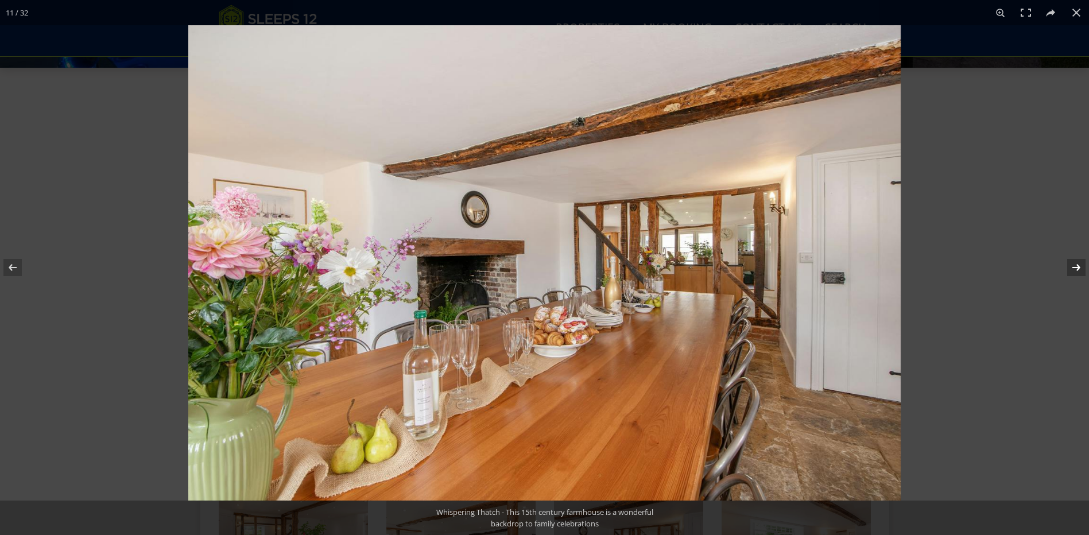
click at [1076, 267] on button at bounding box center [1068, 267] width 40 height 57
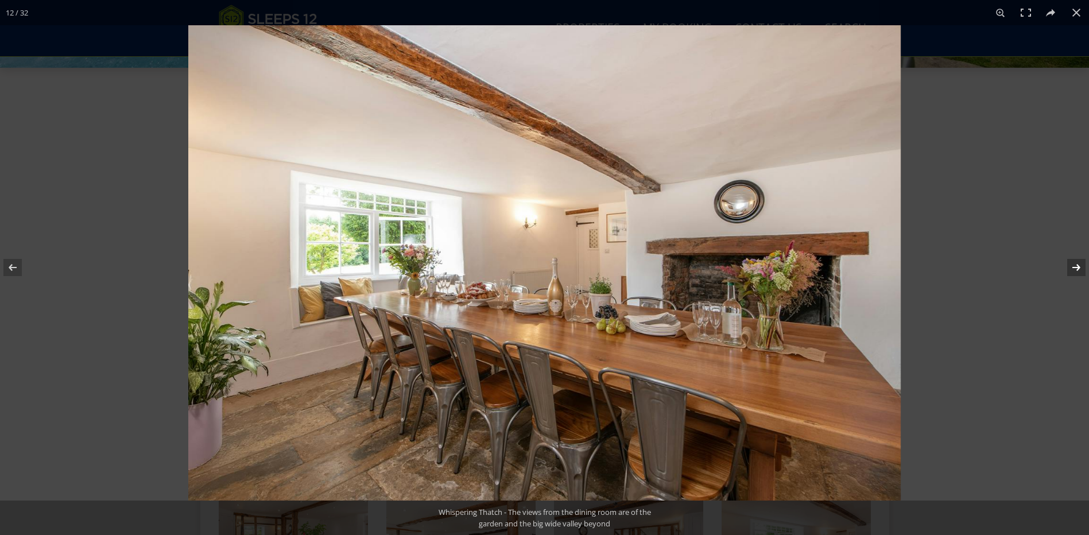
click at [1076, 267] on button at bounding box center [1068, 267] width 40 height 57
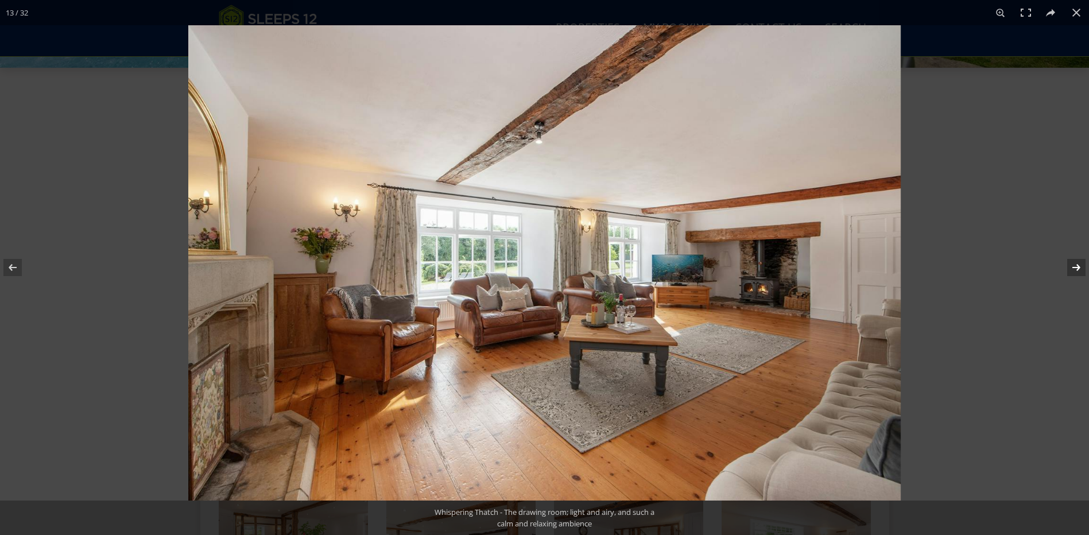
click at [1076, 267] on button at bounding box center [1068, 267] width 40 height 57
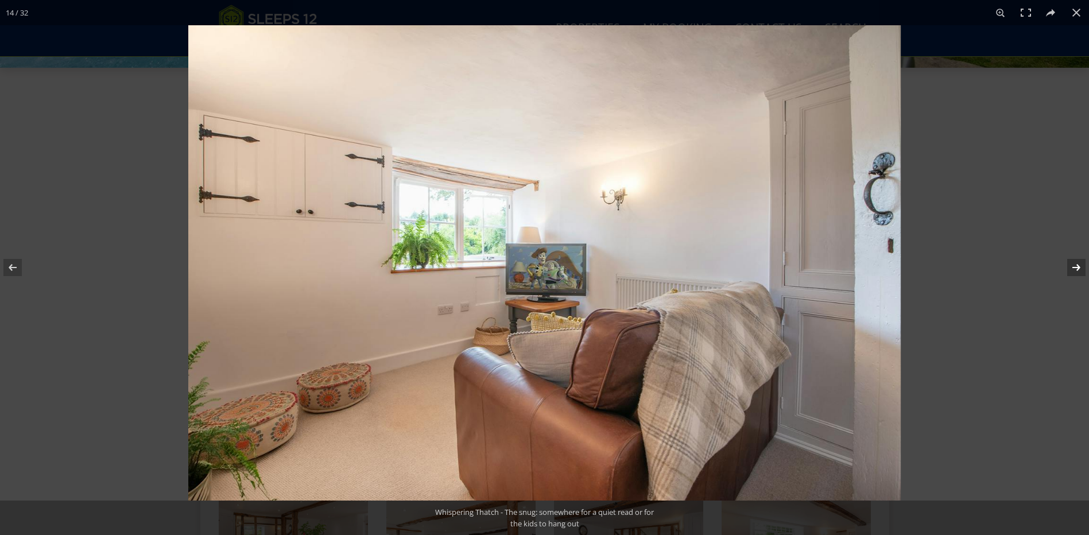
click at [1076, 267] on button at bounding box center [1068, 267] width 40 height 57
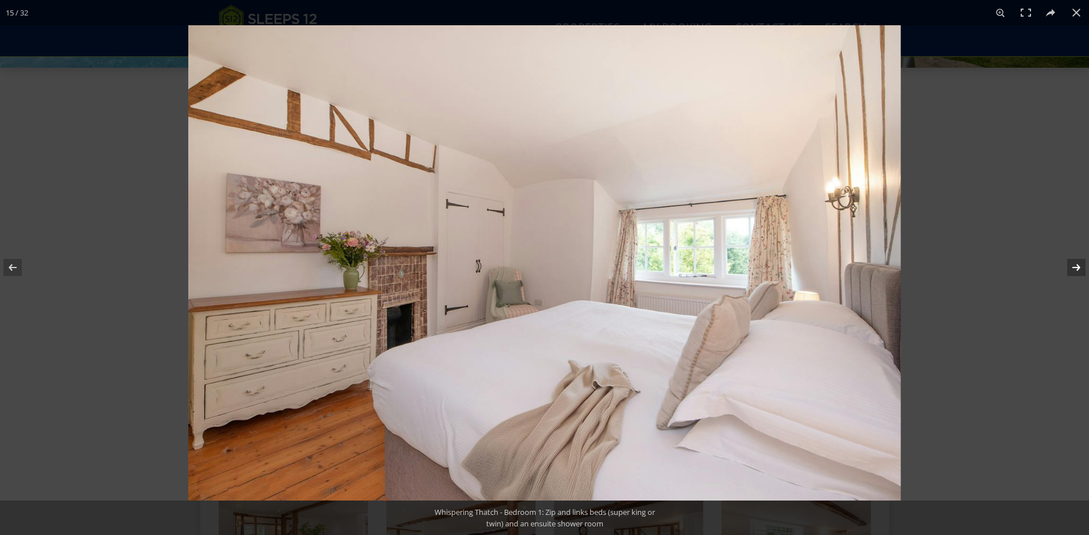
click at [1076, 267] on button at bounding box center [1068, 267] width 40 height 57
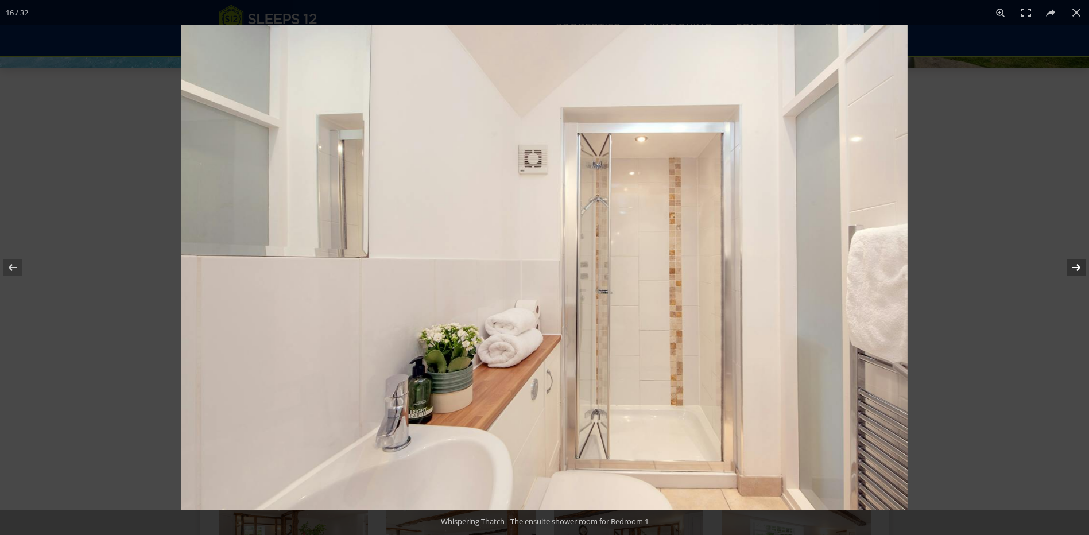
click at [1076, 267] on button at bounding box center [1068, 267] width 40 height 57
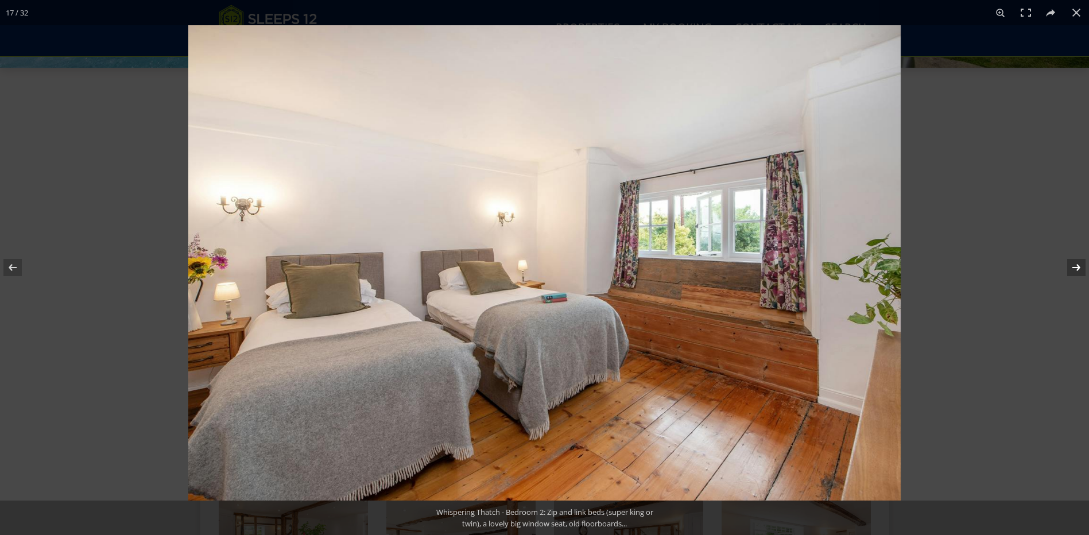
click at [1074, 271] on button at bounding box center [1068, 267] width 40 height 57
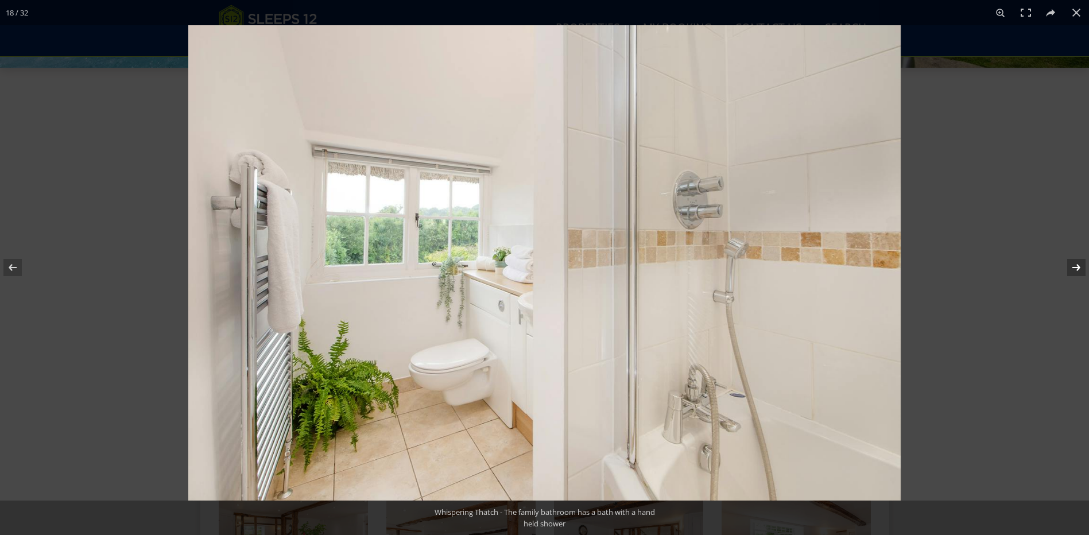
click at [1074, 271] on button at bounding box center [1068, 267] width 40 height 57
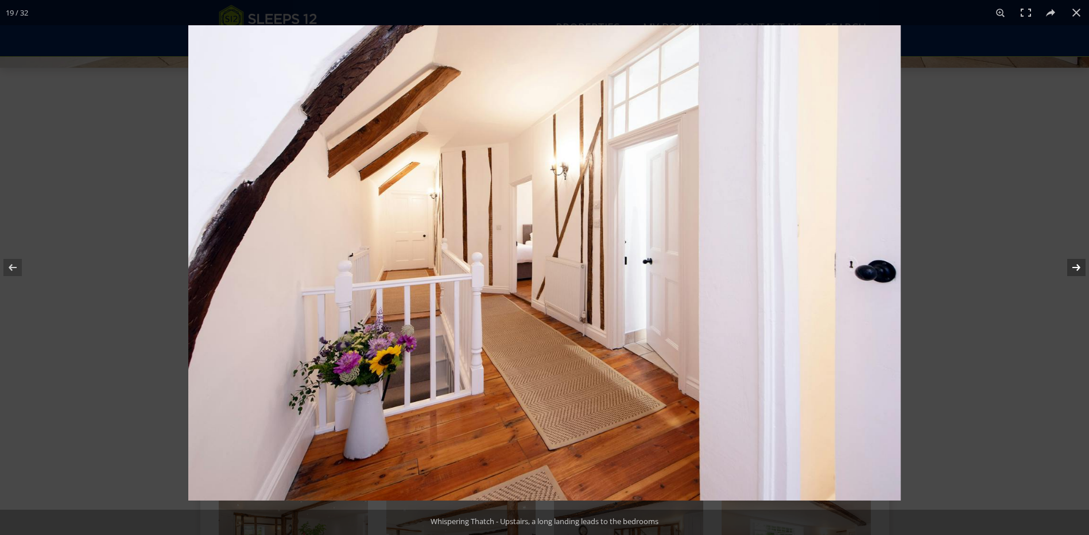
click at [1074, 271] on button at bounding box center [1068, 267] width 40 height 57
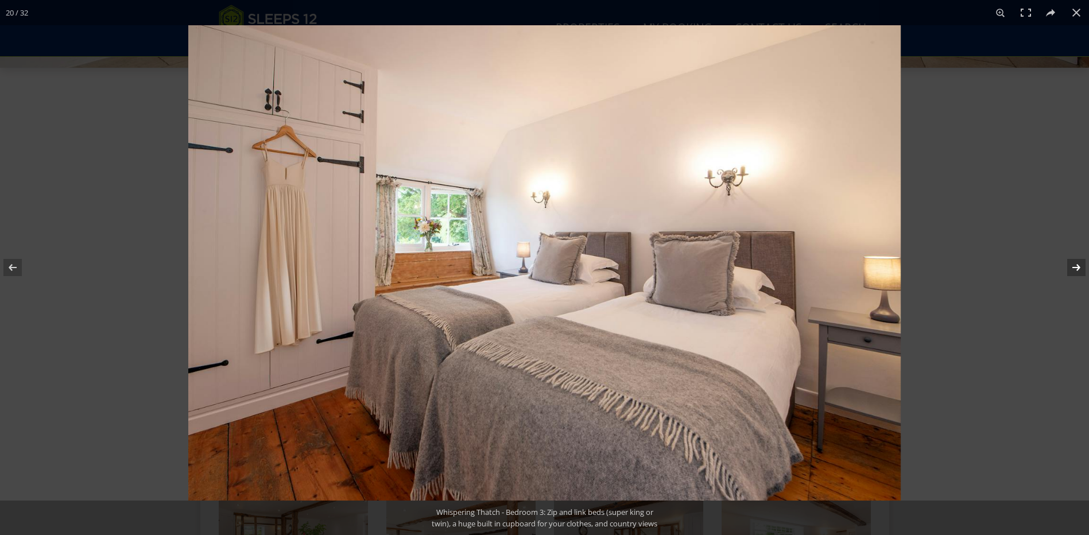
click at [1074, 271] on button at bounding box center [1068, 267] width 40 height 57
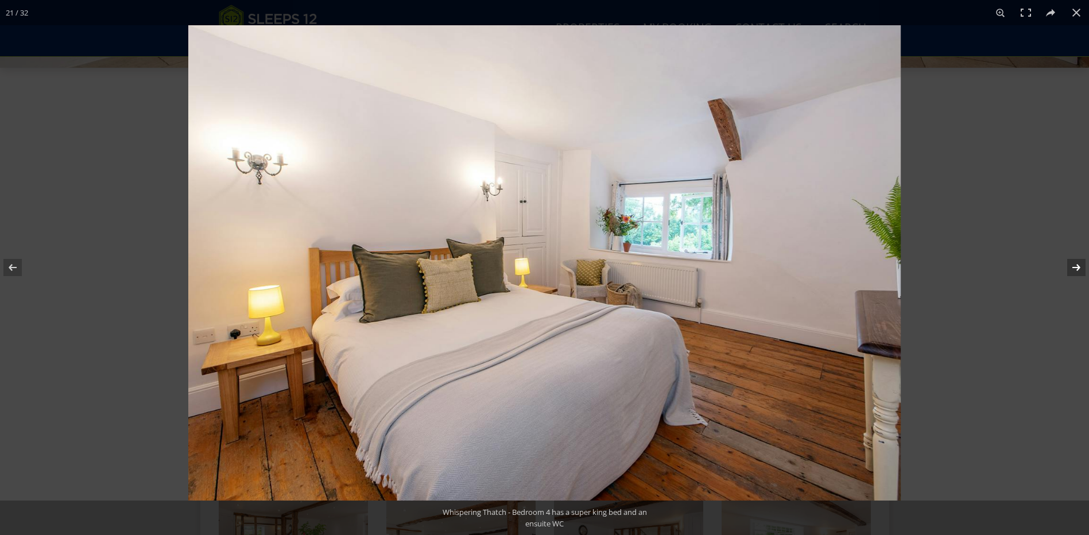
click at [1074, 271] on button at bounding box center [1068, 267] width 40 height 57
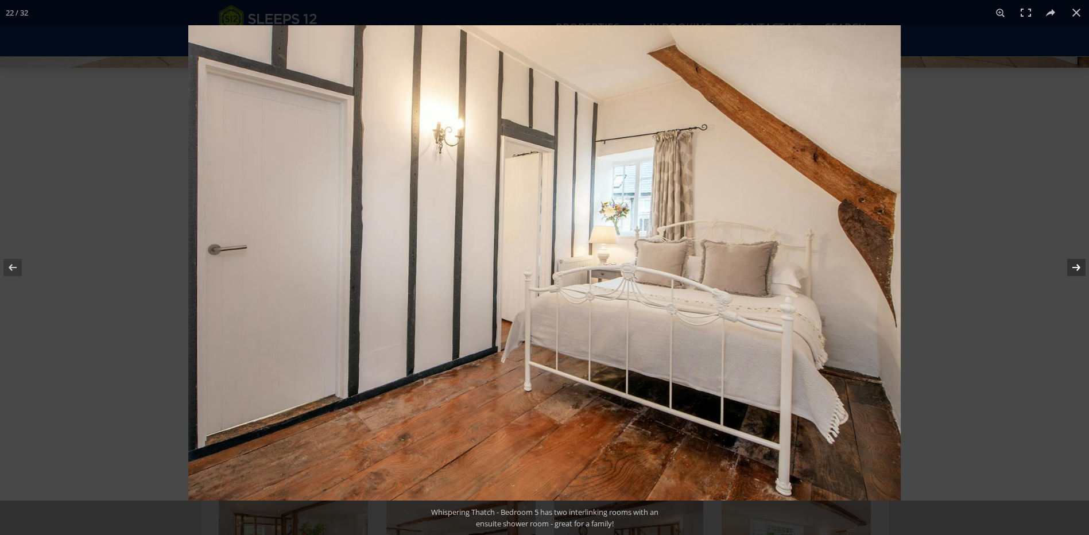
click at [1074, 271] on button at bounding box center [1068, 267] width 40 height 57
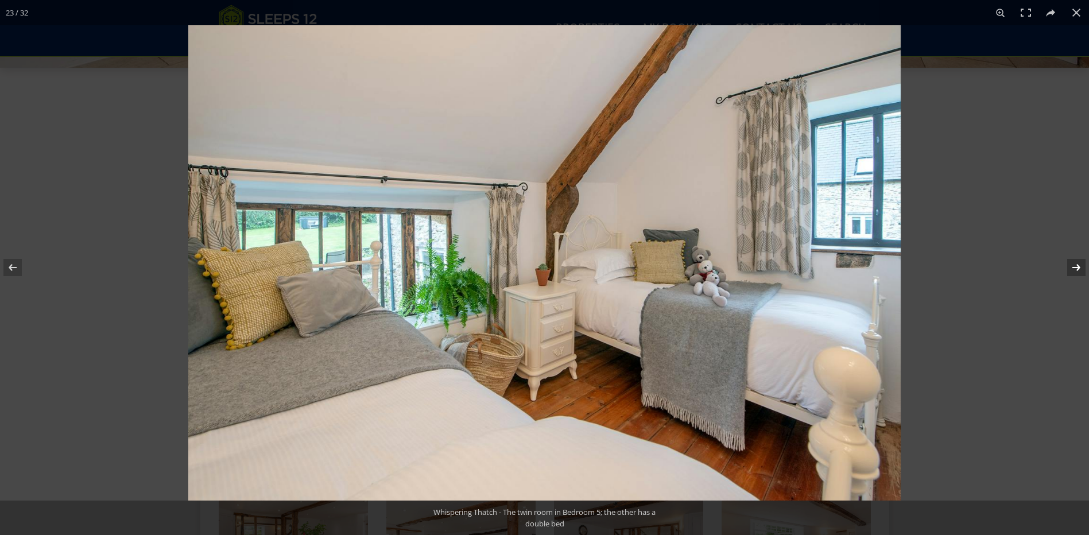
click at [1074, 271] on button at bounding box center [1068, 267] width 40 height 57
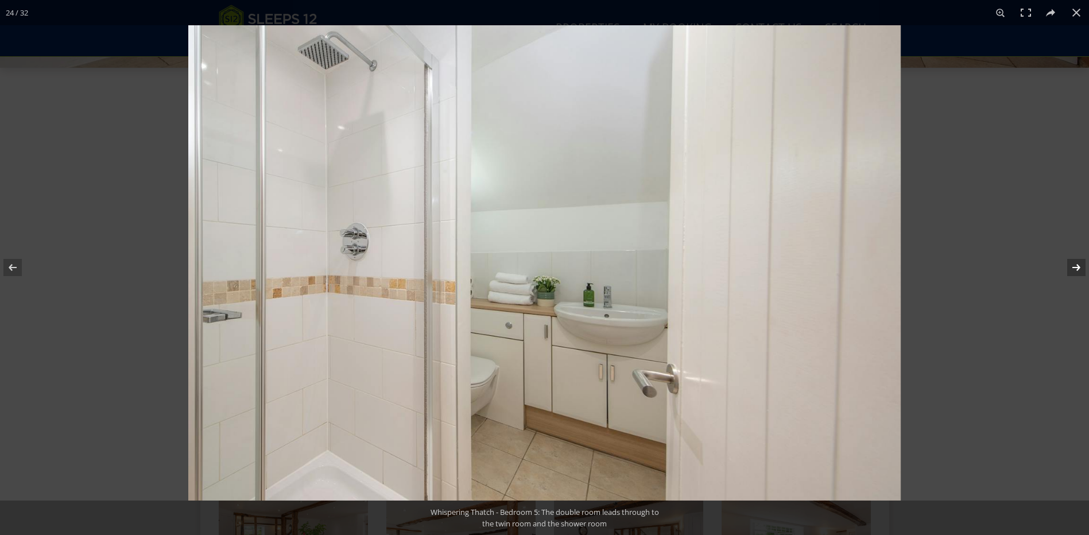
click at [1074, 271] on button at bounding box center [1068, 267] width 40 height 57
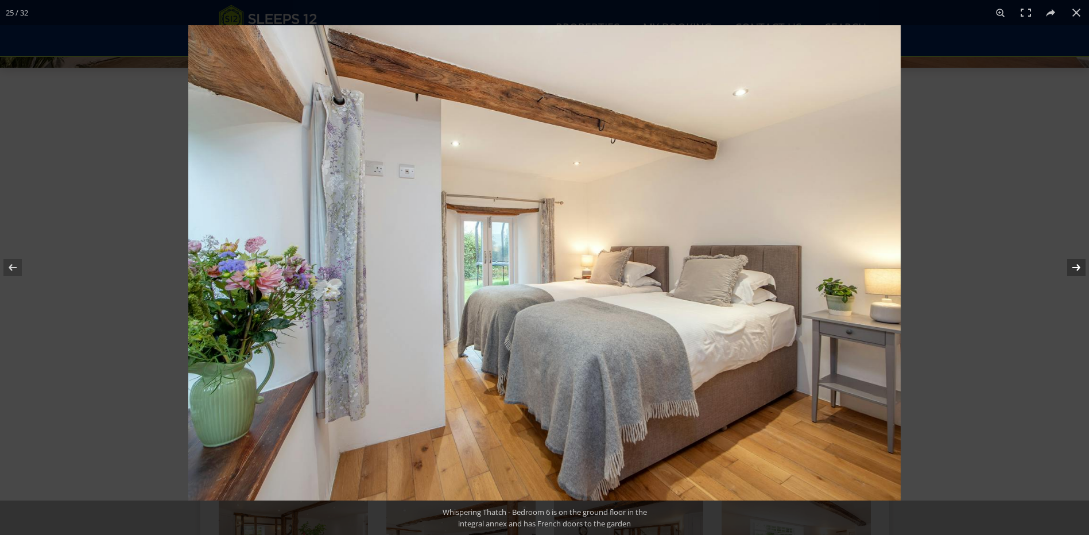
click at [1074, 271] on button at bounding box center [1068, 267] width 40 height 57
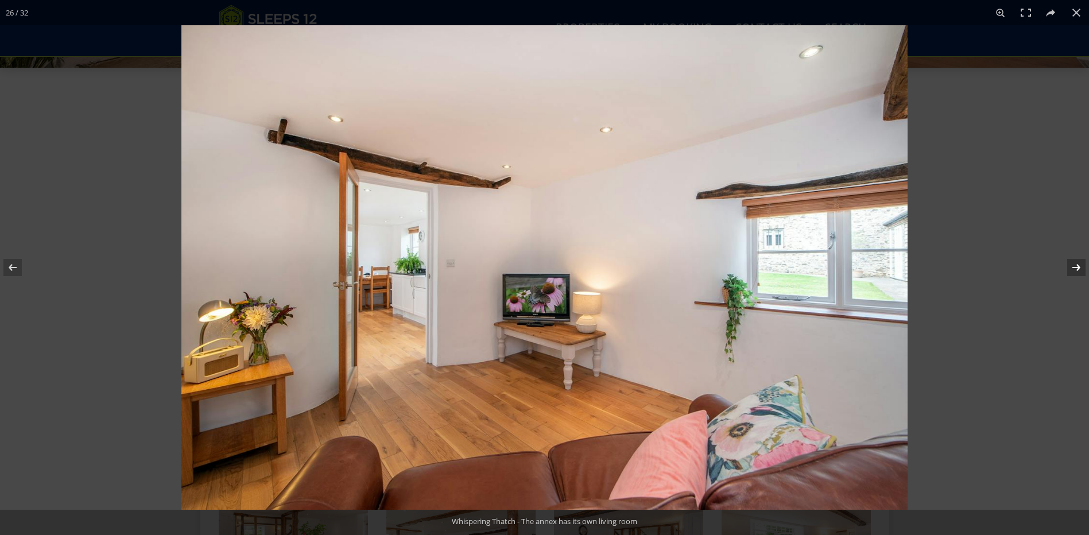
click at [1074, 271] on button at bounding box center [1068, 267] width 40 height 57
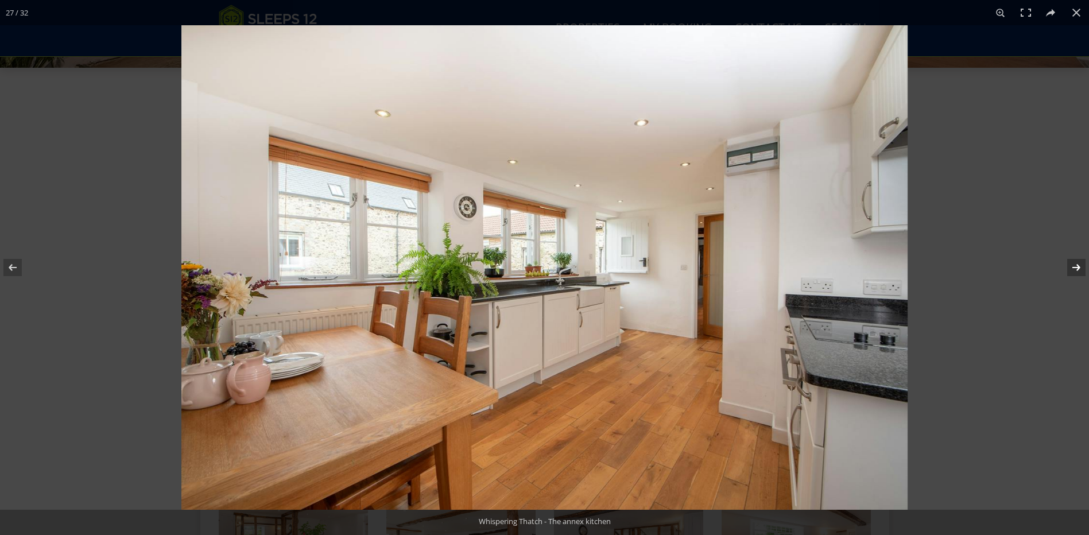
click at [1074, 271] on button at bounding box center [1068, 267] width 40 height 57
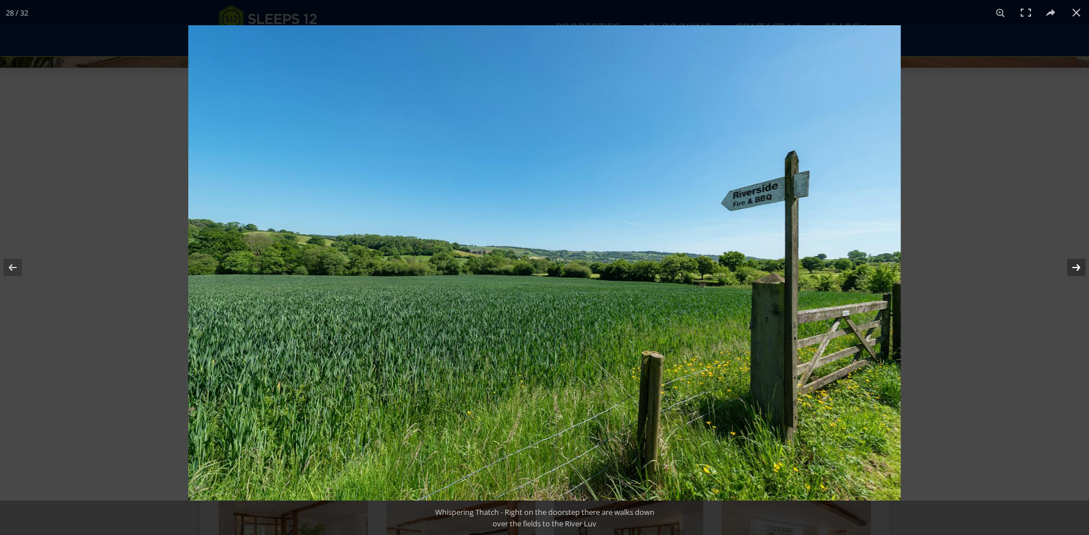
click at [1074, 271] on button at bounding box center [1068, 267] width 40 height 57
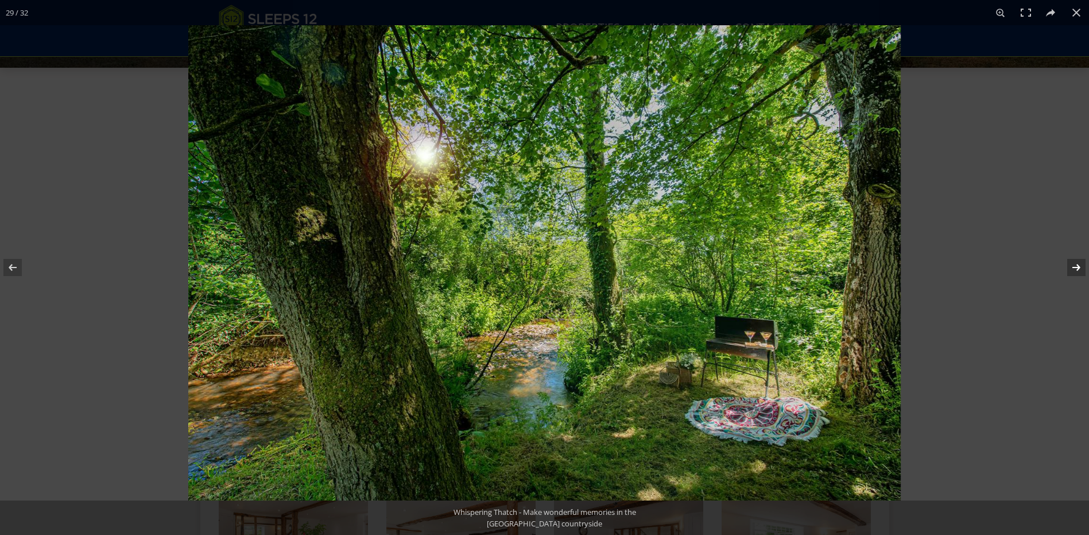
click at [1074, 271] on button at bounding box center [1068, 267] width 40 height 57
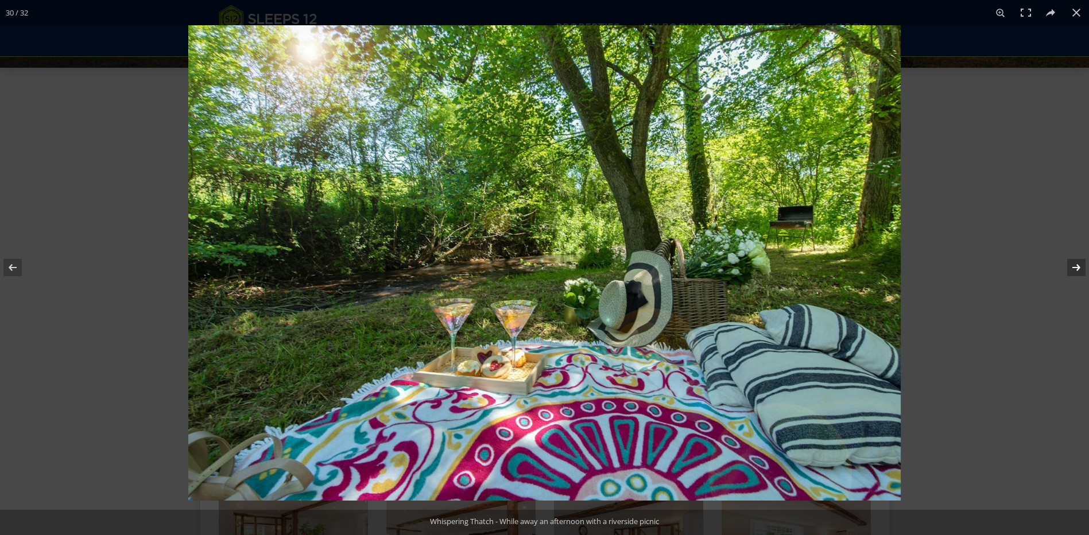
click at [1074, 271] on button at bounding box center [1068, 267] width 40 height 57
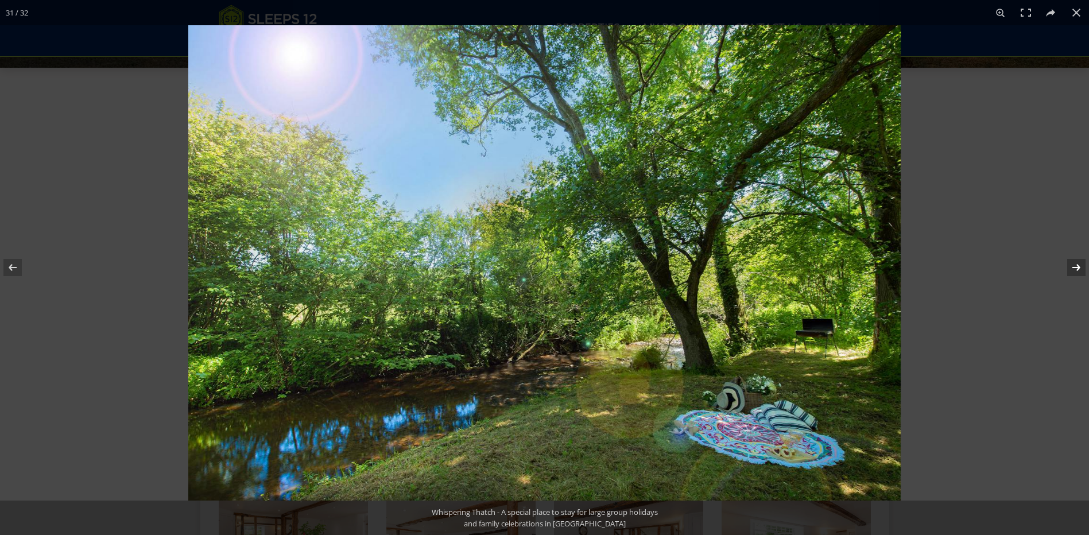
click at [1074, 271] on button at bounding box center [1068, 267] width 40 height 57
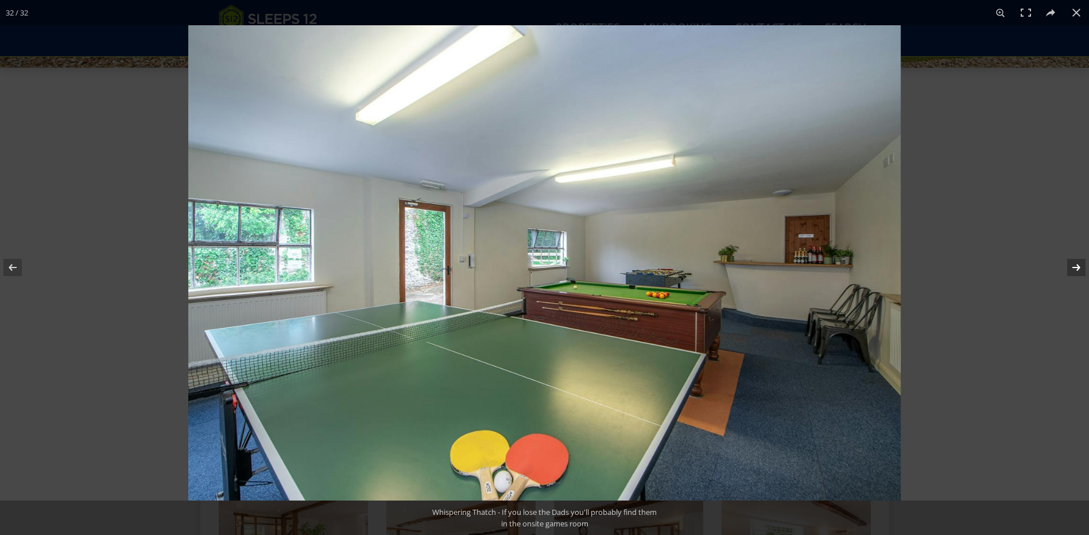
click at [1074, 271] on button at bounding box center [1068, 267] width 40 height 57
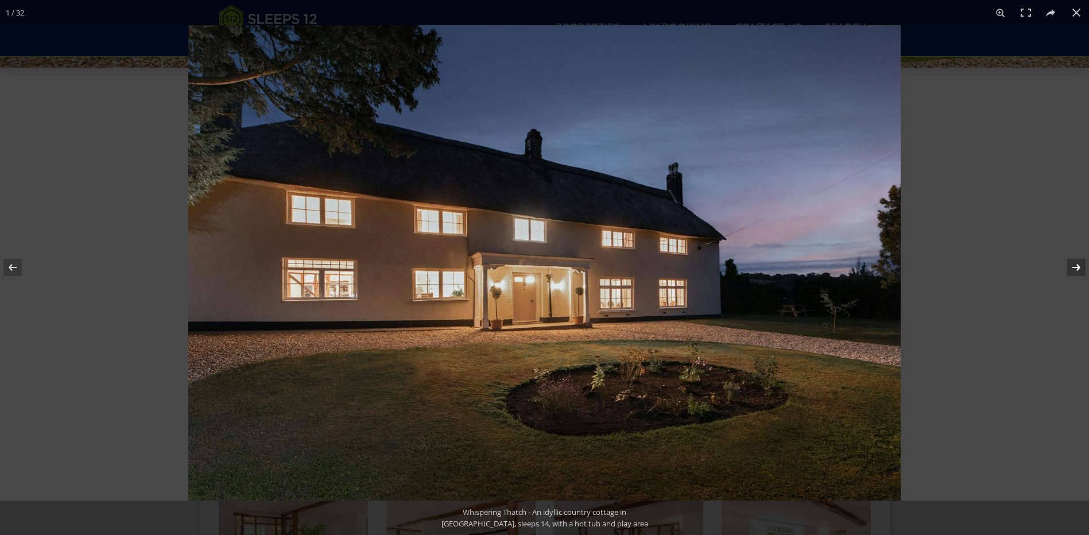
click at [1074, 271] on button at bounding box center [1068, 267] width 40 height 57
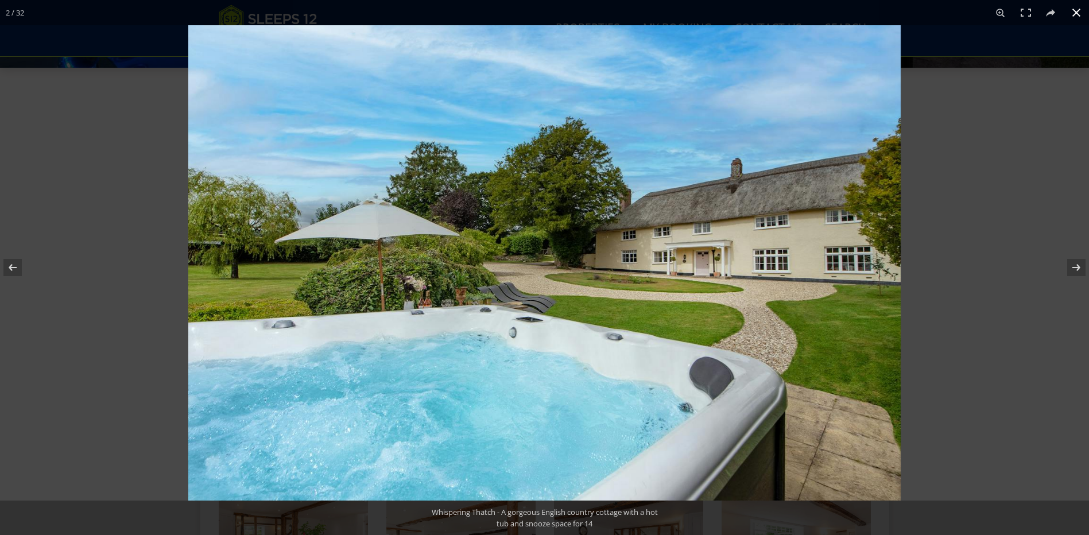
click at [1075, 13] on button at bounding box center [1075, 12] width 25 height 25
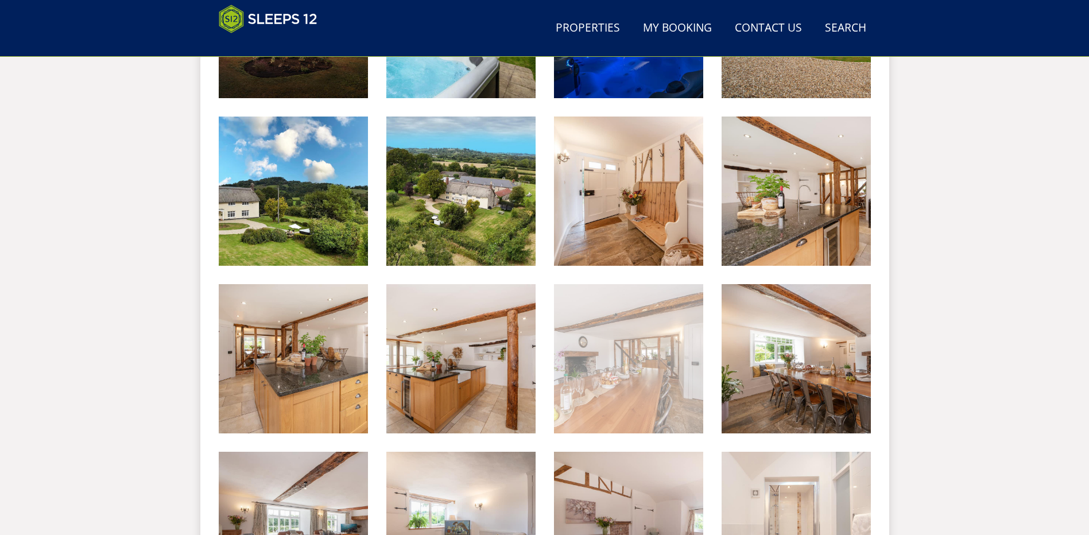
scroll to position [588, 0]
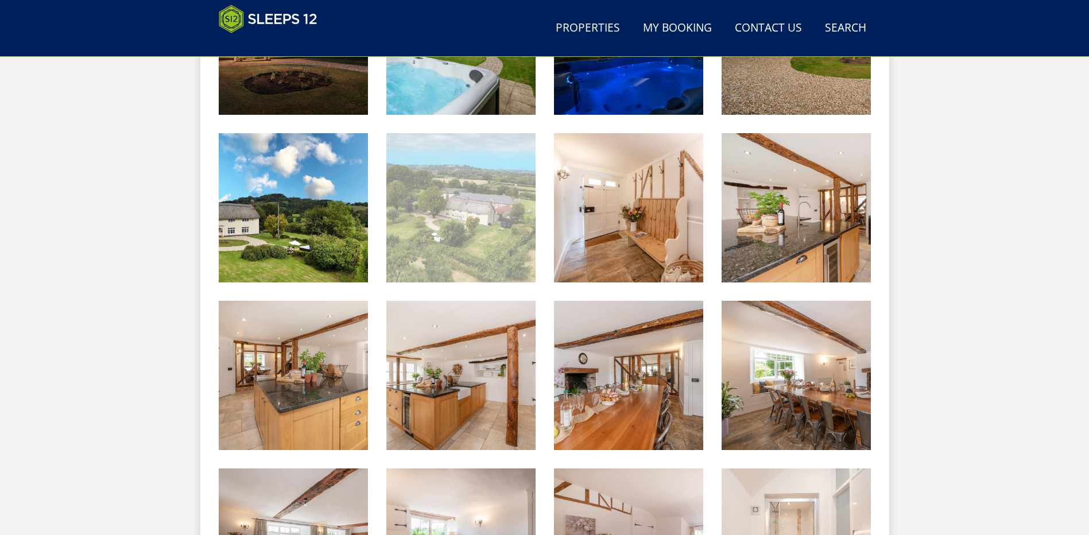
click at [478, 222] on img at bounding box center [460, 207] width 149 height 149
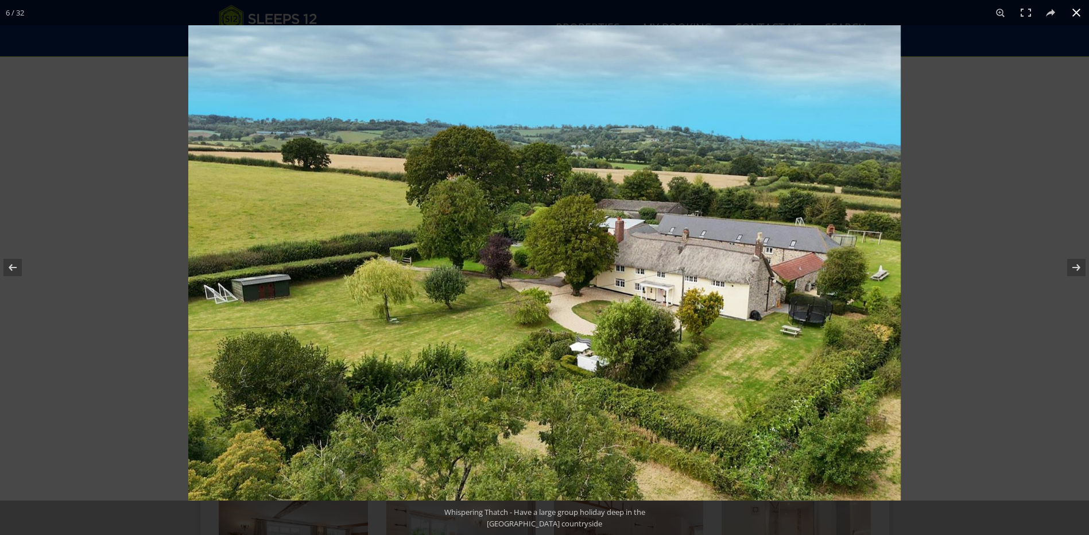
click at [1074, 13] on button at bounding box center [1075, 12] width 25 height 25
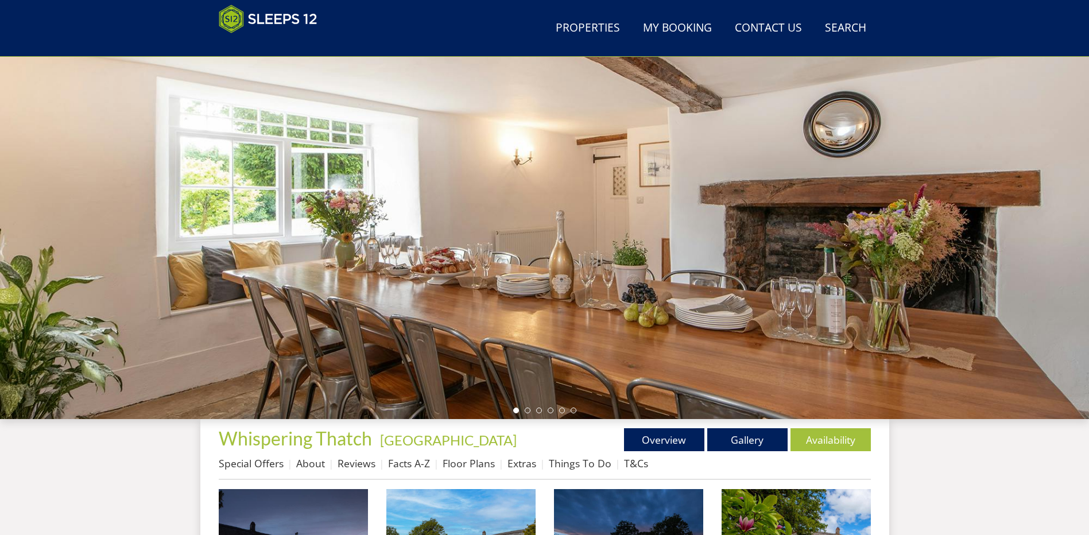
scroll to position [0, 0]
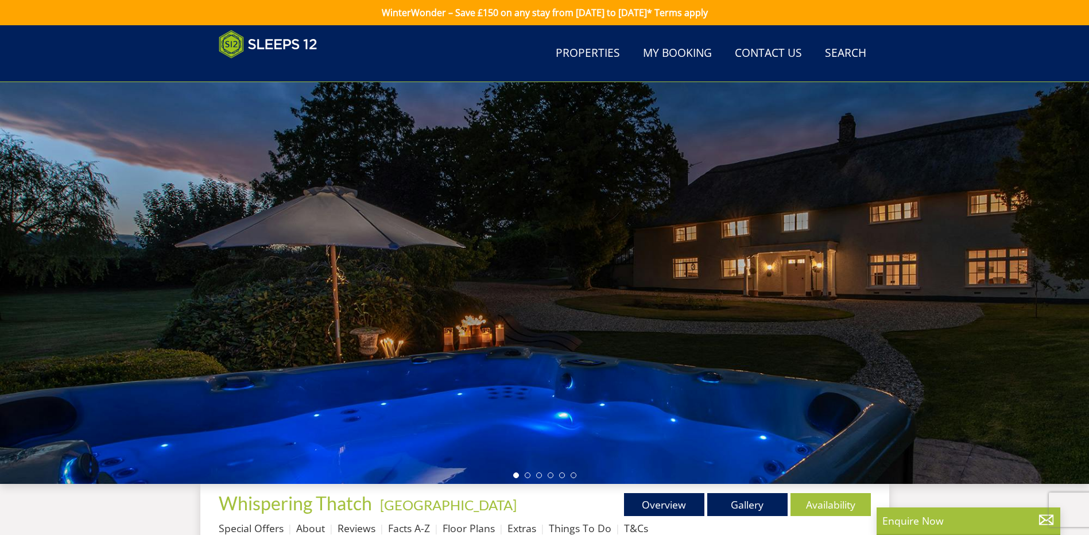
scroll to position [355, 0]
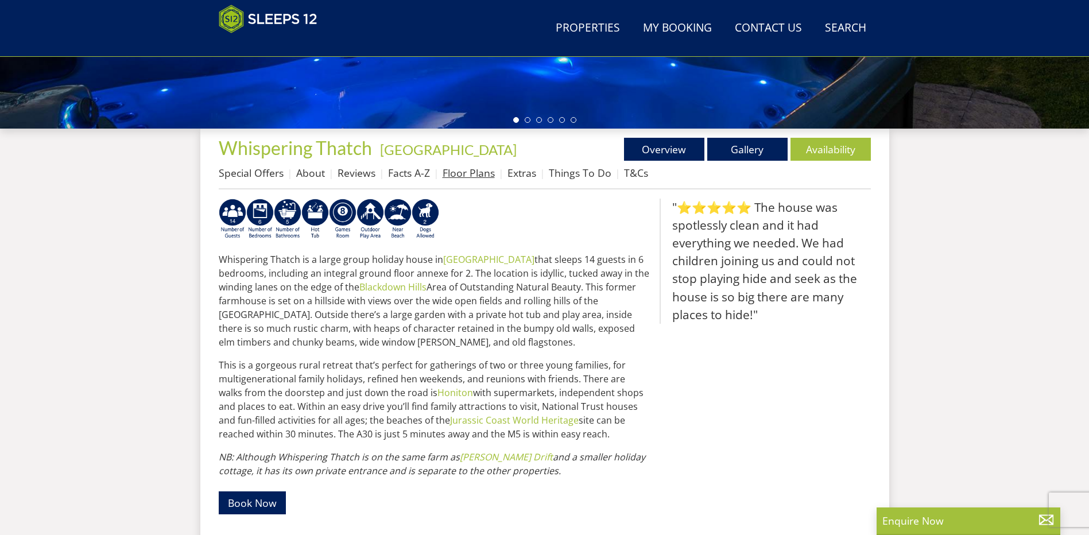
click at [462, 173] on link "Floor Plans" at bounding box center [468, 173] width 52 height 14
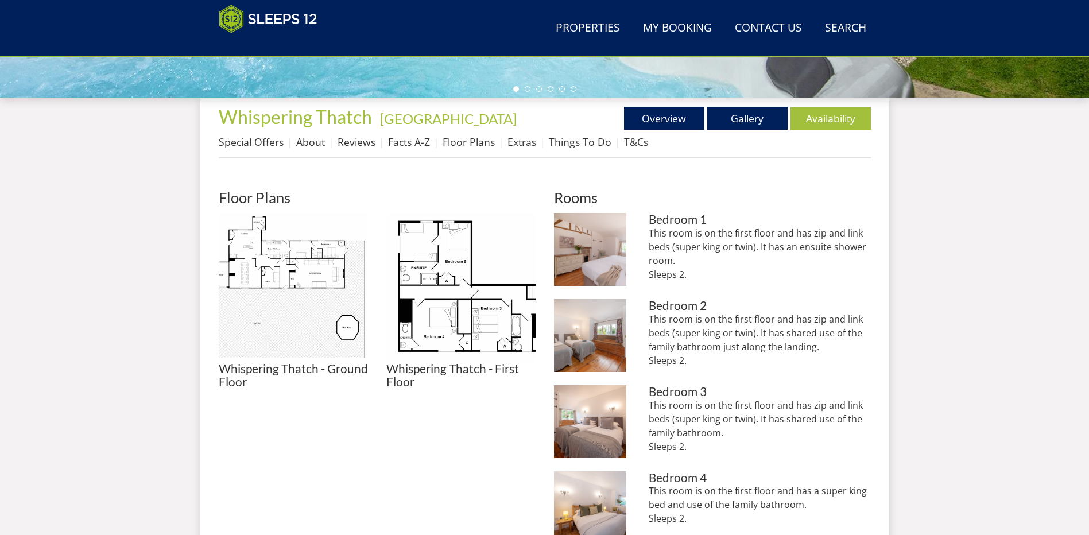
scroll to position [419, 0]
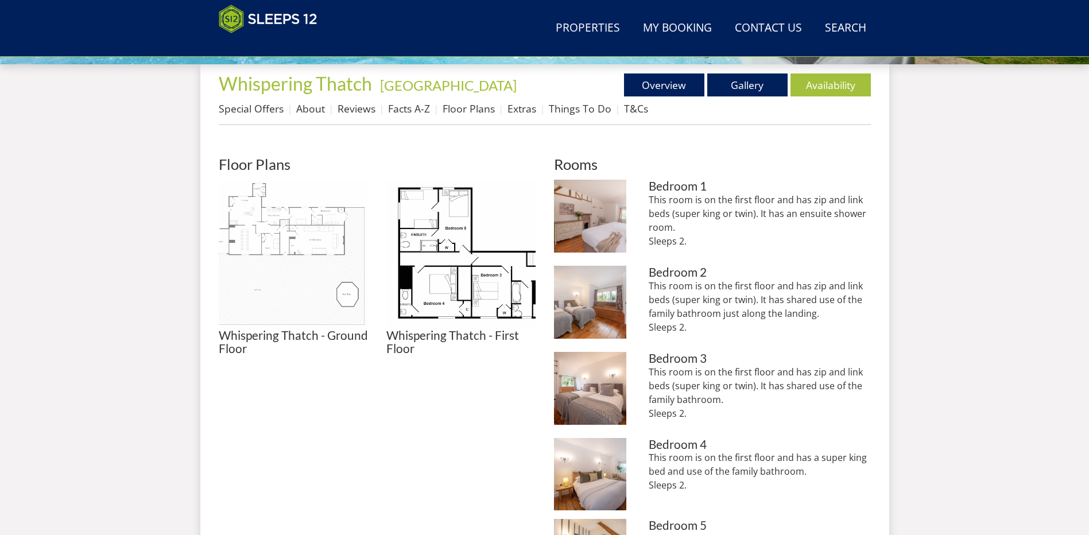
click at [282, 238] on img at bounding box center [293, 254] width 149 height 149
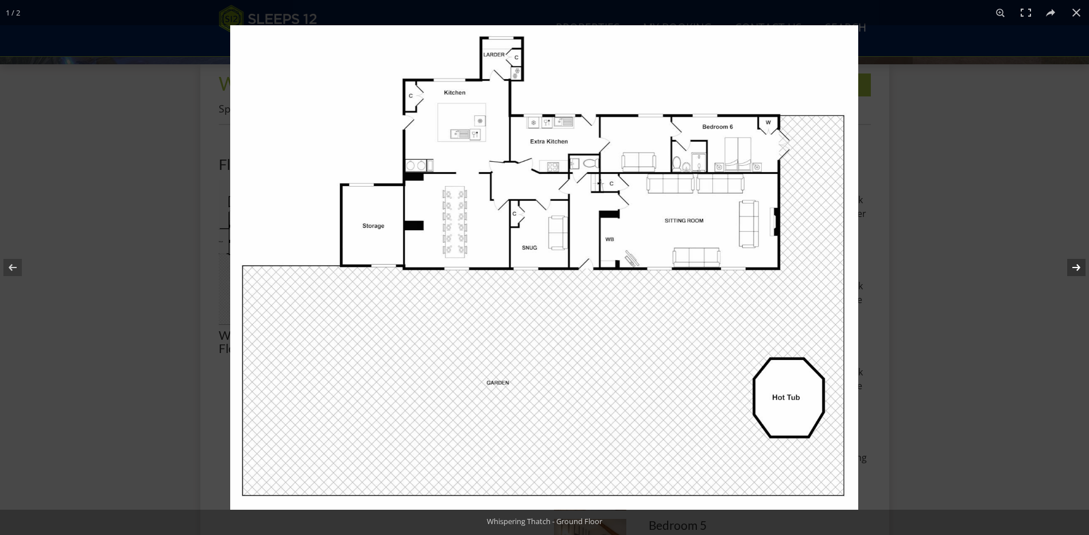
click at [1071, 266] on button at bounding box center [1068, 267] width 40 height 57
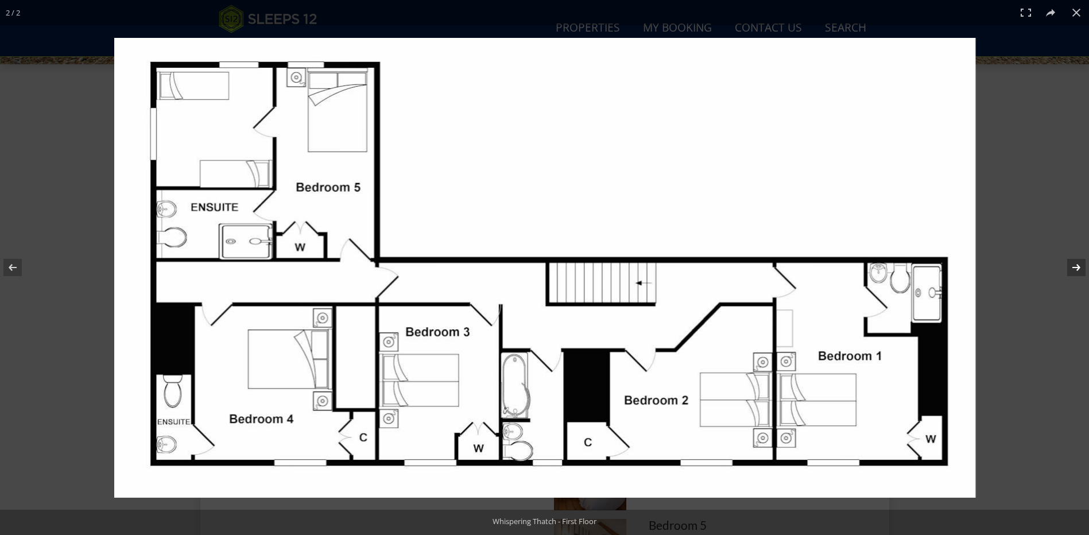
click at [1077, 270] on button at bounding box center [1068, 267] width 40 height 57
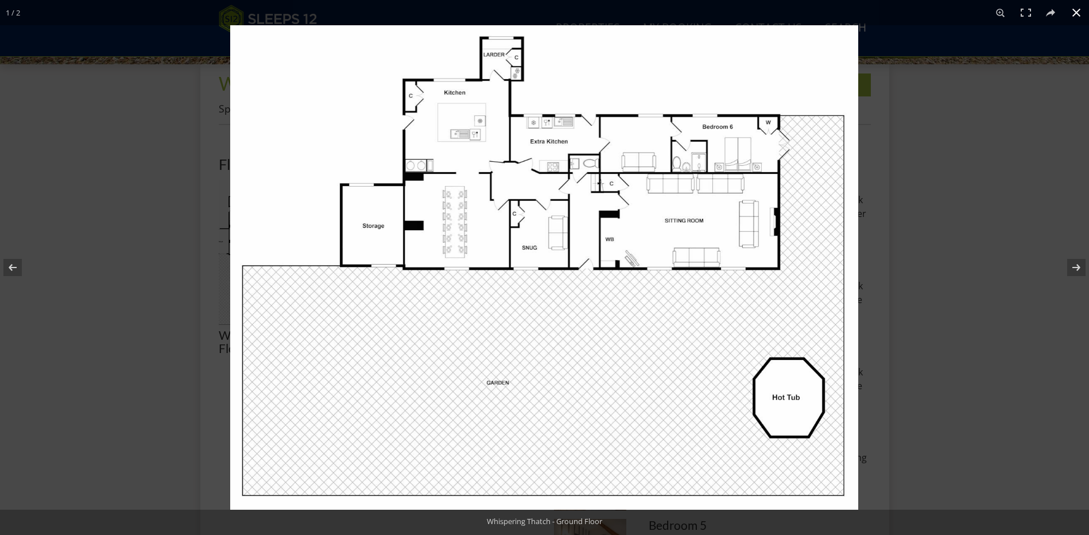
click at [1075, 11] on button at bounding box center [1075, 12] width 25 height 25
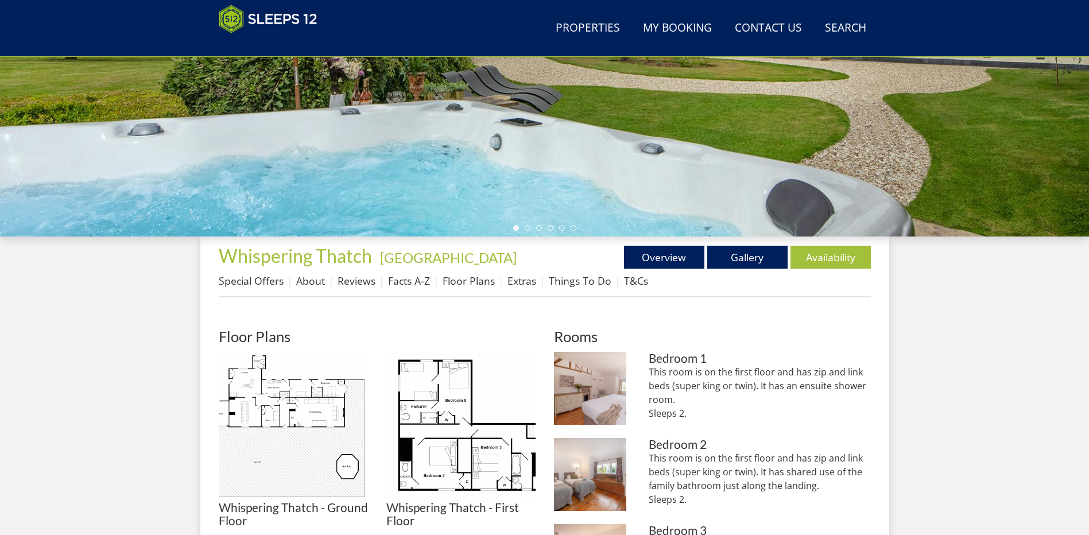
scroll to position [0, 0]
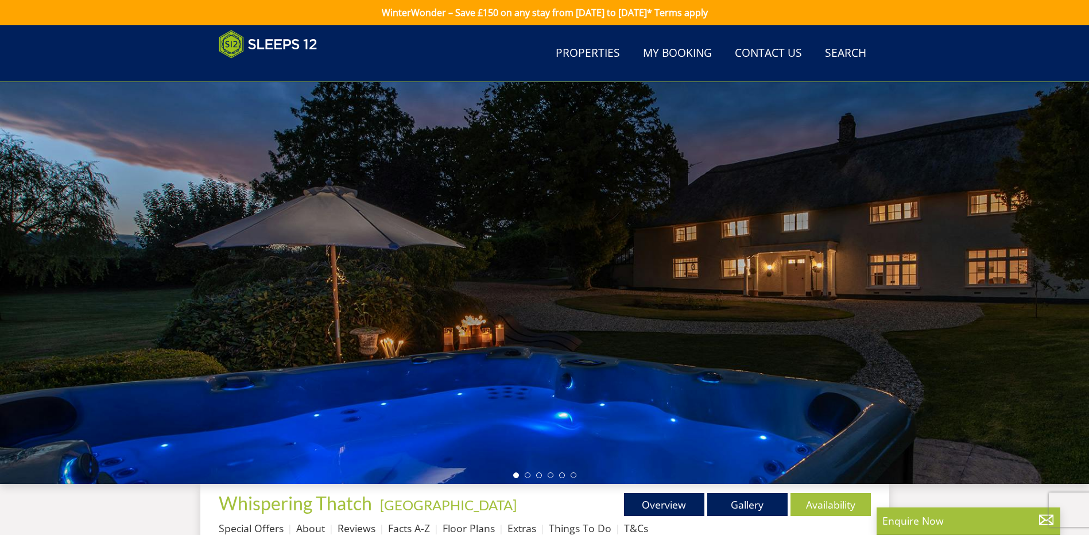
scroll to position [355, 0]
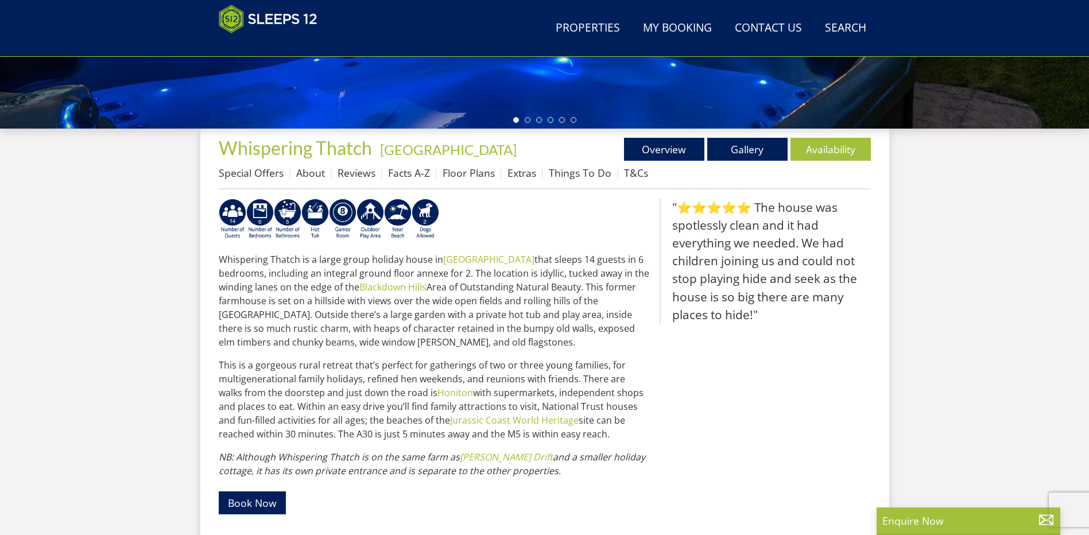
select select "11"
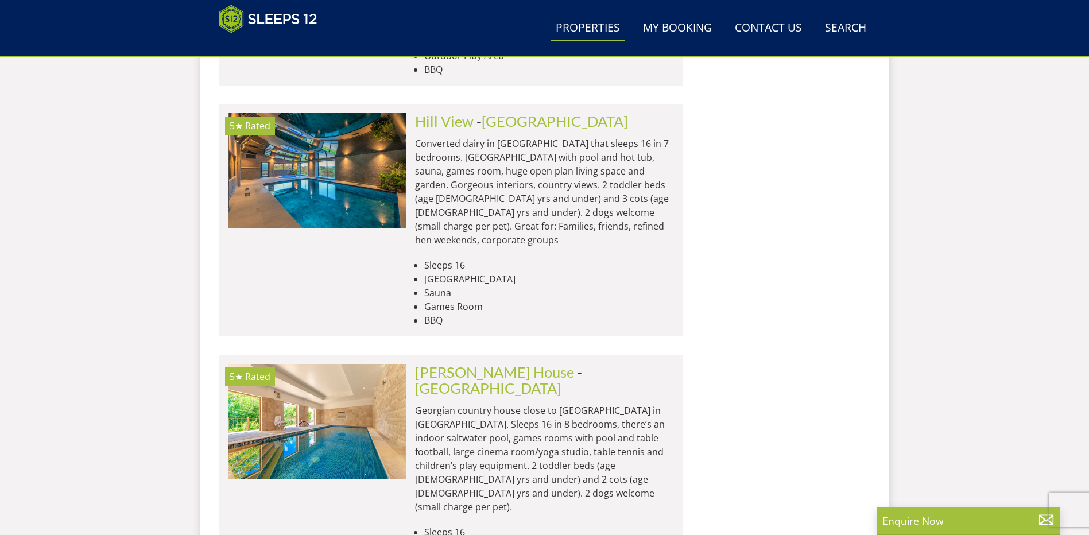
scroll to position [1739, 0]
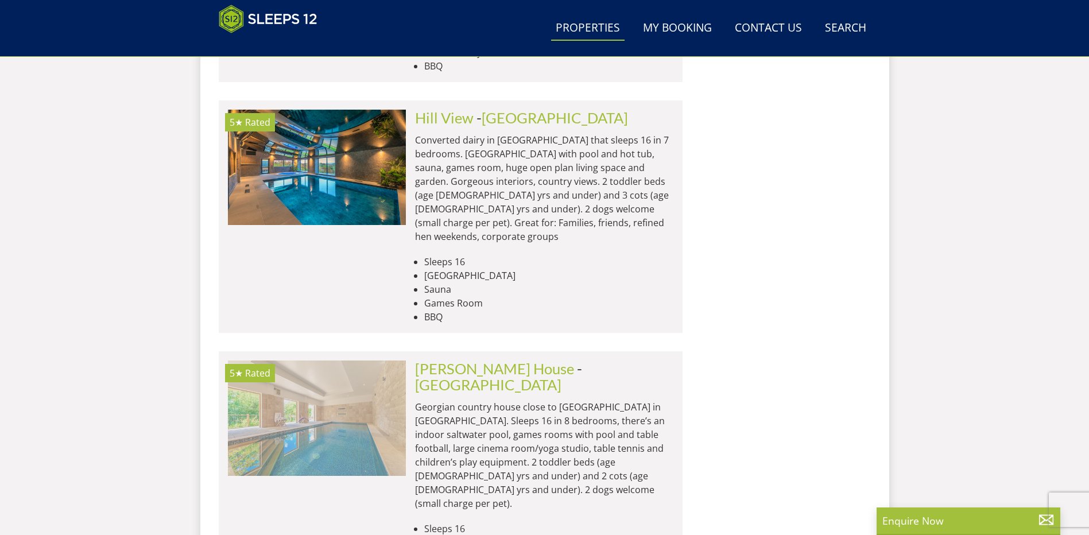
click at [340, 360] on img at bounding box center [317, 417] width 178 height 115
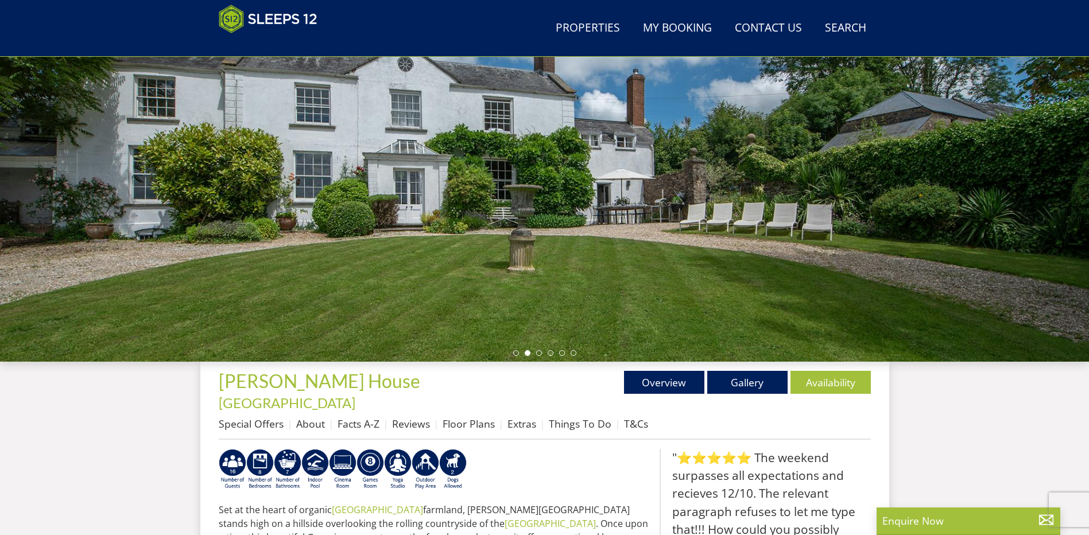
scroll to position [126, 0]
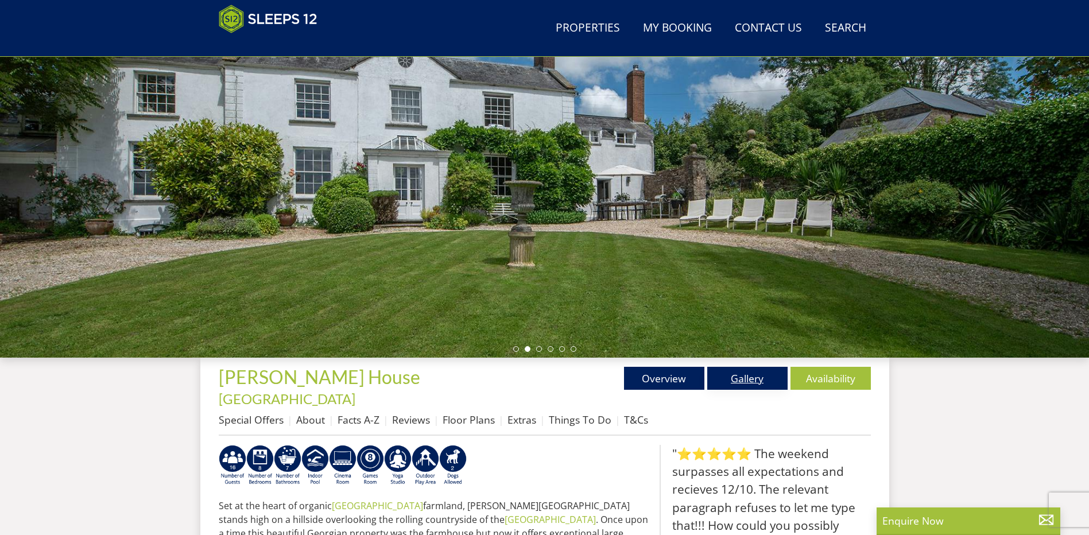
click at [744, 376] on link "Gallery" at bounding box center [747, 378] width 80 height 23
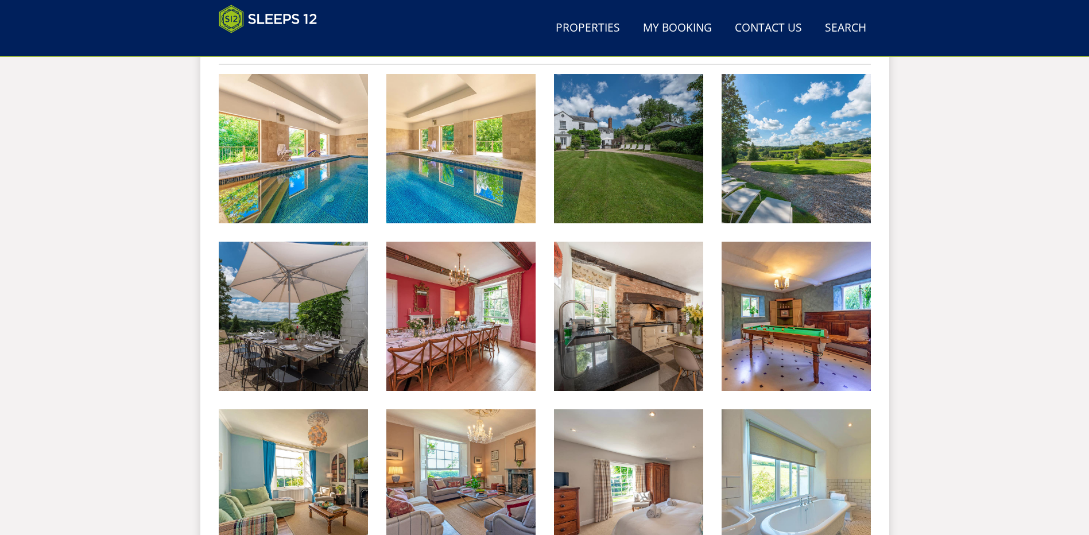
scroll to position [477, 0]
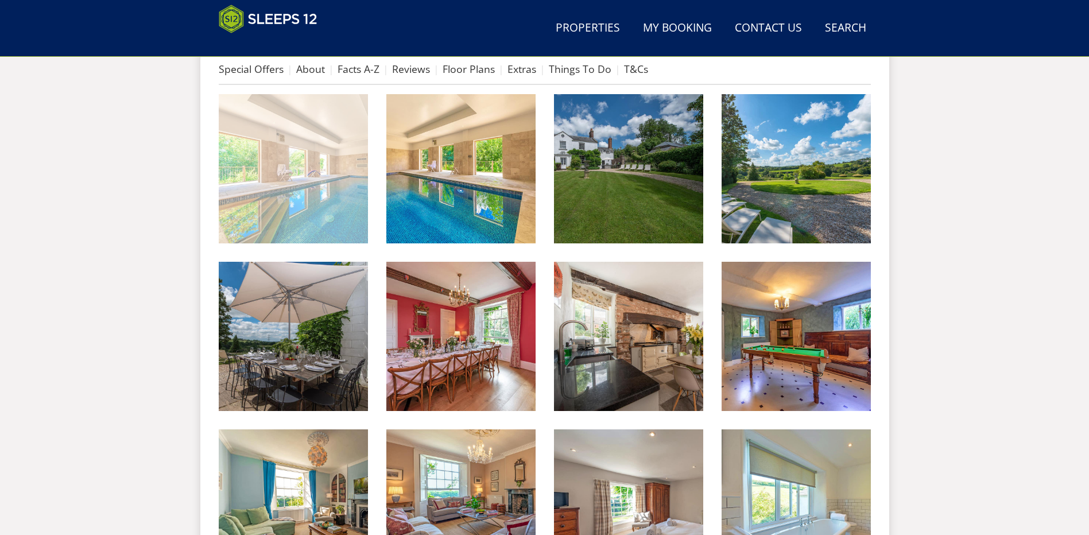
click at [257, 165] on img at bounding box center [293, 168] width 149 height 149
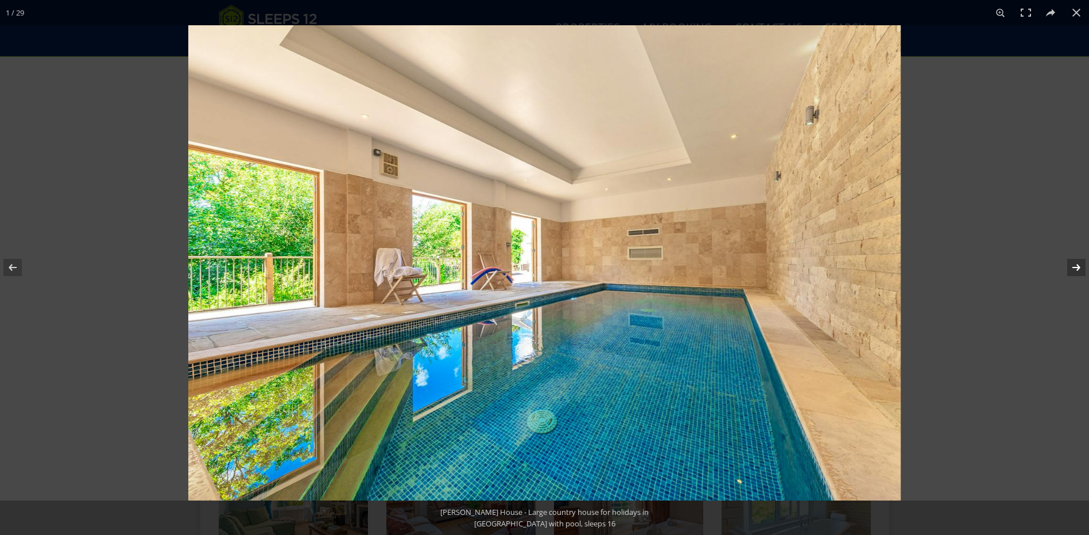
click at [1075, 266] on button at bounding box center [1068, 267] width 40 height 57
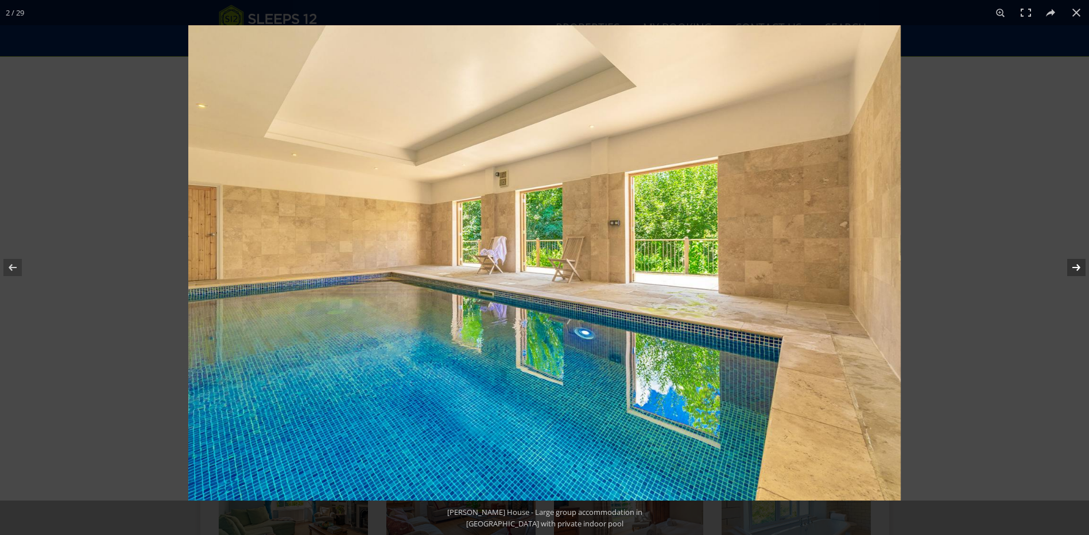
click at [1075, 266] on button at bounding box center [1068, 267] width 40 height 57
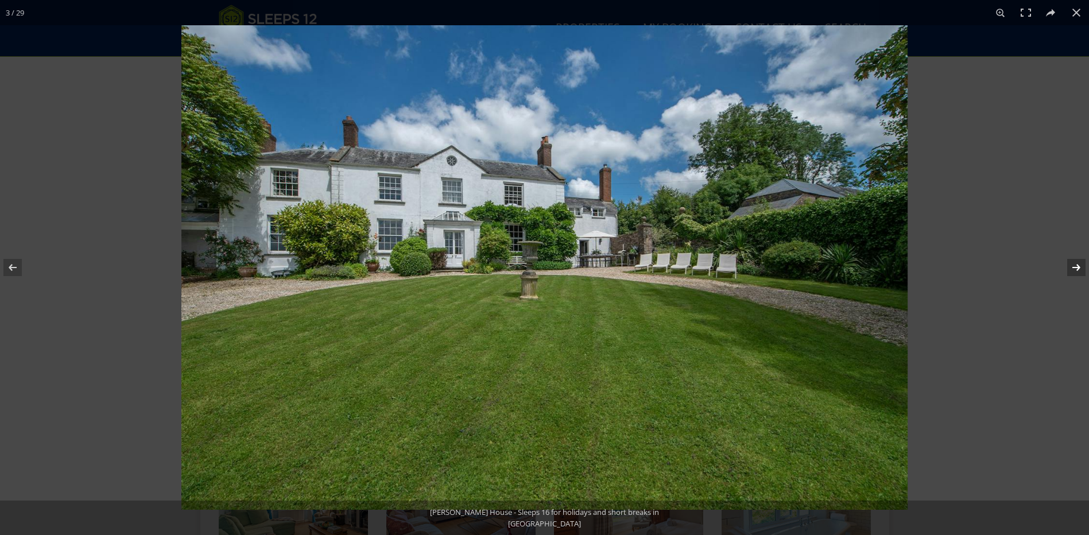
click at [1075, 266] on button at bounding box center [1068, 267] width 40 height 57
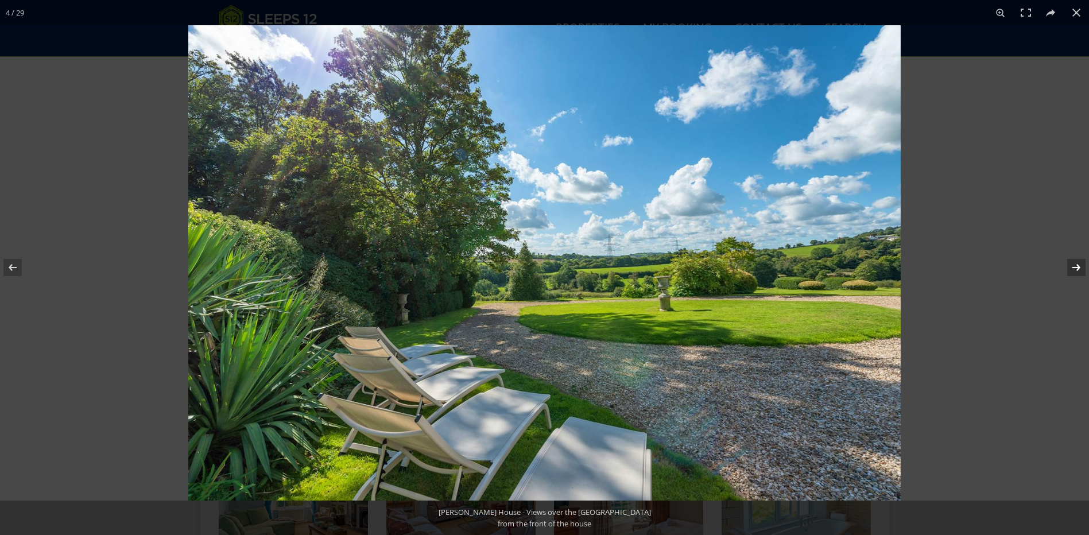
click at [1075, 266] on button at bounding box center [1068, 267] width 40 height 57
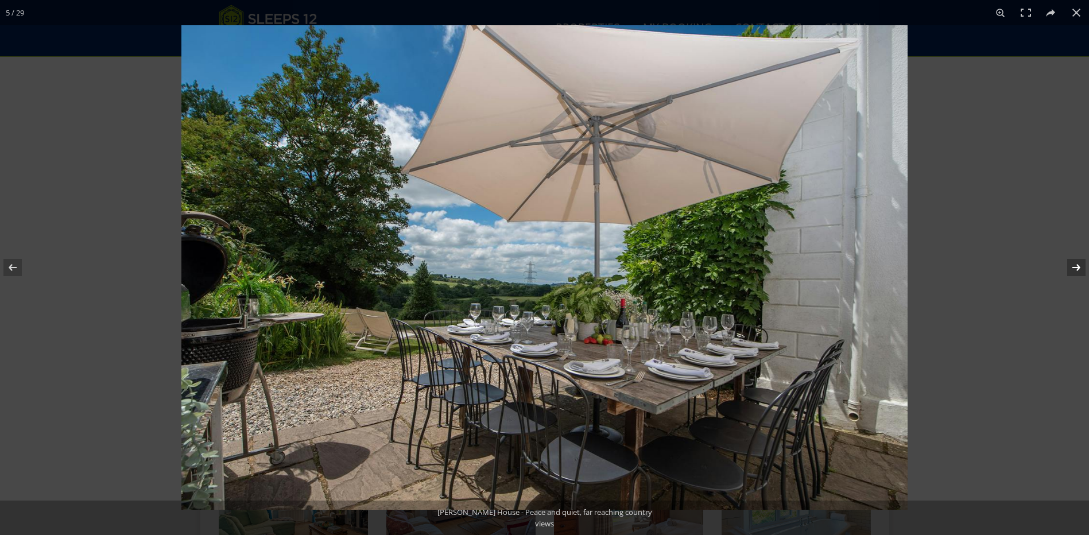
click at [1075, 266] on button at bounding box center [1068, 267] width 40 height 57
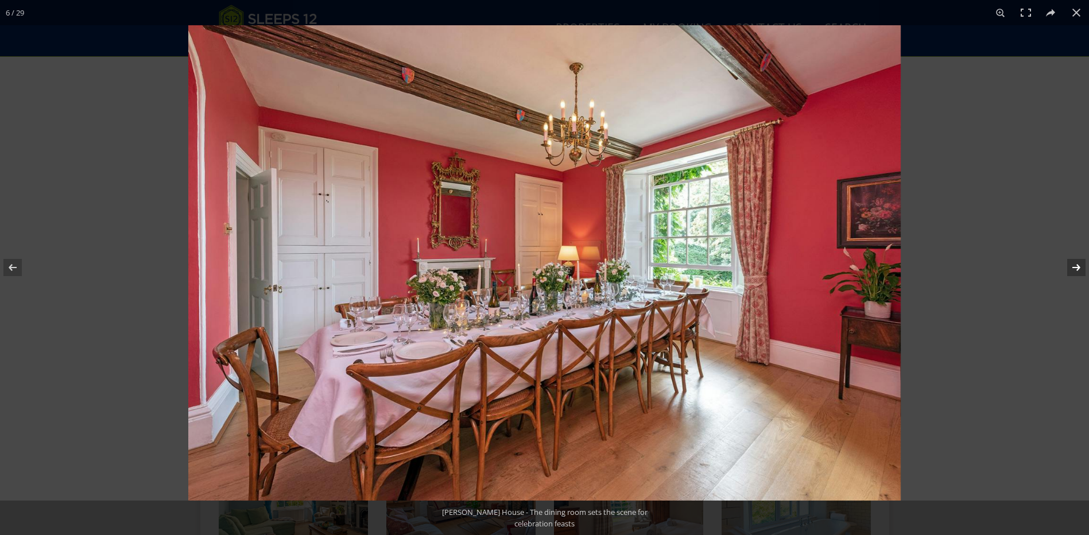
click at [1075, 266] on button at bounding box center [1068, 267] width 40 height 57
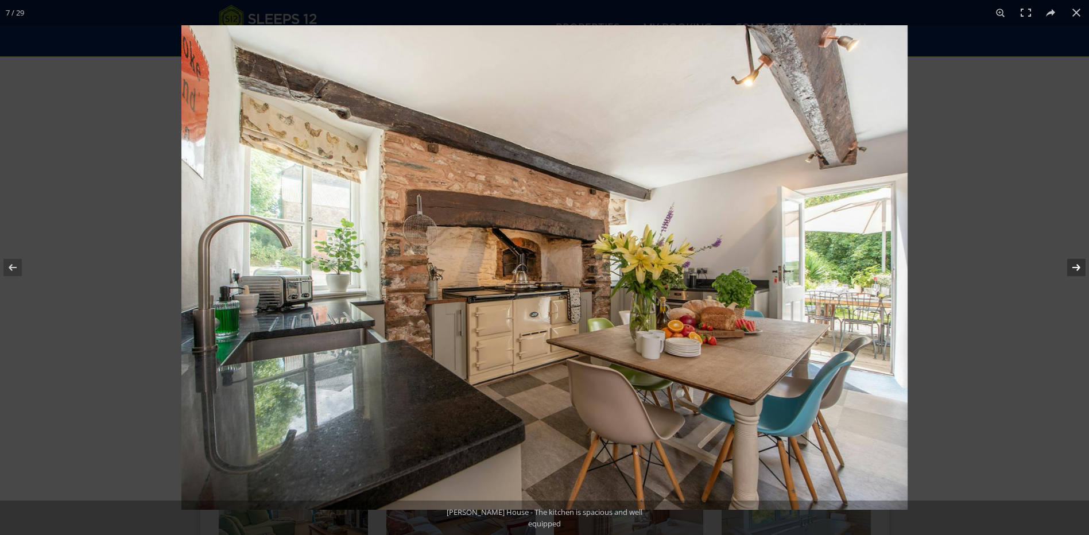
click at [1075, 266] on button at bounding box center [1068, 267] width 40 height 57
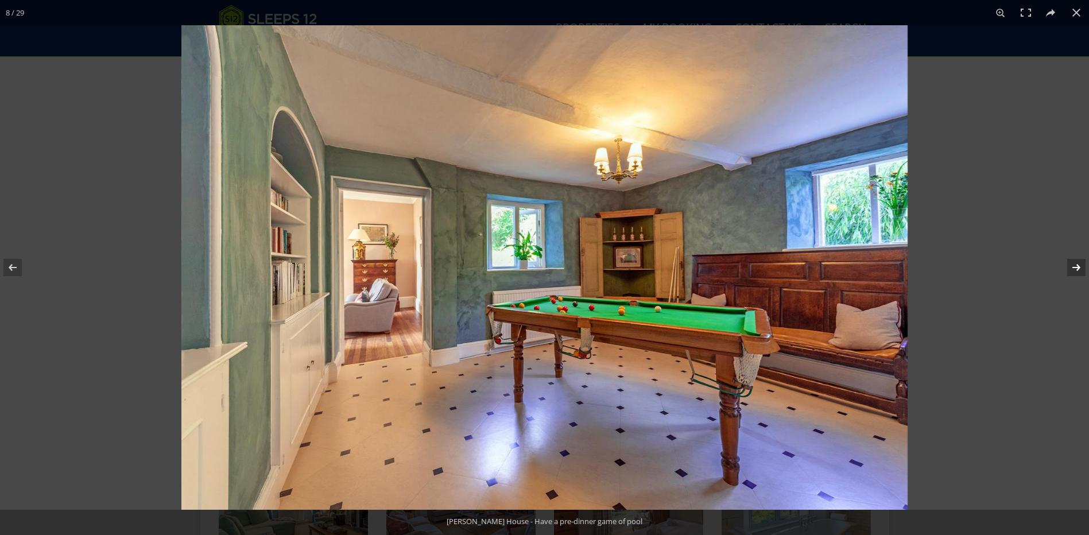
click at [1075, 266] on button at bounding box center [1068, 267] width 40 height 57
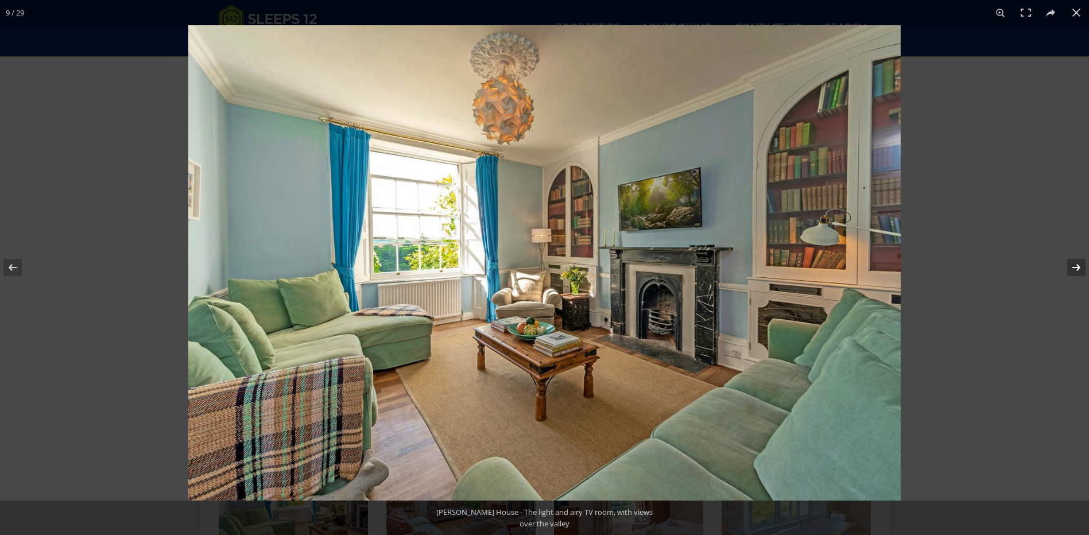
click at [1075, 266] on button at bounding box center [1068, 267] width 40 height 57
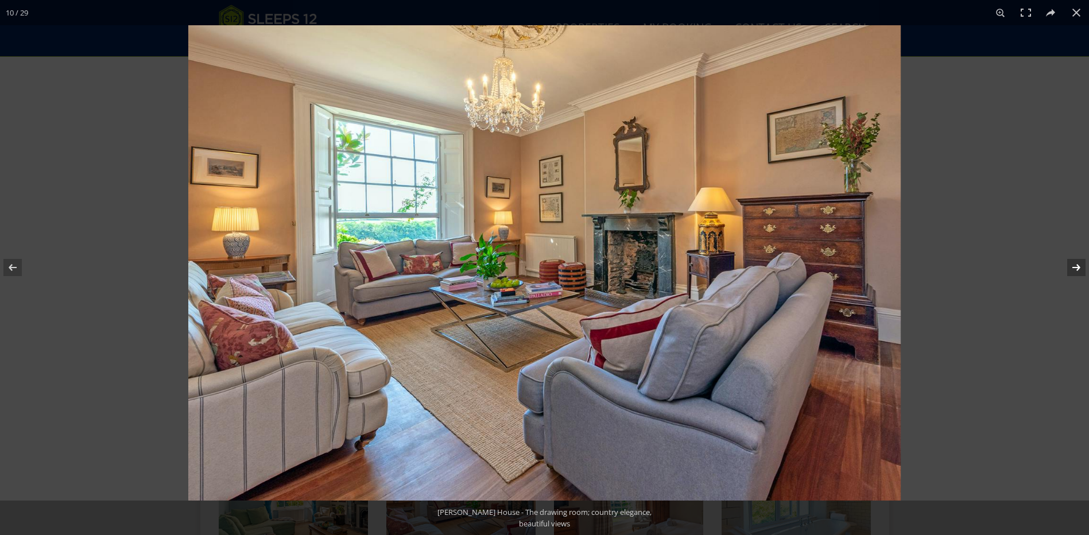
click at [1075, 266] on button at bounding box center [1068, 267] width 40 height 57
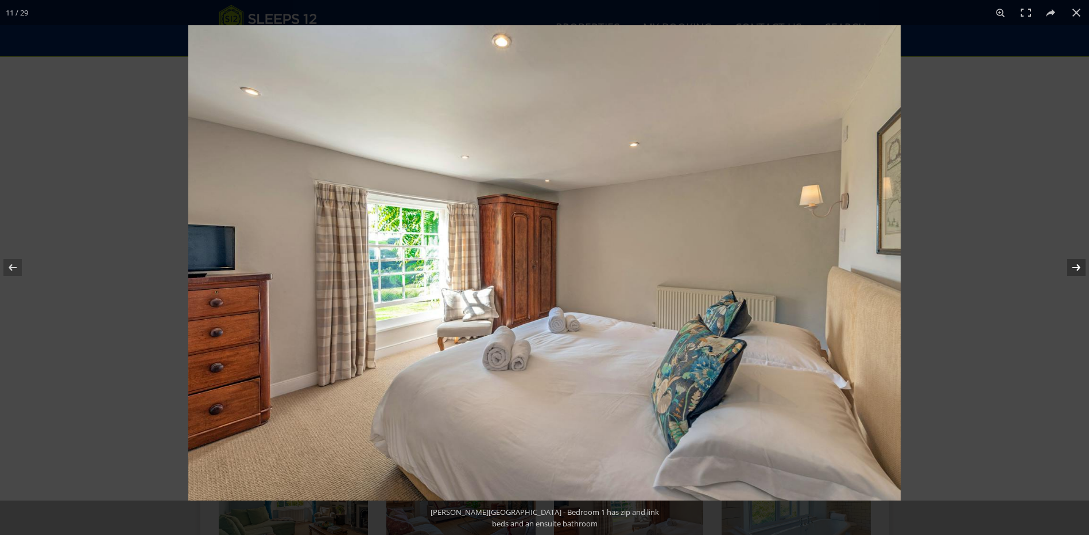
click at [1075, 266] on button at bounding box center [1068, 267] width 40 height 57
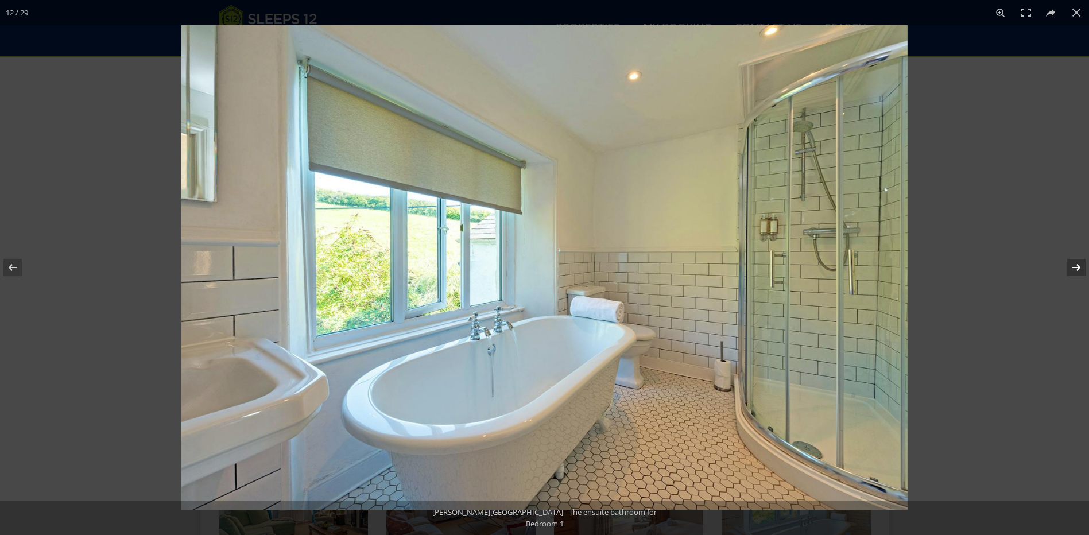
click at [1075, 266] on button at bounding box center [1068, 267] width 40 height 57
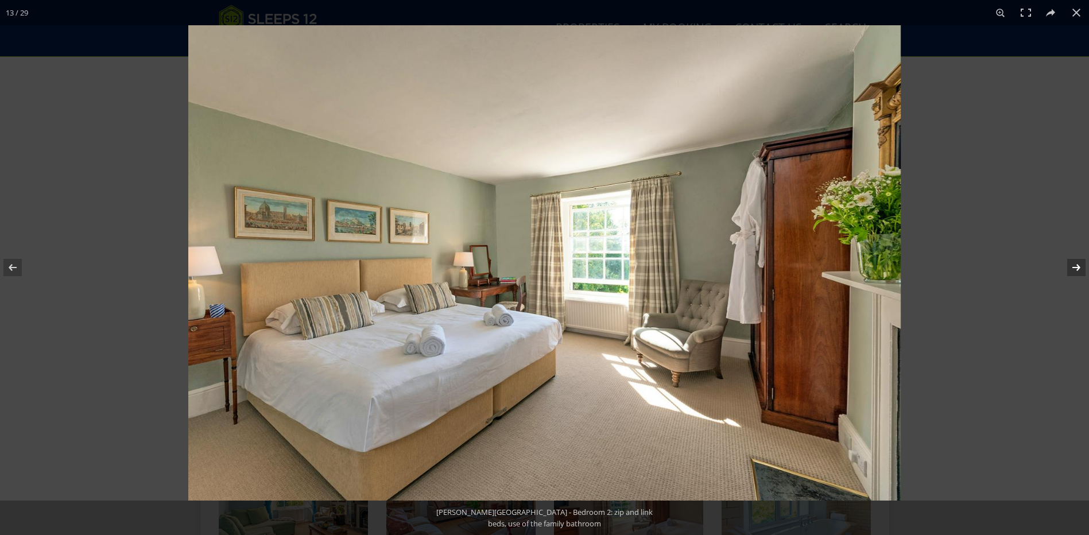
click at [1075, 266] on button at bounding box center [1068, 267] width 40 height 57
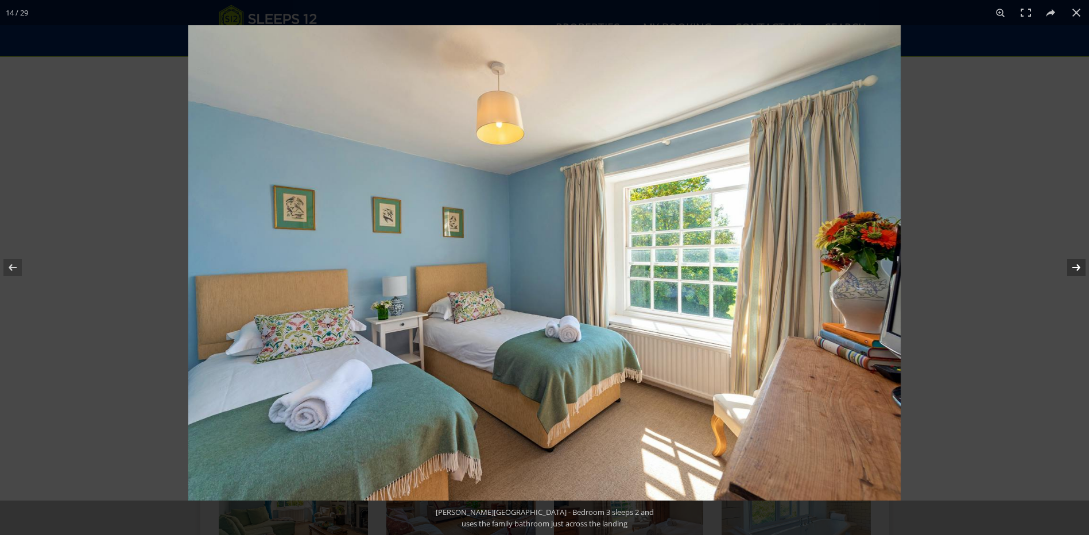
click at [1075, 266] on button at bounding box center [1068, 267] width 40 height 57
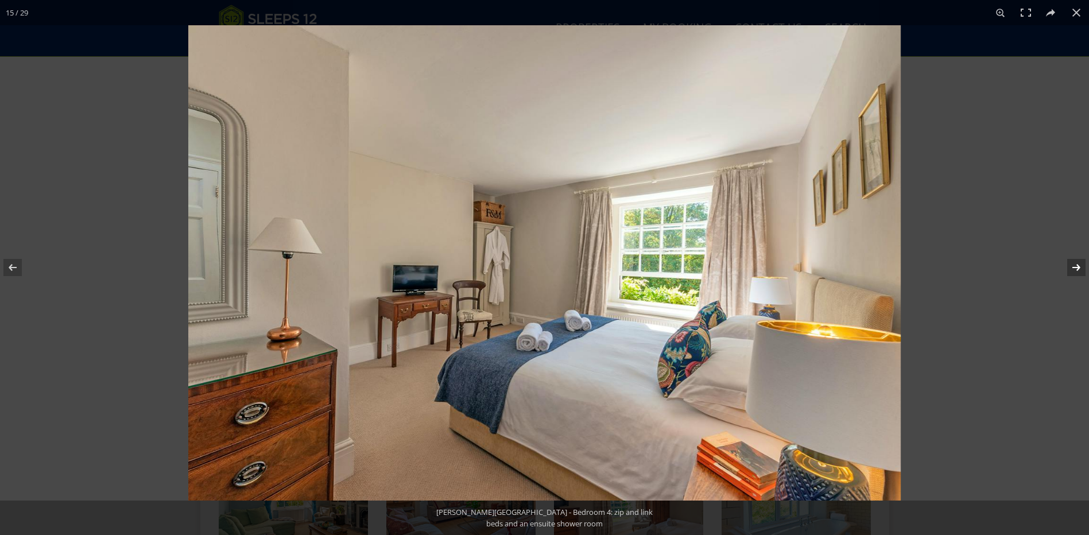
click at [1075, 266] on button at bounding box center [1068, 267] width 40 height 57
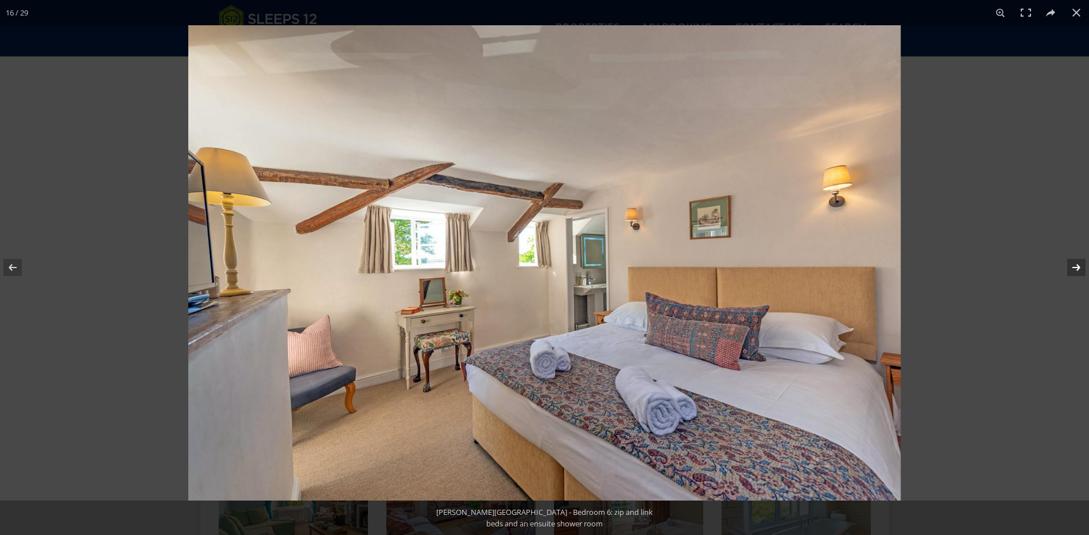
click at [1075, 266] on button at bounding box center [1068, 267] width 40 height 57
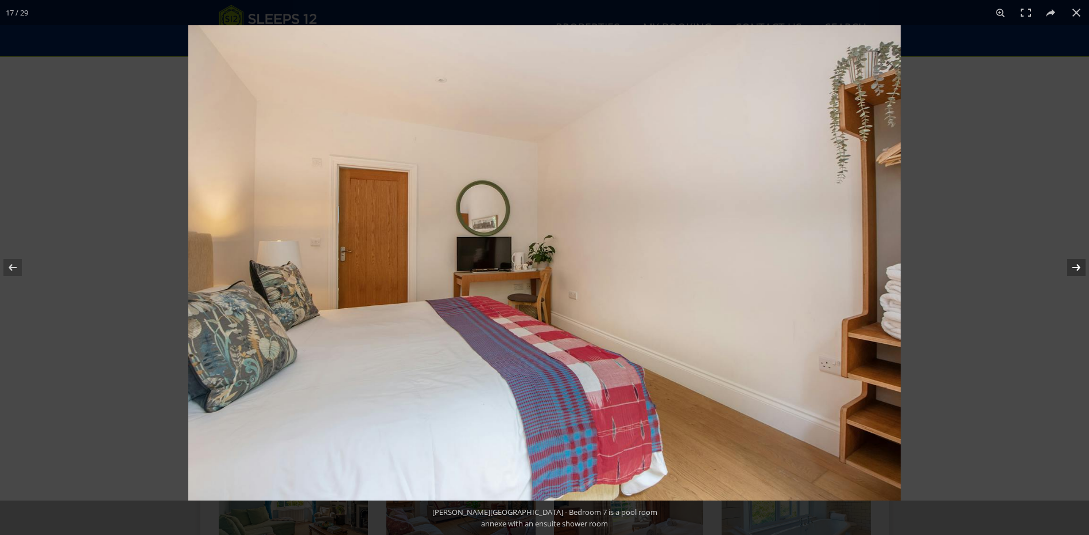
click at [1075, 266] on button at bounding box center [1068, 267] width 40 height 57
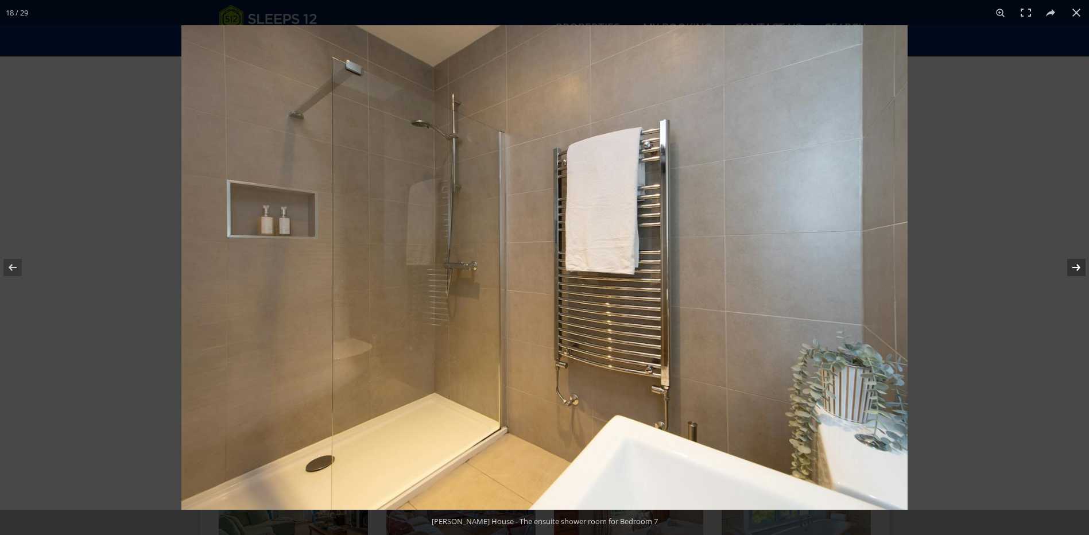
click at [1075, 266] on button at bounding box center [1068, 267] width 40 height 57
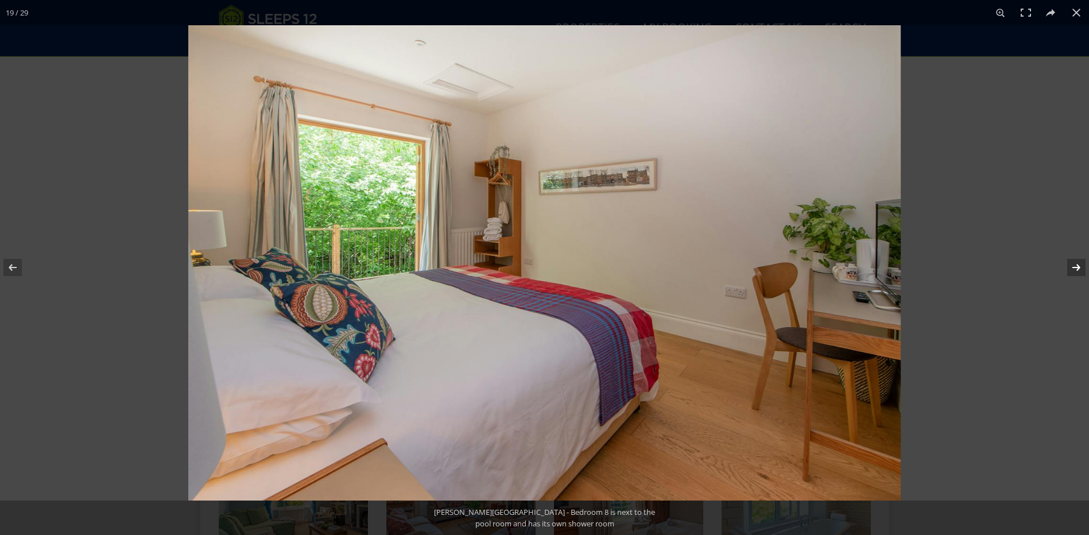
click at [1075, 266] on button at bounding box center [1068, 267] width 40 height 57
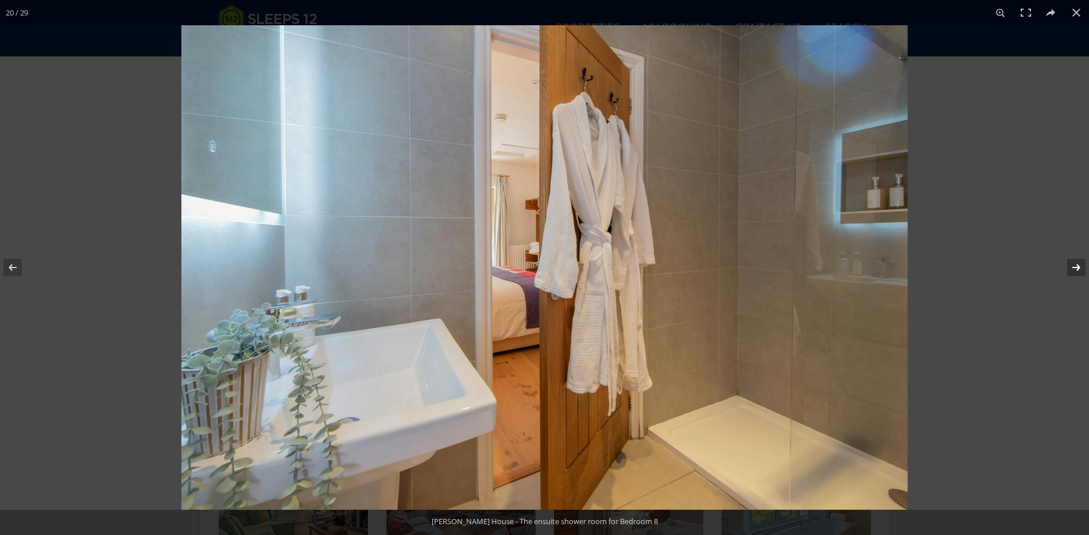
click at [1075, 266] on button at bounding box center [1068, 267] width 40 height 57
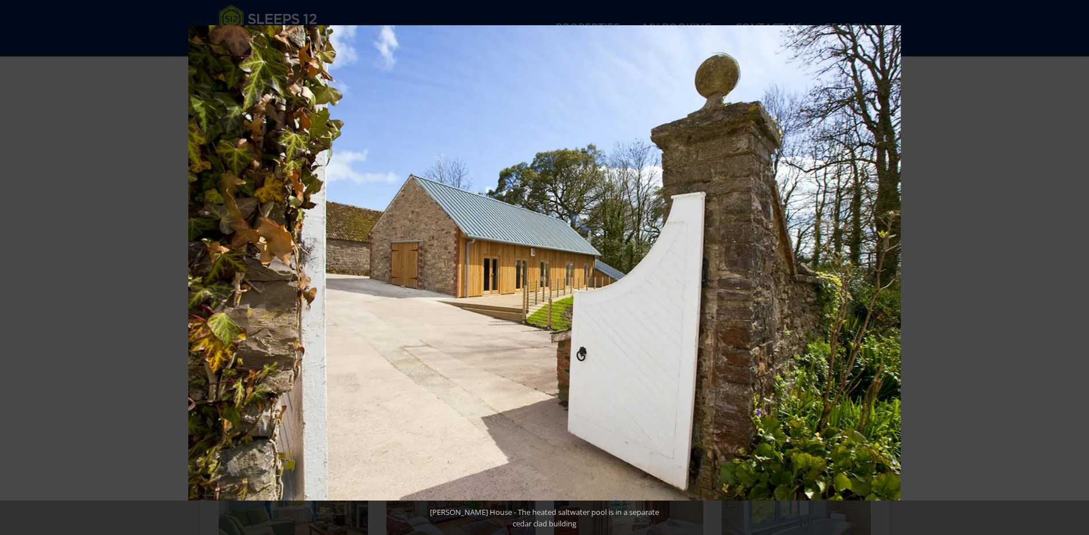
click at [1075, 267] on button at bounding box center [1068, 267] width 40 height 57
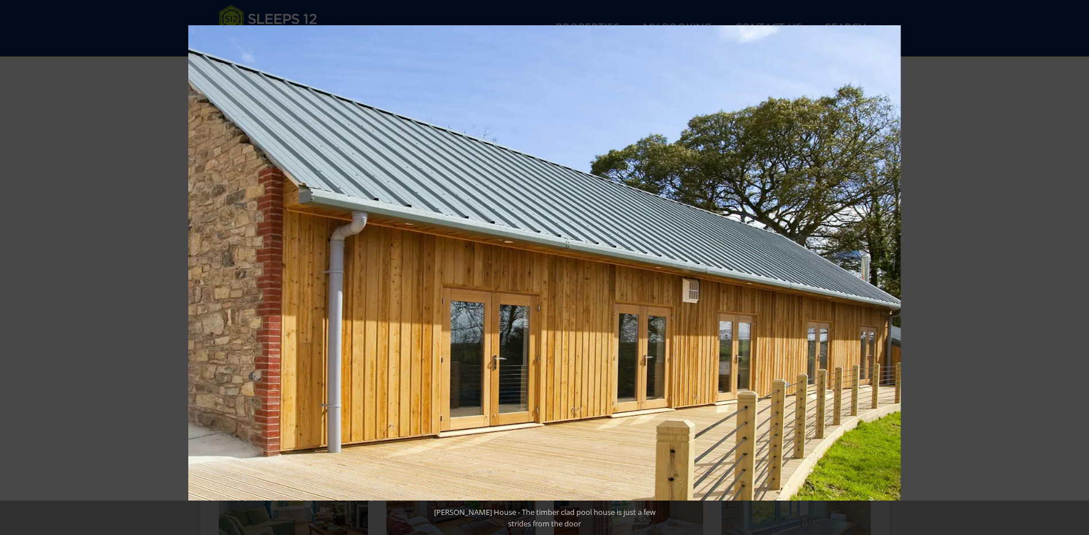
click at [1075, 267] on button at bounding box center [1068, 267] width 40 height 57
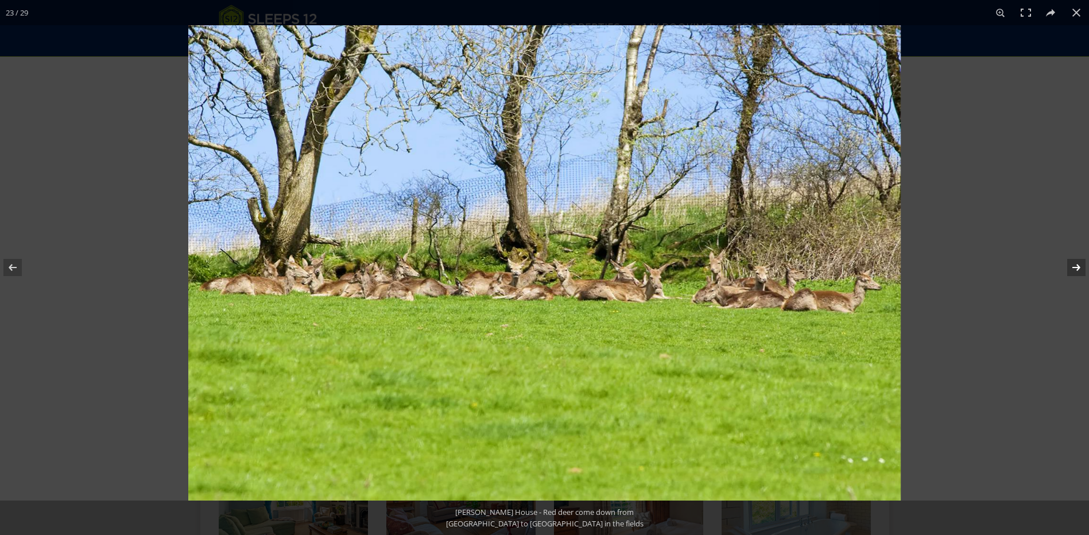
click at [1074, 266] on button at bounding box center [1068, 267] width 40 height 57
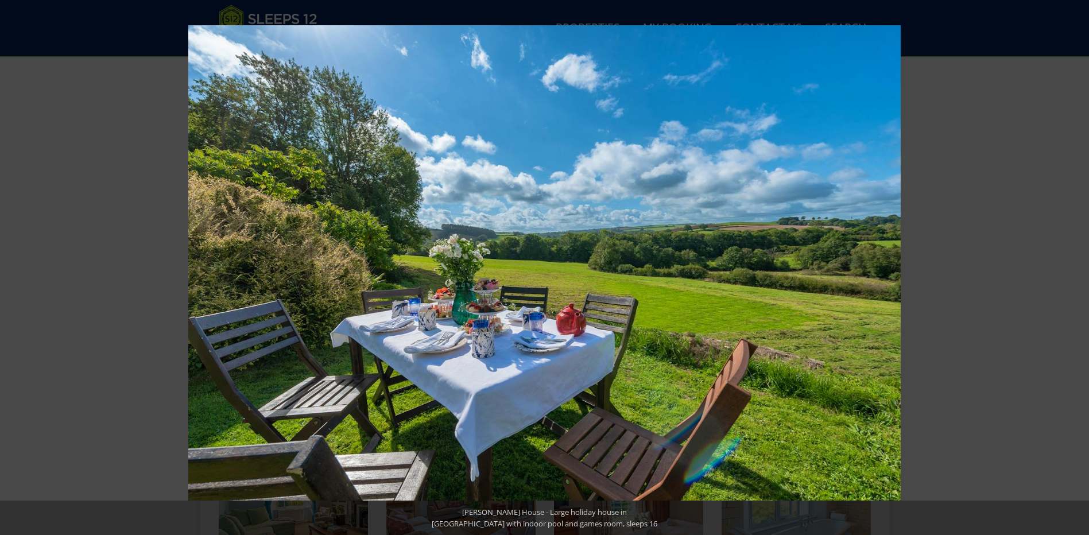
click at [1074, 266] on button at bounding box center [1068, 267] width 40 height 57
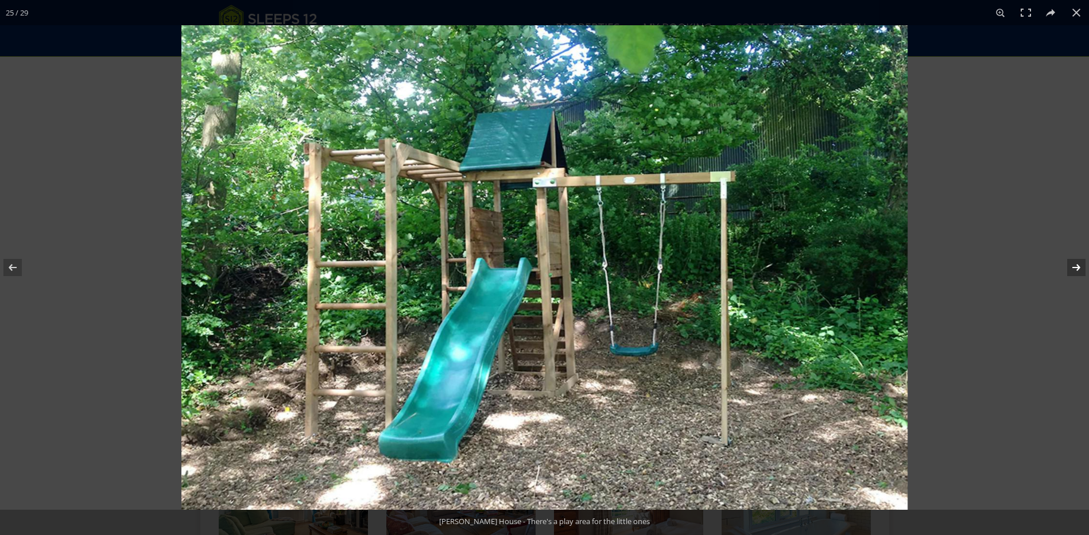
click at [1074, 267] on button at bounding box center [1068, 267] width 40 height 57
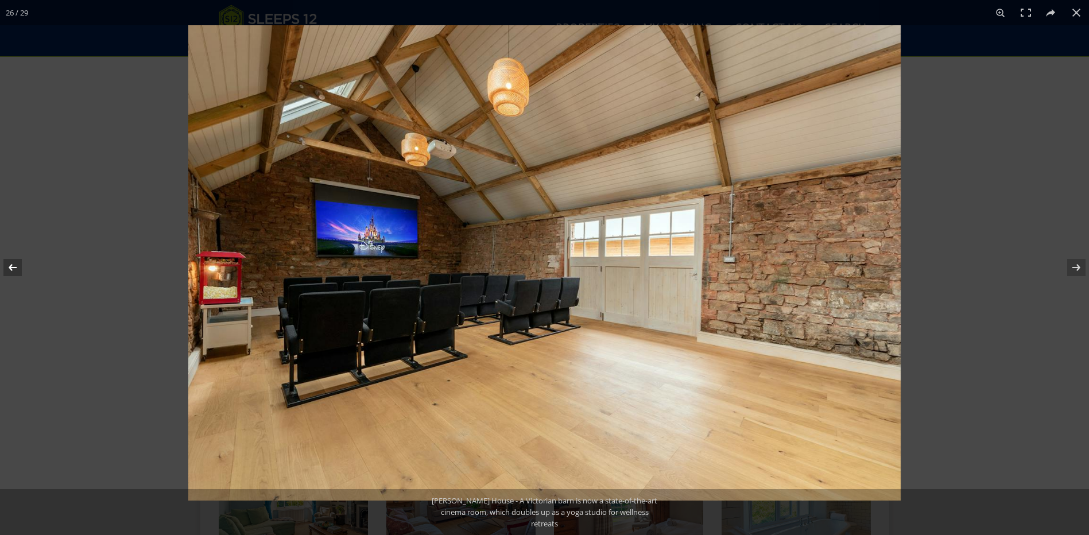
click at [15, 270] on button at bounding box center [20, 267] width 40 height 57
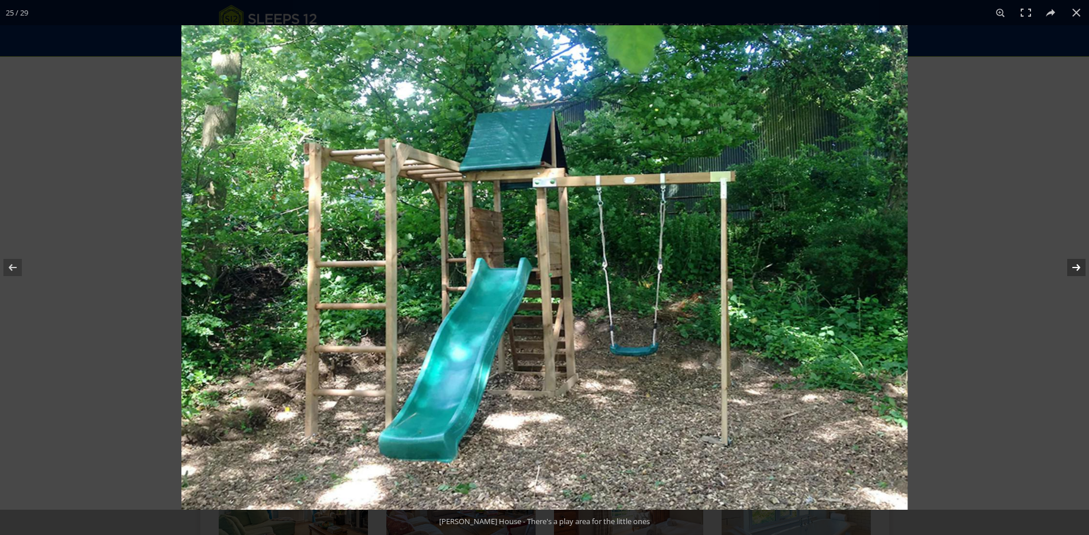
click at [1075, 267] on button at bounding box center [1068, 267] width 40 height 57
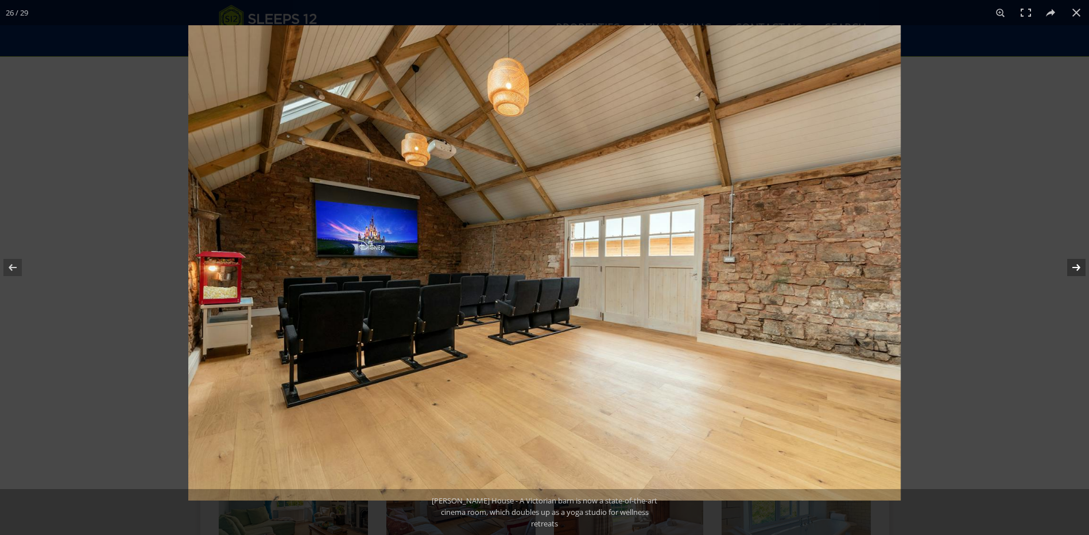
click at [1075, 269] on button at bounding box center [1068, 267] width 40 height 57
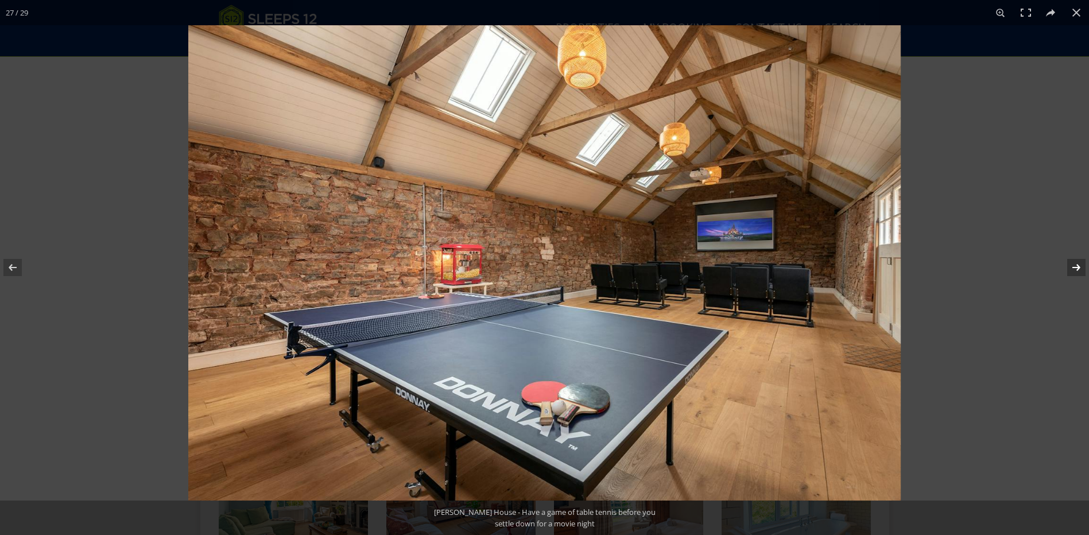
click at [1080, 268] on button at bounding box center [1068, 267] width 40 height 57
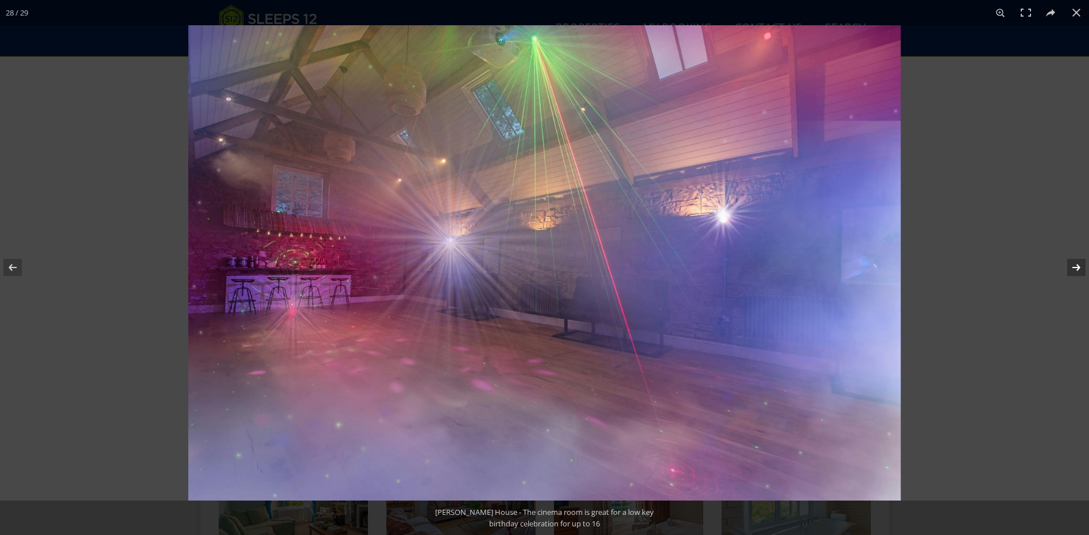
click at [1076, 267] on button at bounding box center [1068, 267] width 40 height 57
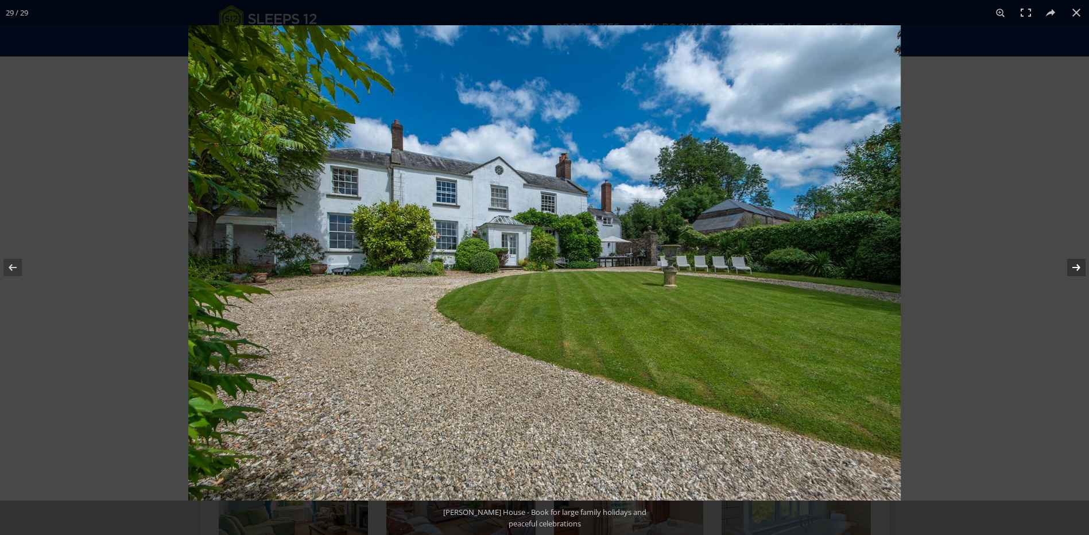
click at [1077, 267] on button at bounding box center [1068, 267] width 40 height 57
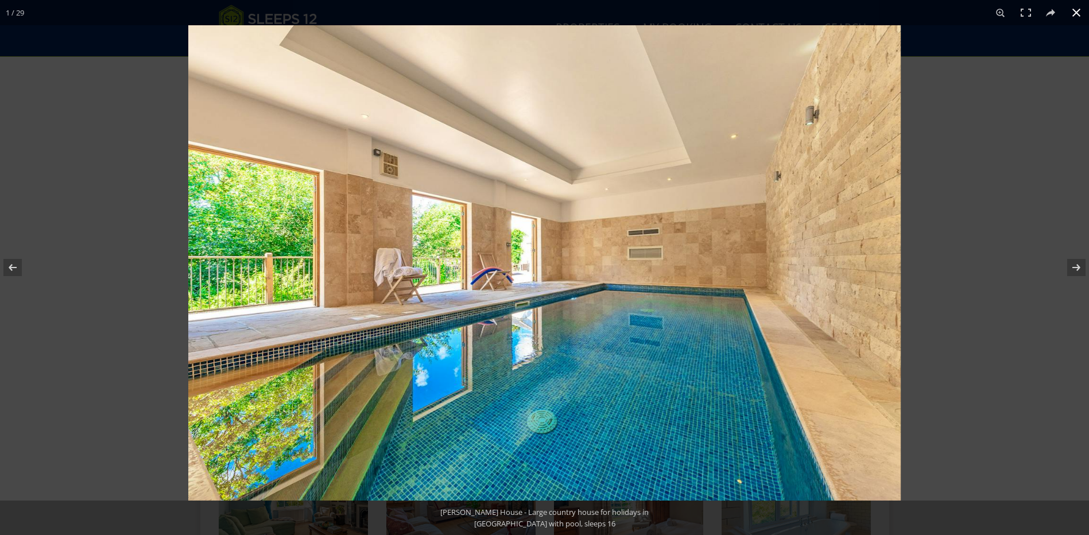
click at [1075, 11] on button at bounding box center [1075, 12] width 25 height 25
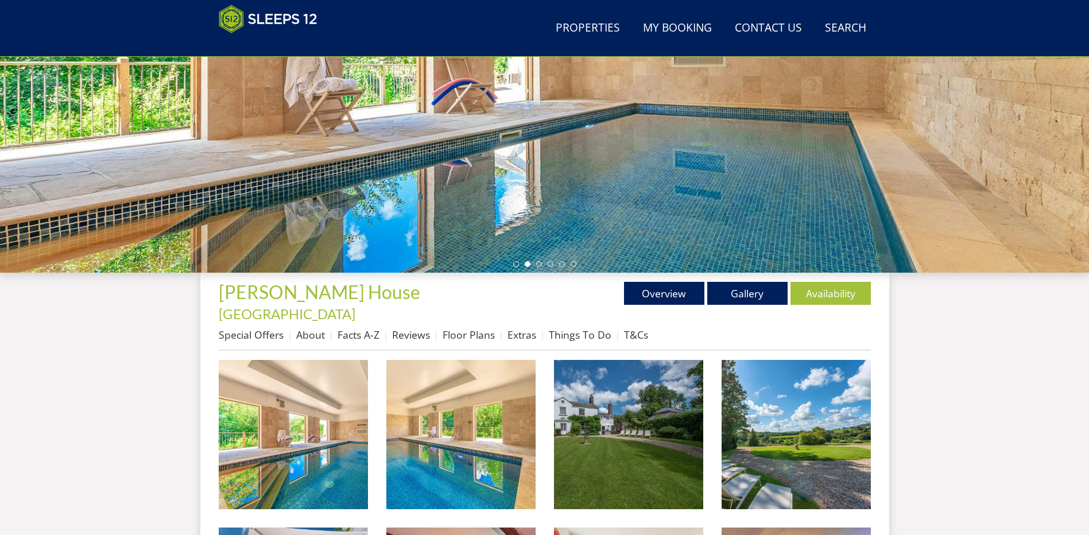
scroll to position [247, 0]
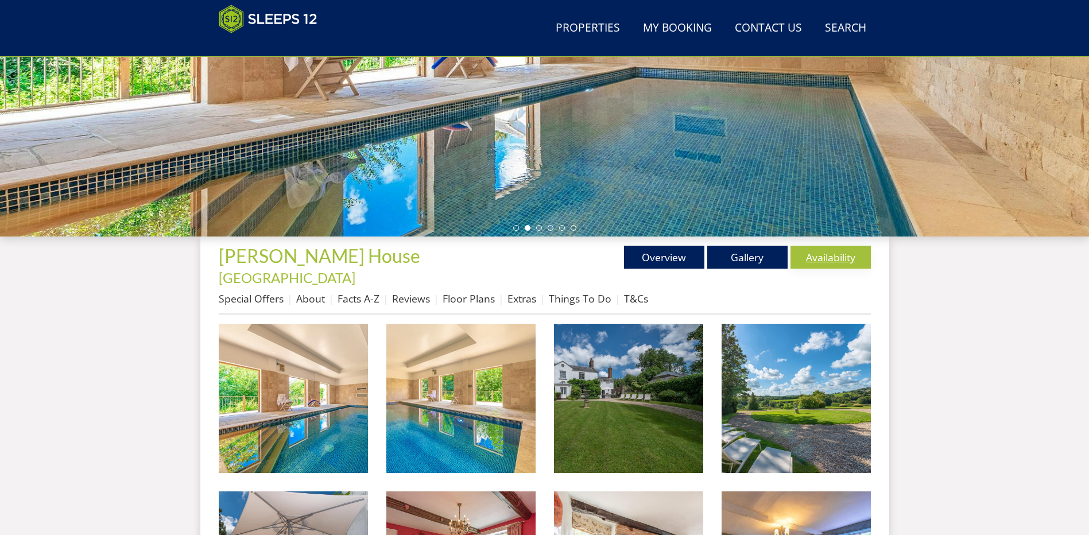
click at [829, 257] on link "Availability" at bounding box center [830, 257] width 80 height 23
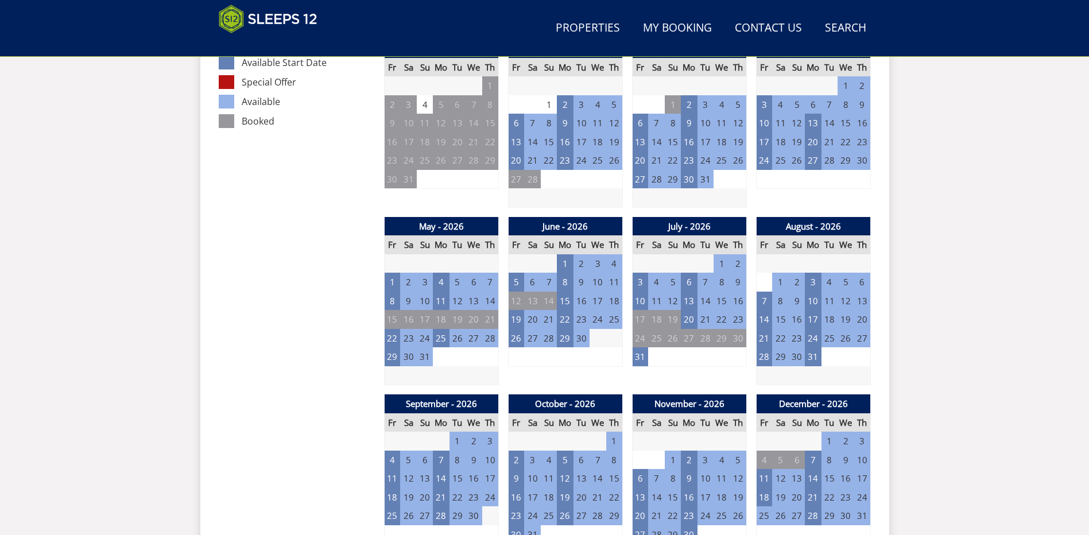
scroll to position [708, 0]
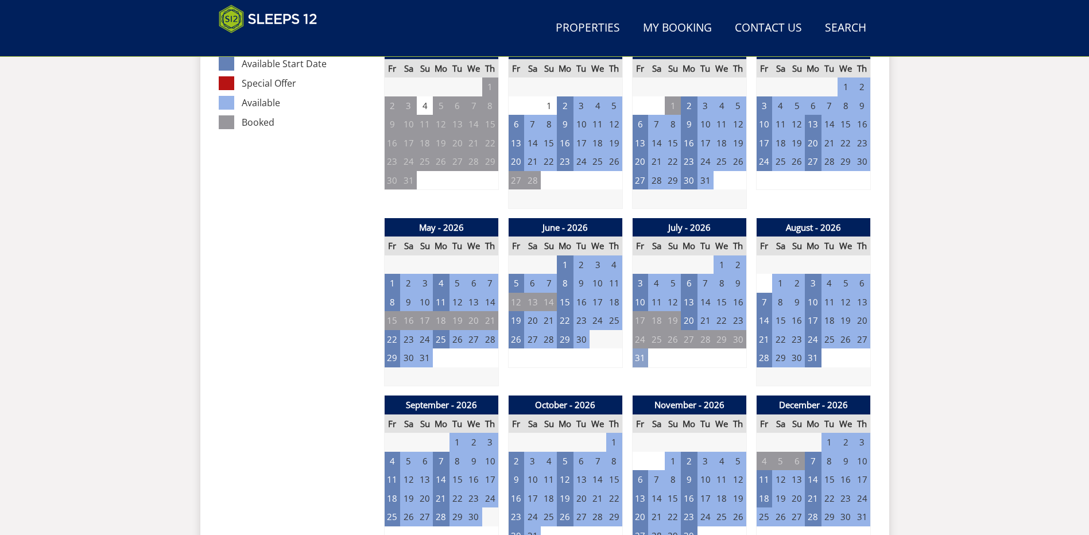
click at [640, 348] on td "31" at bounding box center [640, 357] width 16 height 19
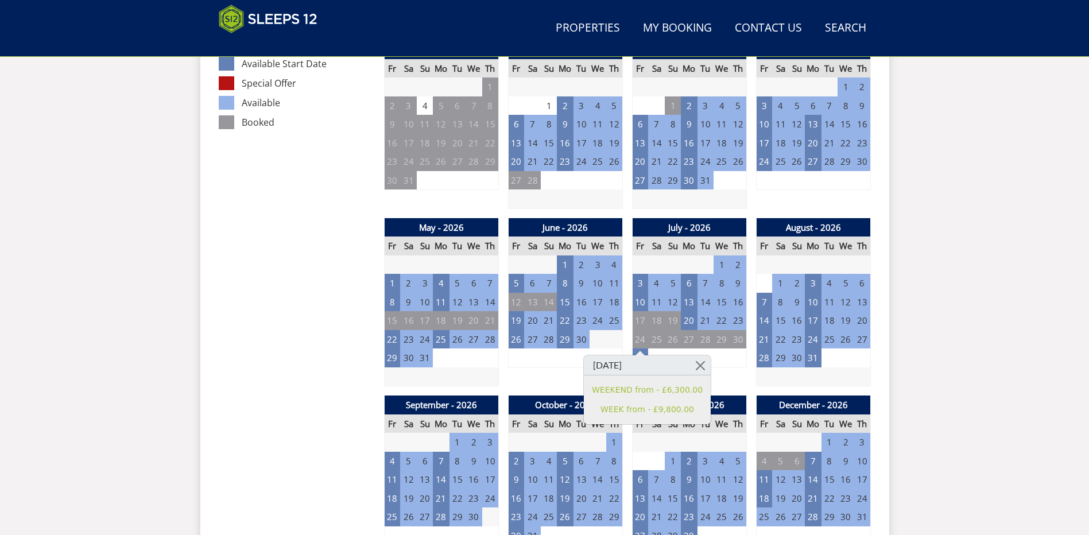
click at [968, 253] on div "Search Menu Properties My Booking Contact Us [PHONE_NUMBER] Search Check Availa…" at bounding box center [544, 482] width 1089 height 2331
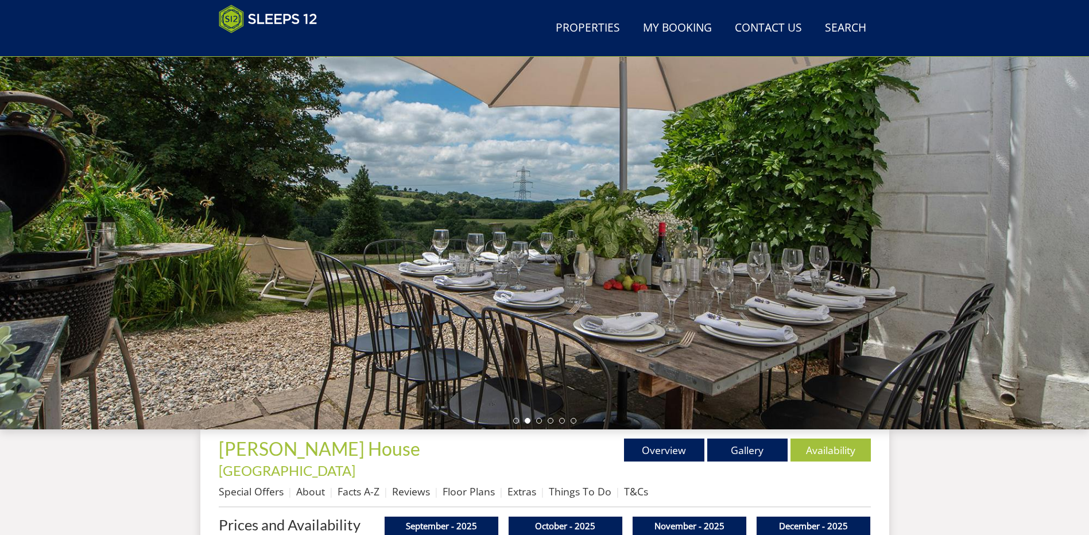
scroll to position [0, 0]
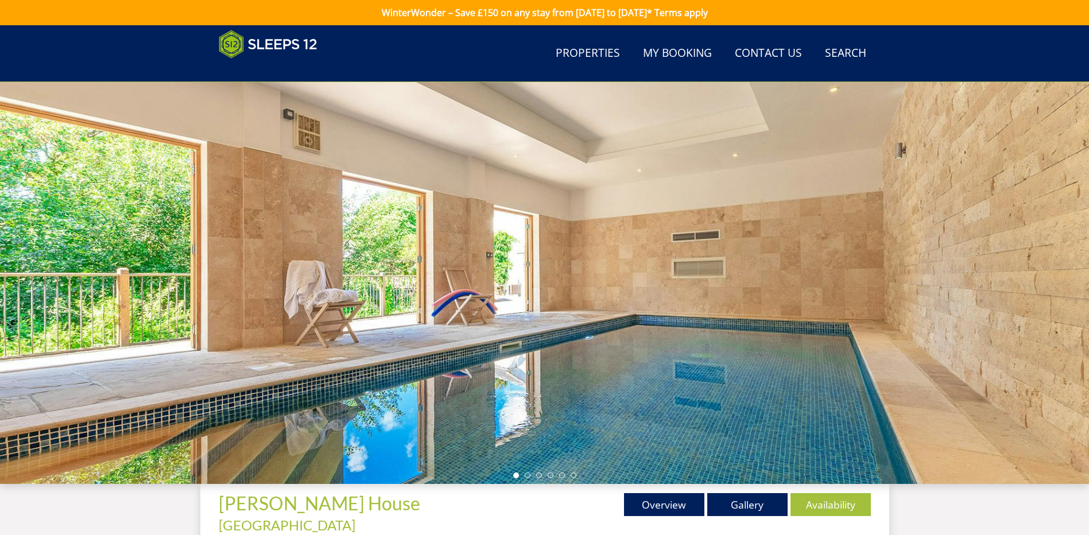
scroll to position [247, 0]
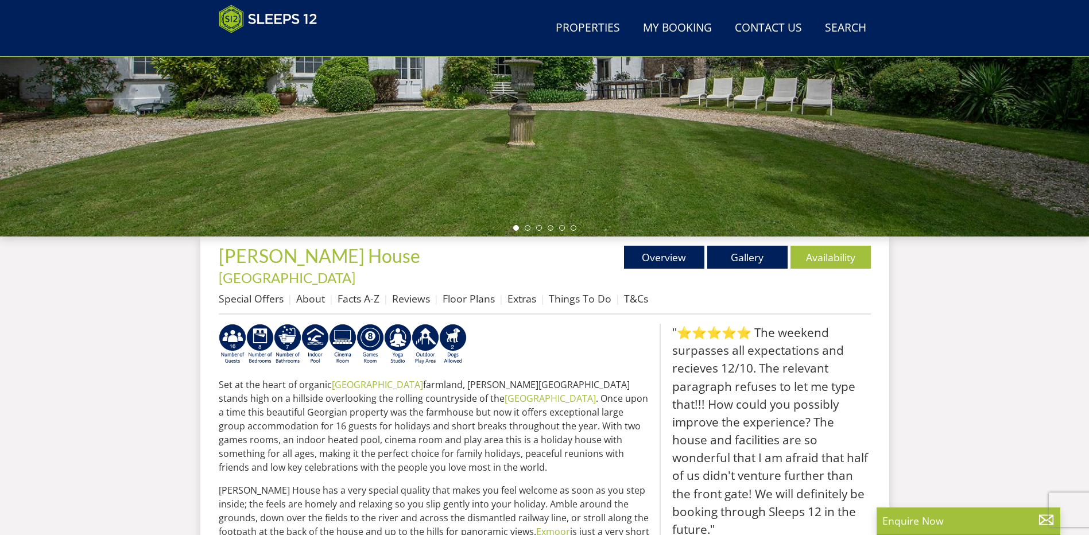
scroll to position [126, 0]
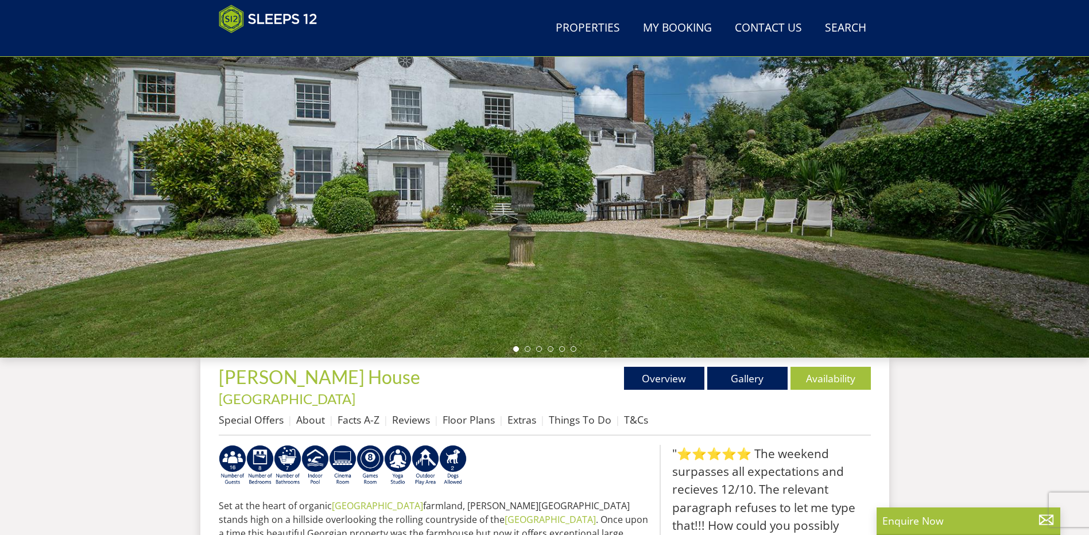
select select "11"
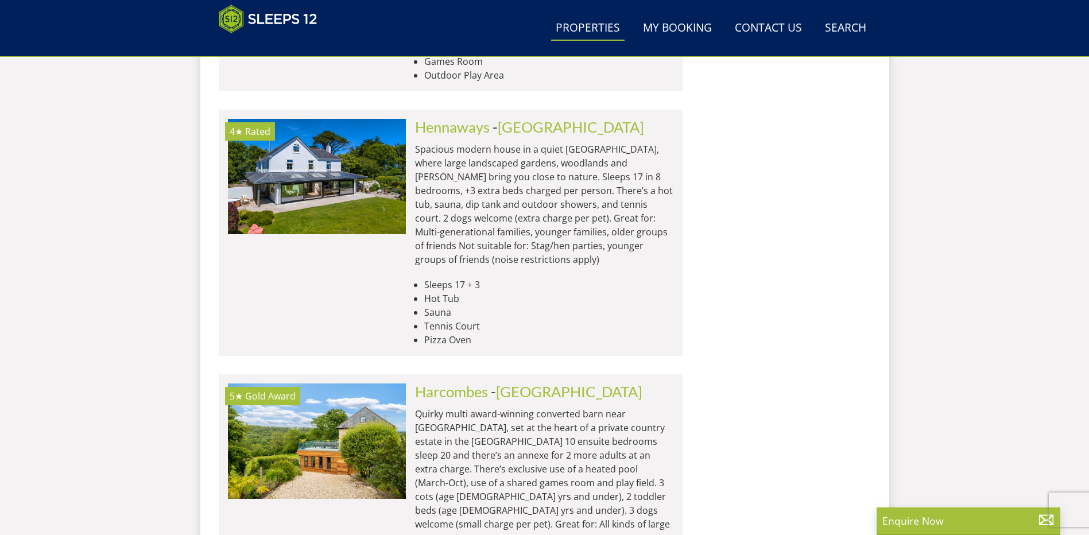
scroll to position [2485, 0]
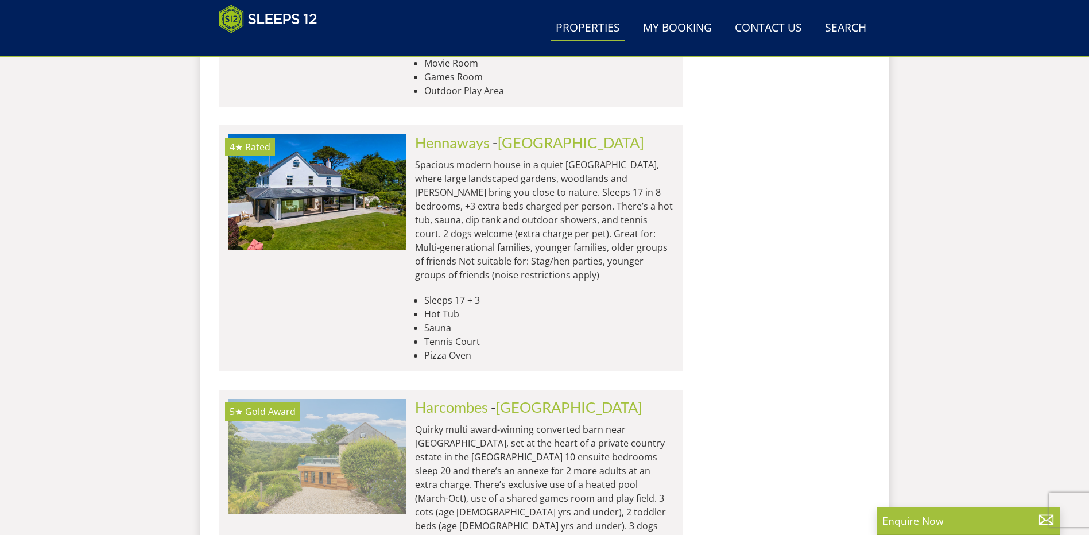
click at [316, 399] on img at bounding box center [317, 456] width 178 height 115
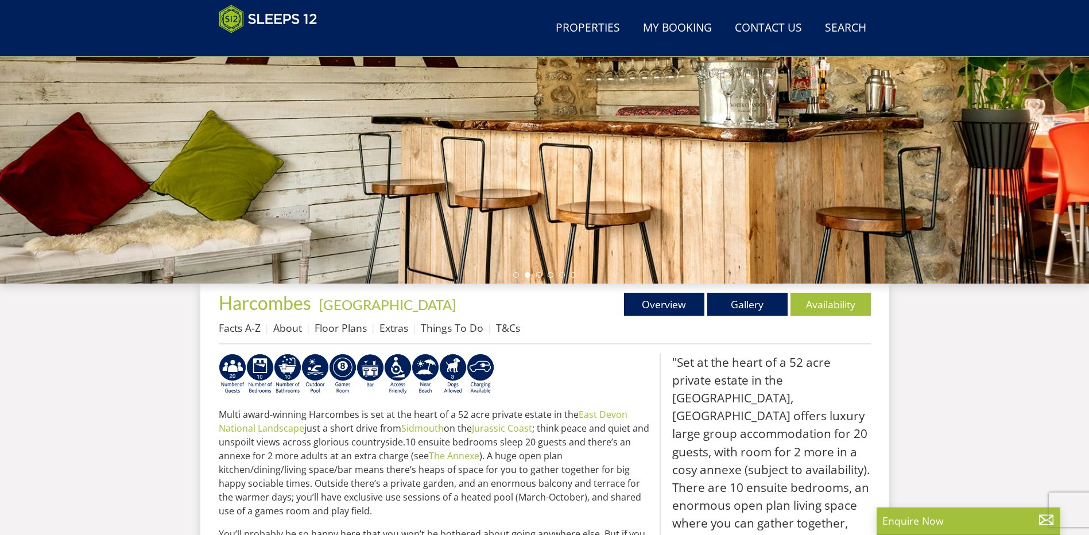
scroll to position [182, 0]
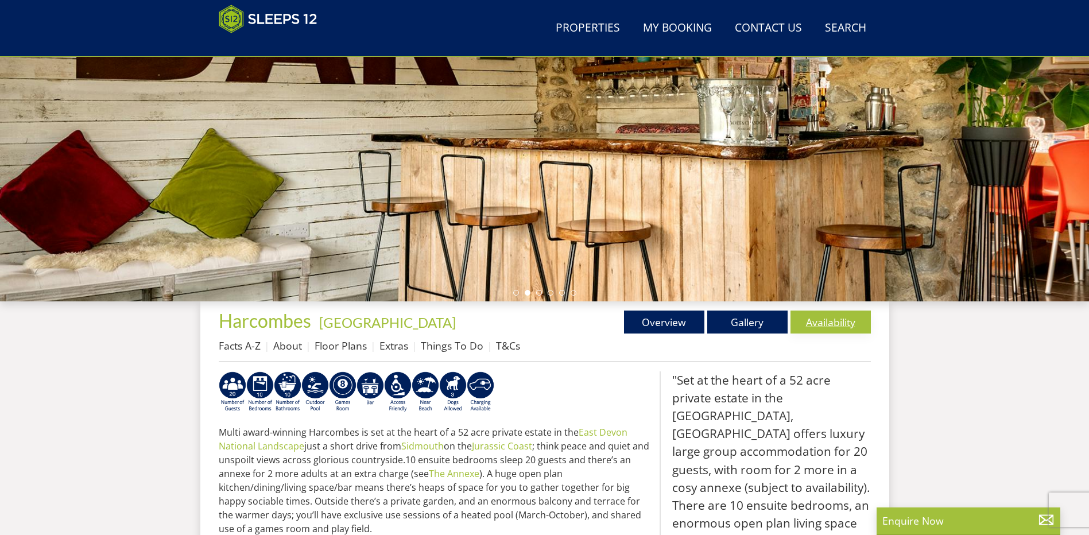
click at [826, 322] on link "Availability" at bounding box center [830, 321] width 80 height 23
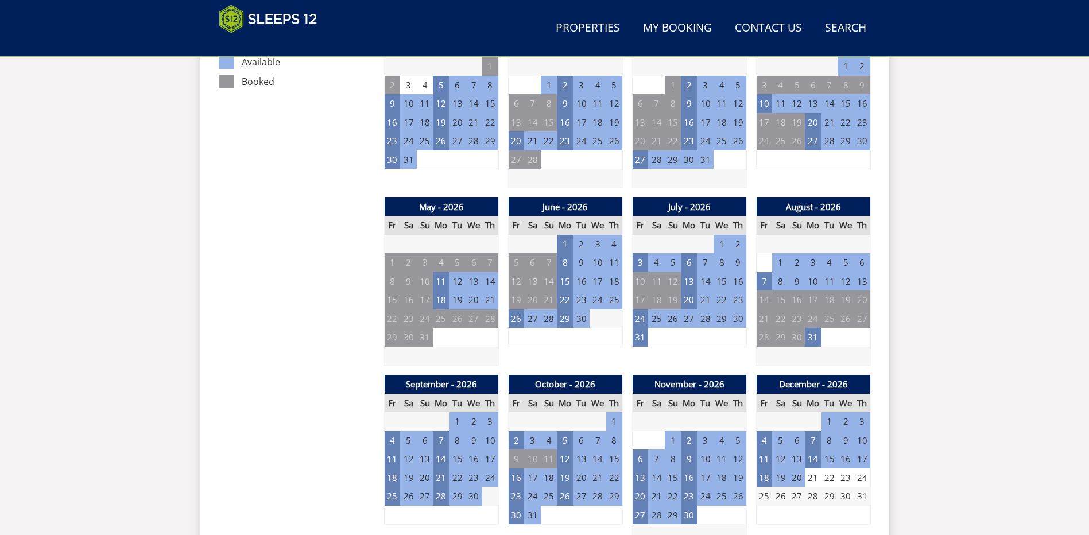
scroll to position [702, 0]
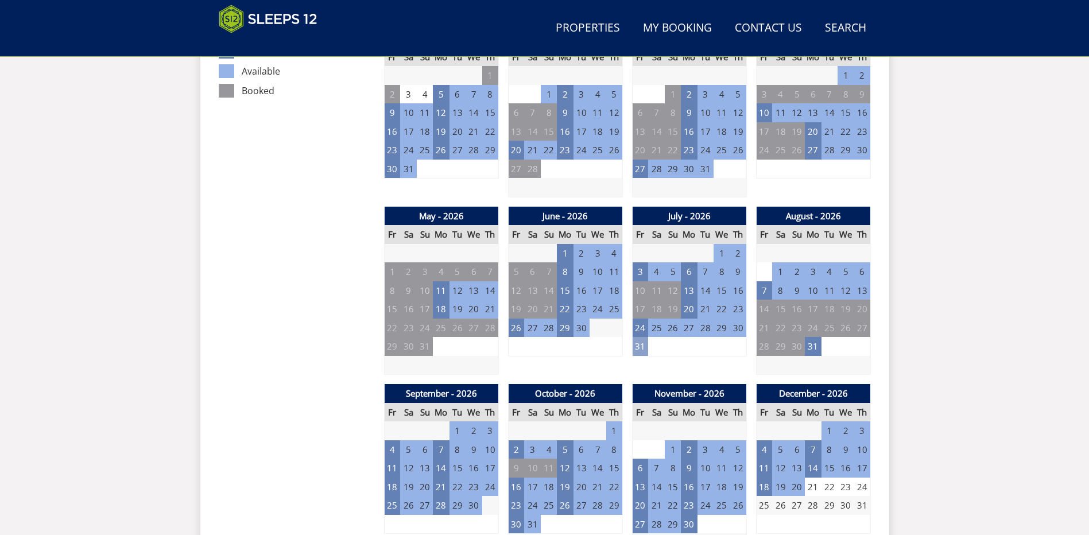
click at [640, 344] on td "31" at bounding box center [640, 346] width 16 height 19
click at [628, 396] on link "WEEKS from - £10,250.00" at bounding box center [647, 396] width 104 height 12
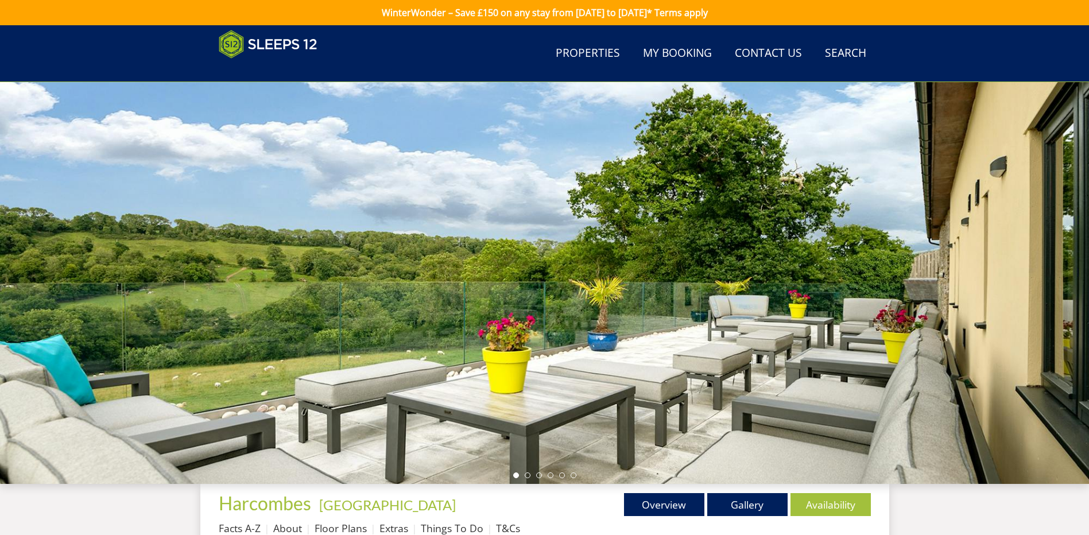
scroll to position [702, 0]
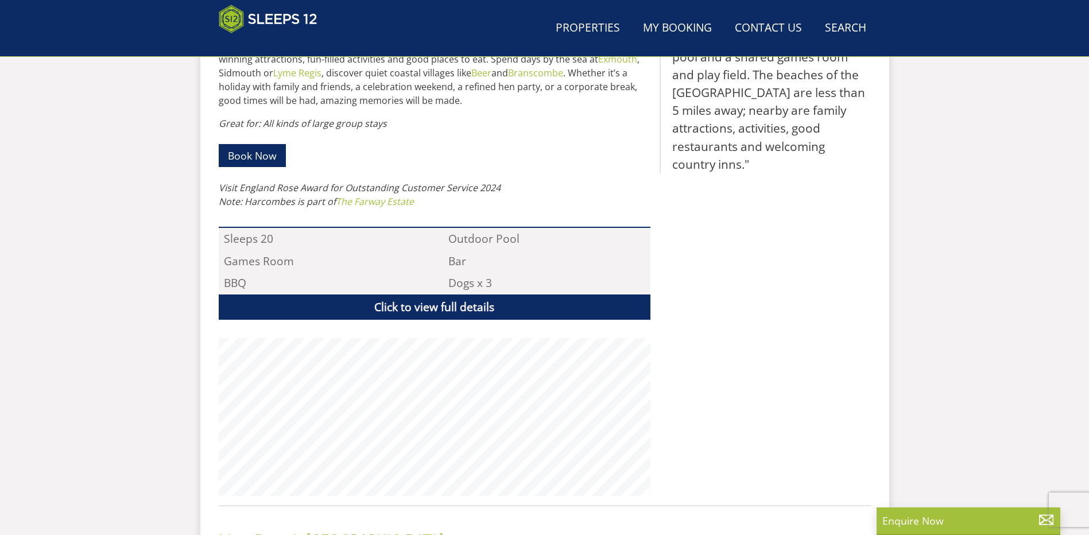
scroll to position [182, 0]
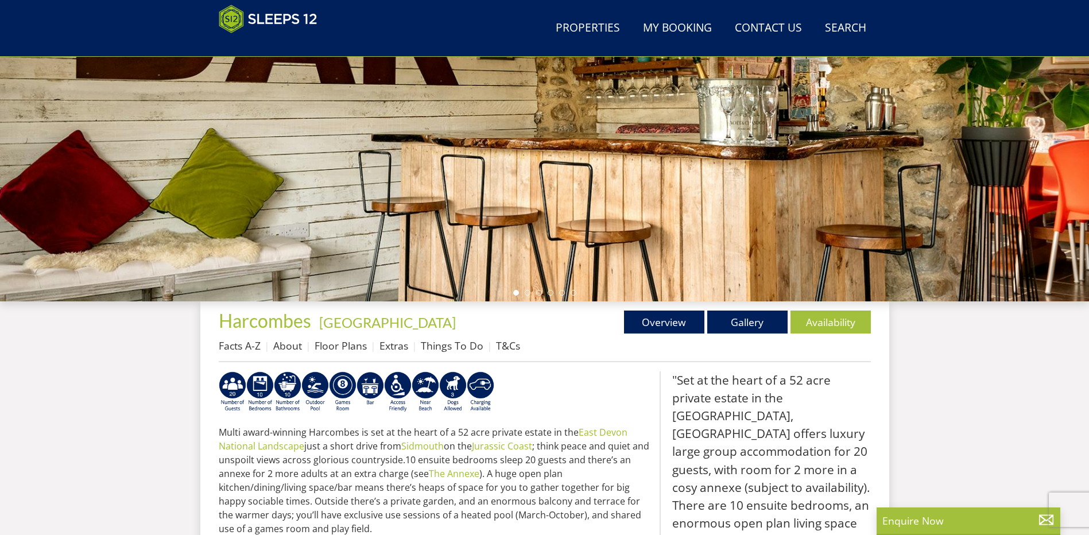
select select "11"
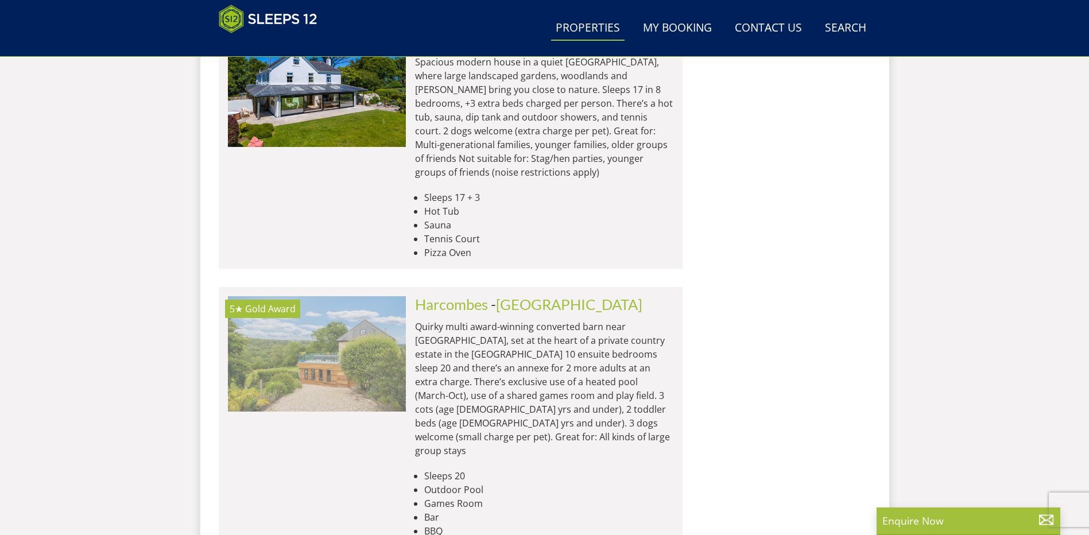
scroll to position [2600, 0]
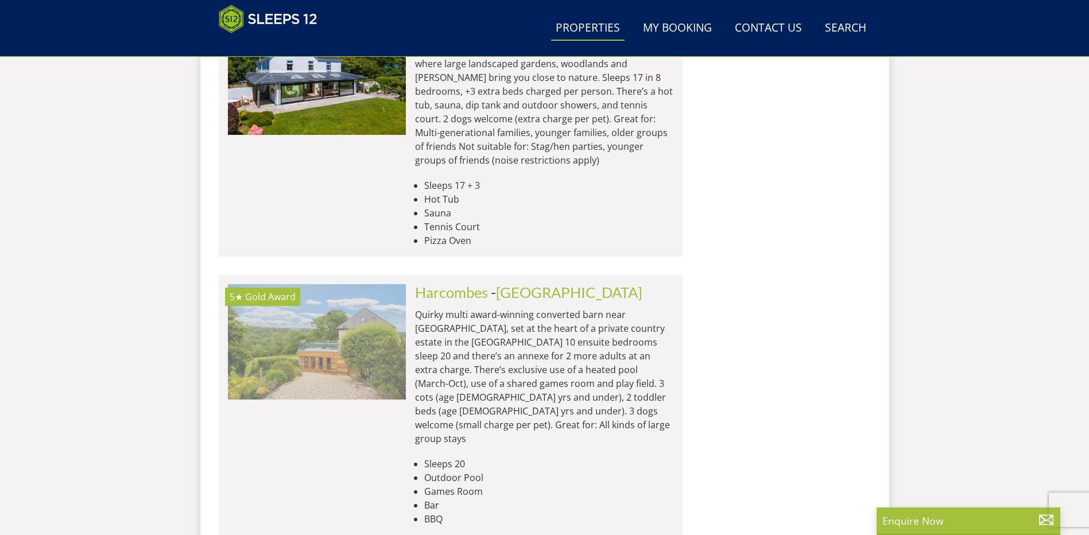
click at [322, 284] on img at bounding box center [317, 341] width 178 height 115
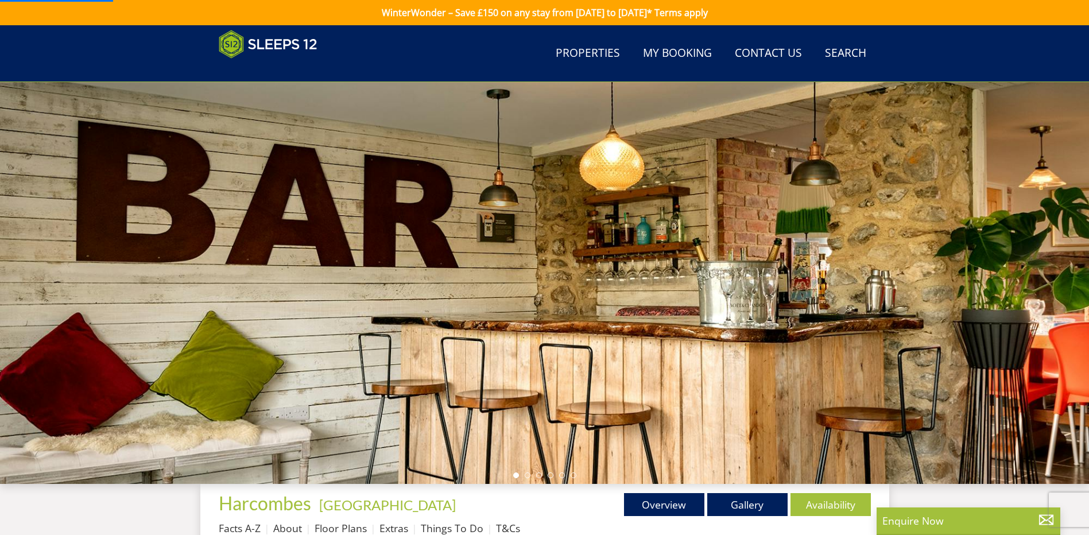
scroll to position [68, 0]
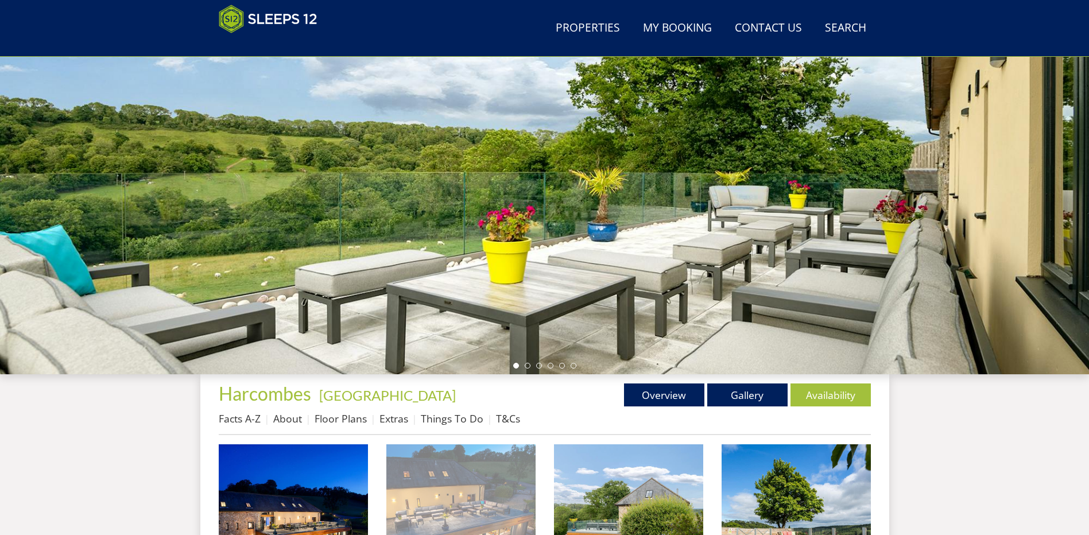
scroll to position [251, 0]
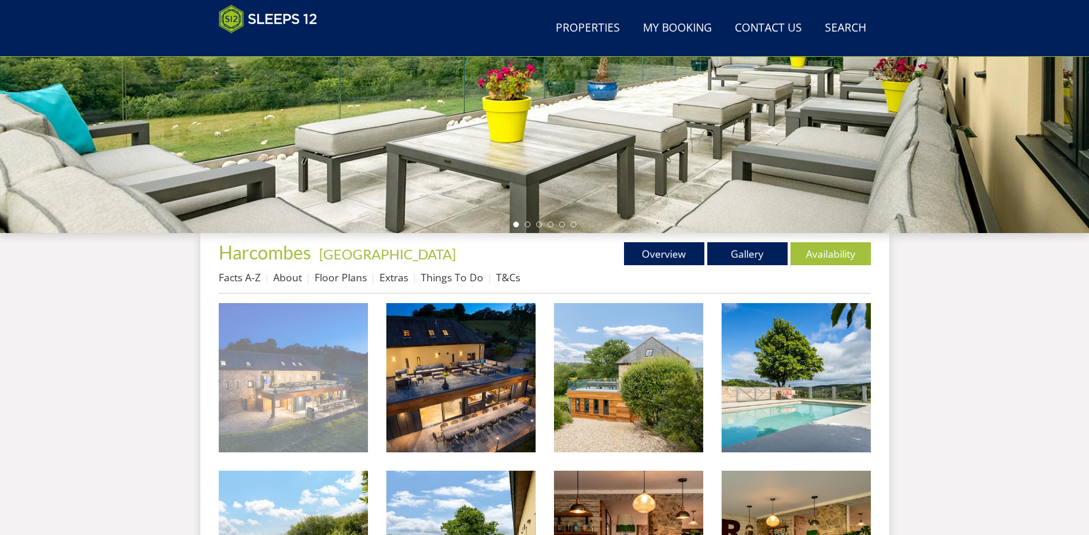
click at [295, 388] on img at bounding box center [293, 377] width 149 height 149
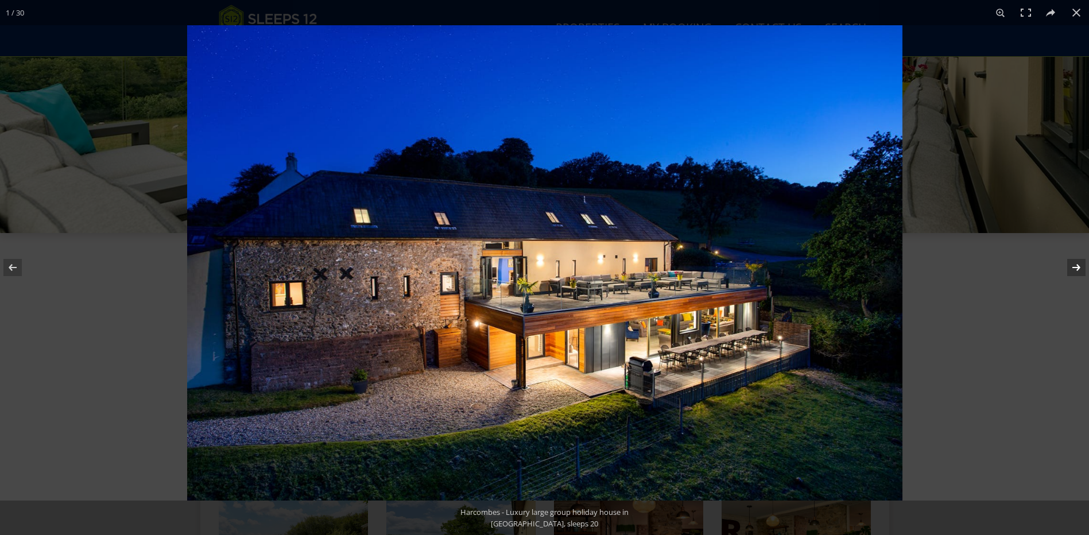
click at [1075, 267] on button at bounding box center [1068, 267] width 40 height 57
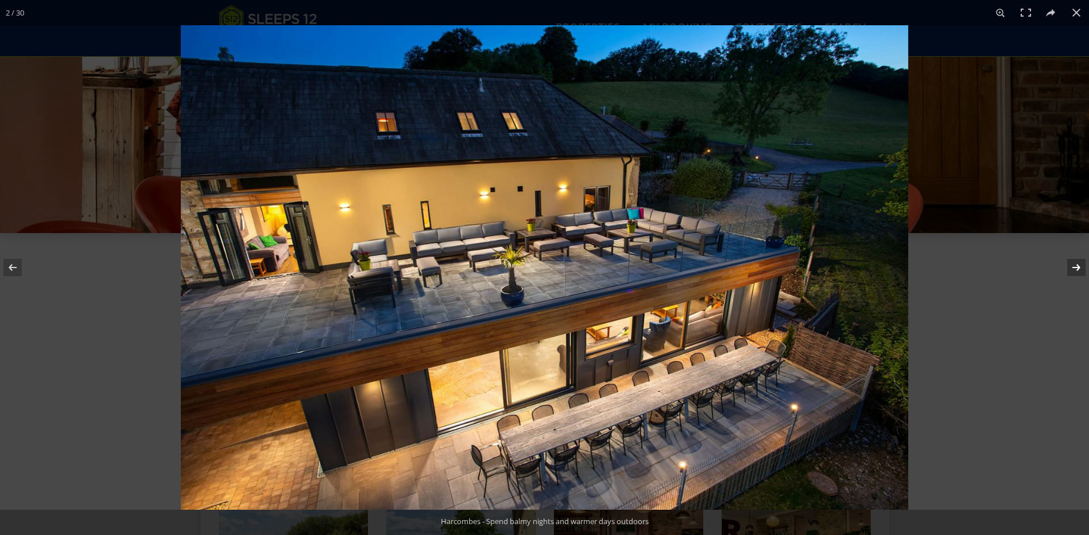
click at [1077, 268] on button at bounding box center [1068, 267] width 40 height 57
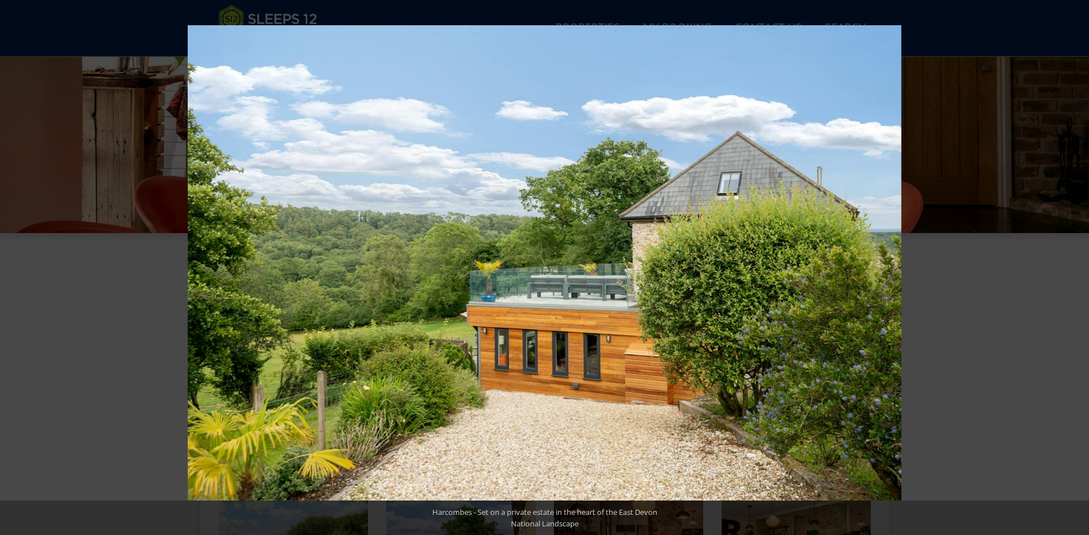
click at [1077, 268] on button at bounding box center [1068, 267] width 40 height 57
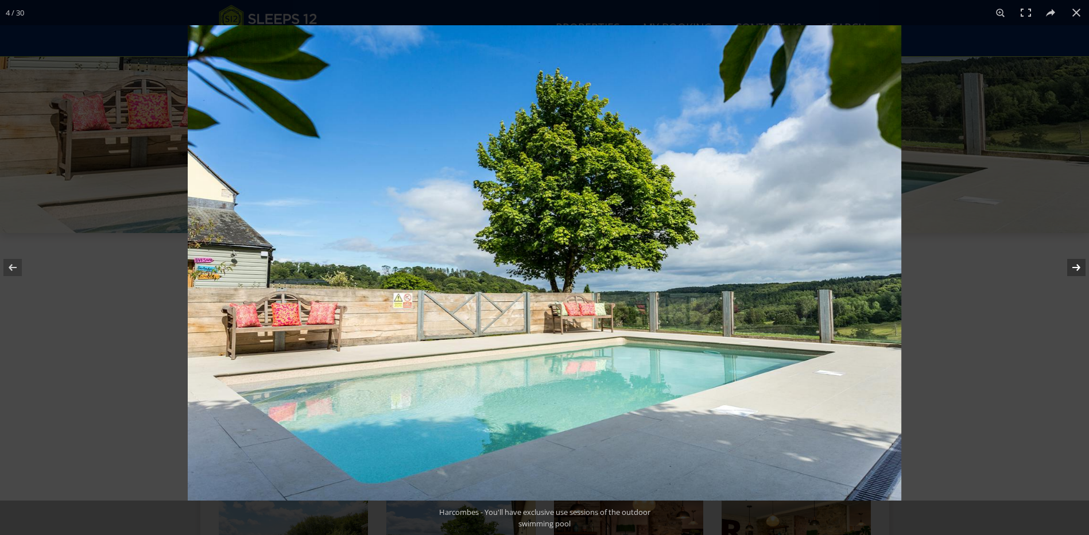
click at [1075, 267] on button at bounding box center [1068, 267] width 40 height 57
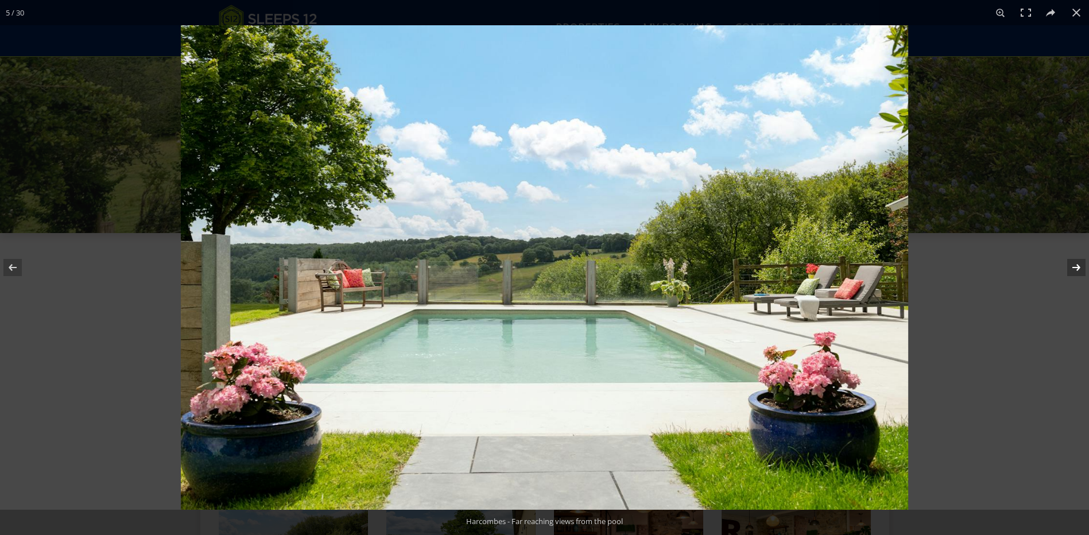
click at [1075, 267] on button at bounding box center [1068, 267] width 40 height 57
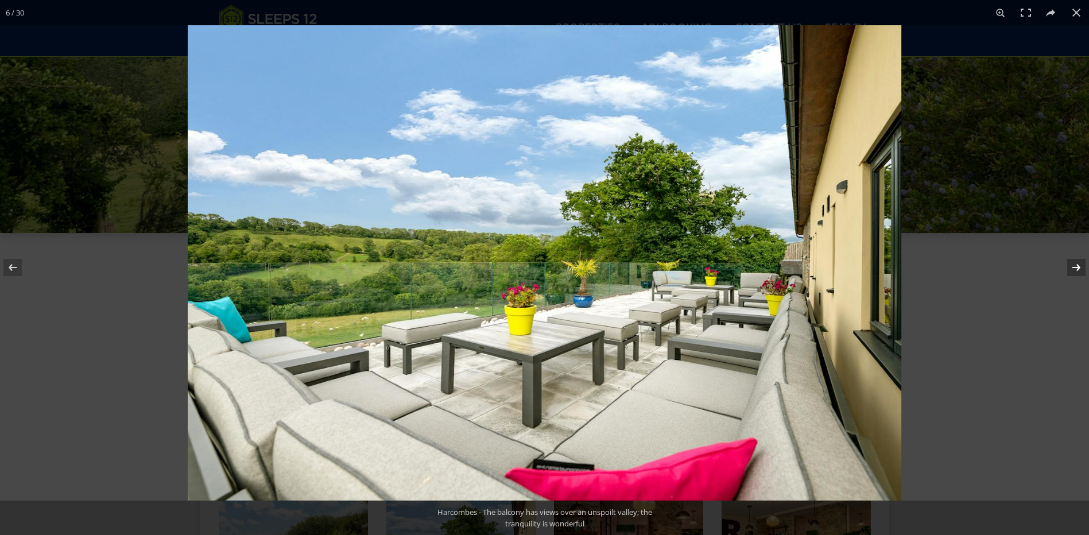
click at [1075, 267] on button at bounding box center [1068, 267] width 40 height 57
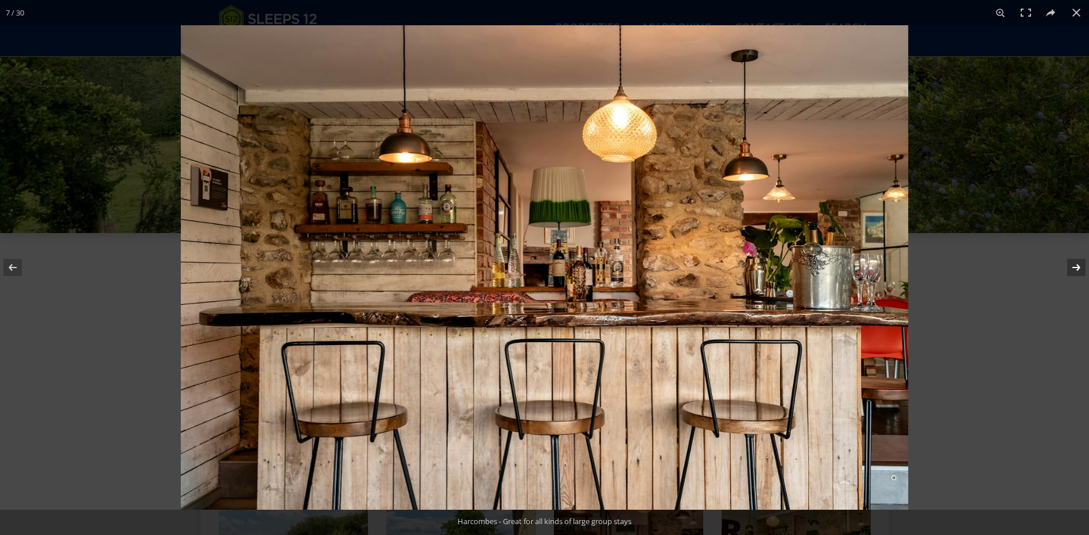
click at [1075, 267] on button at bounding box center [1068, 267] width 40 height 57
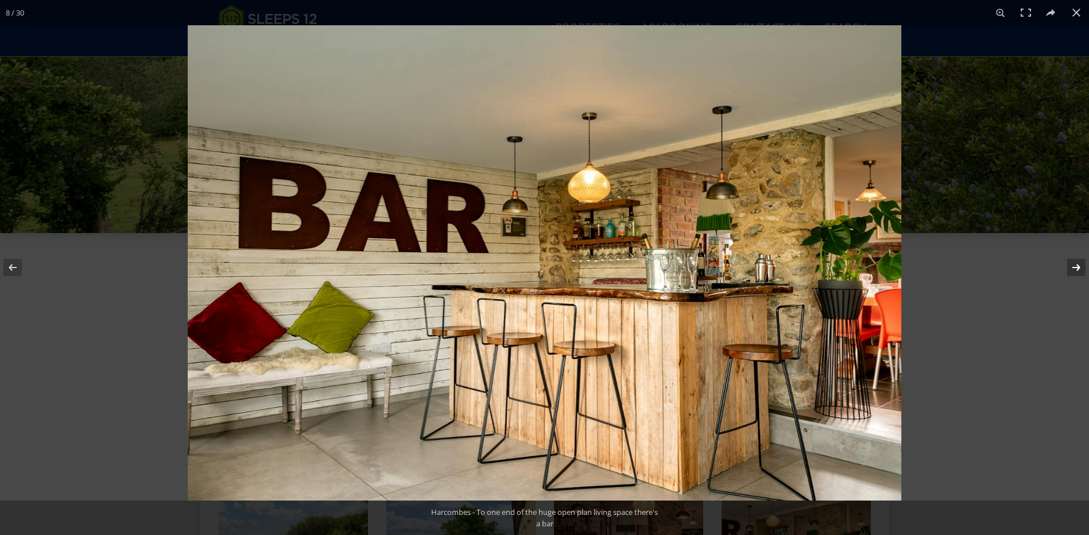
click at [1075, 267] on button at bounding box center [1068, 267] width 40 height 57
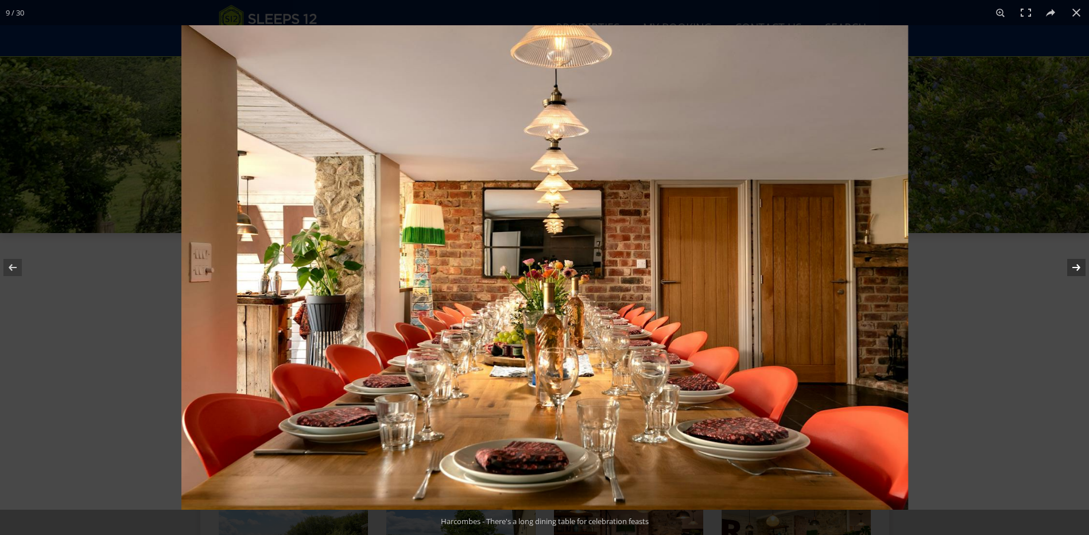
click at [1075, 267] on button at bounding box center [1068, 267] width 40 height 57
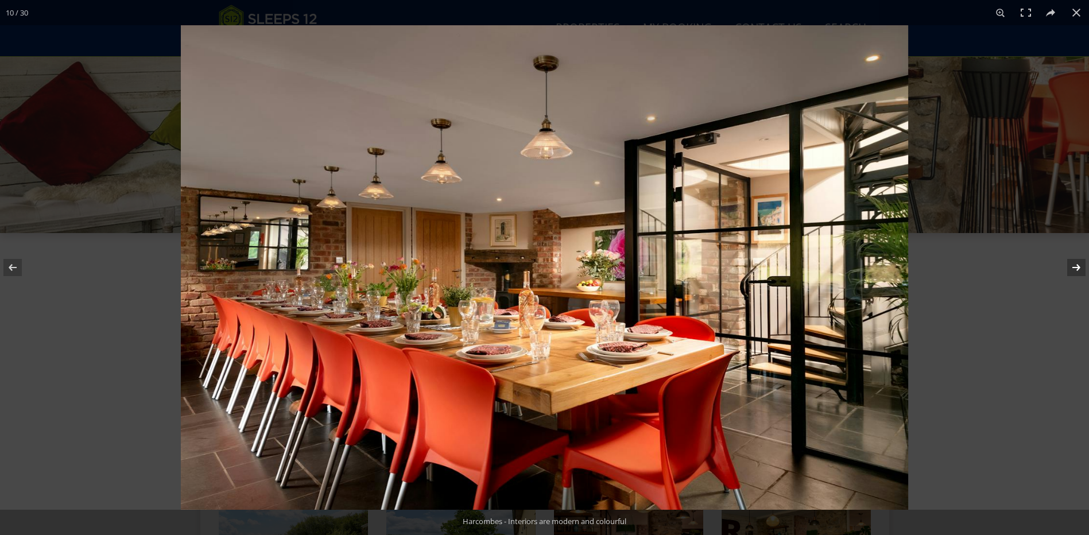
click at [1075, 267] on button at bounding box center [1068, 267] width 40 height 57
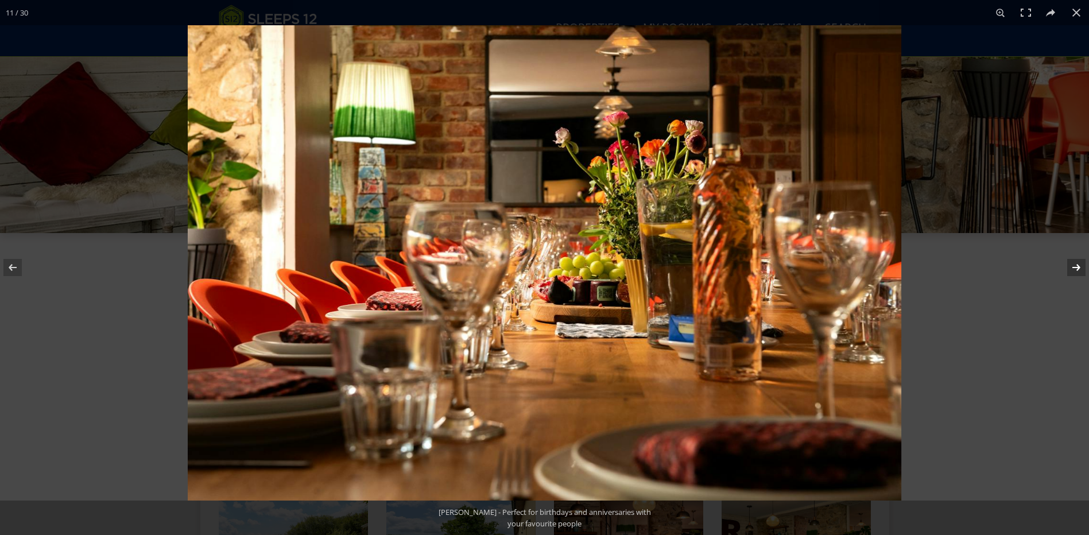
click at [1075, 267] on button at bounding box center [1068, 267] width 40 height 57
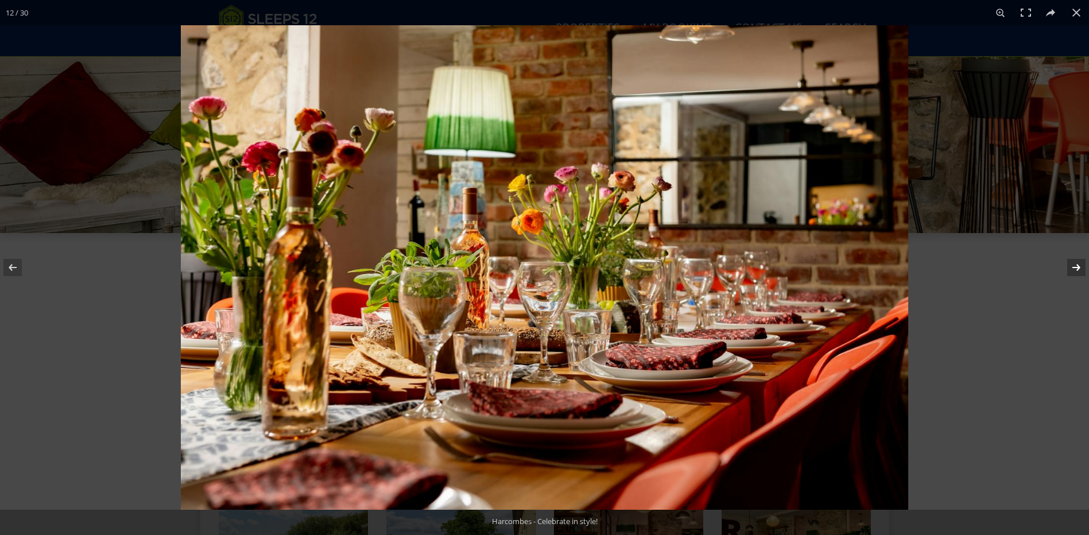
click at [1075, 267] on button at bounding box center [1068, 267] width 40 height 57
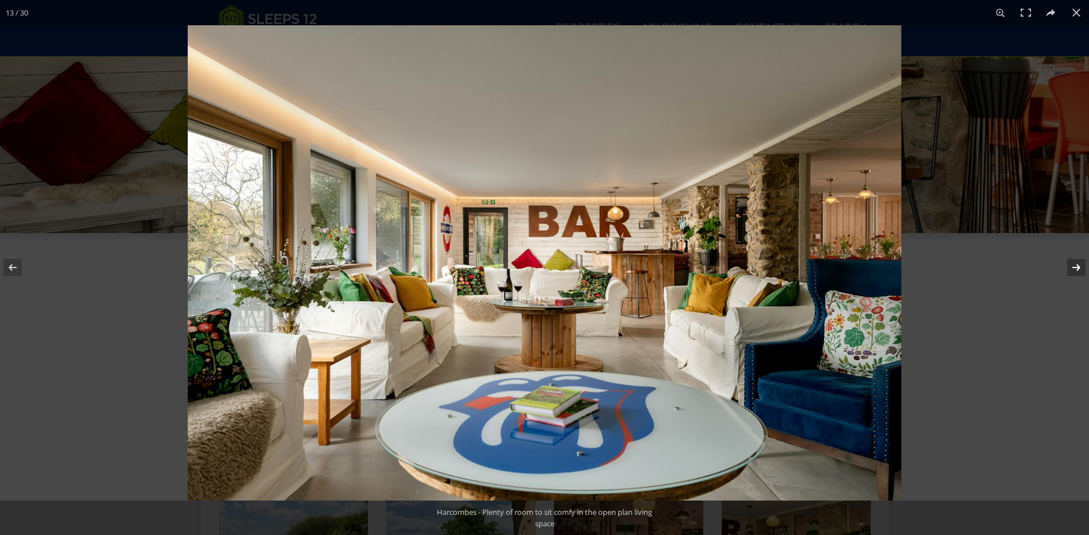
click at [1075, 267] on button at bounding box center [1068, 267] width 40 height 57
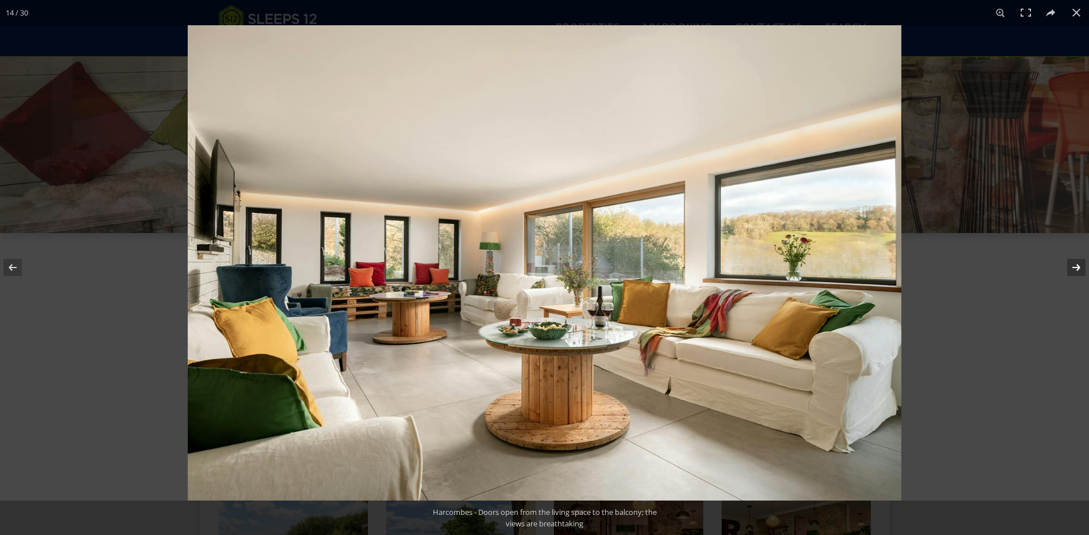
click at [1075, 267] on button at bounding box center [1068, 267] width 40 height 57
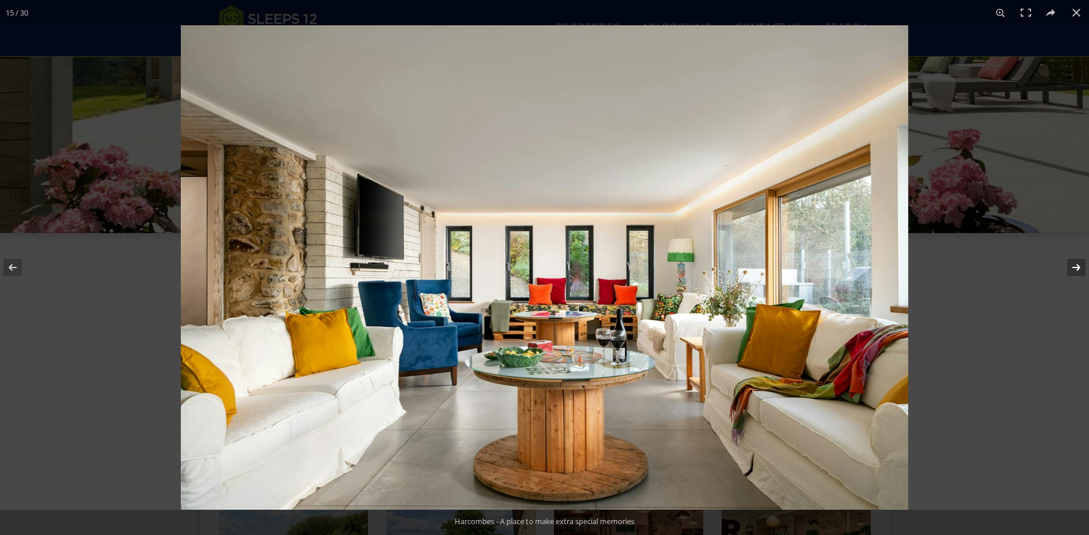
click at [1075, 267] on button at bounding box center [1068, 267] width 40 height 57
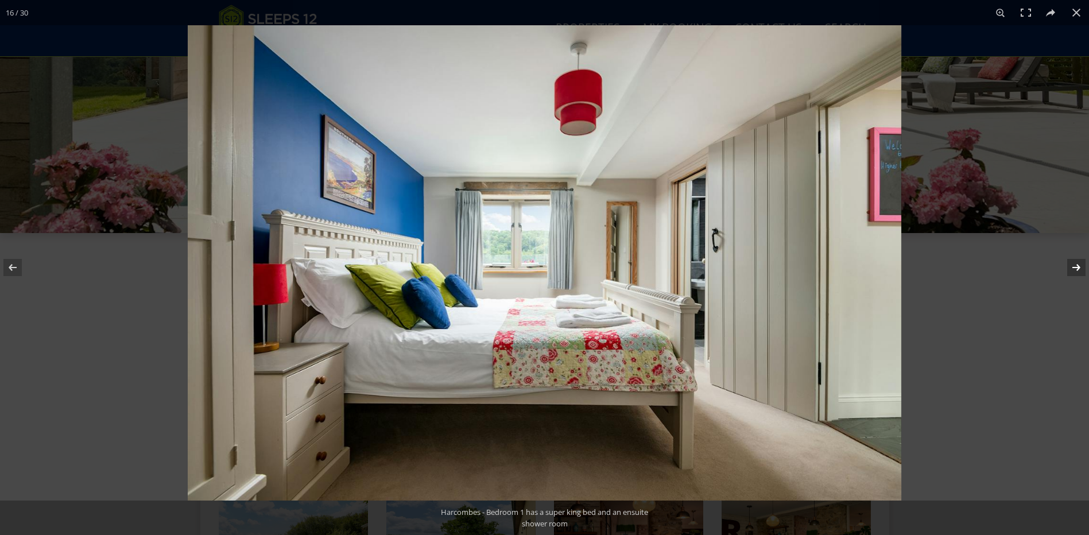
click at [1075, 267] on button at bounding box center [1068, 267] width 40 height 57
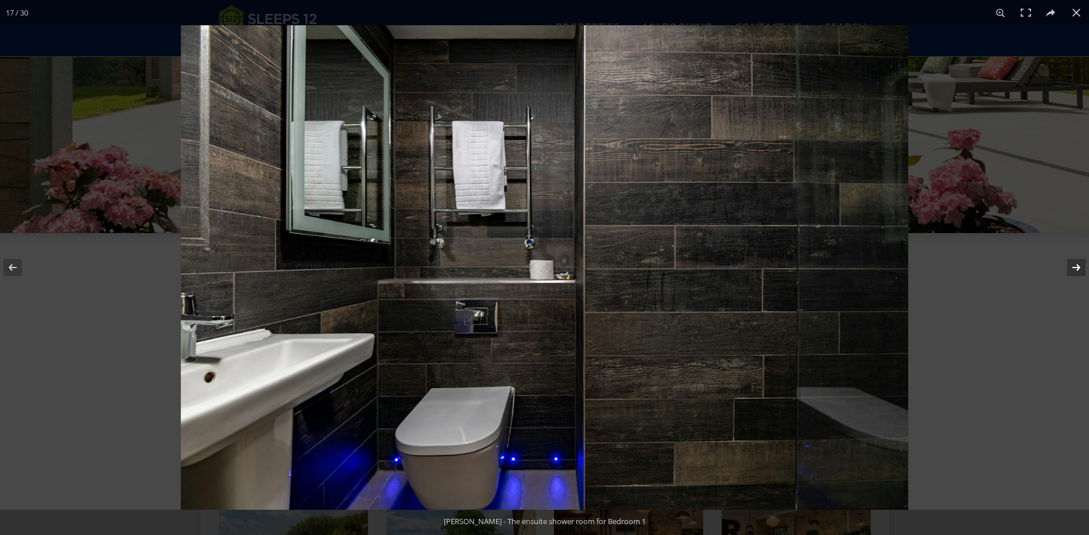
click at [1075, 267] on button at bounding box center [1068, 267] width 40 height 57
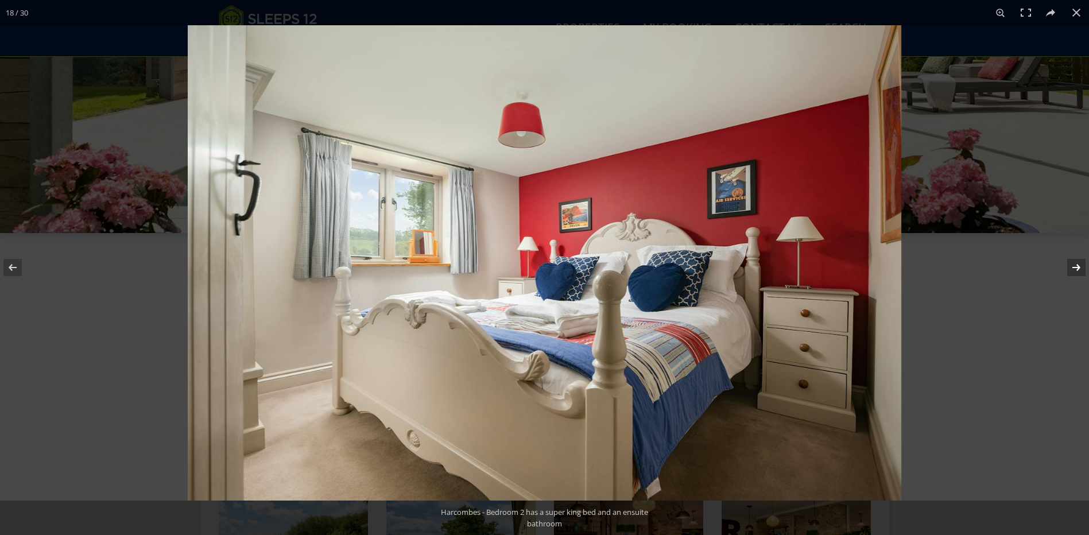
click at [1075, 267] on button at bounding box center [1068, 267] width 40 height 57
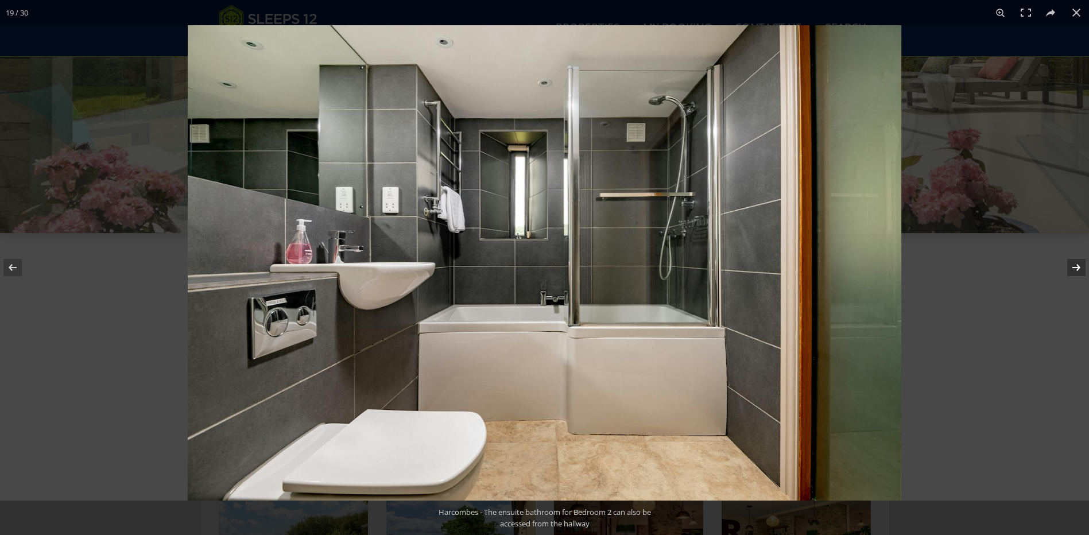
click at [1075, 267] on button at bounding box center [1068, 267] width 40 height 57
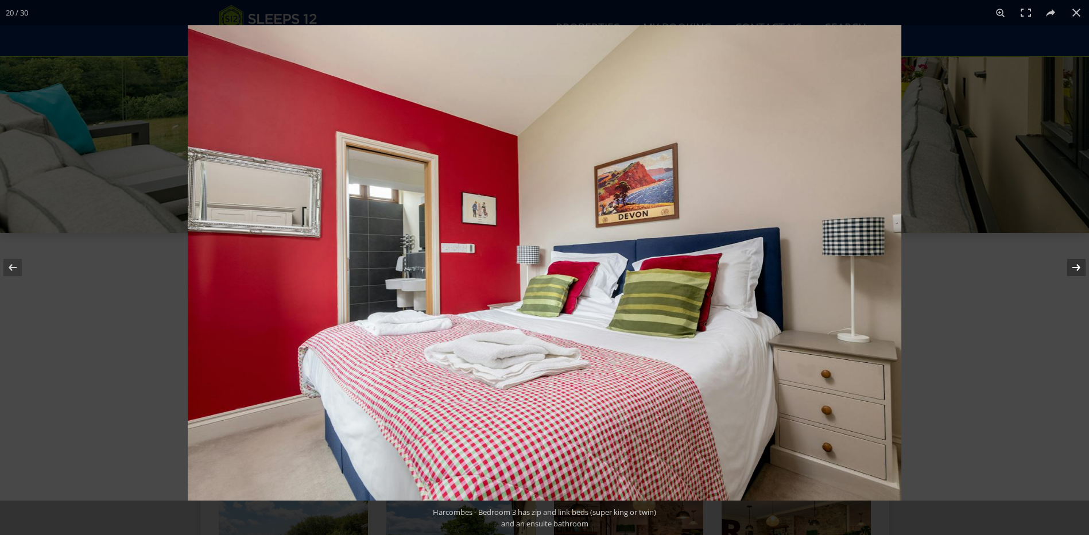
click at [1075, 267] on button at bounding box center [1068, 267] width 40 height 57
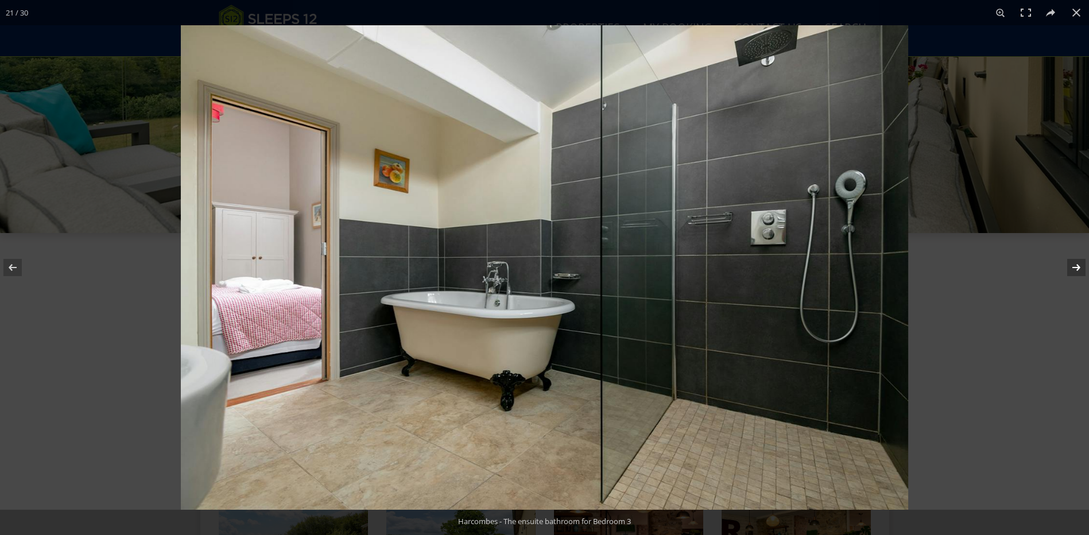
click at [1075, 269] on button at bounding box center [1068, 267] width 40 height 57
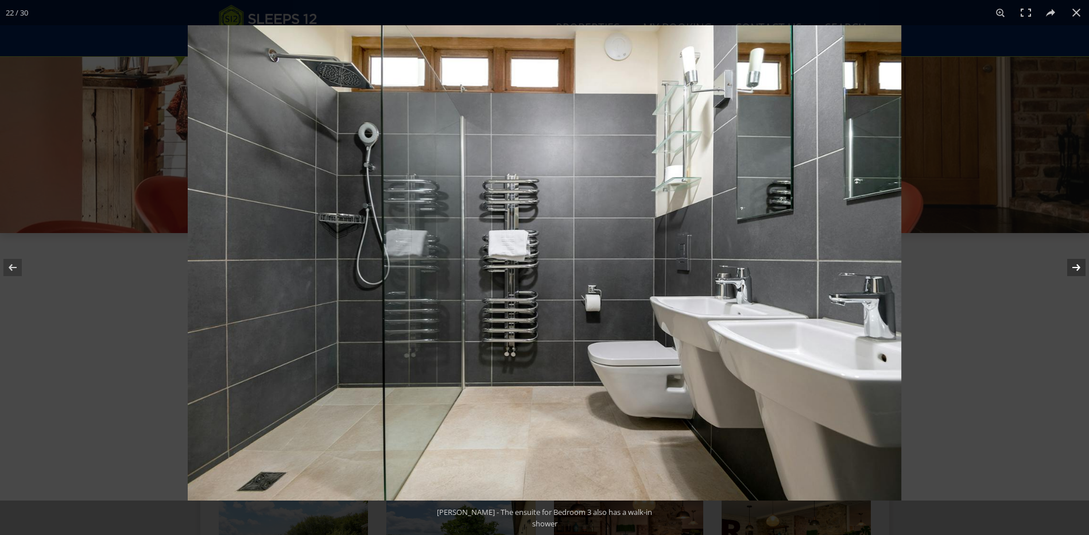
click at [1075, 268] on button at bounding box center [1068, 267] width 40 height 57
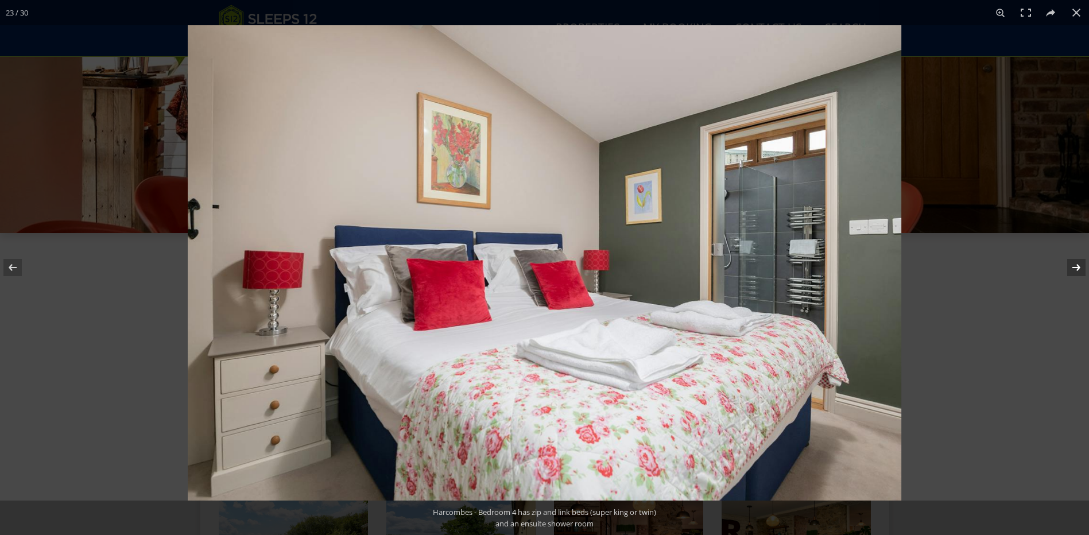
click at [1075, 268] on button at bounding box center [1068, 267] width 40 height 57
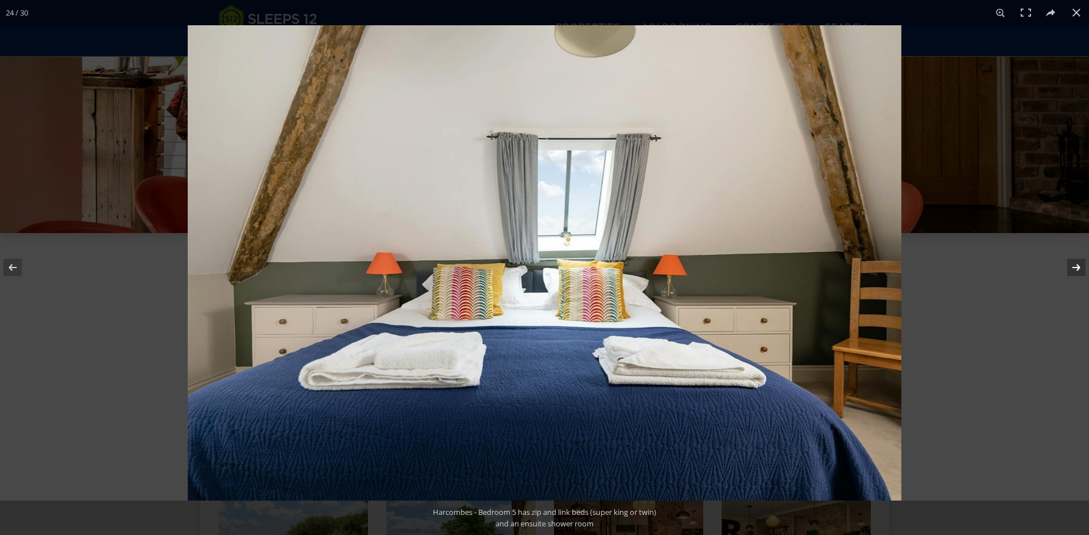
click at [1075, 268] on button at bounding box center [1068, 267] width 40 height 57
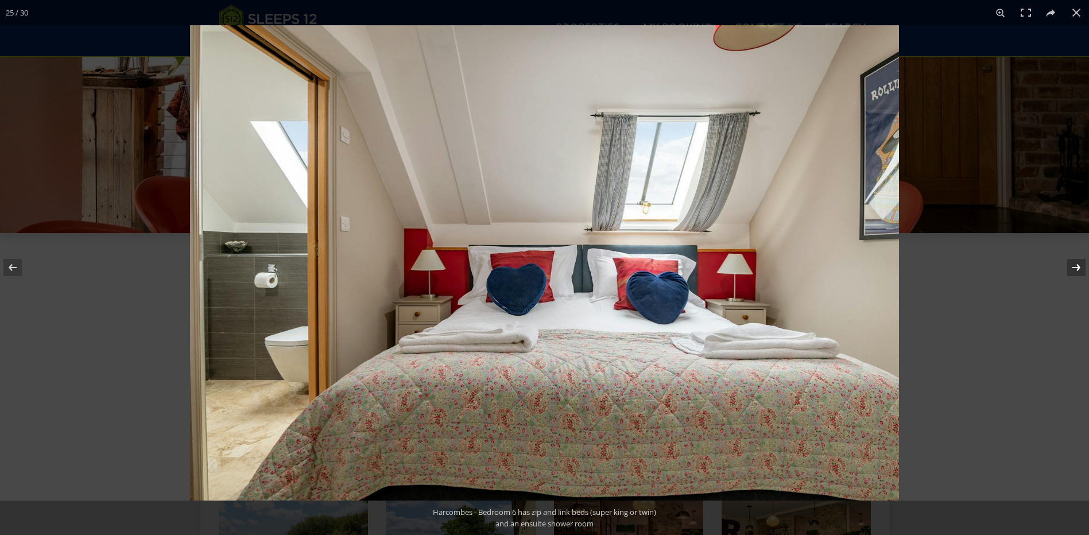
click at [1075, 268] on button at bounding box center [1068, 267] width 40 height 57
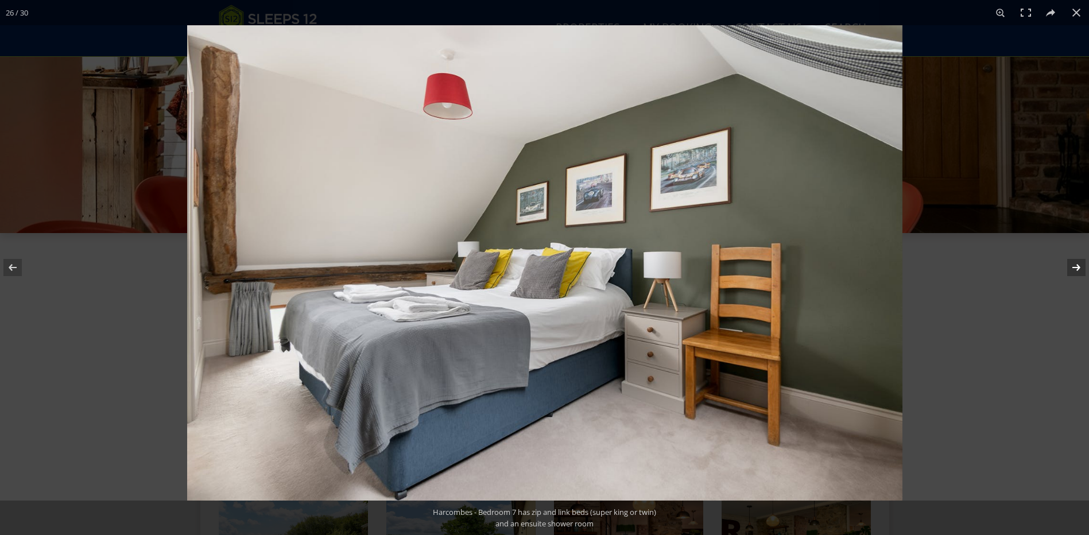
click at [1075, 268] on button at bounding box center [1068, 267] width 40 height 57
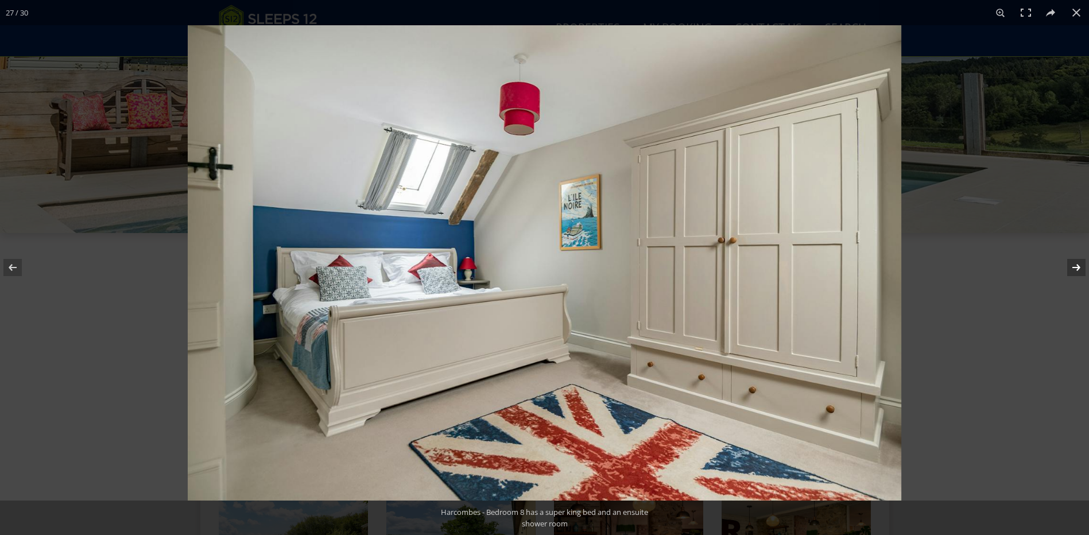
click at [1075, 268] on button at bounding box center [1068, 267] width 40 height 57
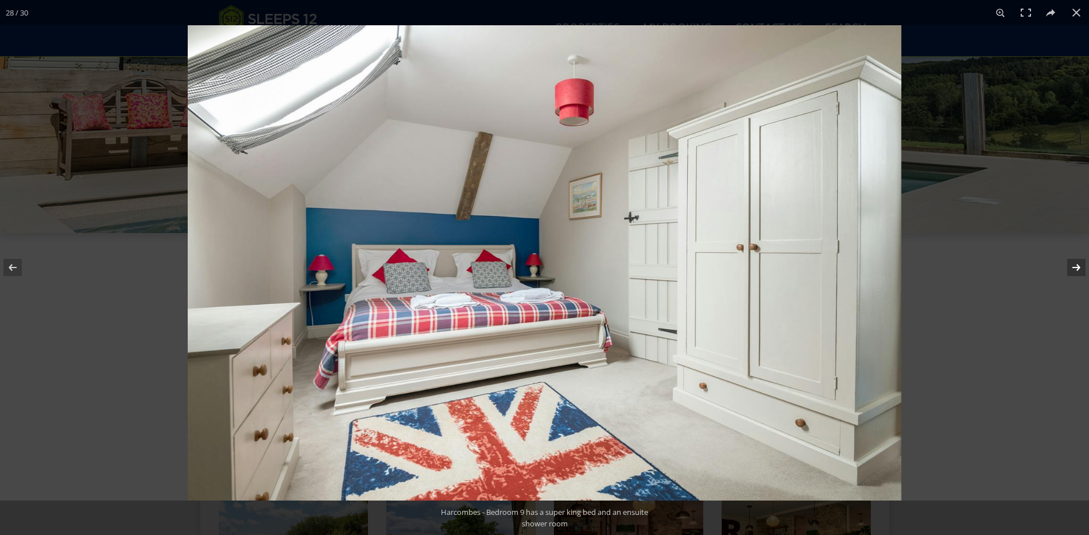
click at [1075, 268] on button at bounding box center [1068, 267] width 40 height 57
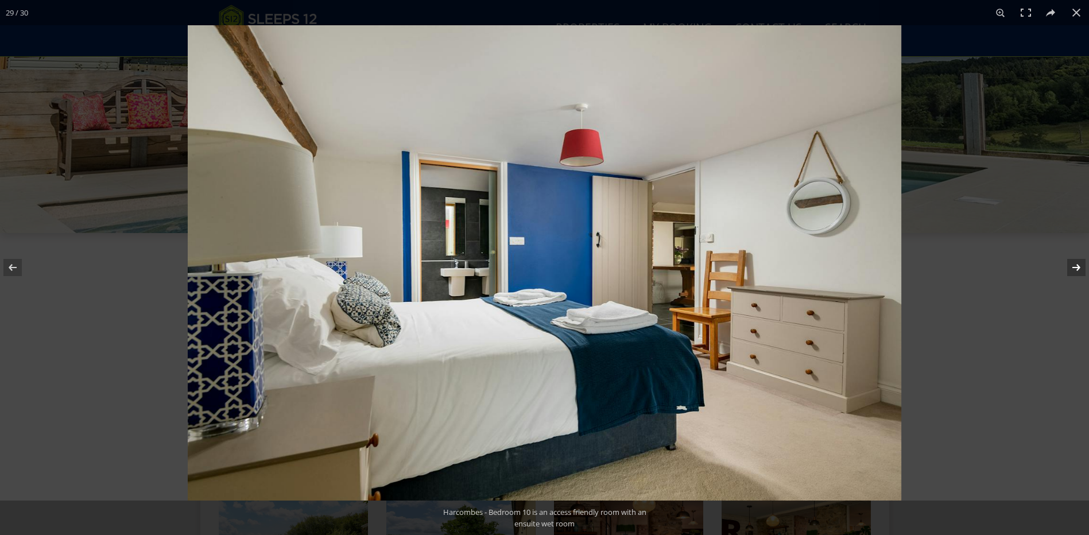
click at [1076, 267] on button at bounding box center [1068, 267] width 40 height 57
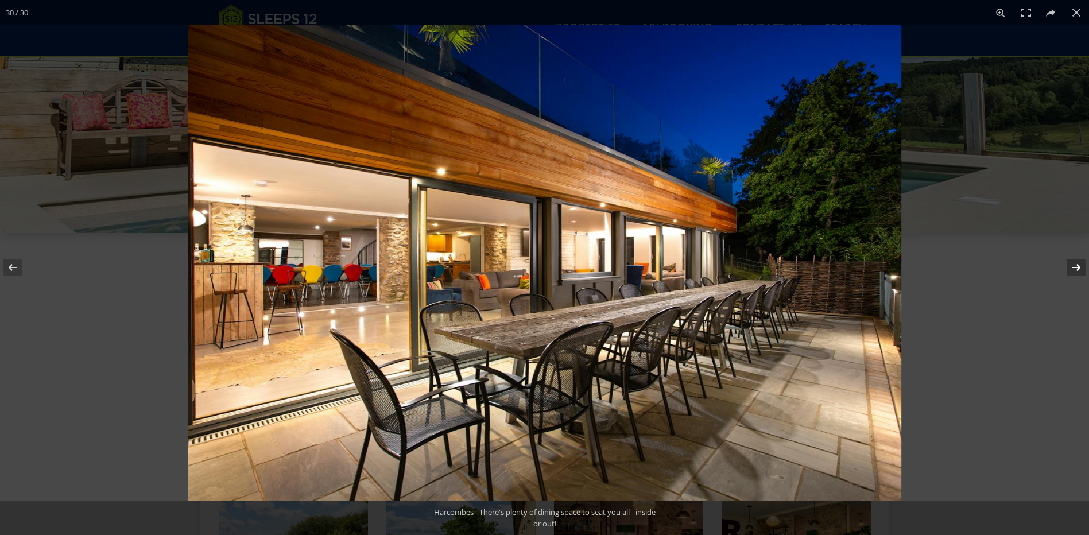
click at [1076, 267] on button at bounding box center [1068, 267] width 40 height 57
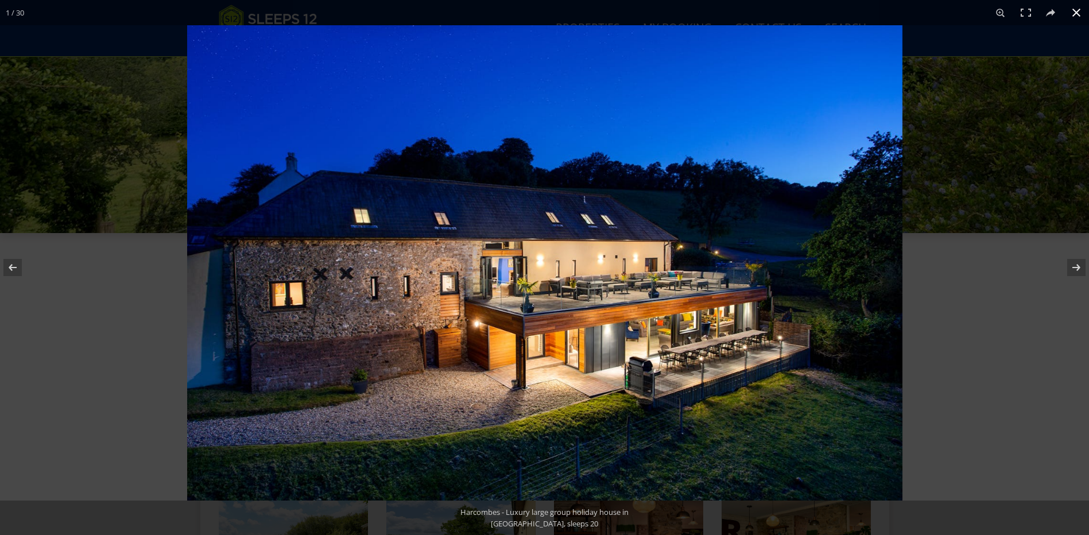
click at [1075, 12] on button at bounding box center [1075, 12] width 25 height 25
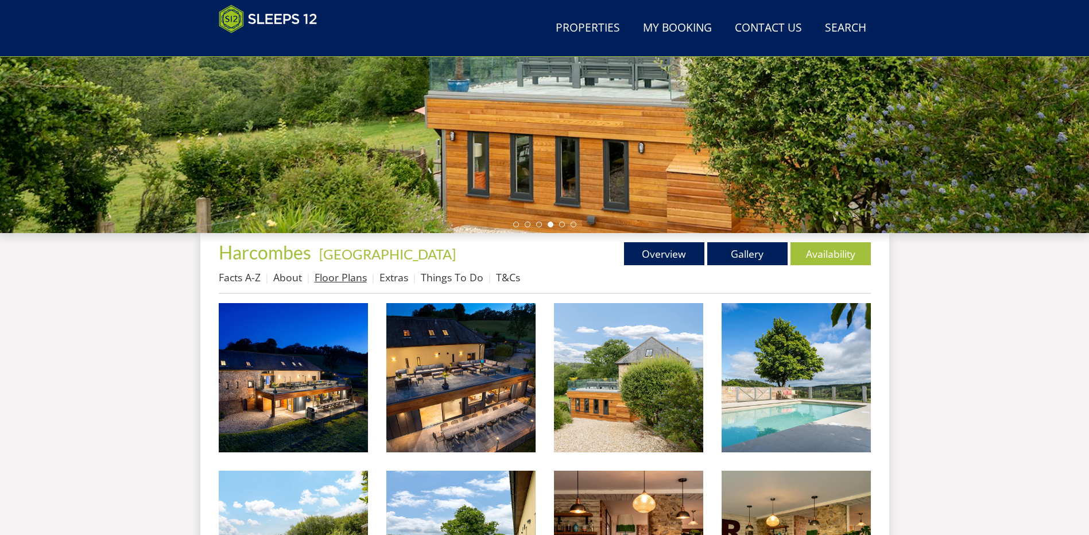
click at [337, 278] on link "Floor Plans" at bounding box center [340, 277] width 52 height 14
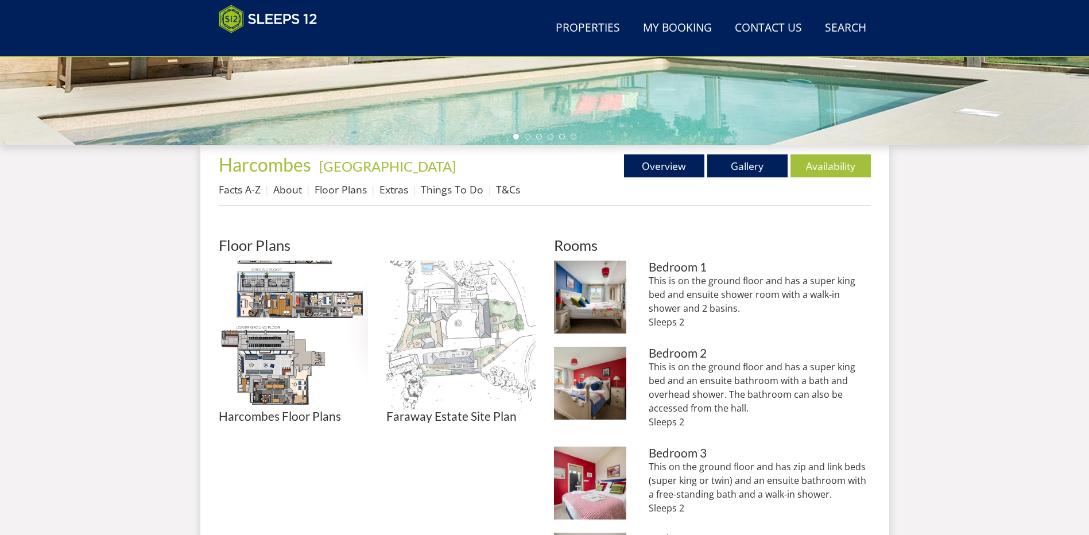
scroll to position [369, 0]
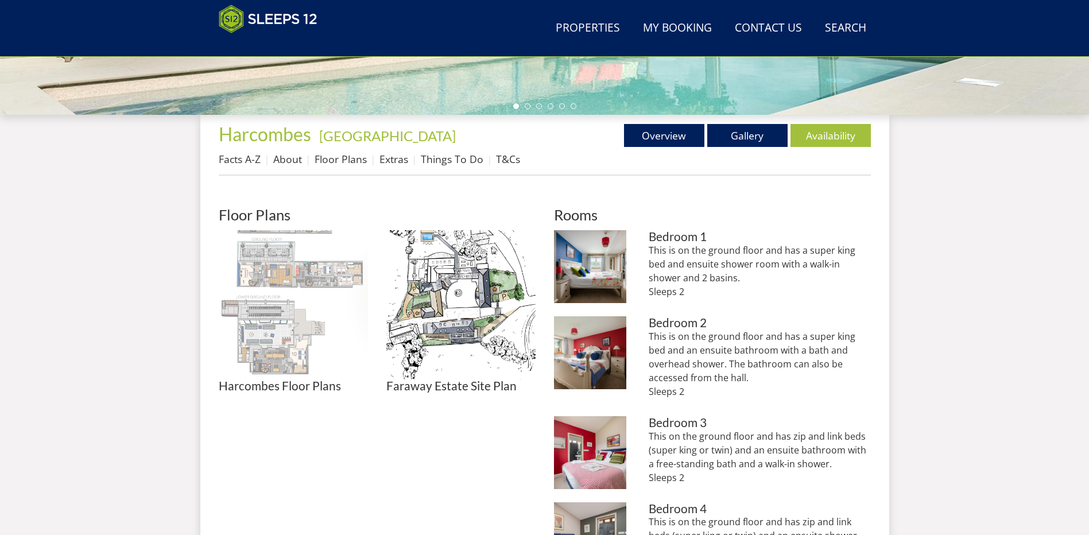
click at [280, 258] on img at bounding box center [293, 304] width 149 height 149
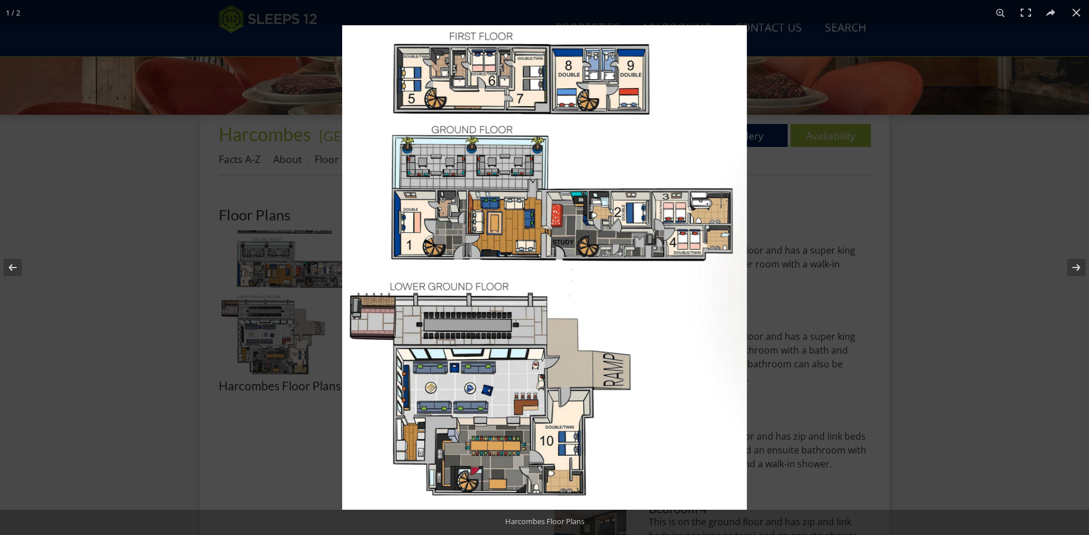
click at [646, 227] on img at bounding box center [544, 267] width 405 height 484
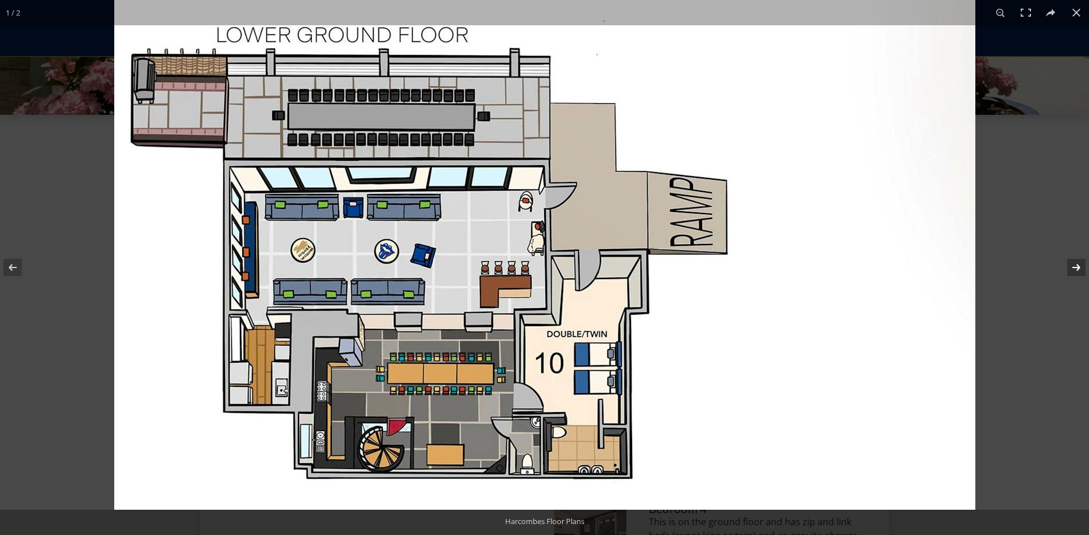
click at [1079, 269] on button at bounding box center [1068, 267] width 40 height 57
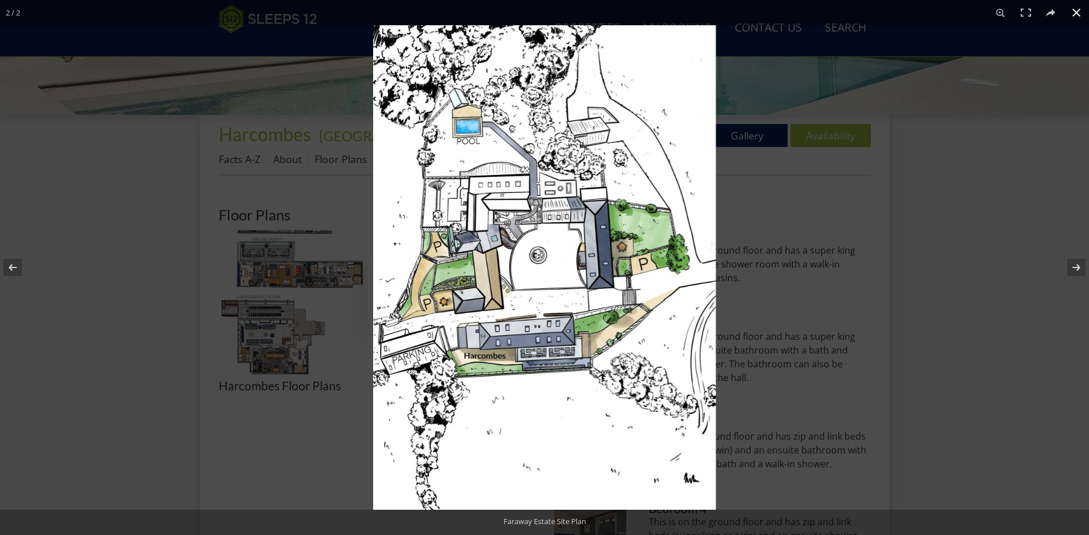
click at [1077, 14] on button at bounding box center [1075, 12] width 25 height 25
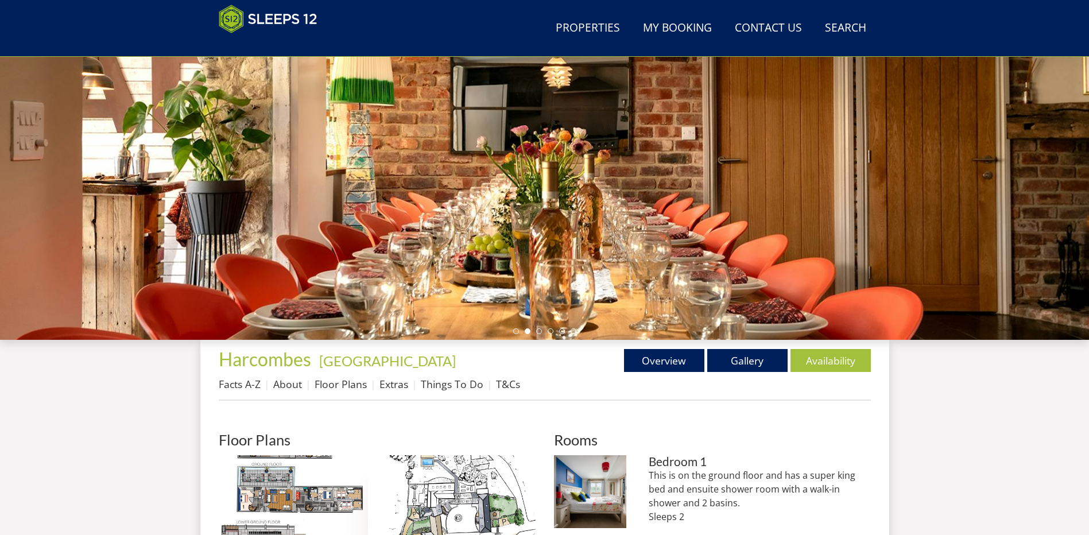
scroll to position [139, 0]
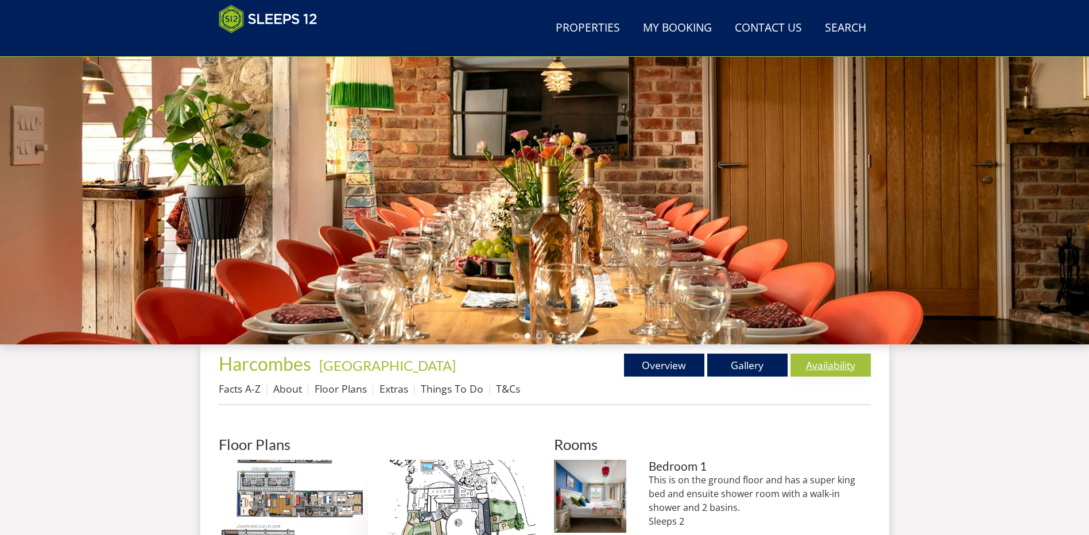
click at [821, 367] on link "Availability" at bounding box center [830, 364] width 80 height 23
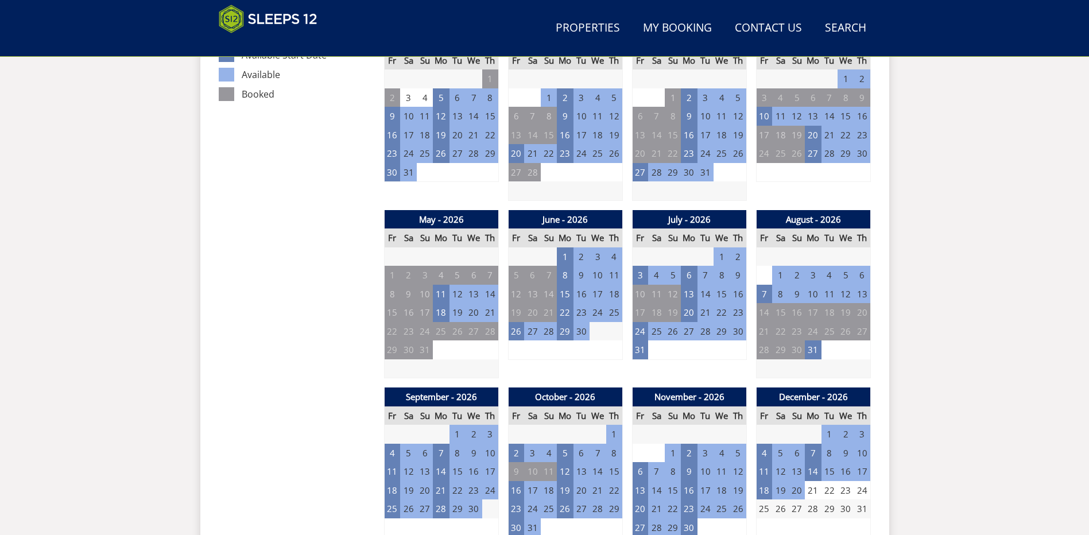
scroll to position [706, 0]
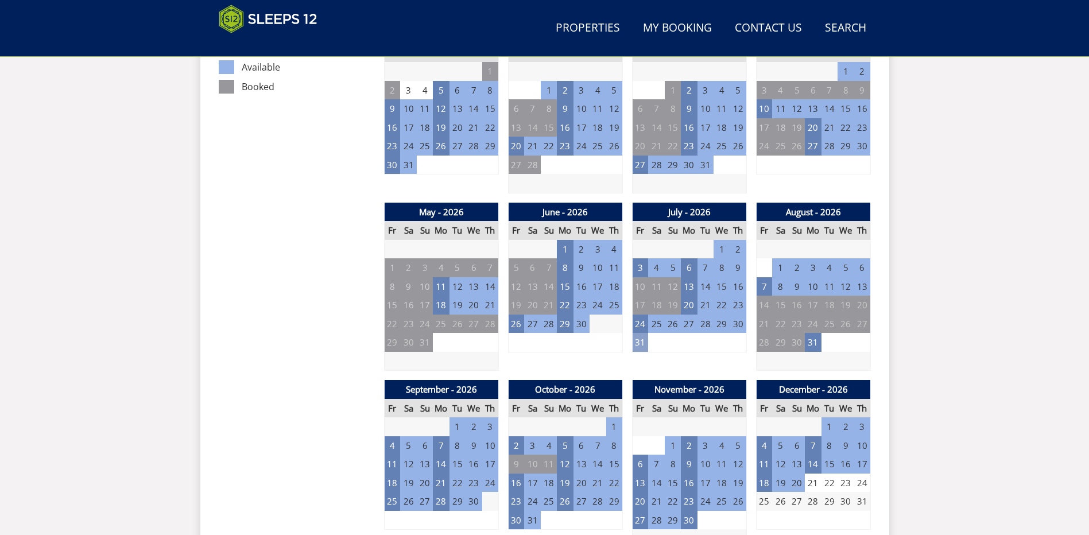
click at [639, 343] on td "31" at bounding box center [640, 342] width 16 height 19
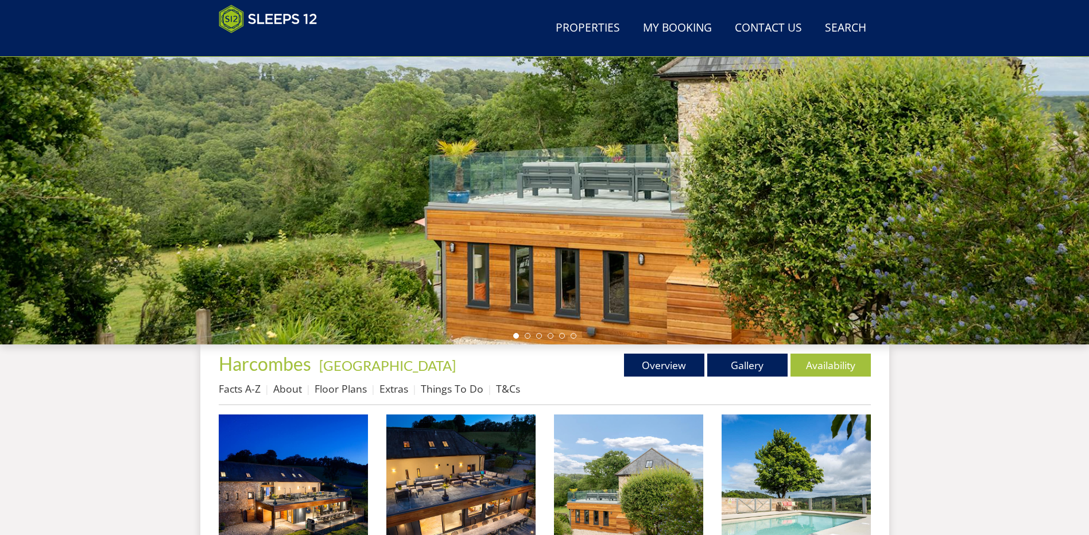
scroll to position [251, 0]
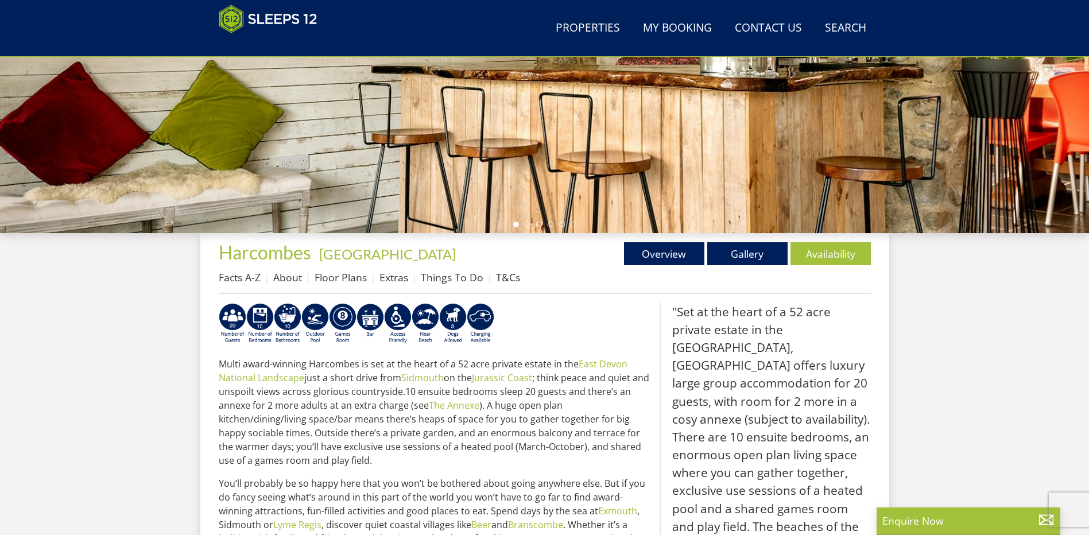
scroll to position [21, 0]
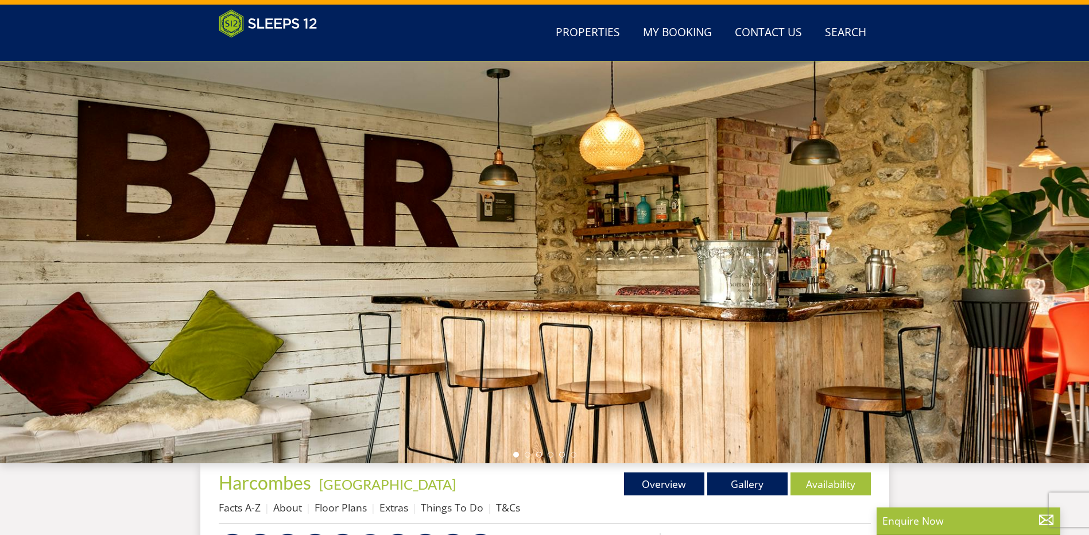
select select "11"
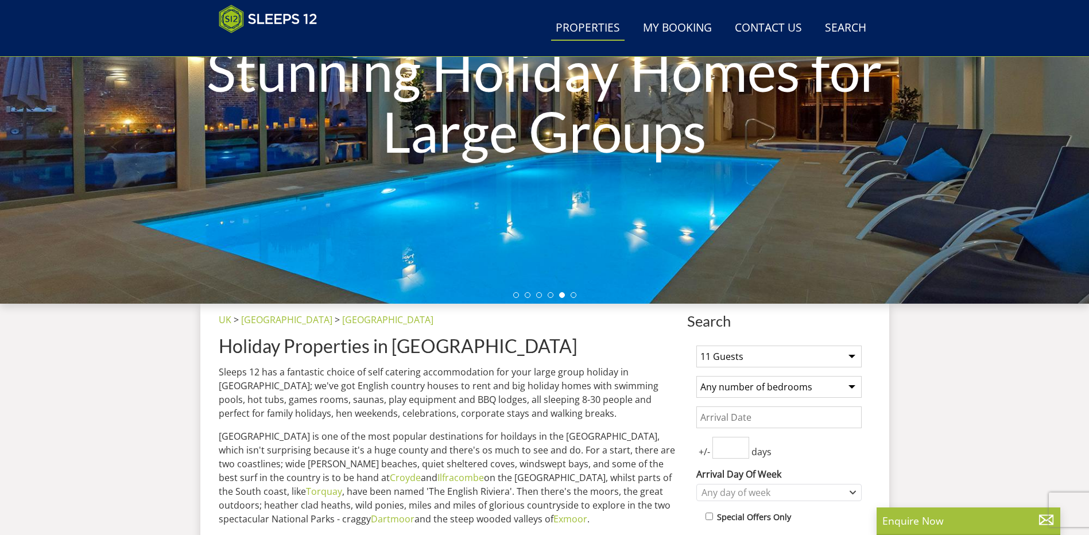
scroll to position [190, 0]
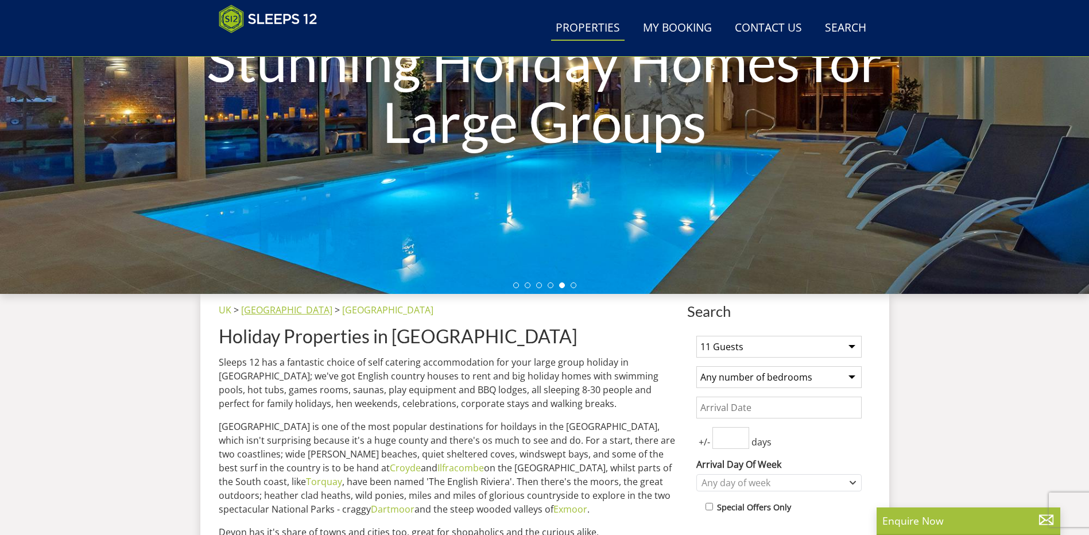
click at [255, 310] on link "[GEOGRAPHIC_DATA]" at bounding box center [286, 310] width 91 height 13
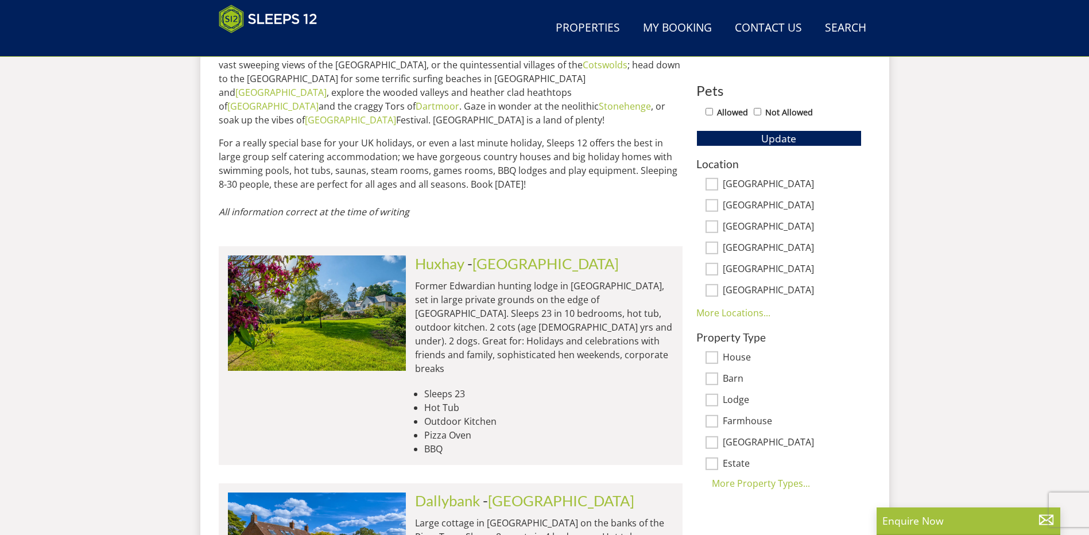
scroll to position [653, 0]
click at [731, 313] on link "More Locations..." at bounding box center [733, 312] width 74 height 13
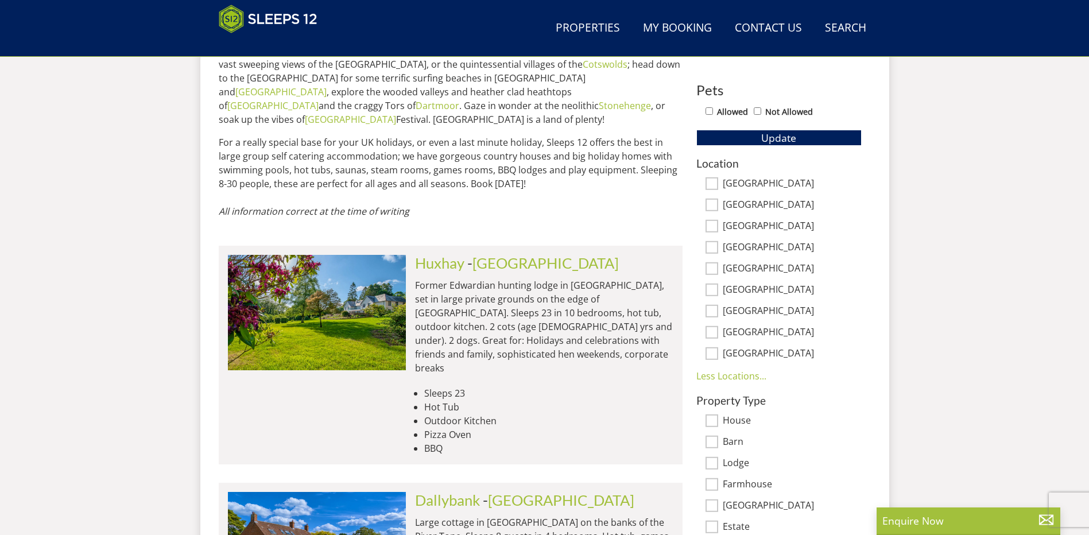
click at [711, 333] on input "East Sussex" at bounding box center [711, 332] width 13 height 13
checkbox input "true"
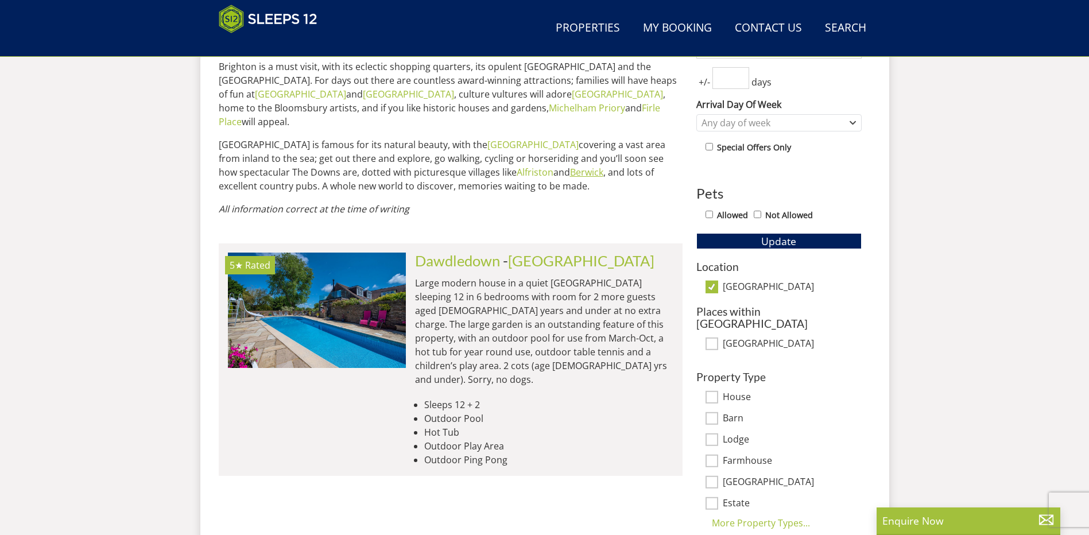
scroll to position [535, 0]
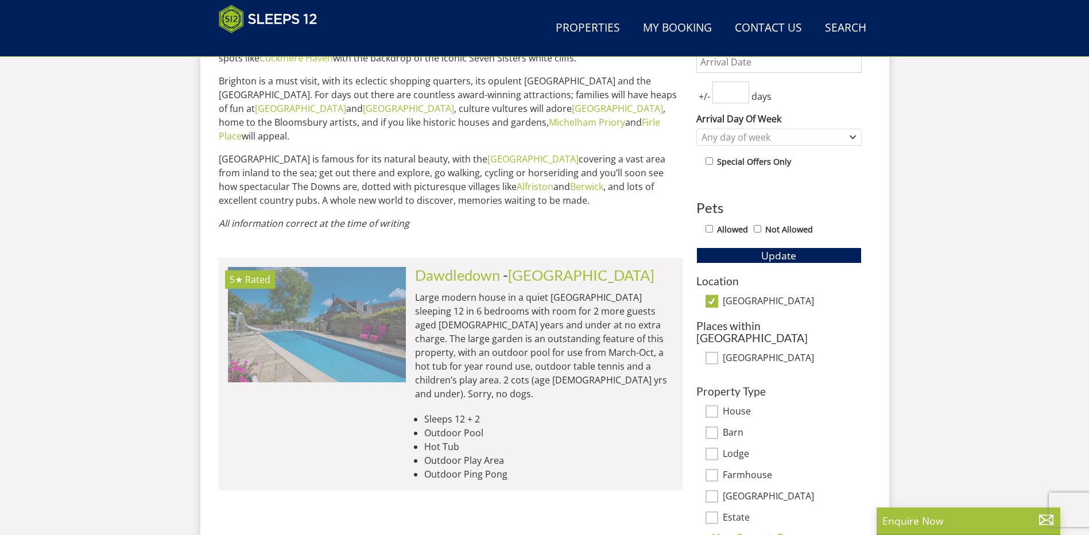
click at [316, 309] on img at bounding box center [317, 324] width 178 height 115
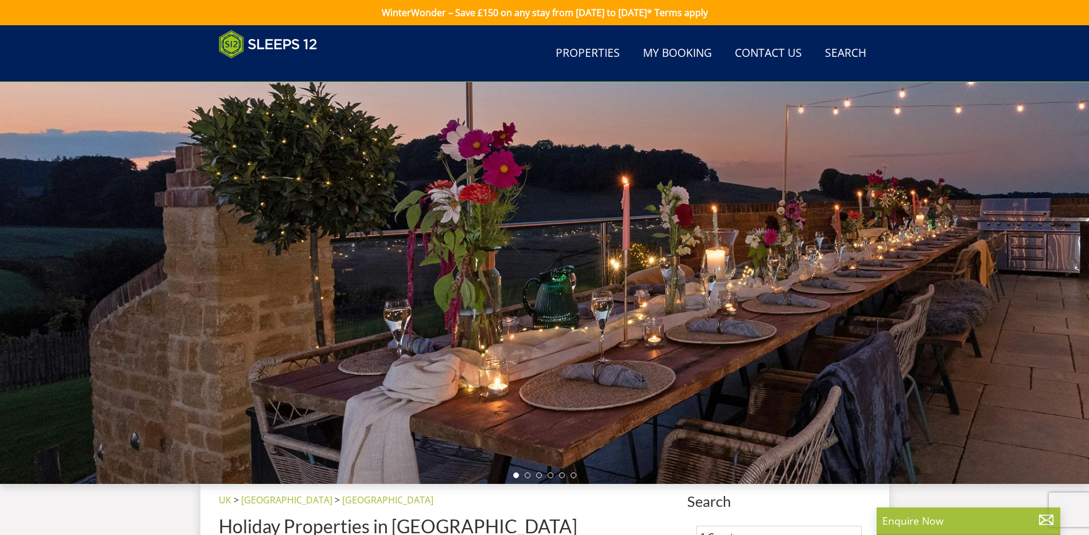
scroll to position [535, 0]
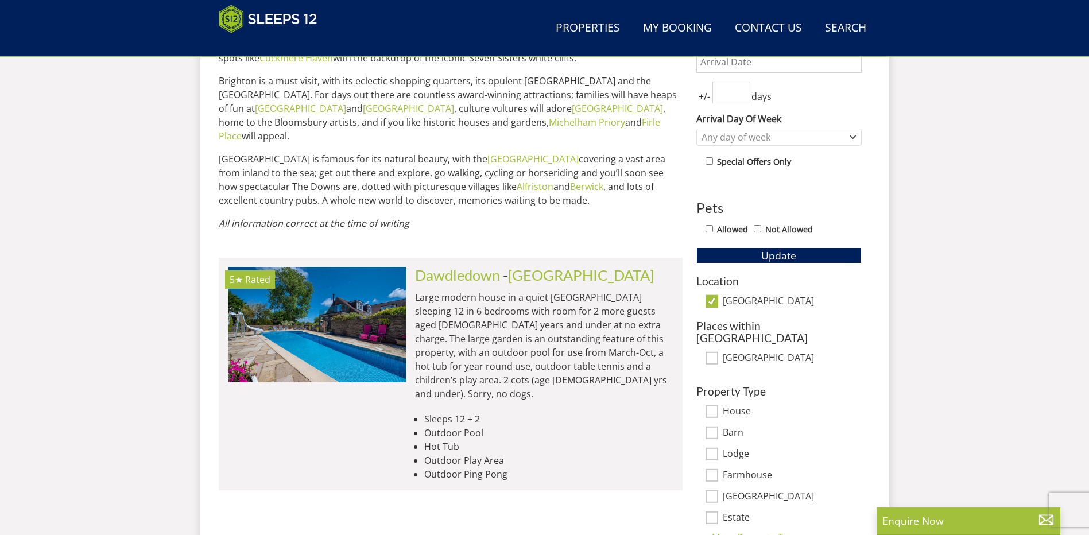
select select "11"
